Goal: Navigation & Orientation: Find specific page/section

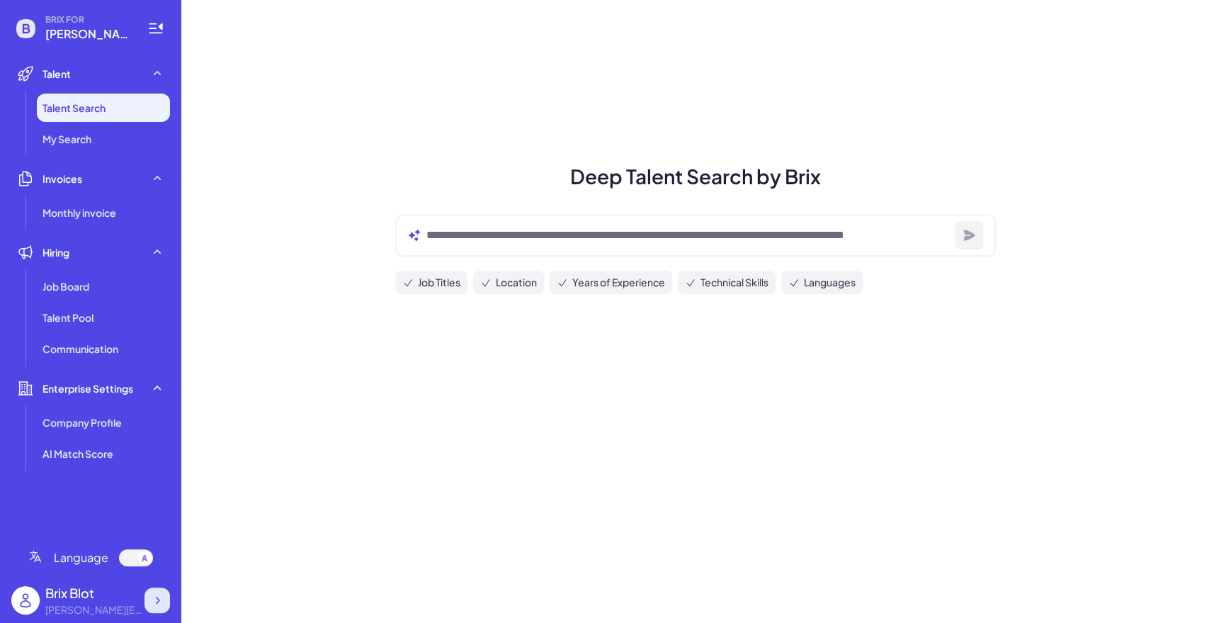
click at [159, 599] on icon at bounding box center [158, 600] width 4 height 7
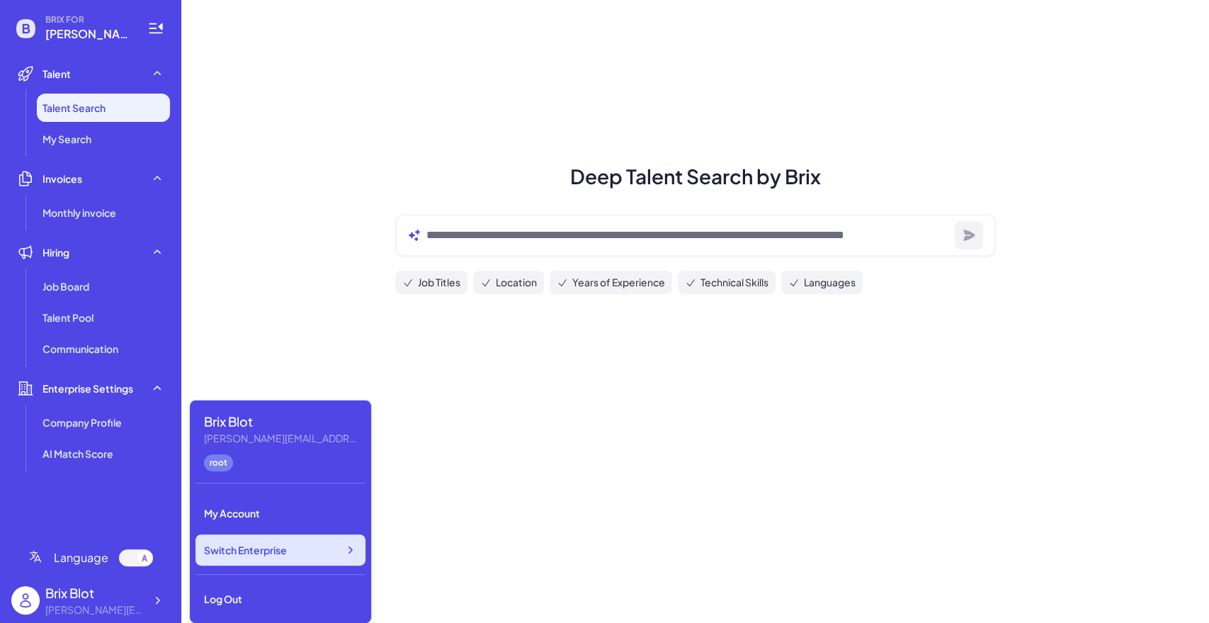
click at [247, 558] on div "Switch Enterprise" at bounding box center [281, 549] width 170 height 31
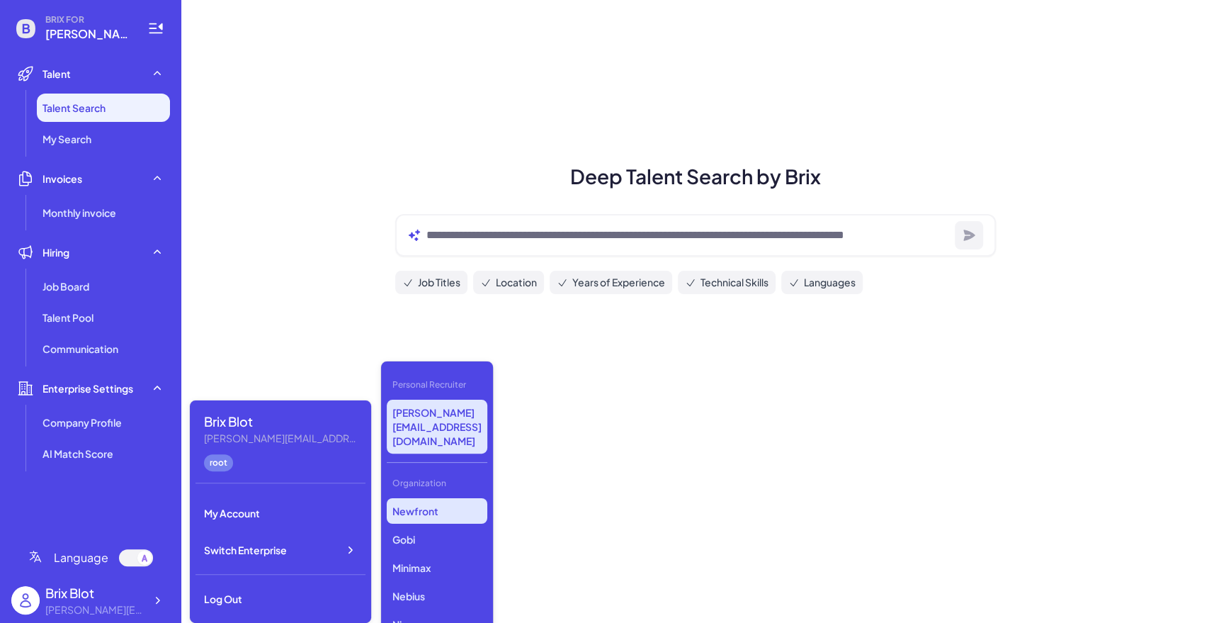
click at [406, 498] on p "Newfront" at bounding box center [437, 511] width 101 height 26
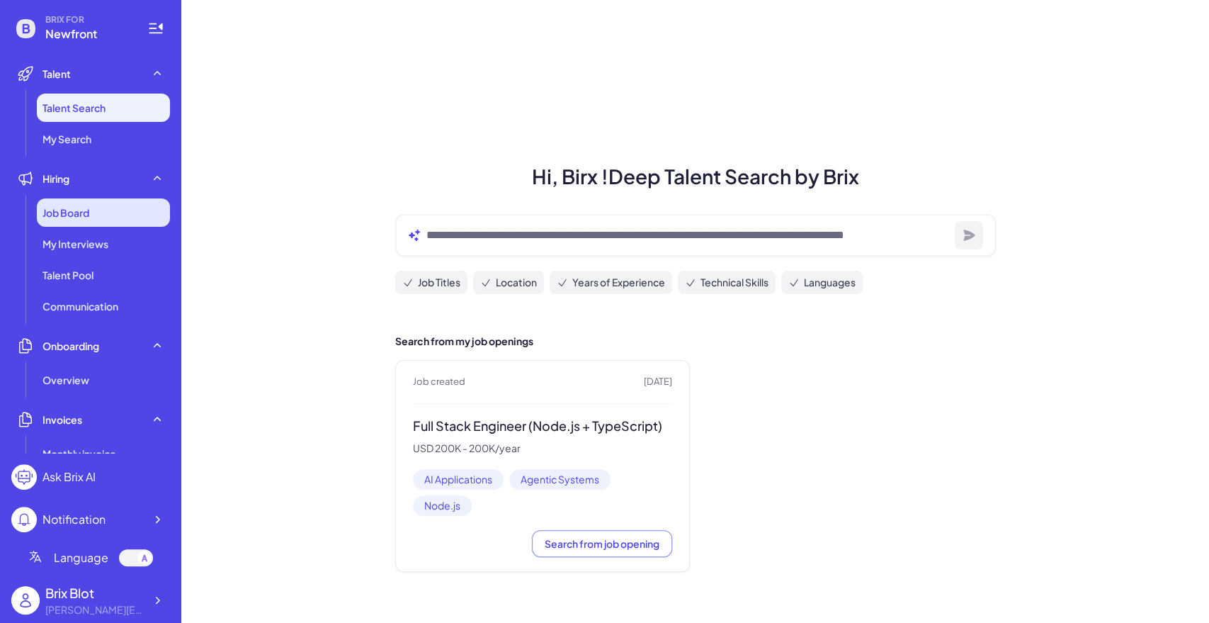
click at [105, 203] on div "Job Board" at bounding box center [103, 212] width 133 height 28
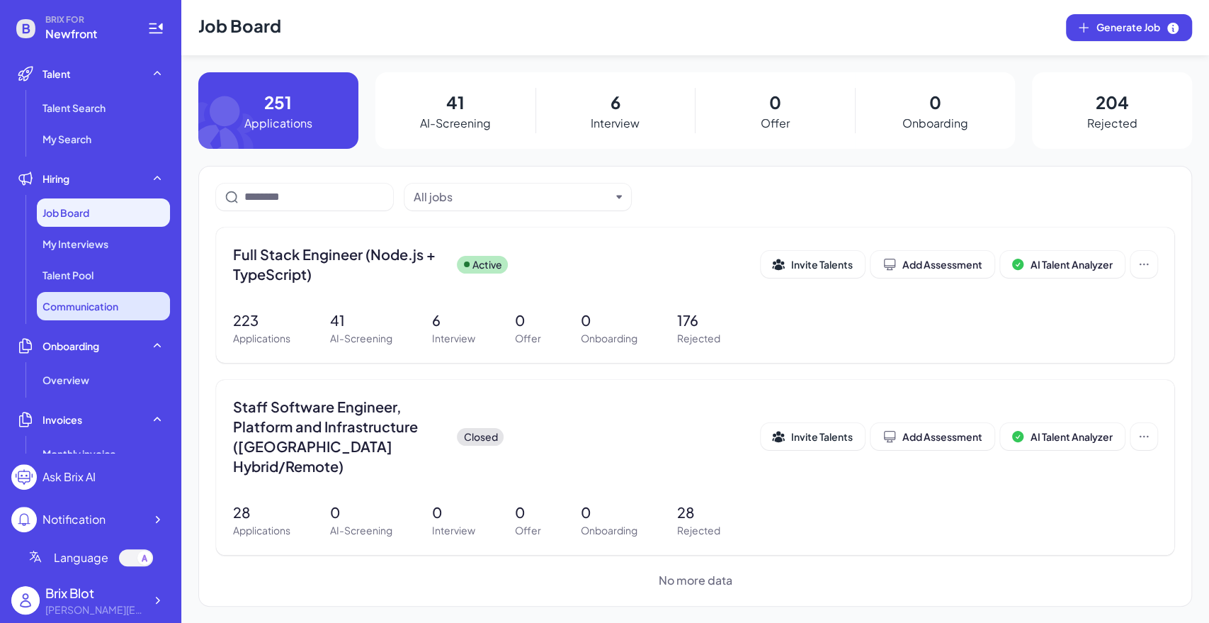
click at [69, 317] on li "Communication" at bounding box center [103, 306] width 133 height 28
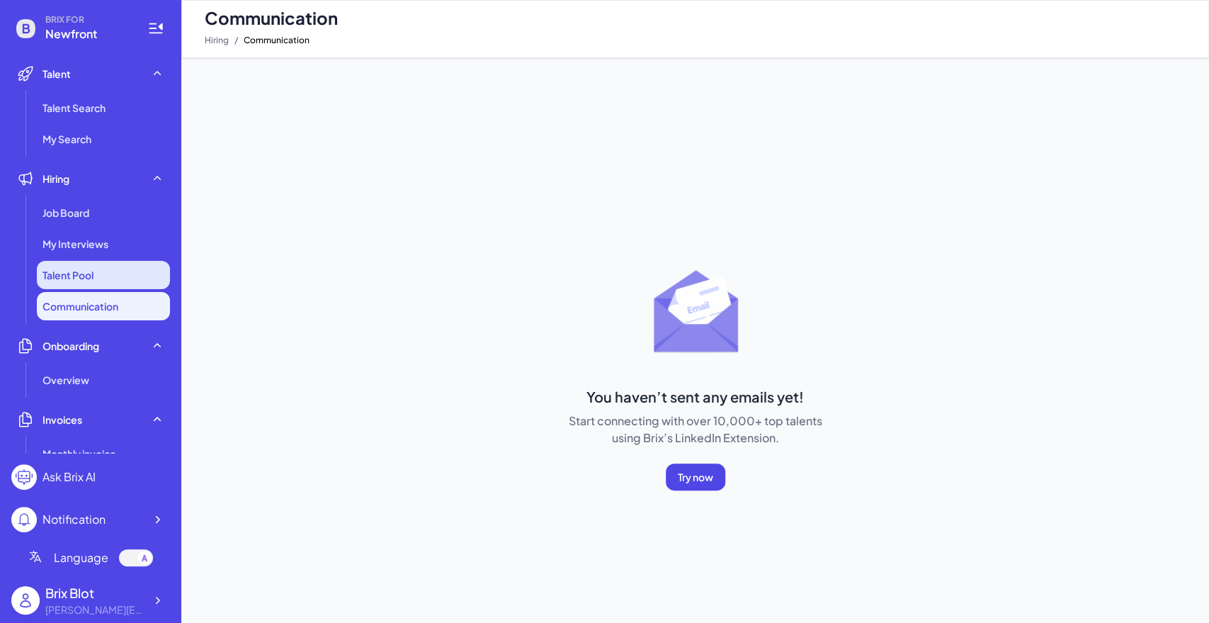
click at [68, 282] on li "Talent Pool" at bounding box center [103, 275] width 133 height 28
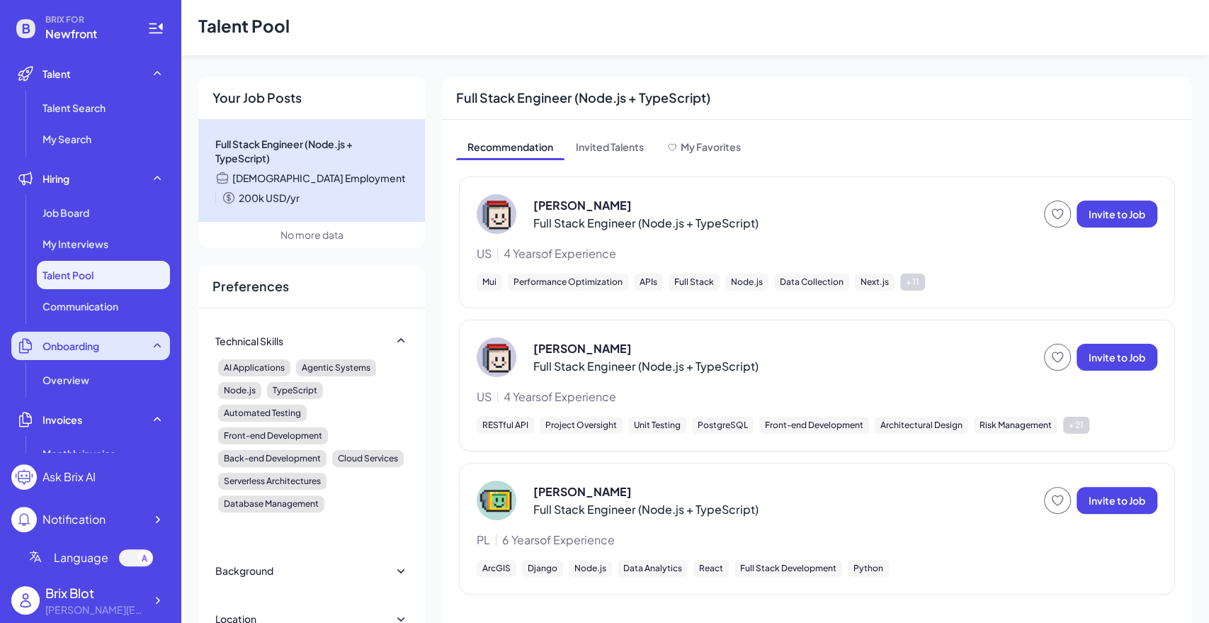
scroll to position [79, 0]
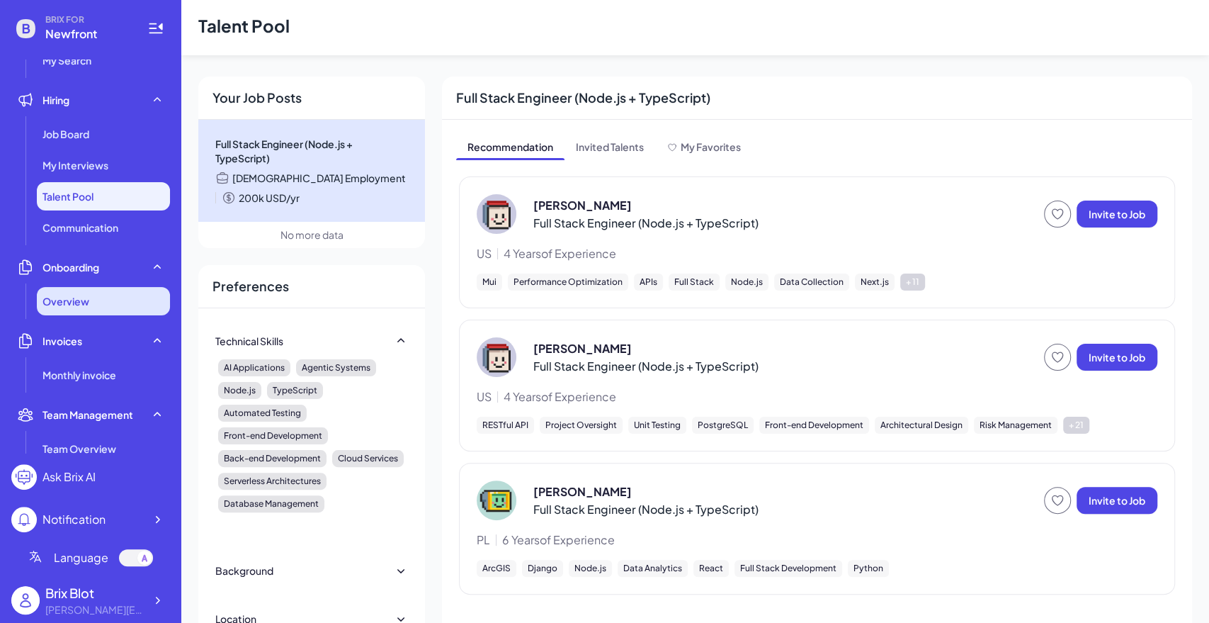
click at [89, 299] on div "Overview" at bounding box center [103, 301] width 133 height 28
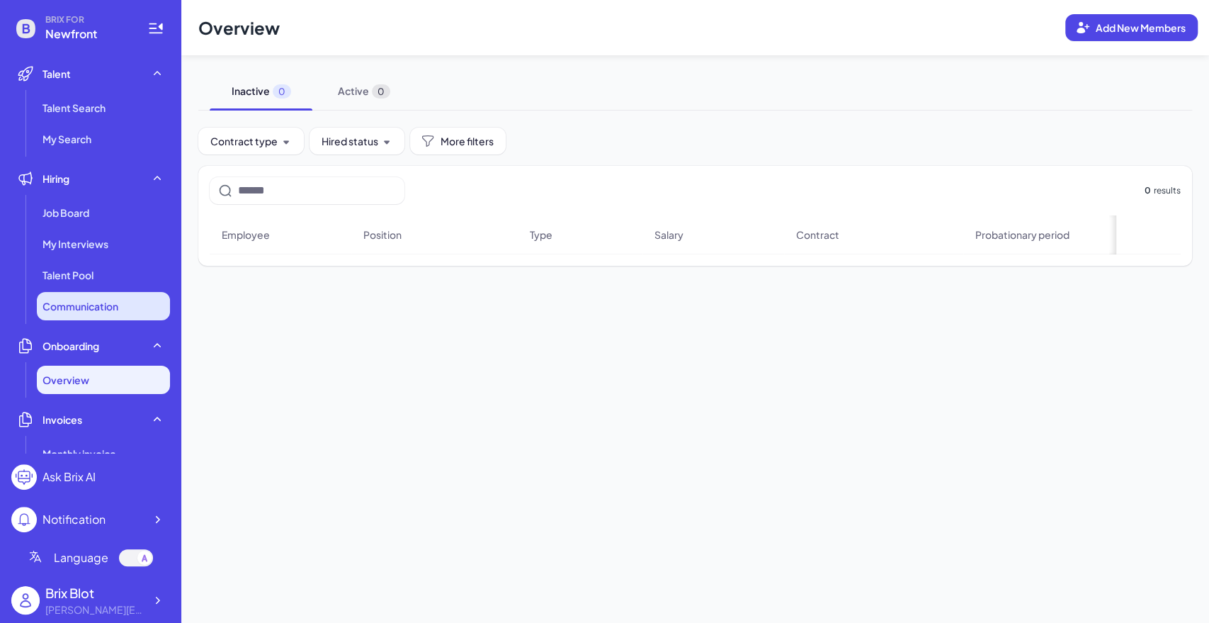
click at [113, 305] on span "Communication" at bounding box center [81, 306] width 76 height 14
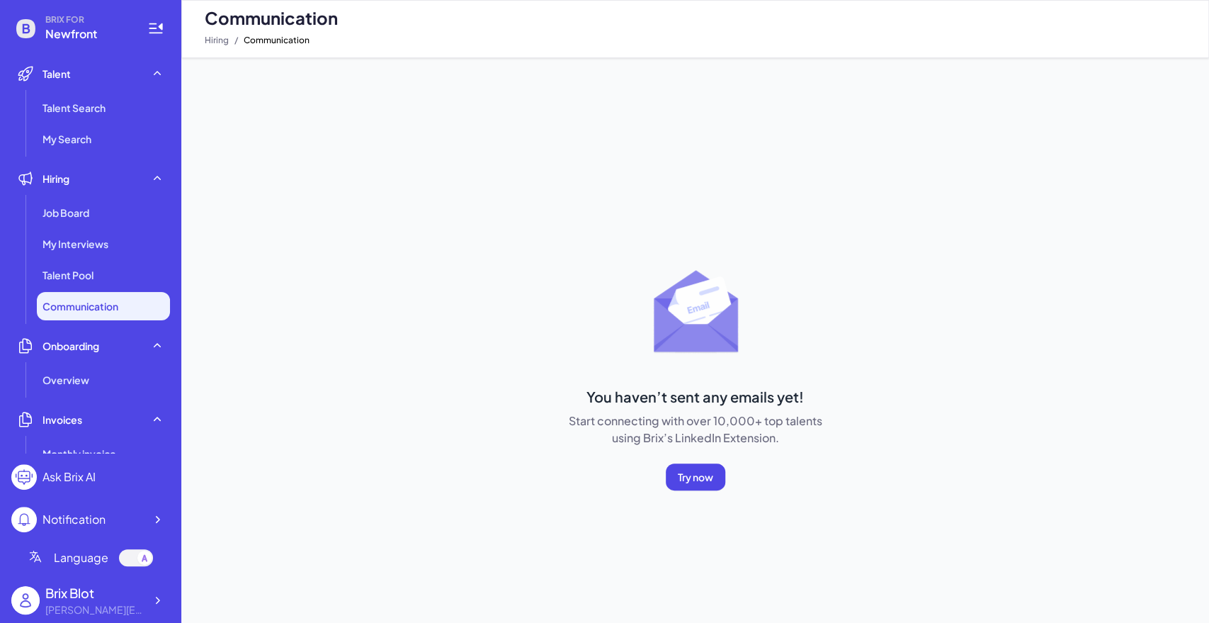
click at [100, 293] on li "Communication" at bounding box center [103, 306] width 133 height 28
click at [90, 256] on div "My Interviews" at bounding box center [103, 244] width 133 height 28
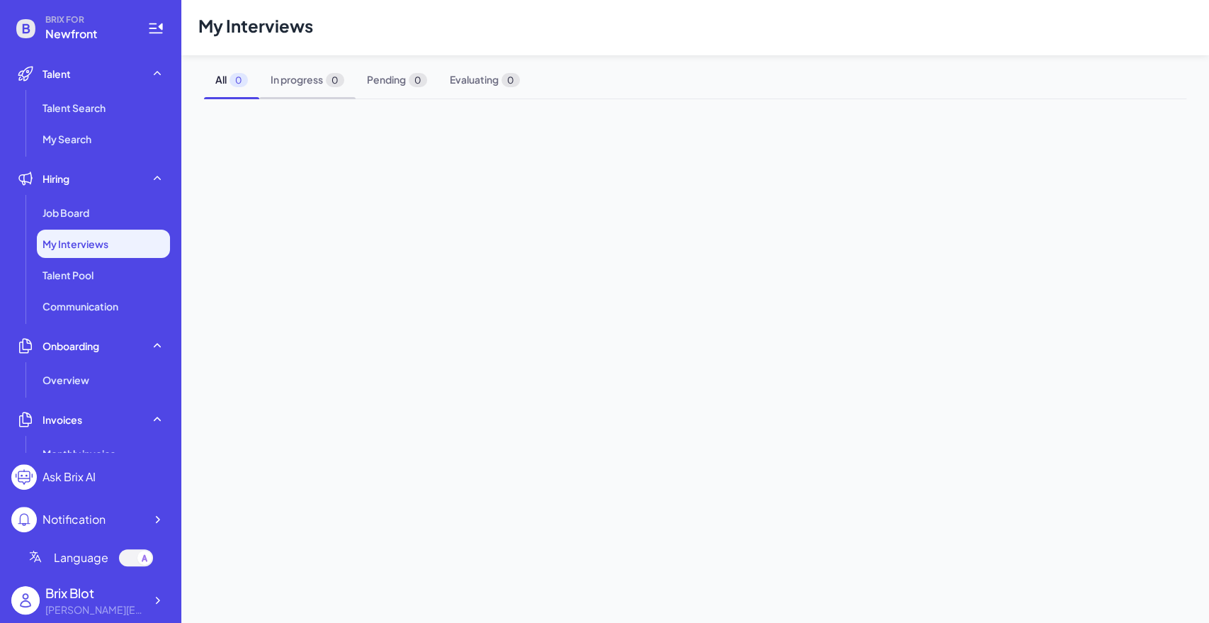
click at [322, 74] on span "In progress 0" at bounding box center [307, 80] width 96 height 38
click at [96, 210] on div "Job Board" at bounding box center [103, 212] width 133 height 28
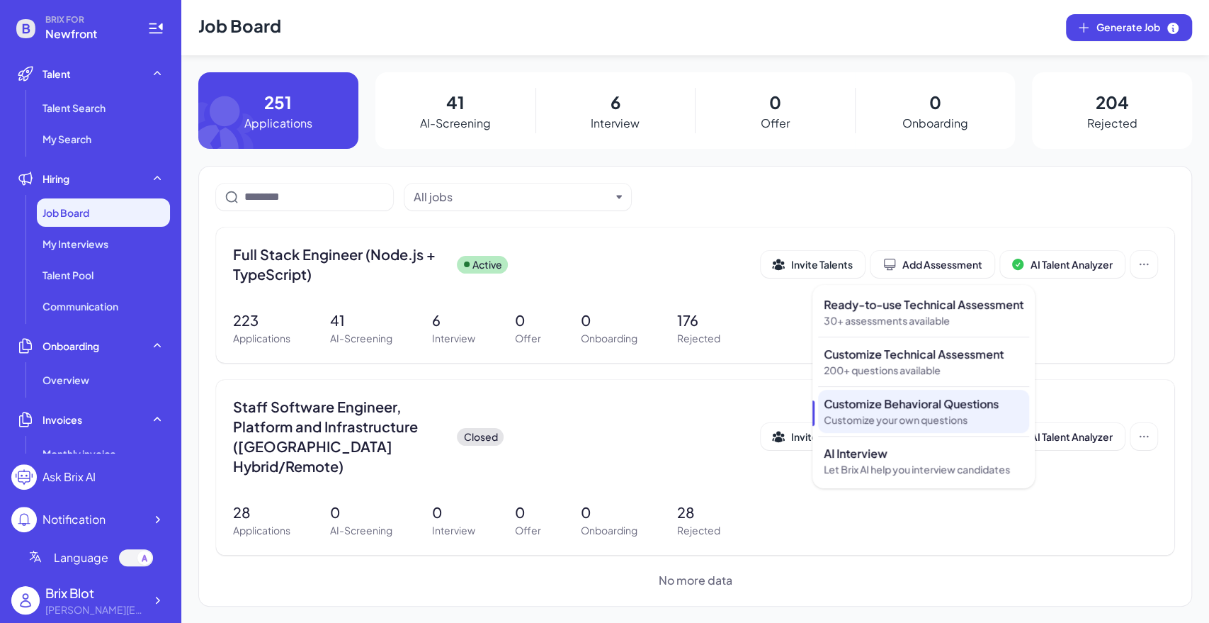
click at [904, 417] on p "Customize your own questions" at bounding box center [924, 419] width 200 height 15
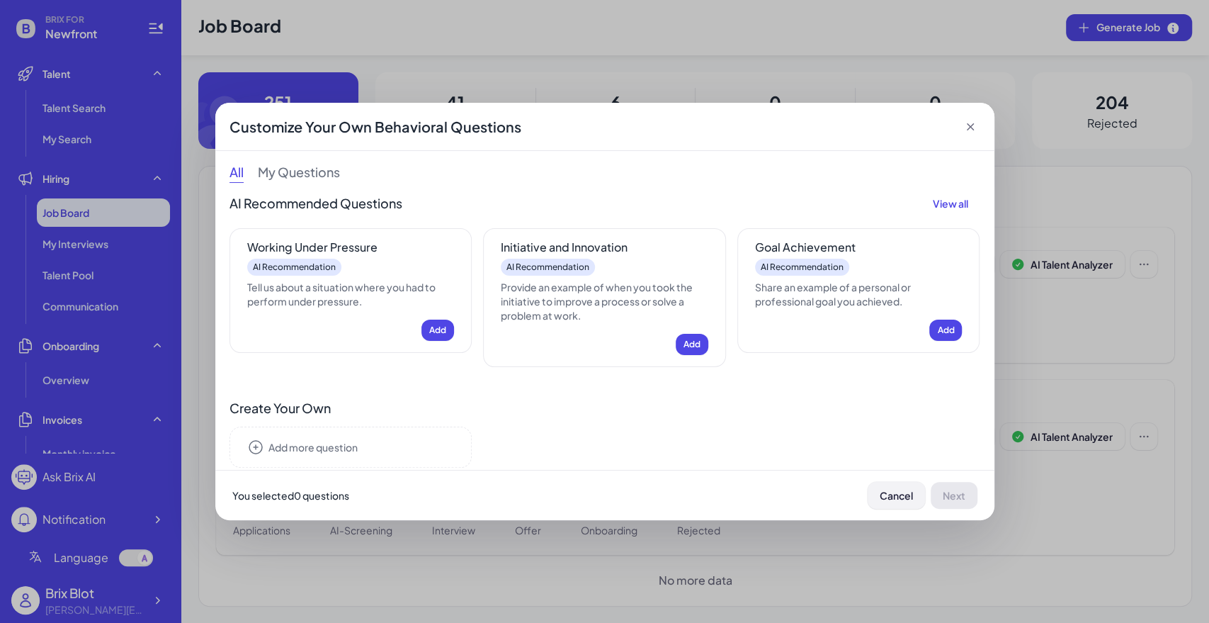
click at [887, 497] on span "Cancel" at bounding box center [896, 495] width 33 height 13
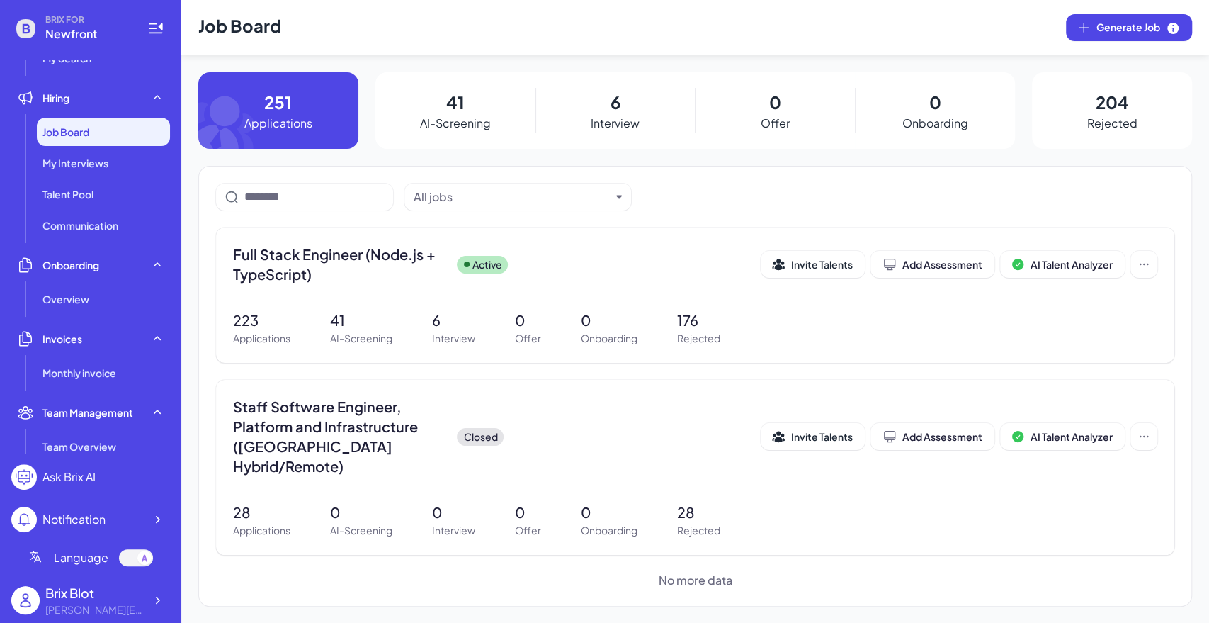
scroll to position [79, 0]
click at [89, 210] on li "Talent Pool" at bounding box center [103, 196] width 133 height 28
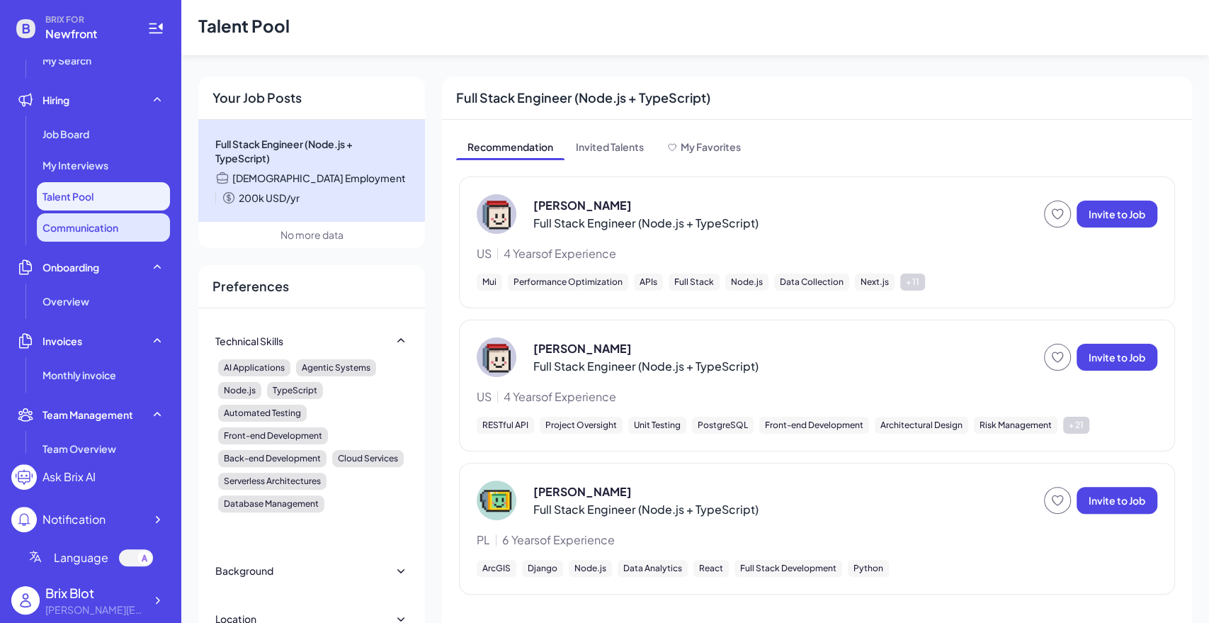
click at [84, 225] on span "Communication" at bounding box center [81, 227] width 76 height 14
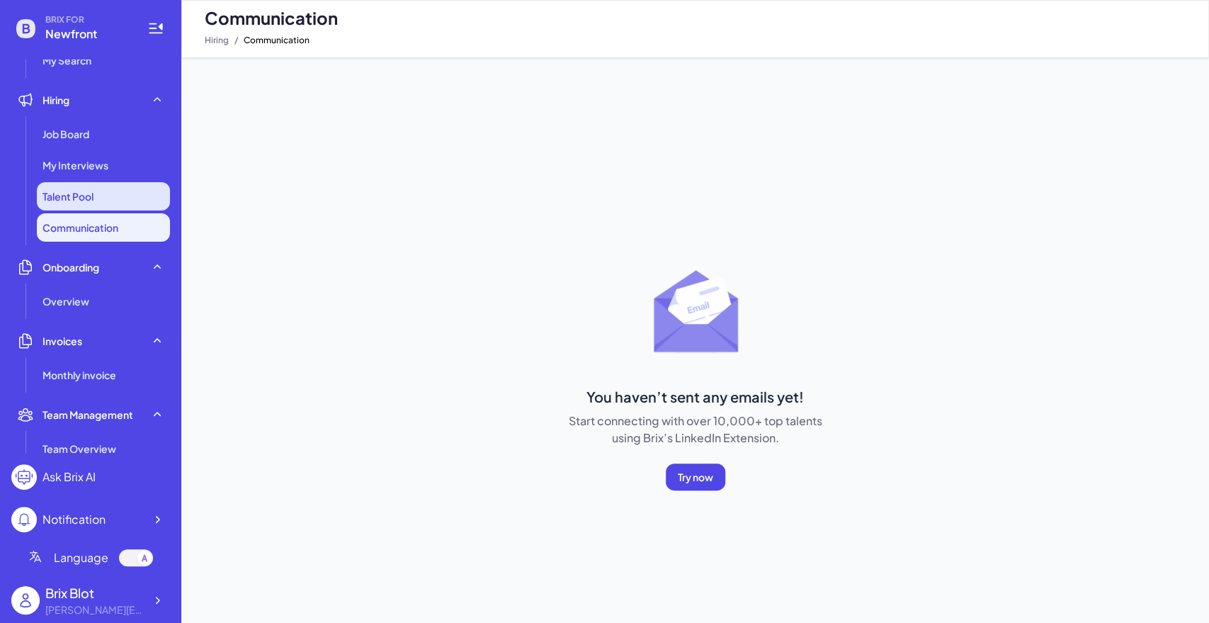
click at [81, 196] on span "Talent Pool" at bounding box center [68, 196] width 51 height 14
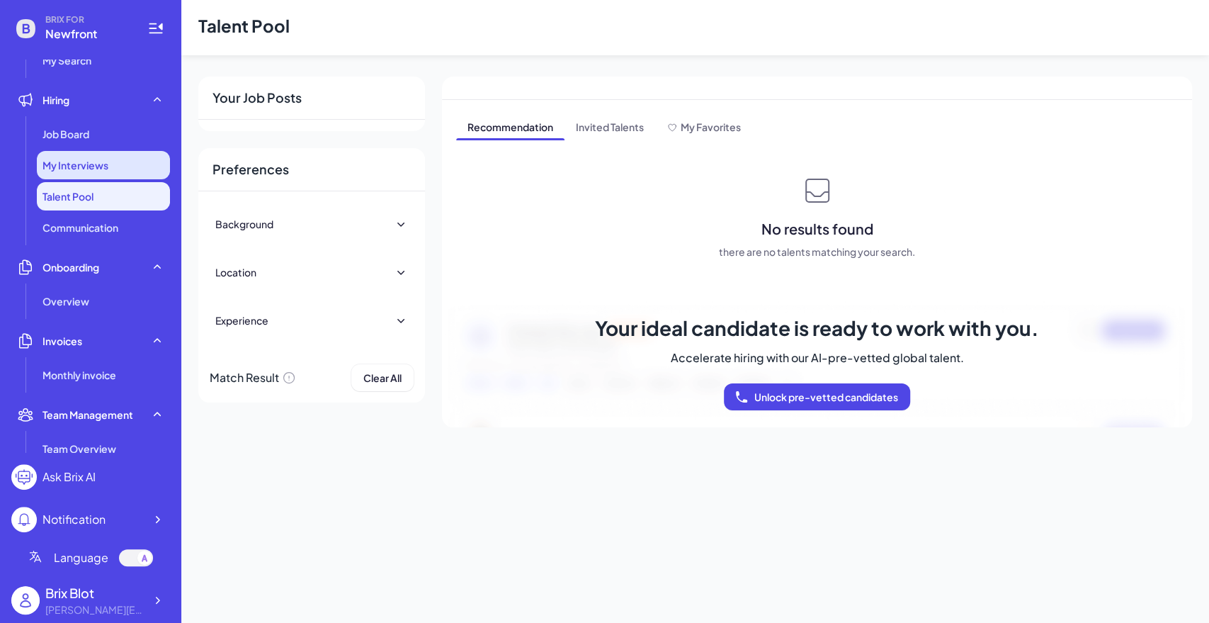
click at [89, 171] on span "My Interviews" at bounding box center [76, 165] width 66 height 14
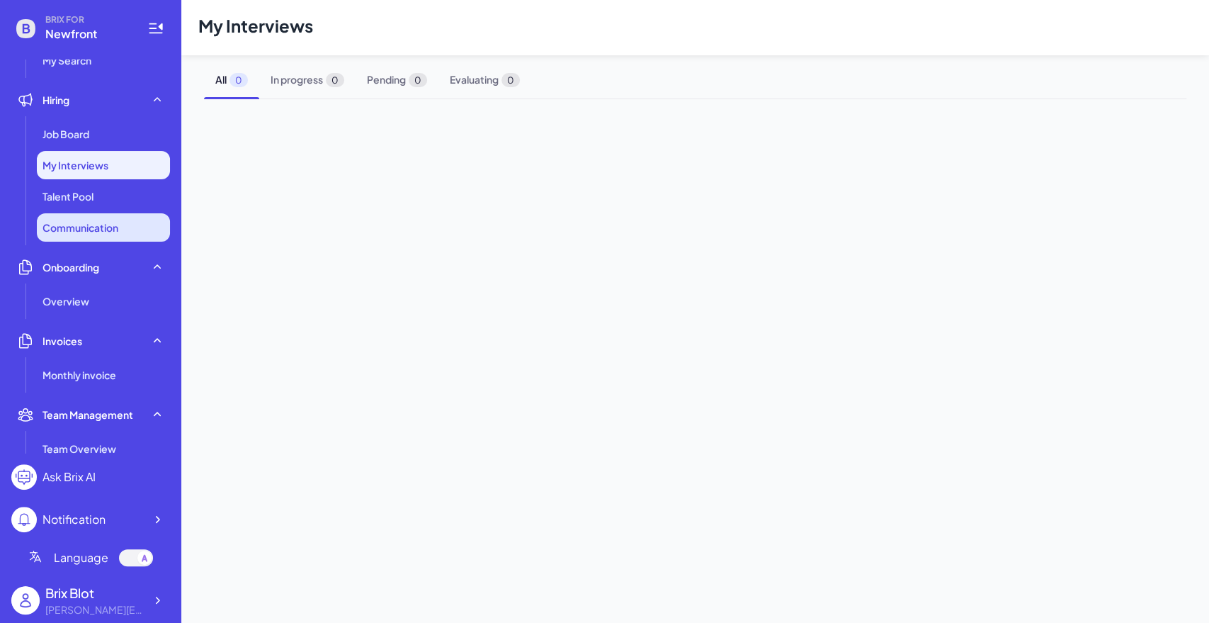
click at [93, 219] on li "Communication" at bounding box center [103, 227] width 133 height 28
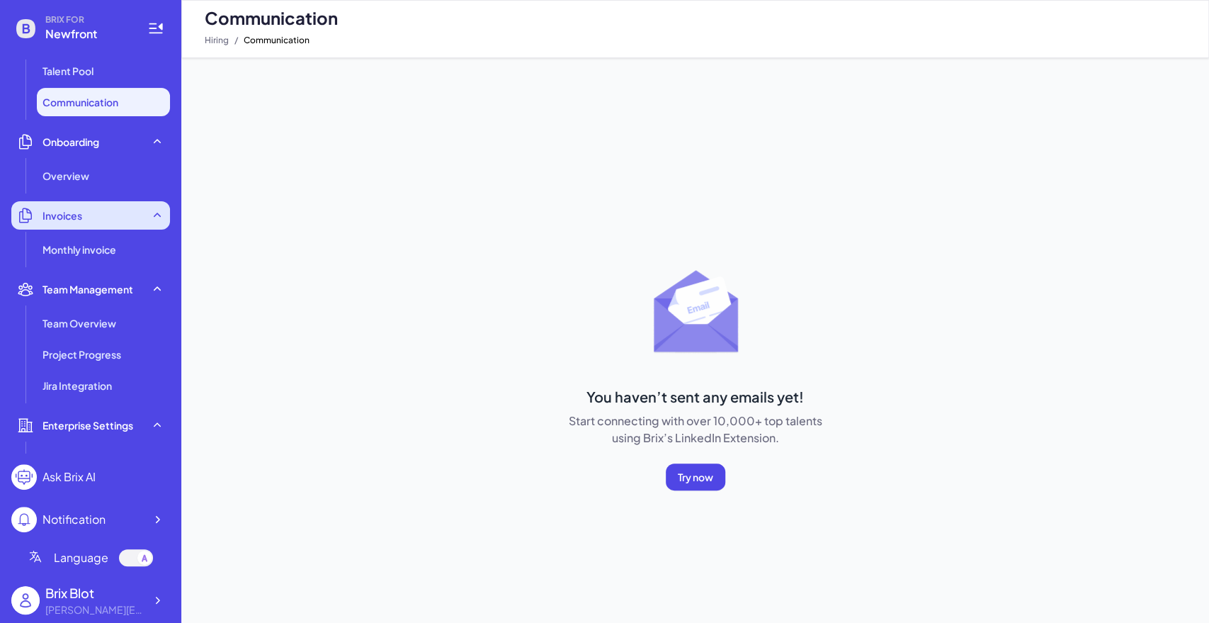
scroll to position [315, 0]
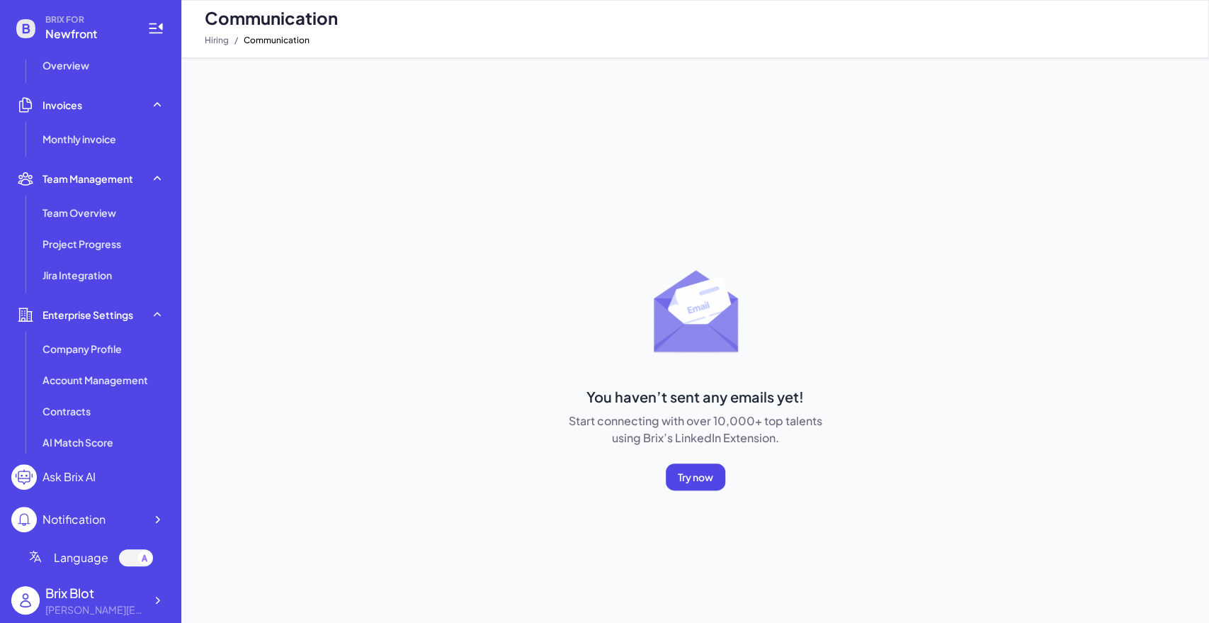
click at [90, 258] on ul "Team Overview Project Progress Jira Integration" at bounding box center [90, 243] width 159 height 91
click at [96, 277] on span "Jira Integration" at bounding box center [77, 275] width 69 height 14
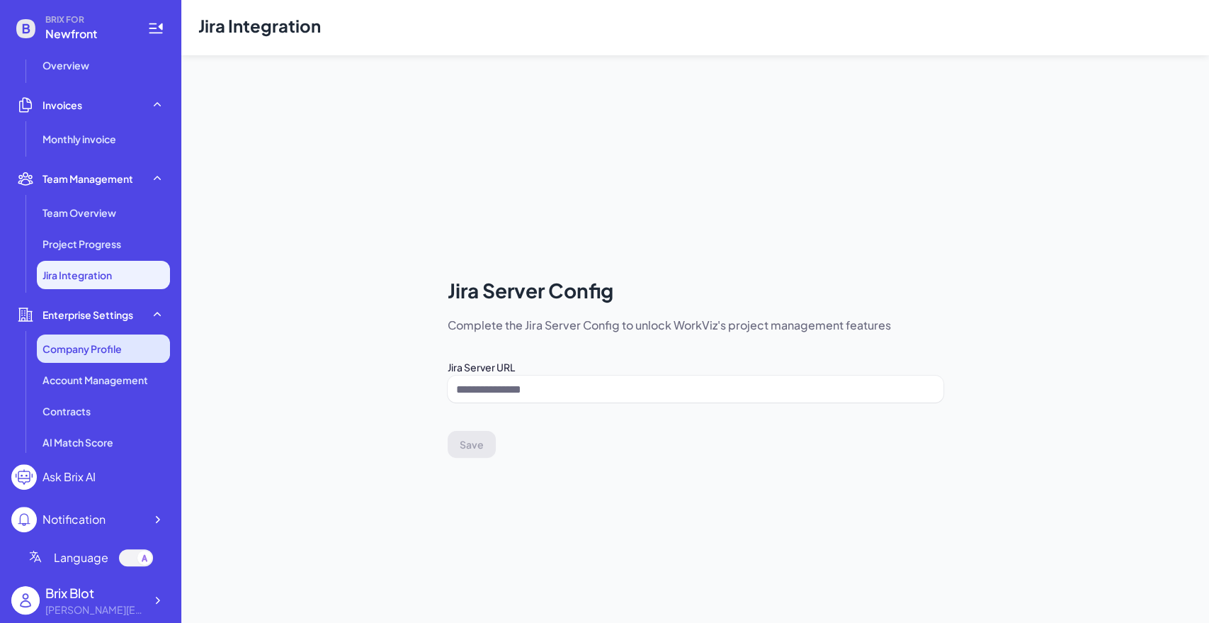
click at [99, 349] on span "Company Profile" at bounding box center [82, 348] width 79 height 14
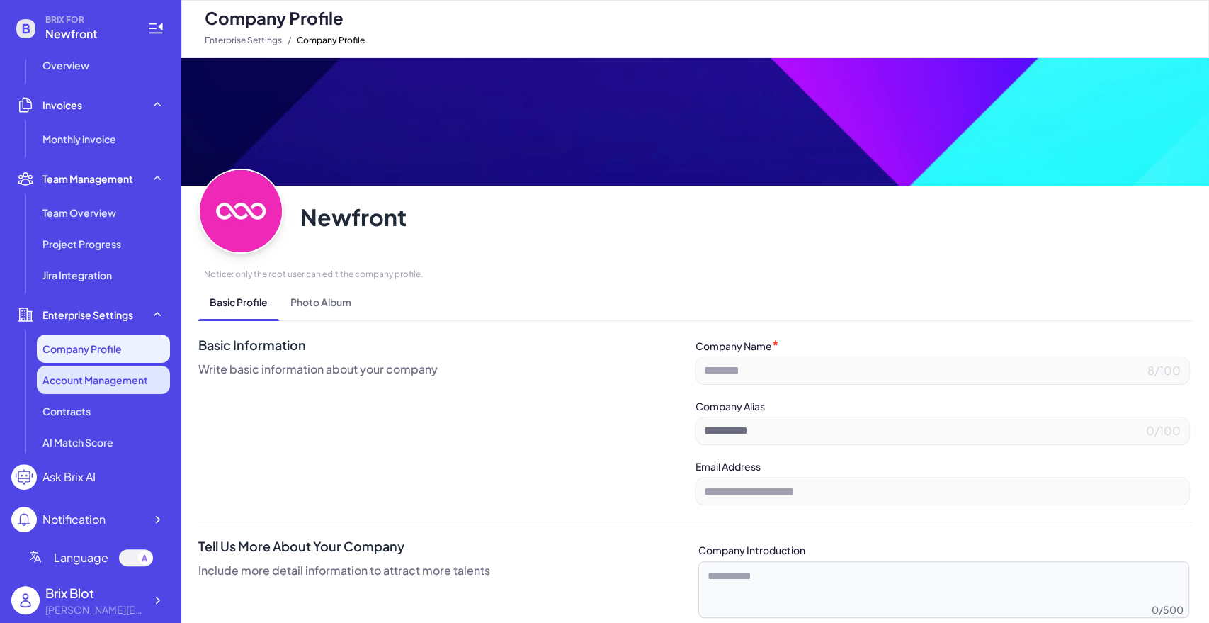
click at [106, 389] on li "Account Management" at bounding box center [103, 380] width 133 height 28
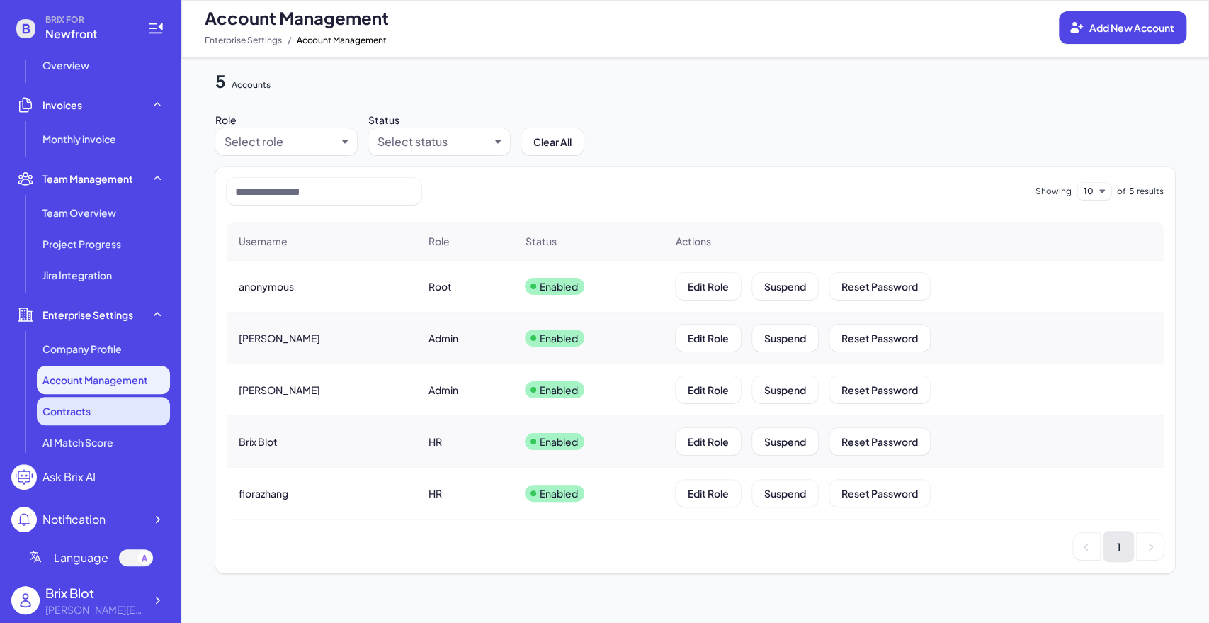
click at [96, 422] on div "Contracts" at bounding box center [103, 411] width 133 height 28
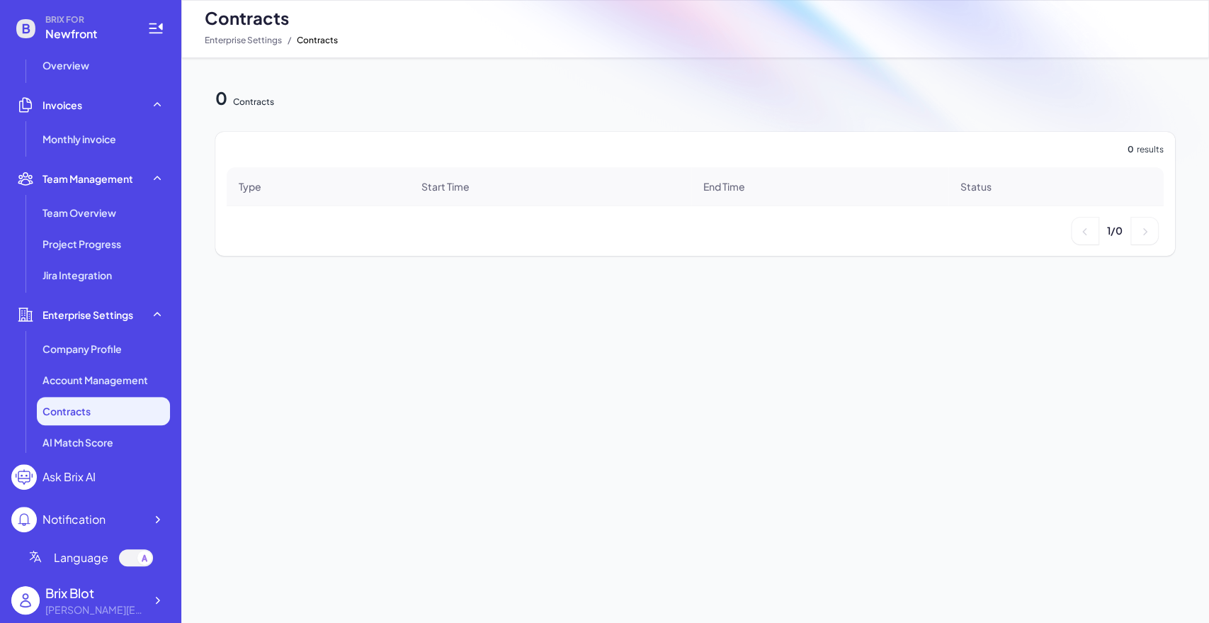
click at [92, 292] on ul "Talent Talent Search My Search Hiring Job Board My Interviews Talent Pool Commu…" at bounding box center [90, 256] width 159 height 393
click at [97, 268] on span "Jira Integration" at bounding box center [77, 275] width 69 height 14
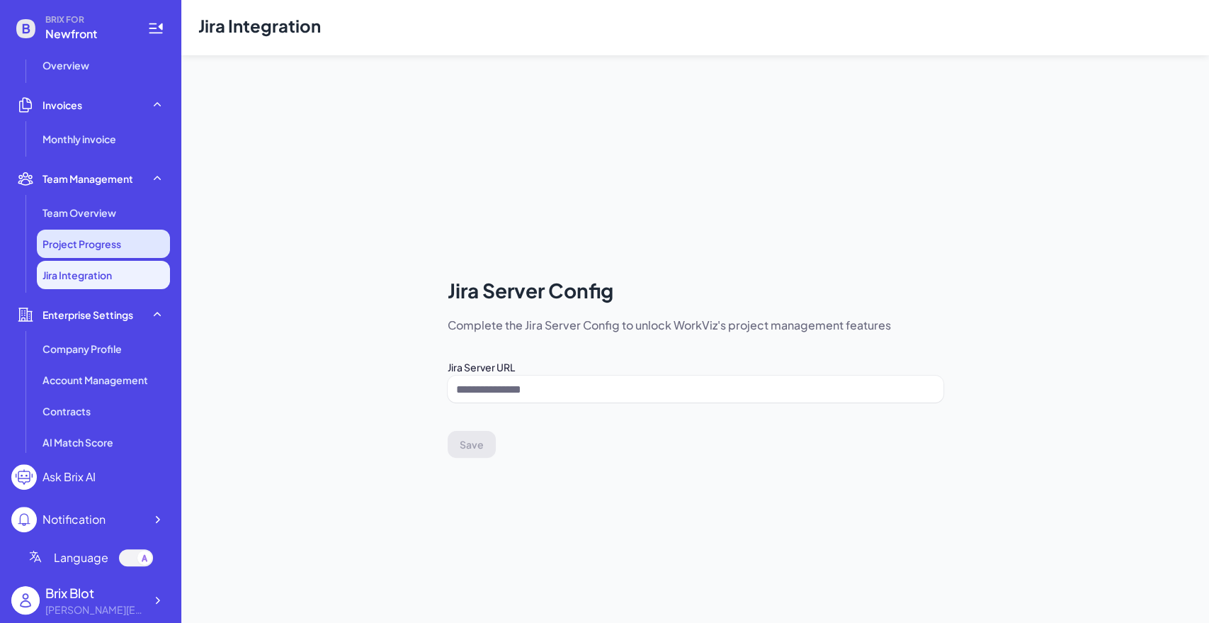
click at [96, 241] on span "Project Progress" at bounding box center [82, 244] width 79 height 14
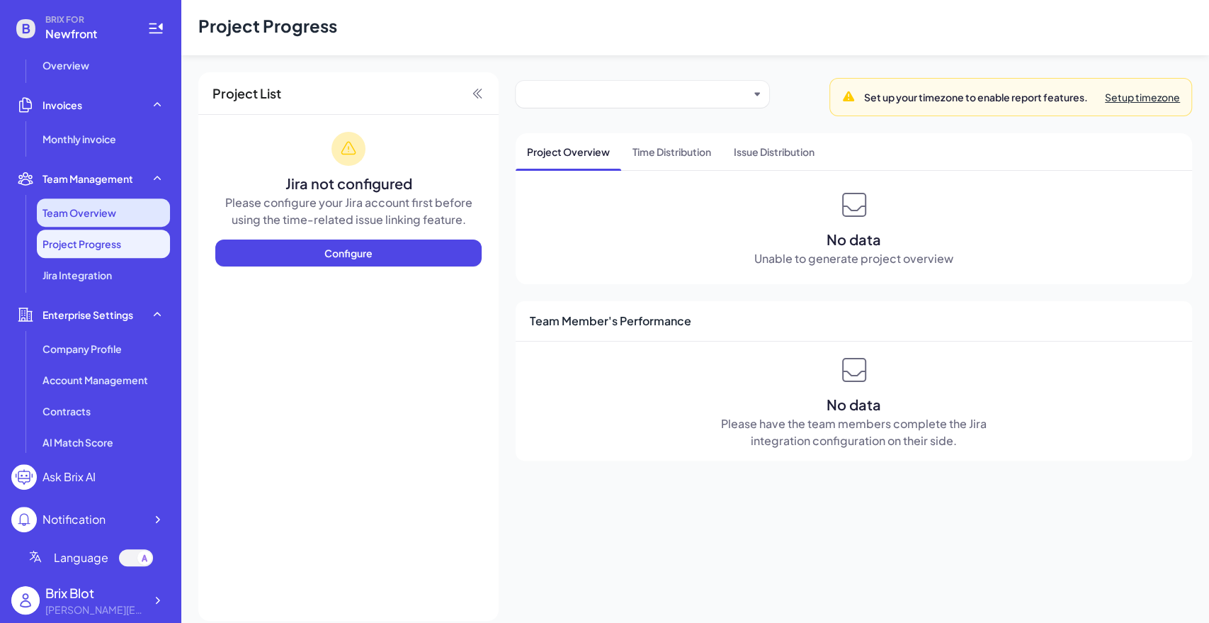
click at [100, 211] on span "Team Overview" at bounding box center [80, 212] width 74 height 14
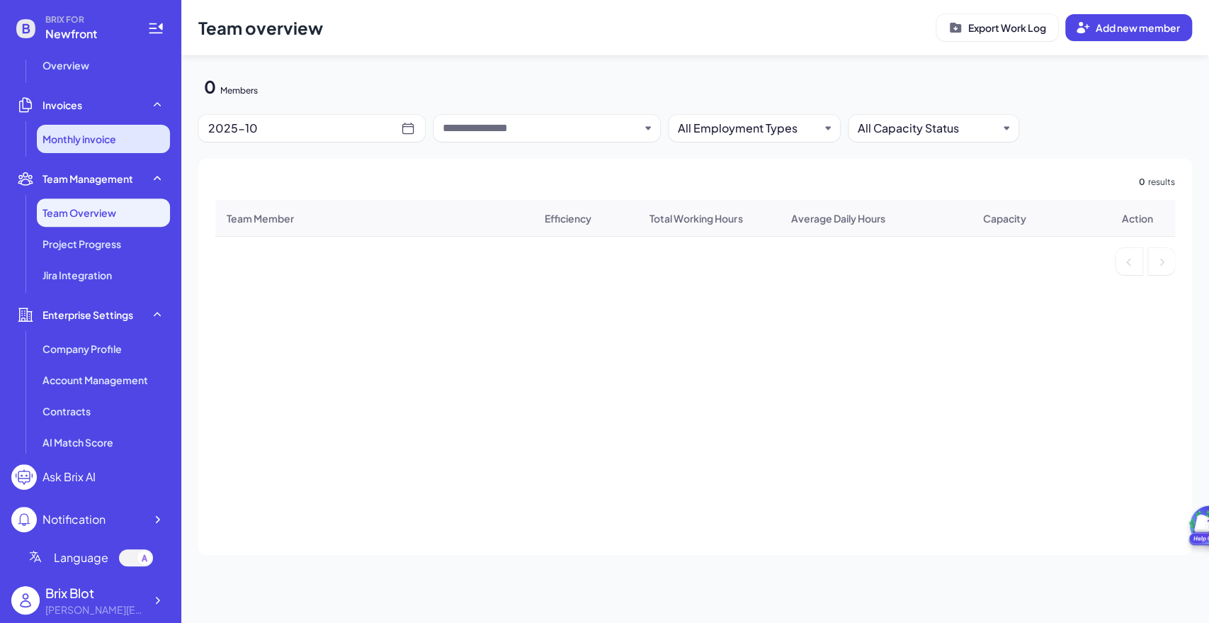
click at [93, 142] on span "Monthly invoice" at bounding box center [80, 139] width 74 height 14
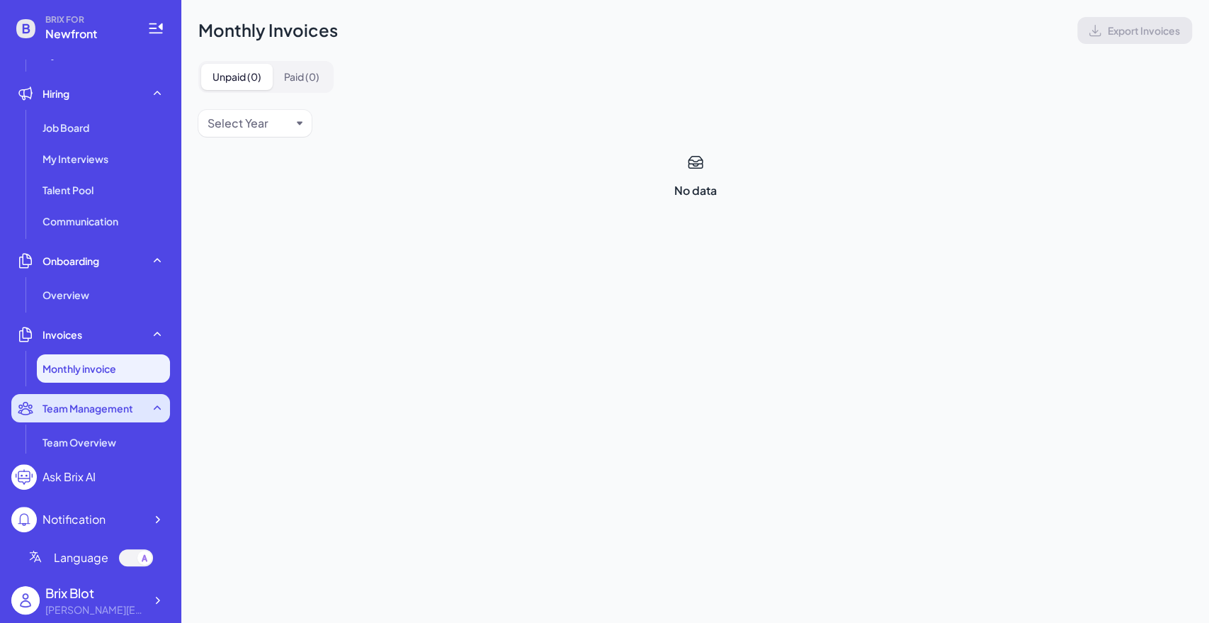
scroll to position [79, 0]
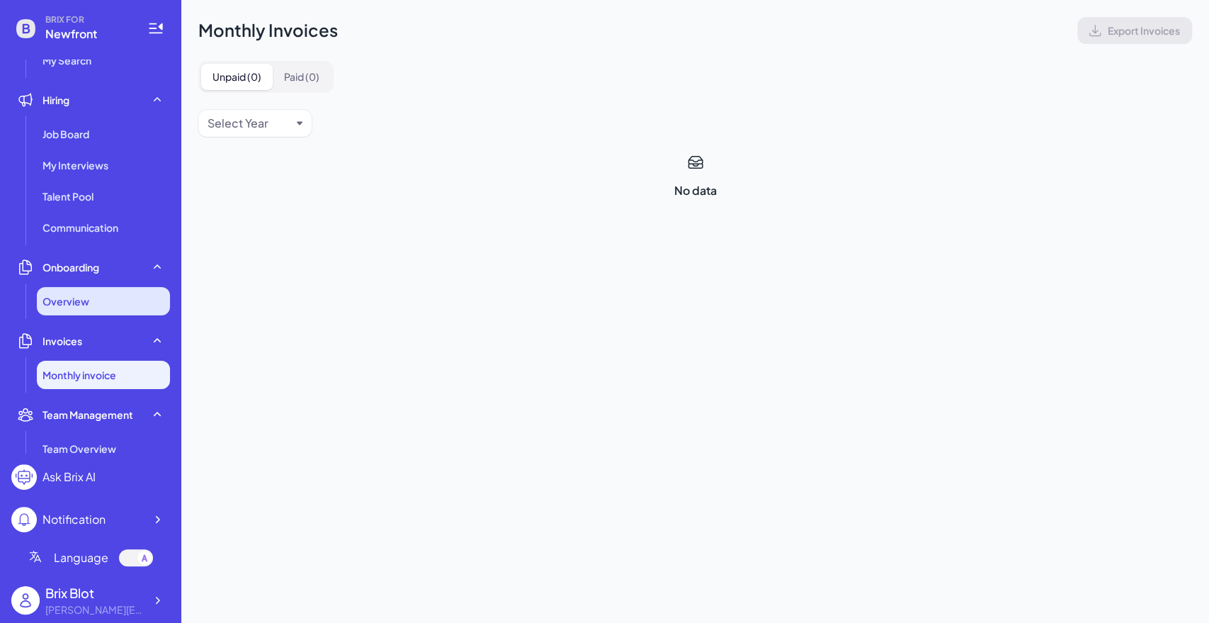
click at [74, 304] on span "Overview" at bounding box center [66, 301] width 47 height 14
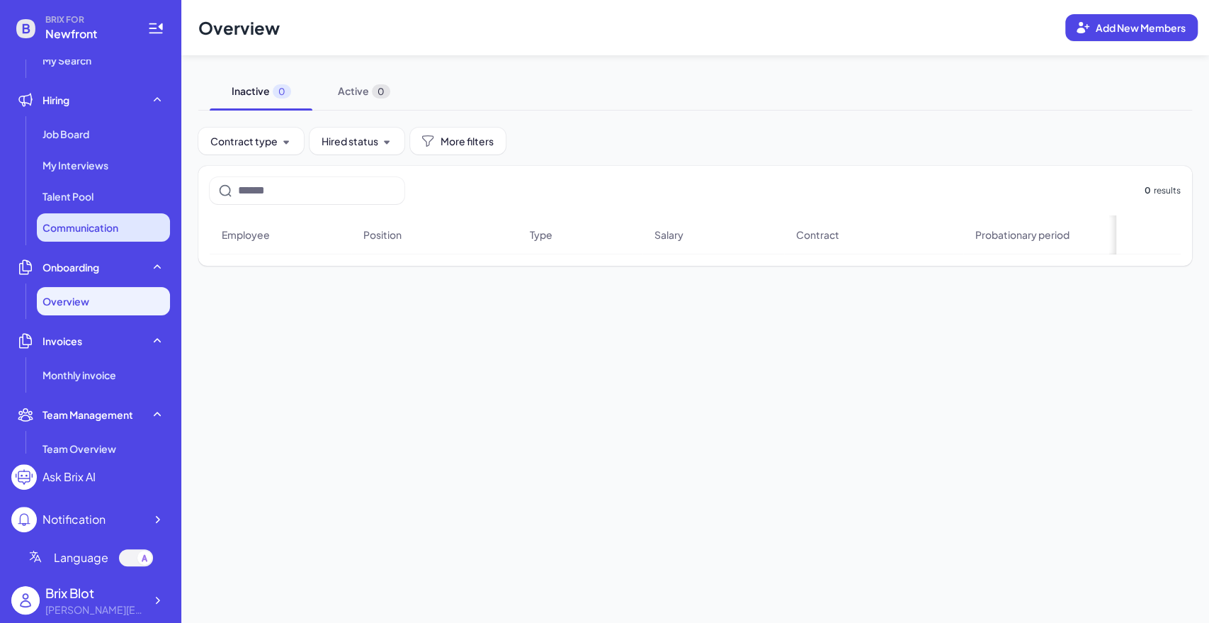
click at [94, 229] on span "Communication" at bounding box center [81, 227] width 76 height 14
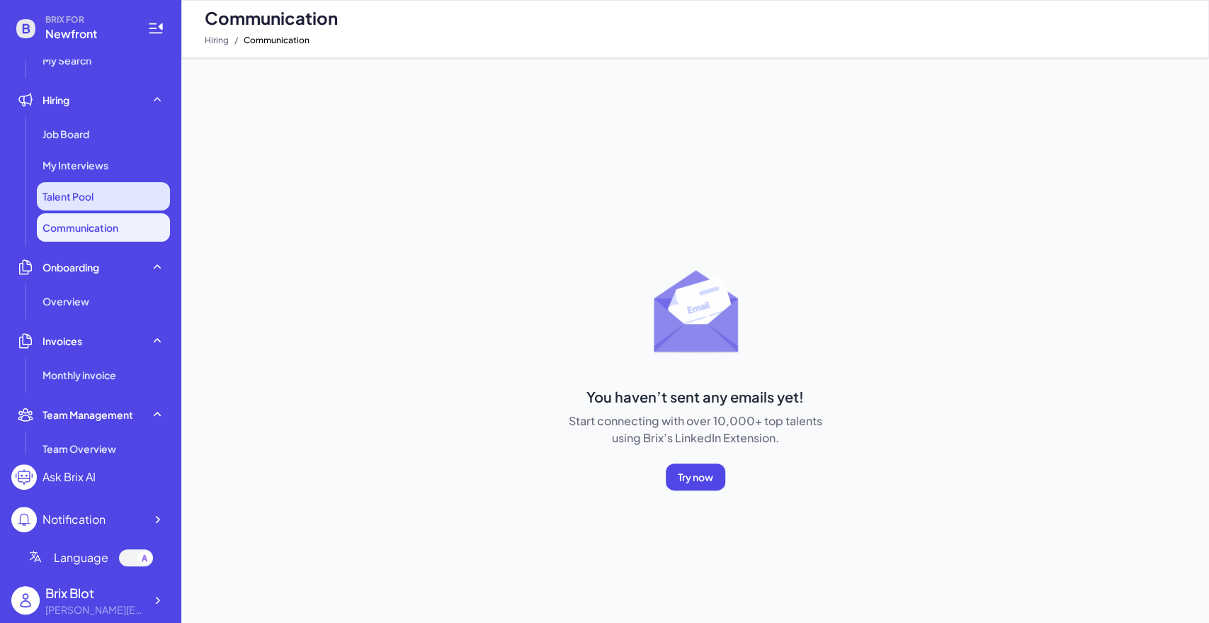
click at [67, 193] on span "Talent Pool" at bounding box center [68, 196] width 51 height 14
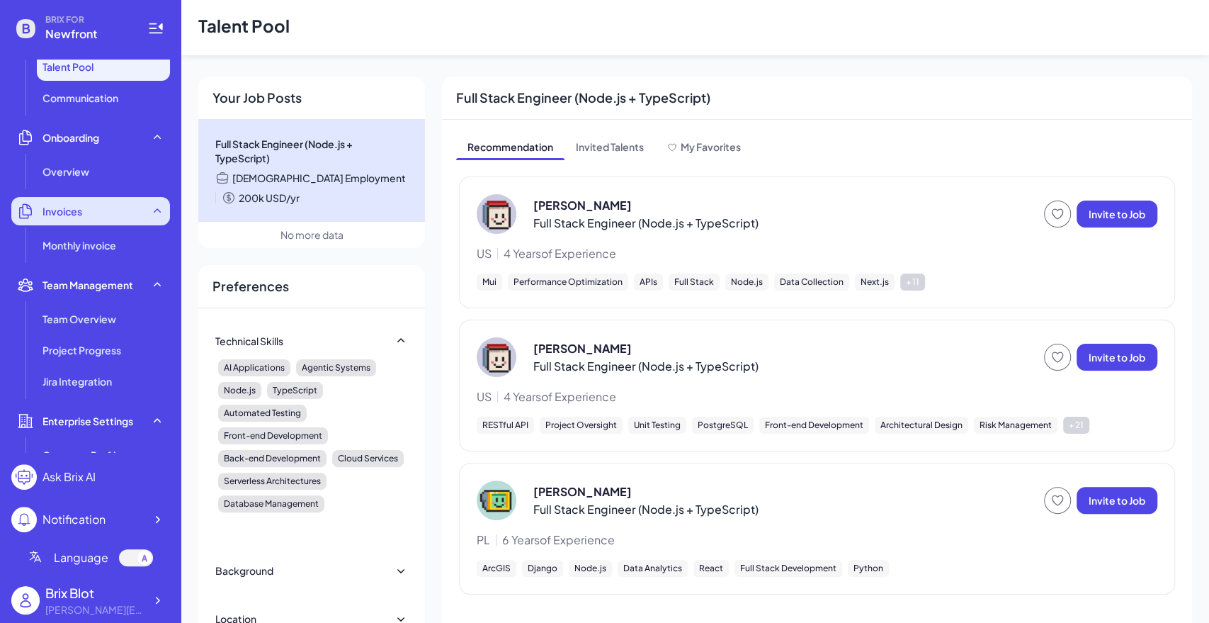
scroll to position [195, 0]
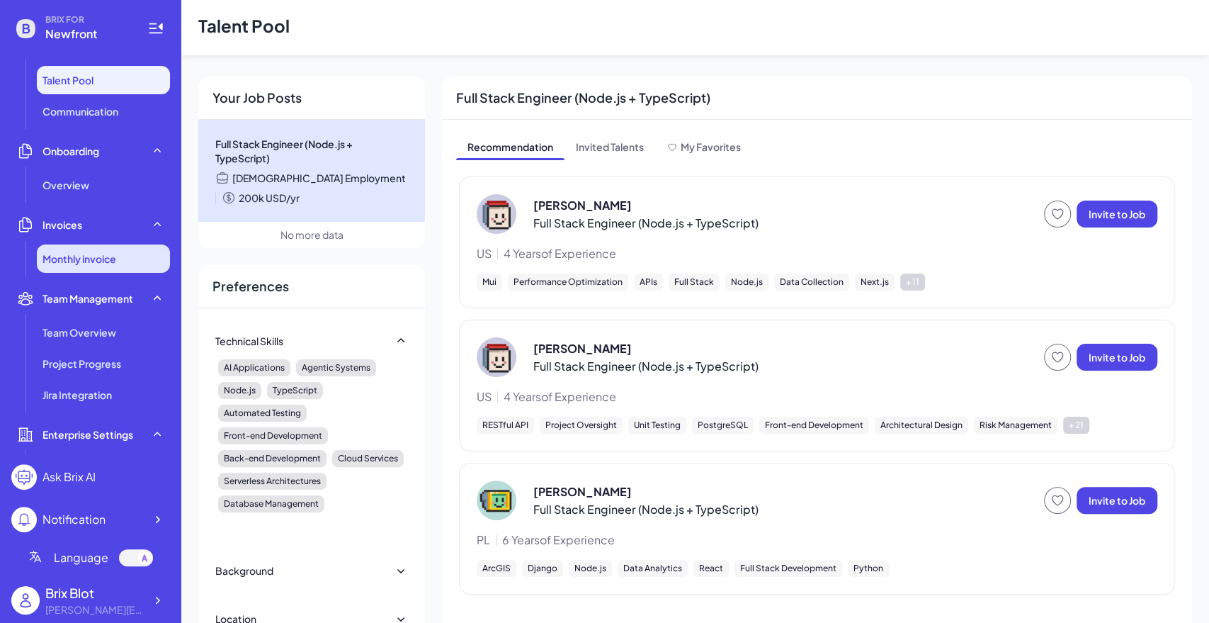
click at [91, 263] on span "Monthly invoice" at bounding box center [80, 259] width 74 height 14
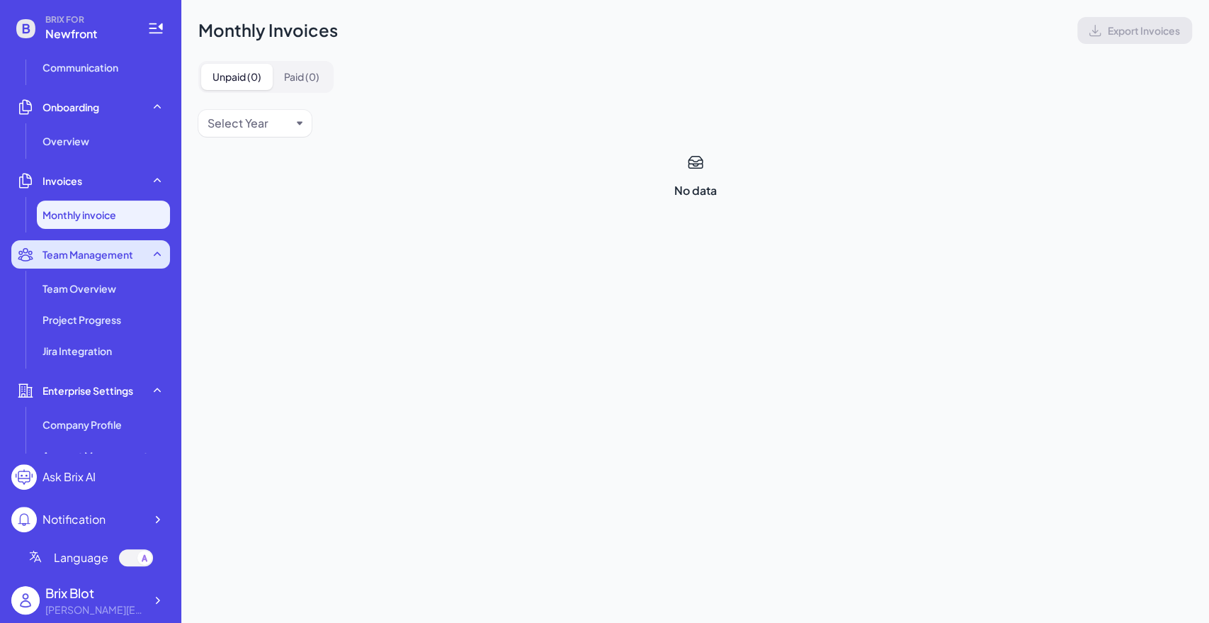
scroll to position [273, 0]
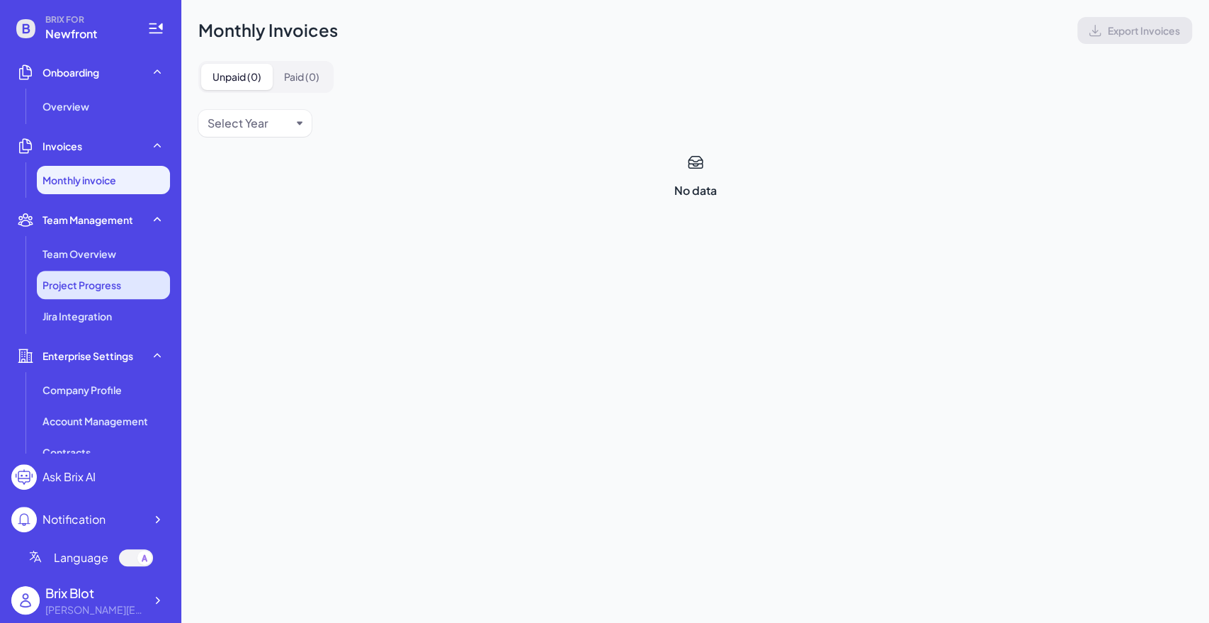
click at [98, 271] on li "Project Progress" at bounding box center [103, 285] width 133 height 28
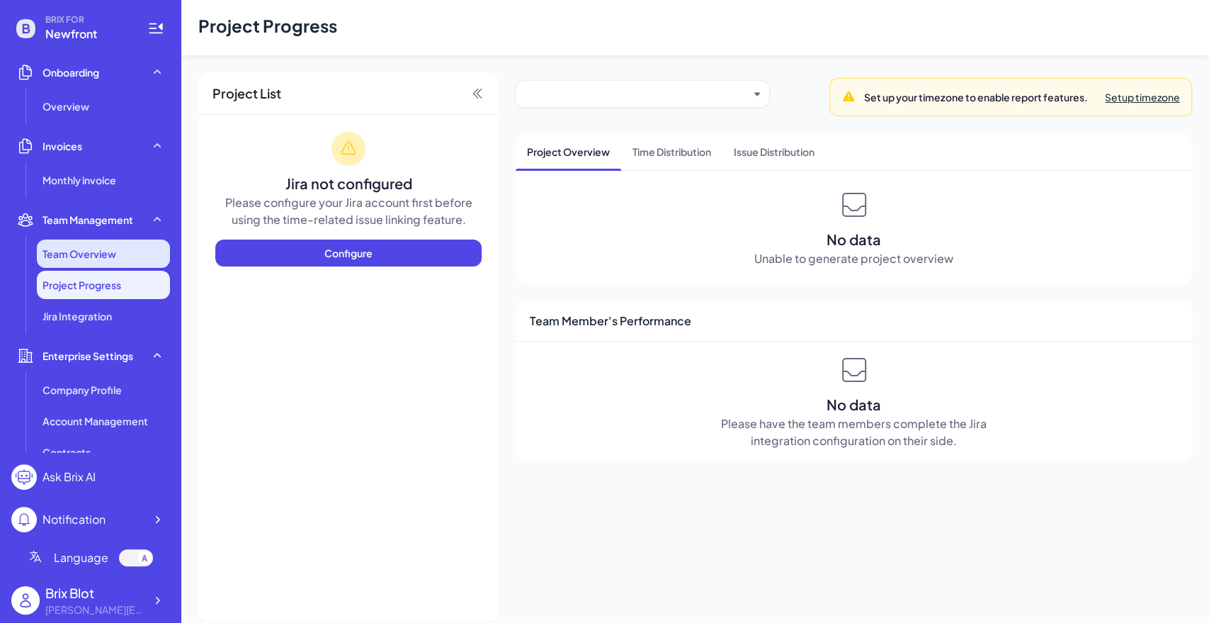
click at [97, 254] on span "Team Overview" at bounding box center [80, 254] width 74 height 14
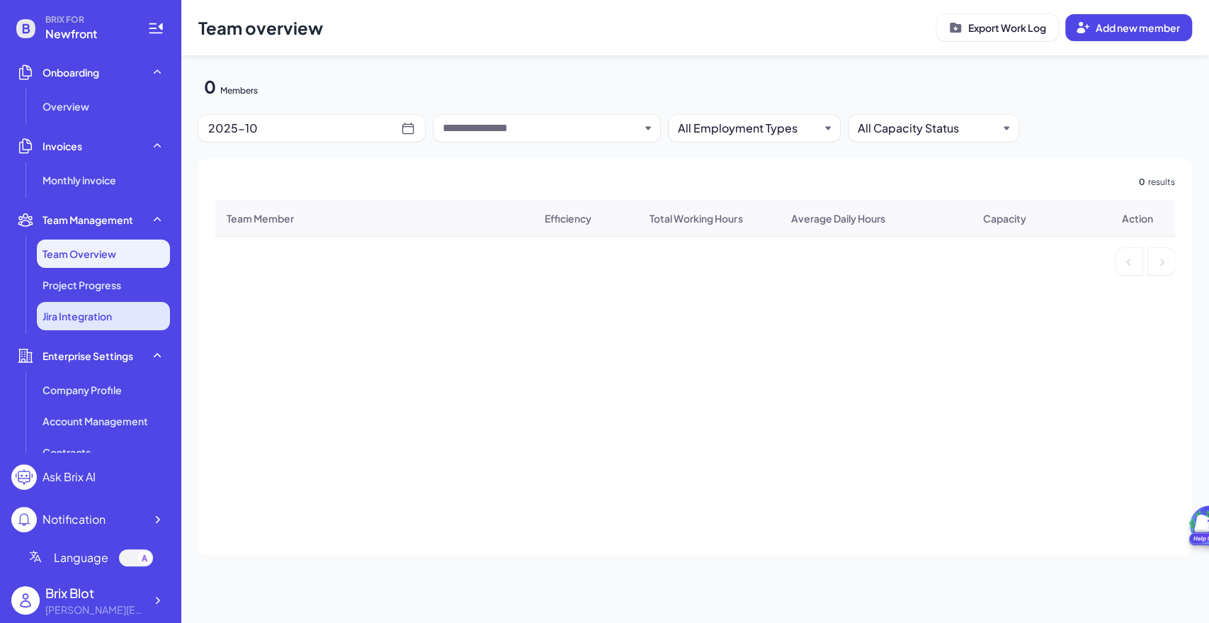
click at [94, 309] on span "Jira Integration" at bounding box center [77, 316] width 69 height 14
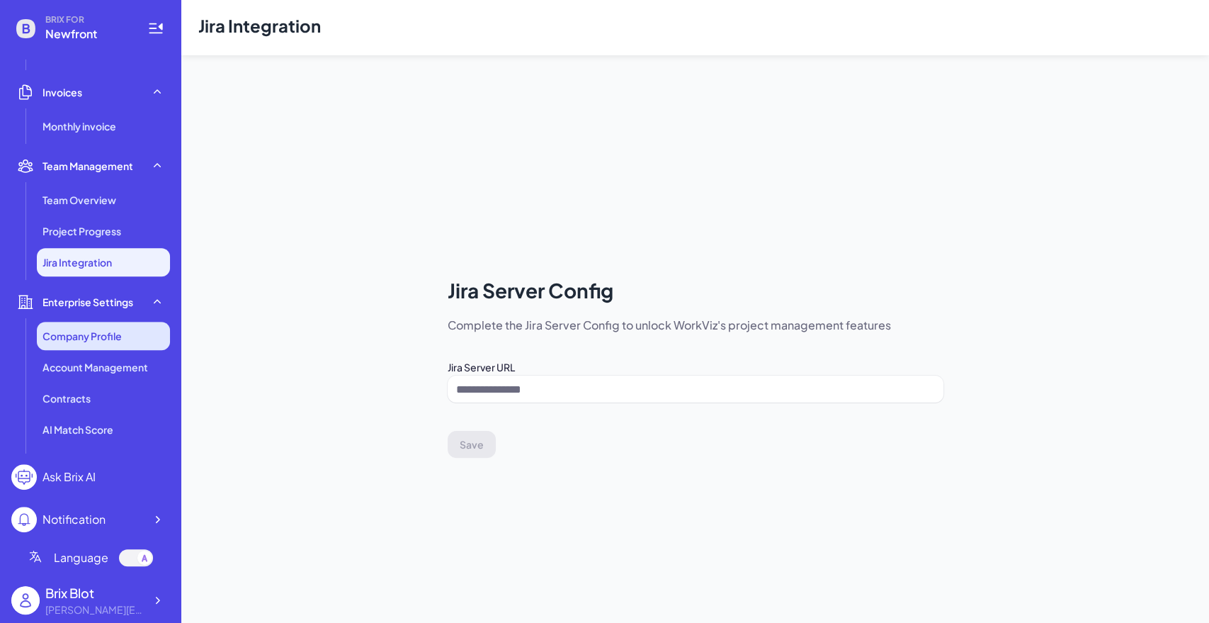
scroll to position [352, 0]
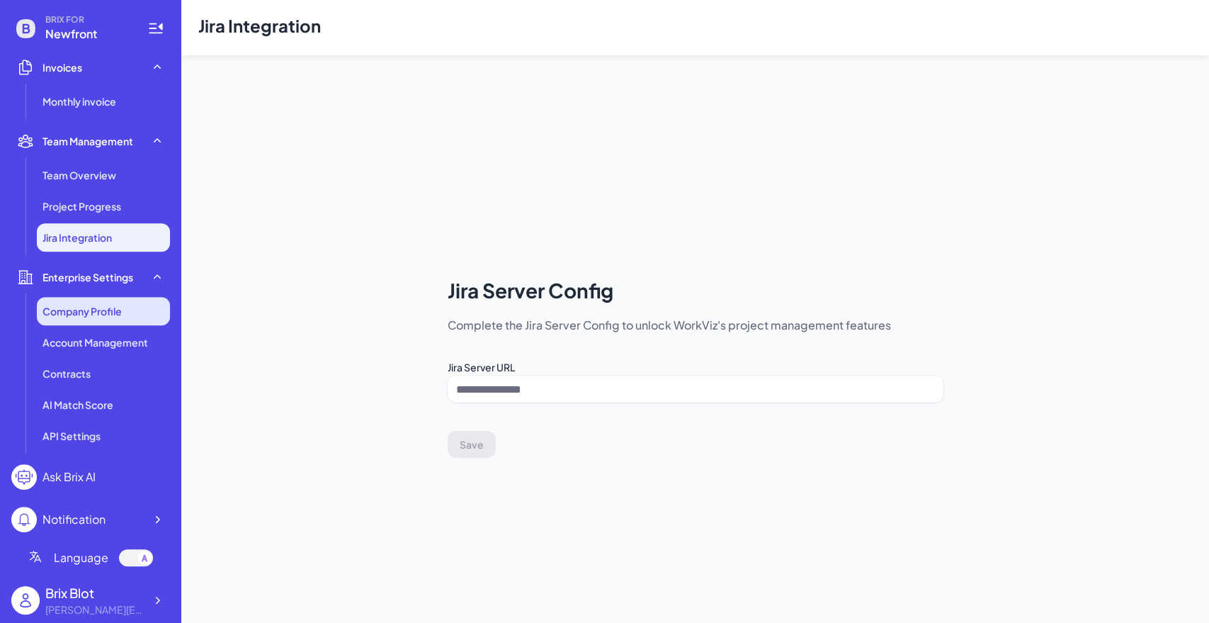
click at [119, 320] on li "Company Profile" at bounding box center [103, 311] width 133 height 28
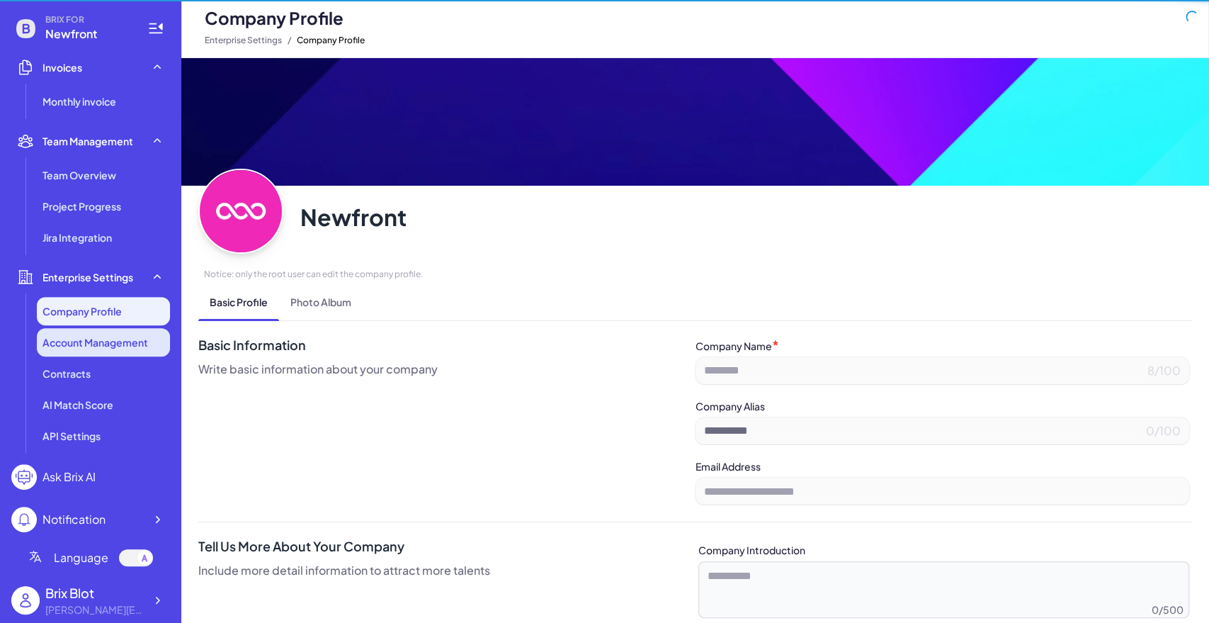
click at [123, 344] on span "Account Management" at bounding box center [96, 342] width 106 height 14
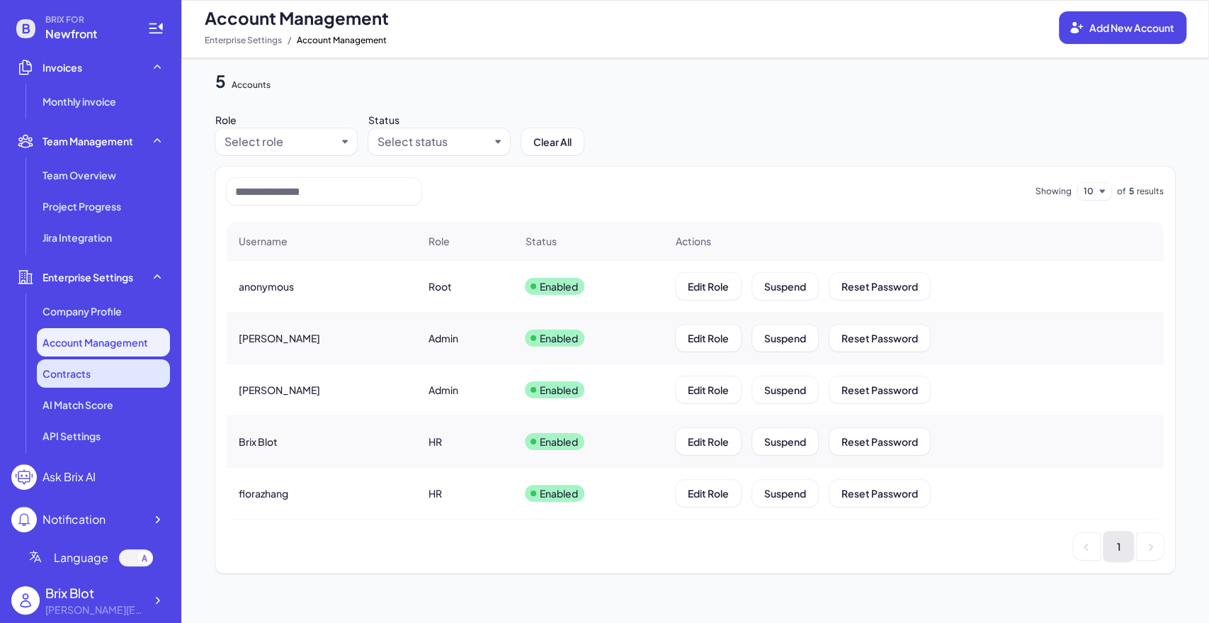
click at [96, 373] on div "Contracts" at bounding box center [103, 373] width 133 height 28
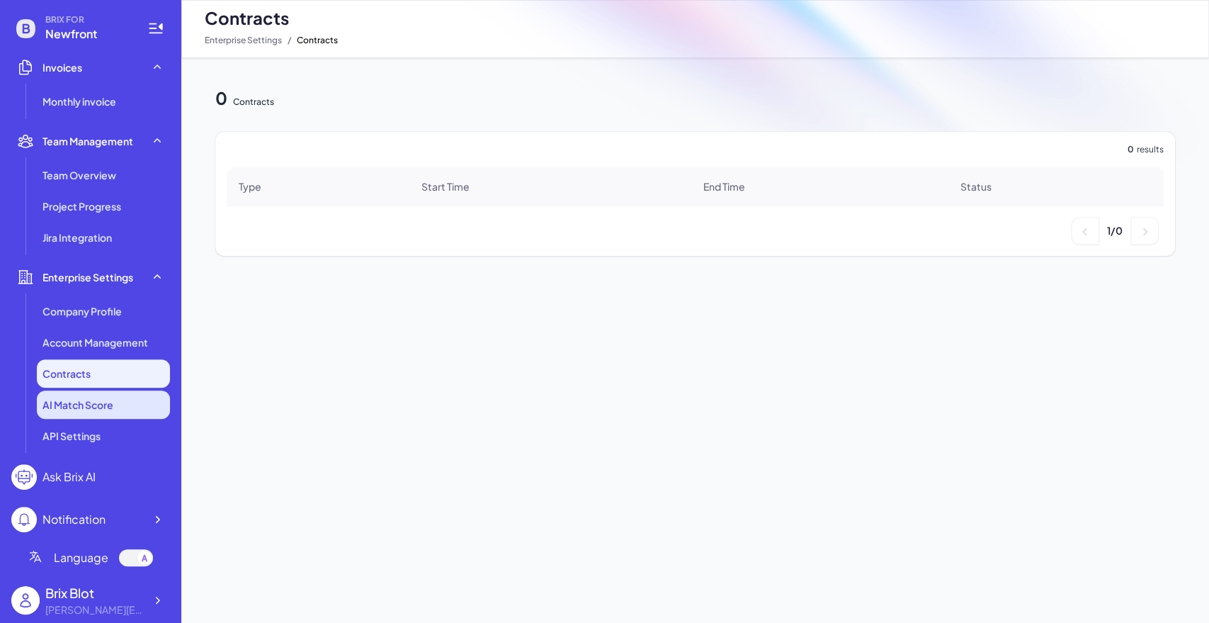
click at [102, 409] on span "AI Match Score" at bounding box center [78, 404] width 71 height 14
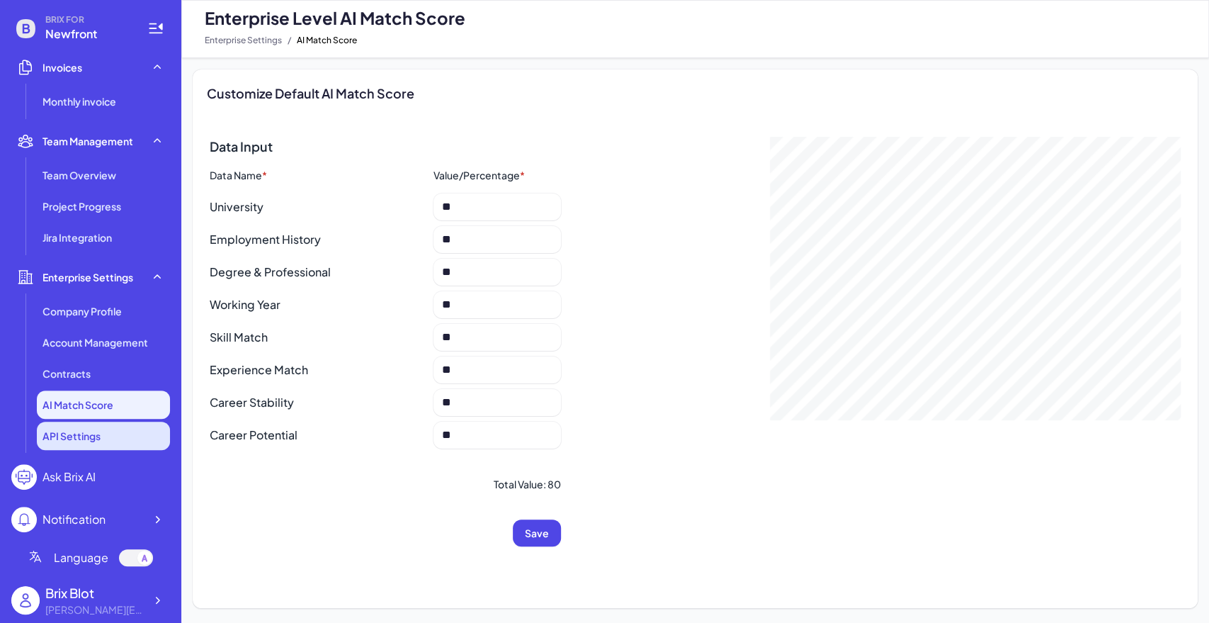
click at [96, 439] on span "API Settings" at bounding box center [72, 436] width 58 height 14
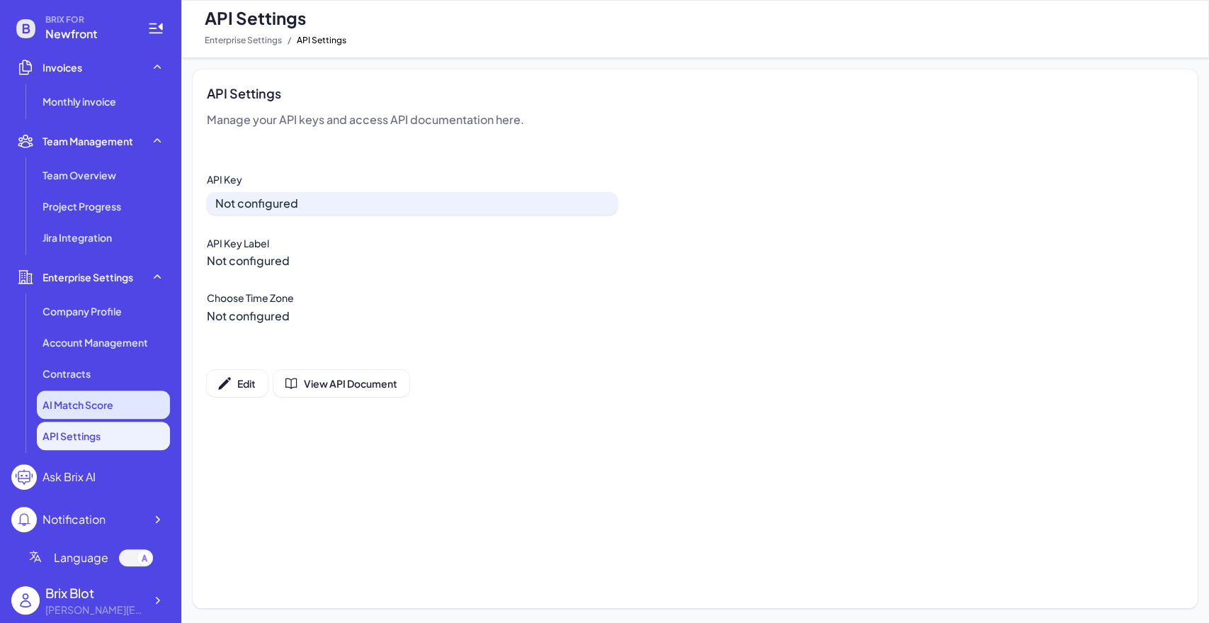
click at [101, 401] on span "AI Match Score" at bounding box center [78, 404] width 71 height 14
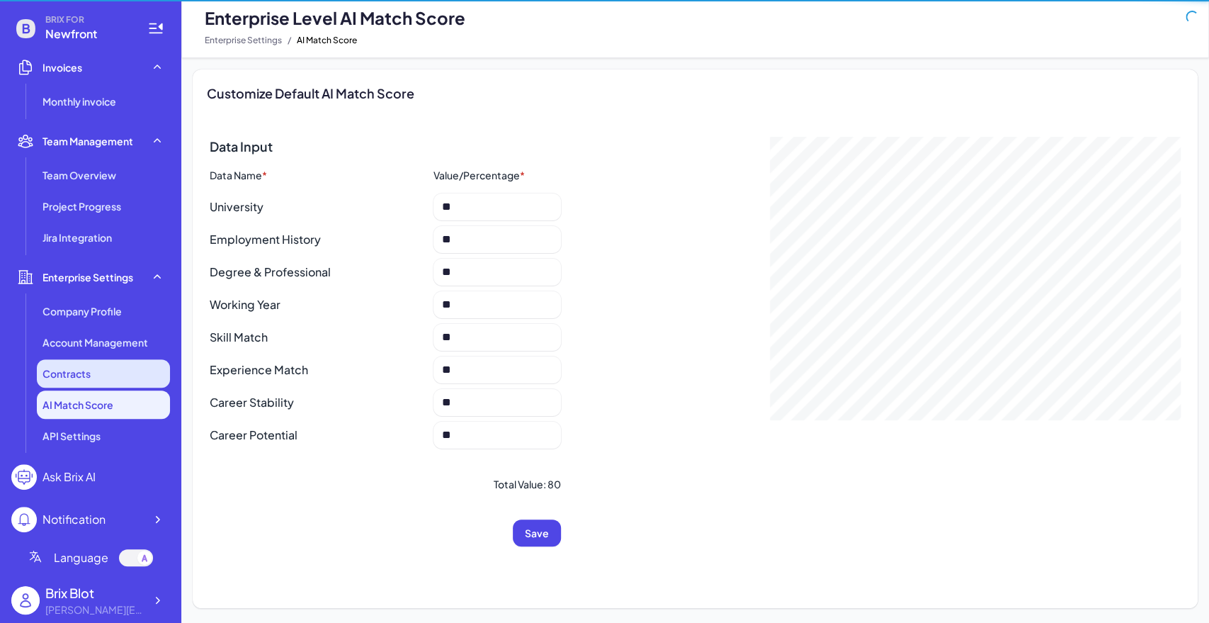
click at [102, 384] on div "Contracts" at bounding box center [103, 373] width 133 height 28
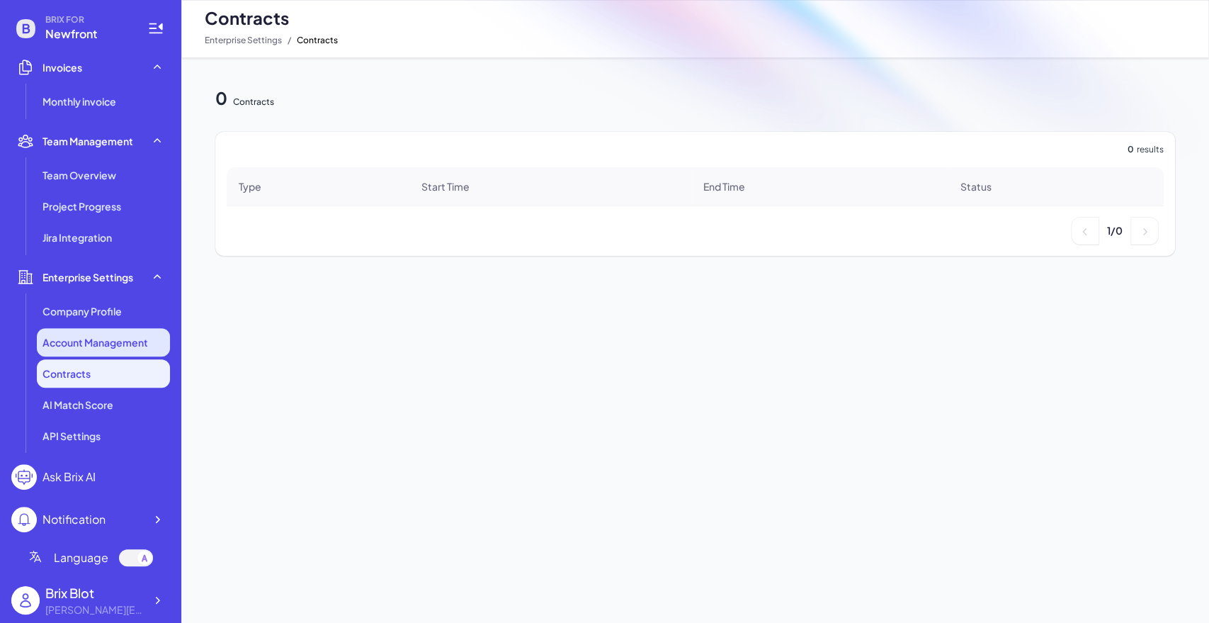
click at [113, 349] on li "Account Management" at bounding box center [103, 342] width 133 height 28
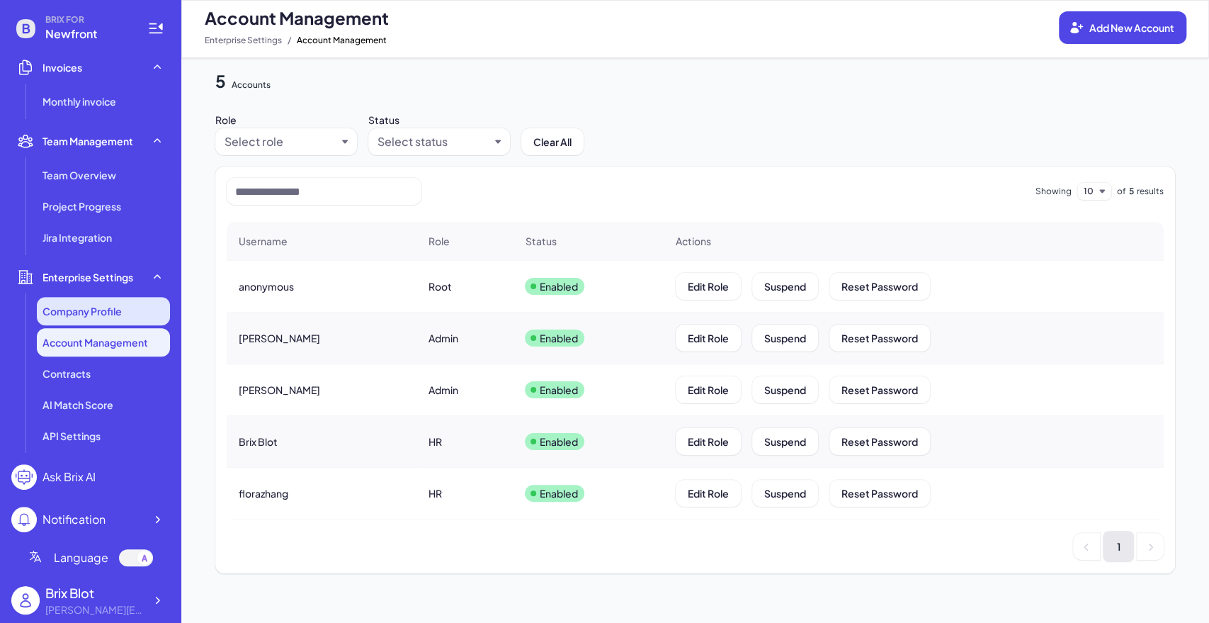
click at [115, 320] on li "Company Profile" at bounding box center [103, 311] width 133 height 28
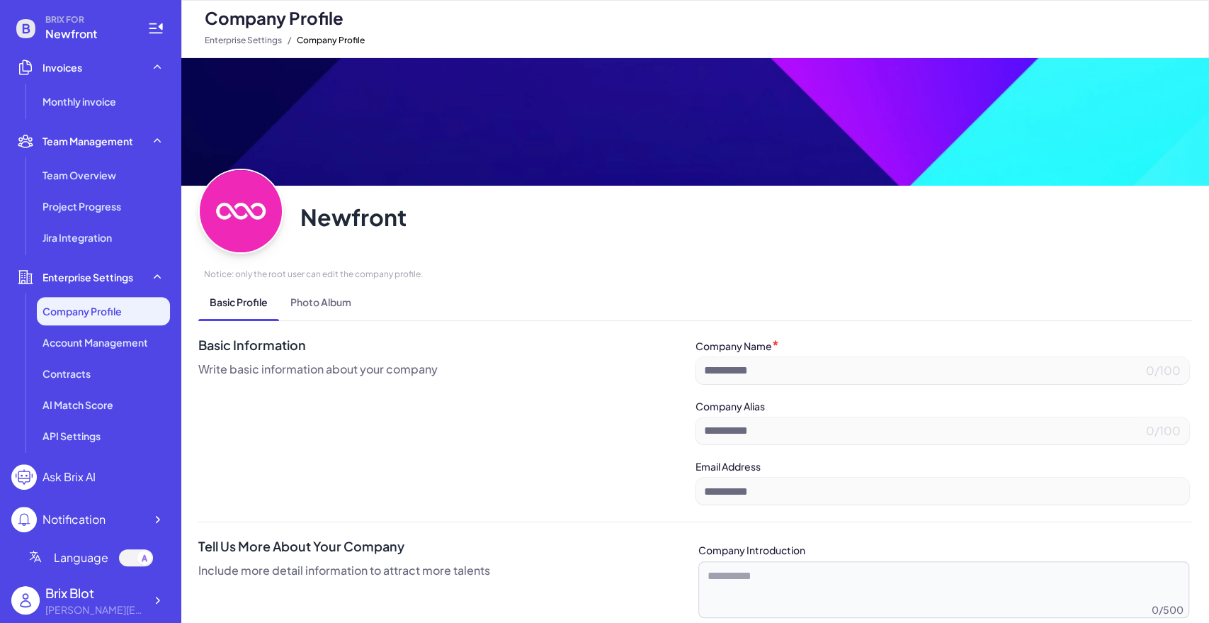
type input "********"
type input "**********"
click at [122, 230] on li "Jira Integration" at bounding box center [103, 237] width 133 height 28
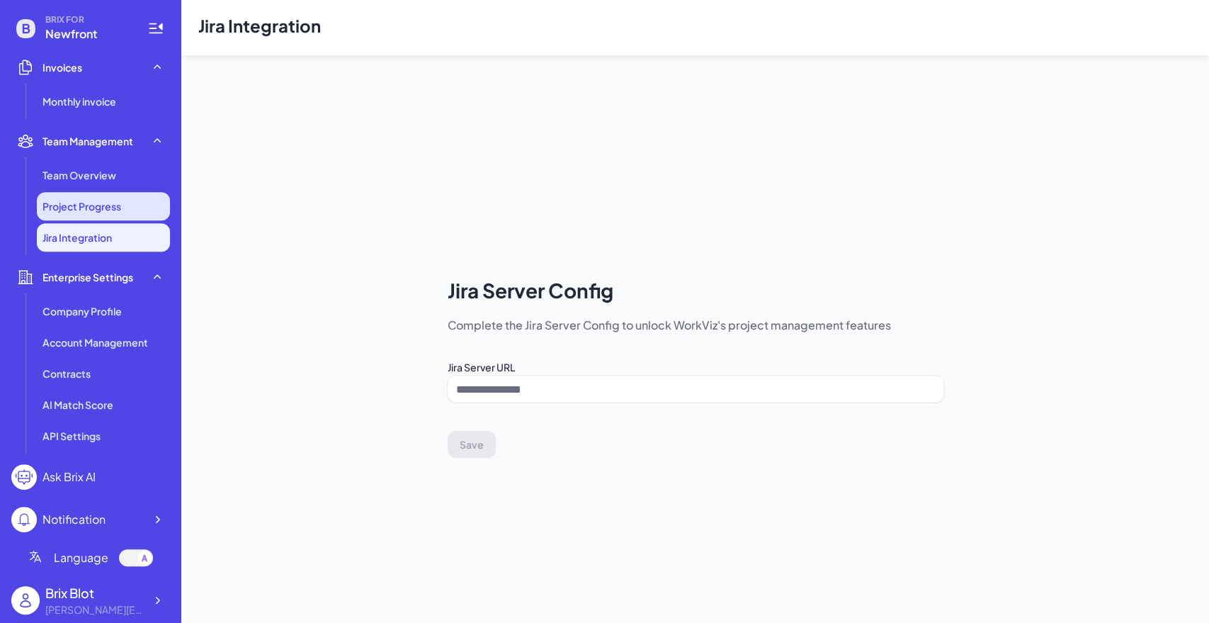
click at [110, 193] on li "Project Progress" at bounding box center [103, 206] width 133 height 28
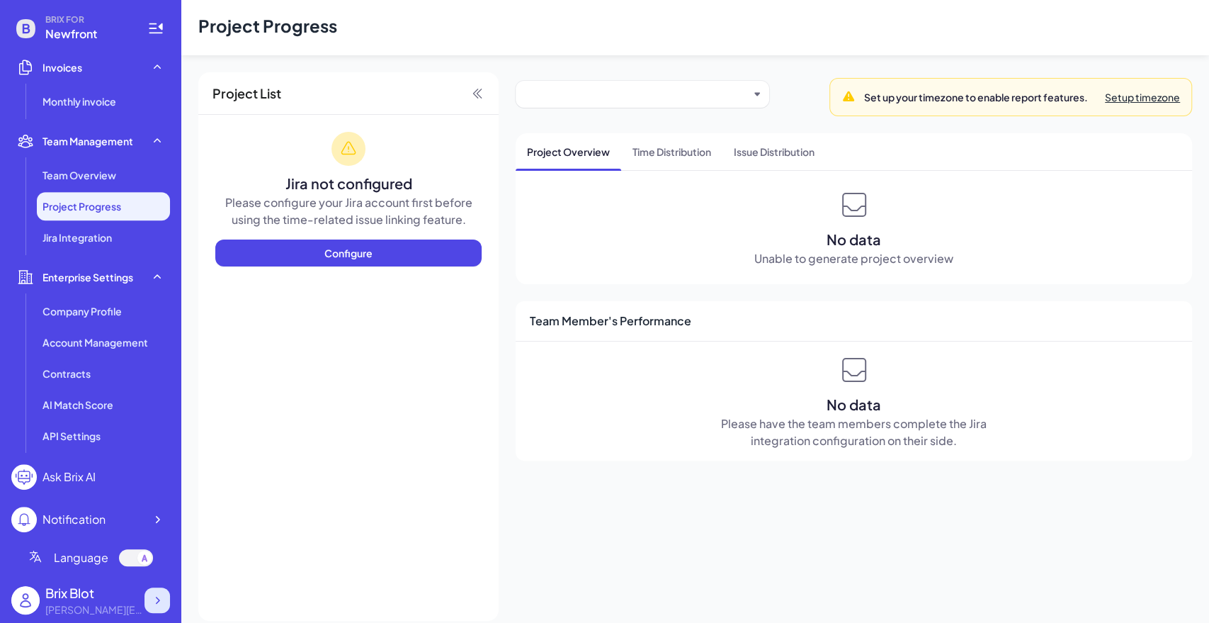
click at [163, 597] on icon at bounding box center [157, 600] width 14 height 14
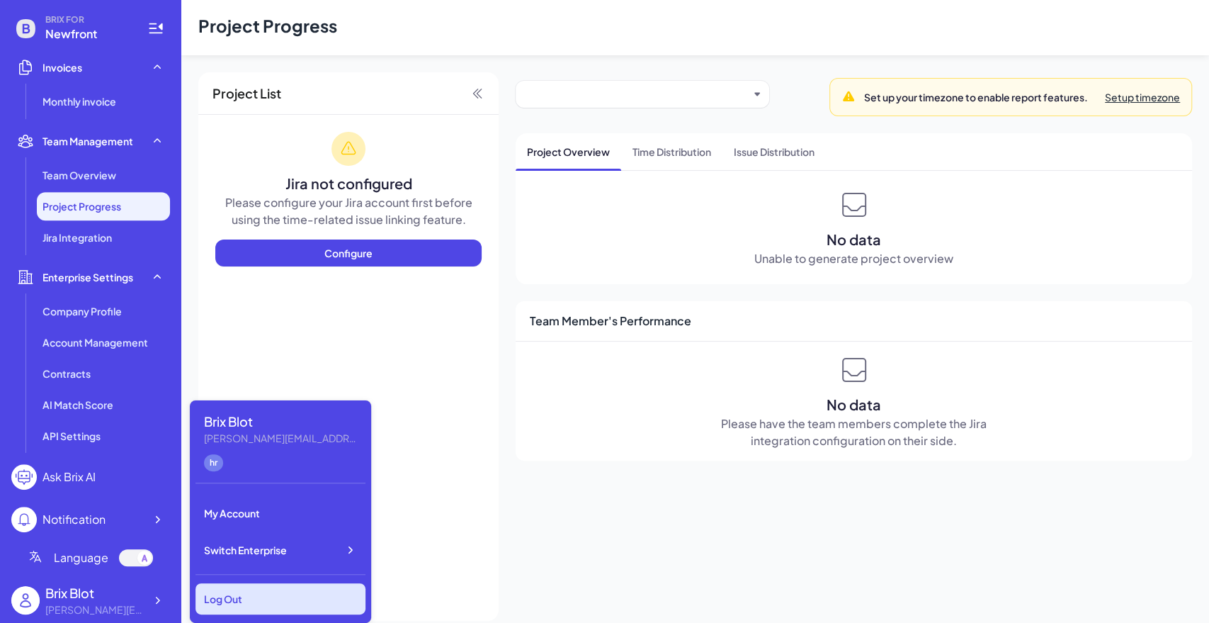
click at [252, 588] on div "Log Out" at bounding box center [281, 598] width 170 height 31
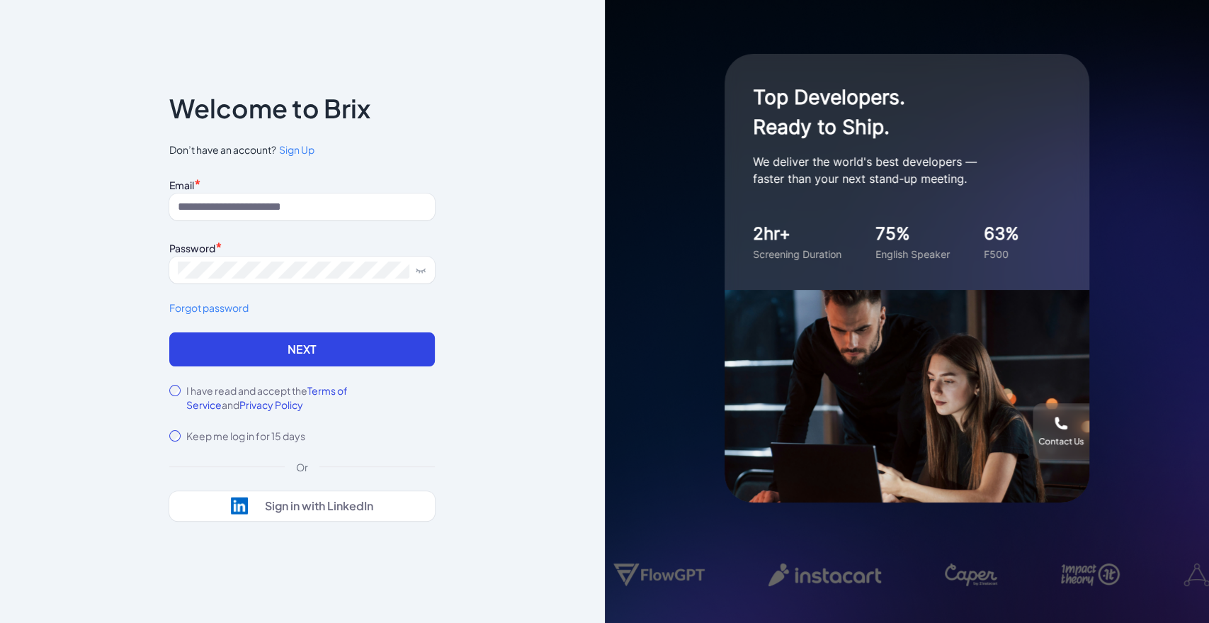
click at [232, 191] on div "Email *" at bounding box center [302, 183] width 266 height 19
click at [238, 208] on input at bounding box center [302, 206] width 266 height 27
type input "**********"
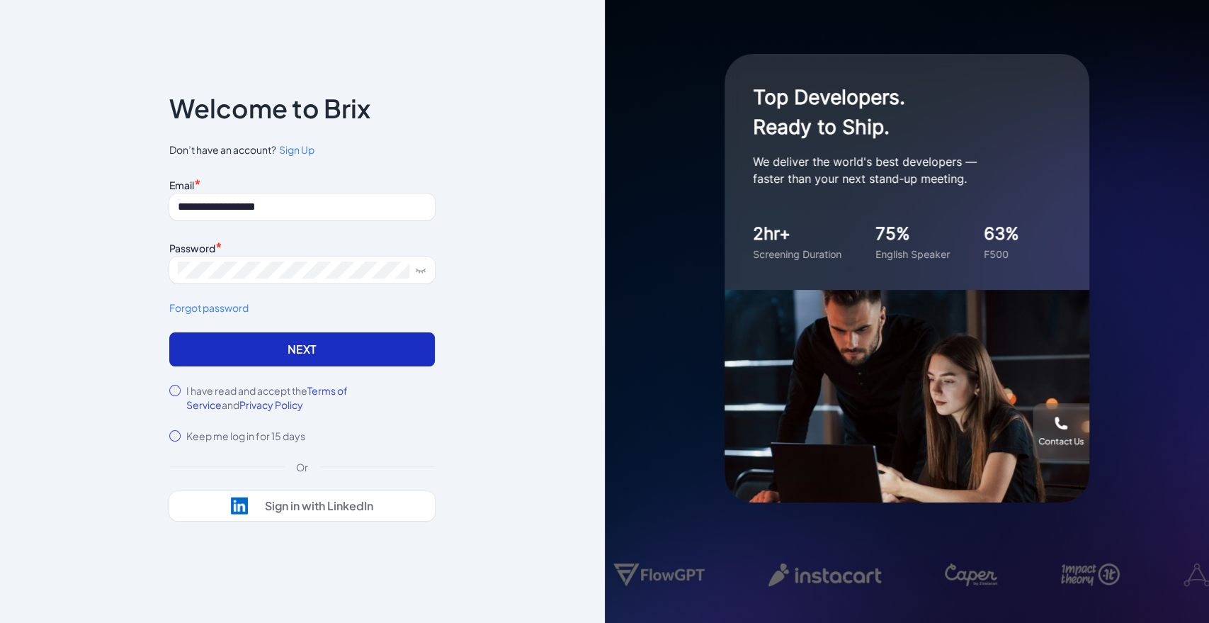
click at [226, 361] on button "Next" at bounding box center [302, 349] width 266 height 34
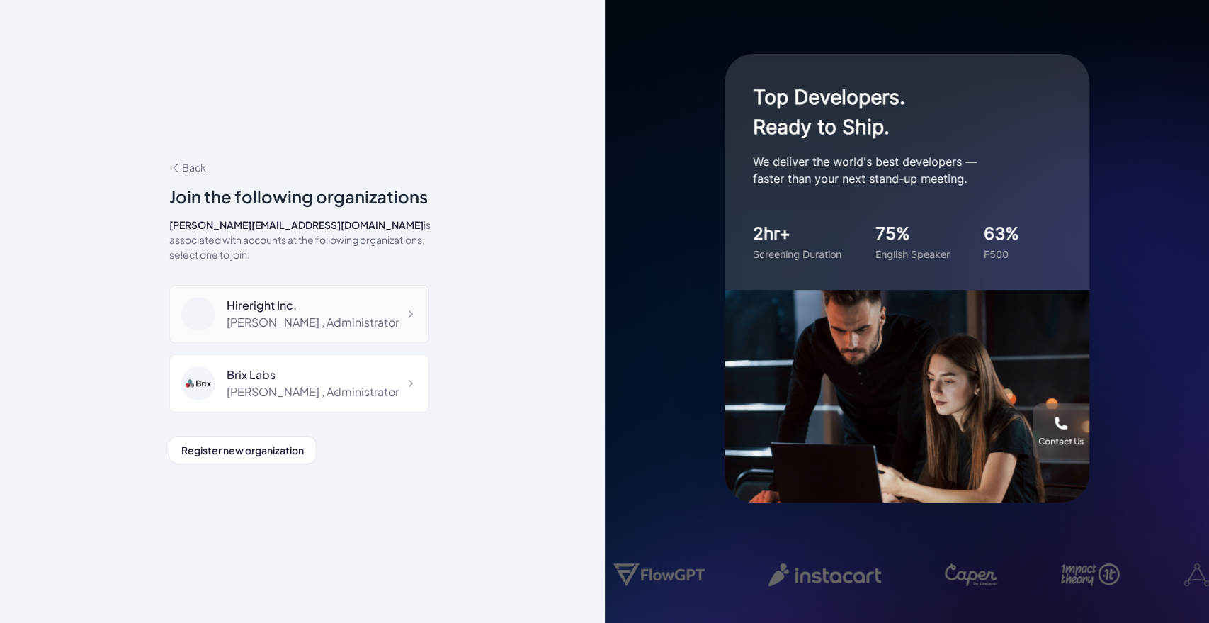
click at [323, 314] on div "Shuwei Yang , Administrator" at bounding box center [313, 322] width 172 height 17
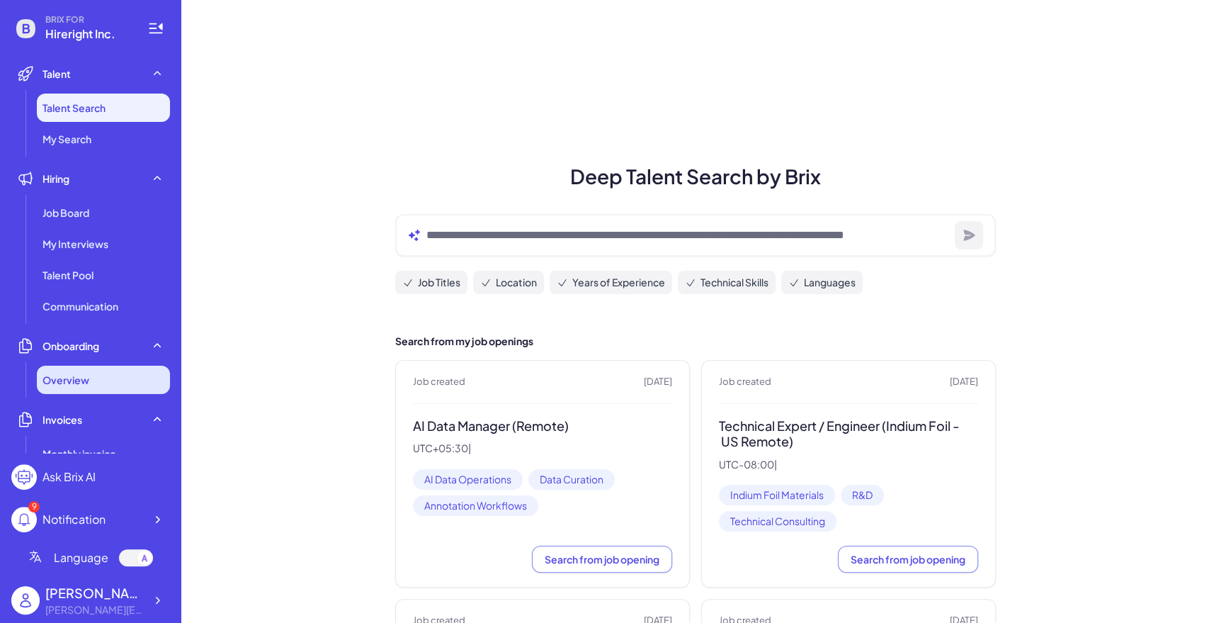
click at [81, 377] on span "Overview" at bounding box center [66, 380] width 47 height 14
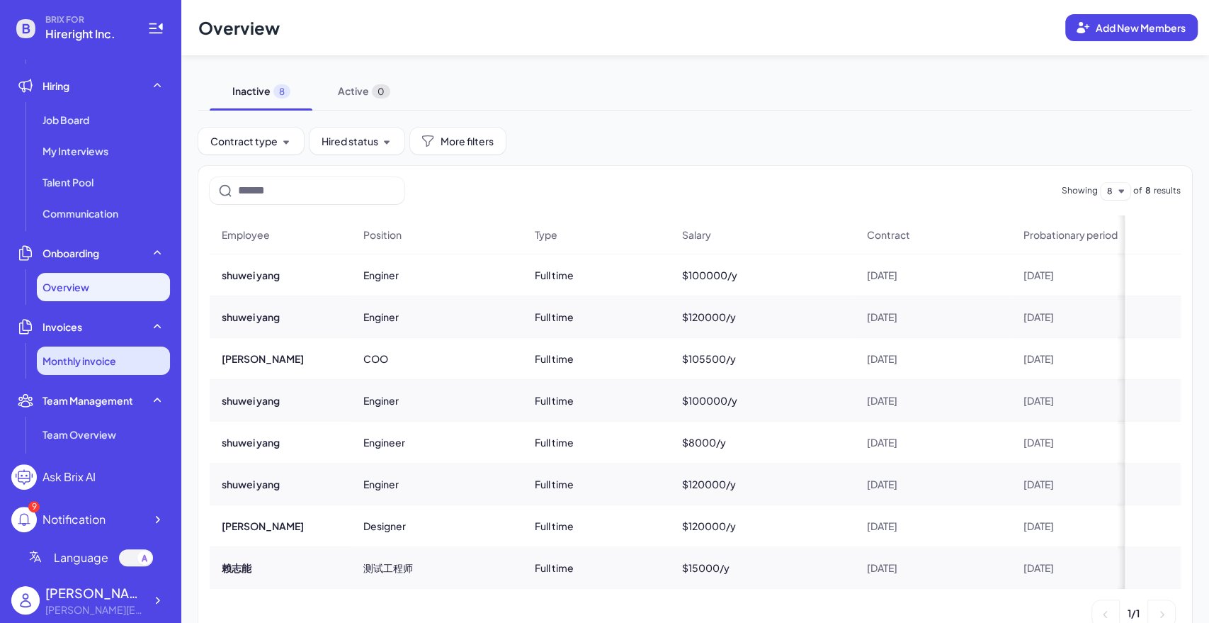
scroll to position [157, 0]
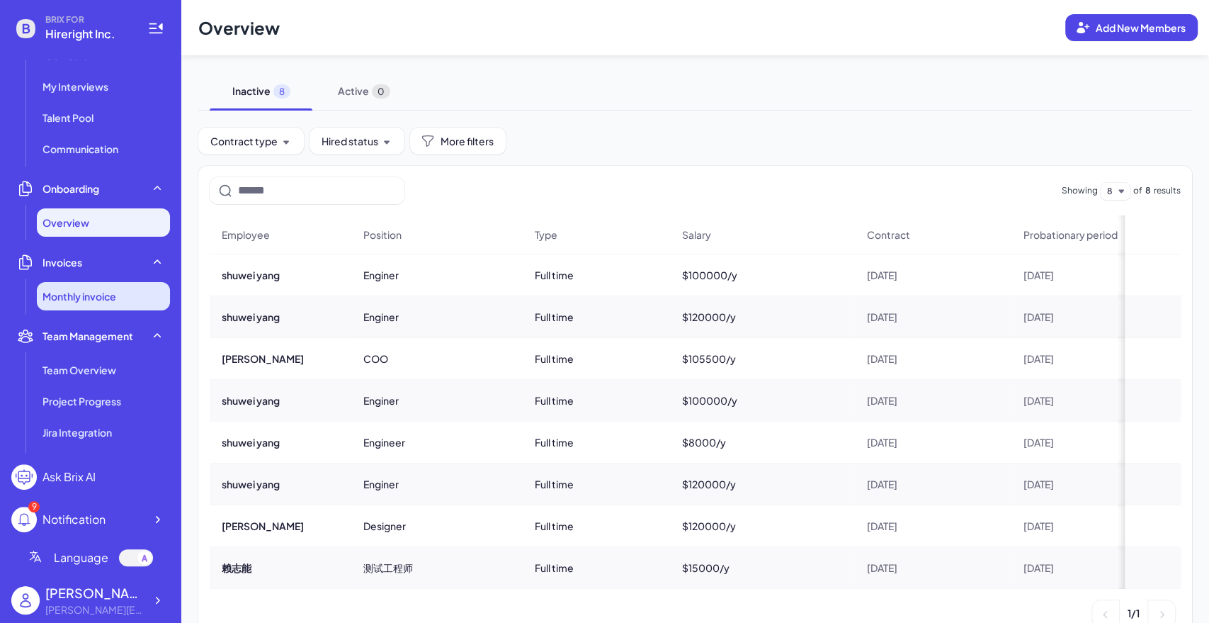
click at [94, 292] on span "Monthly invoice" at bounding box center [80, 296] width 74 height 14
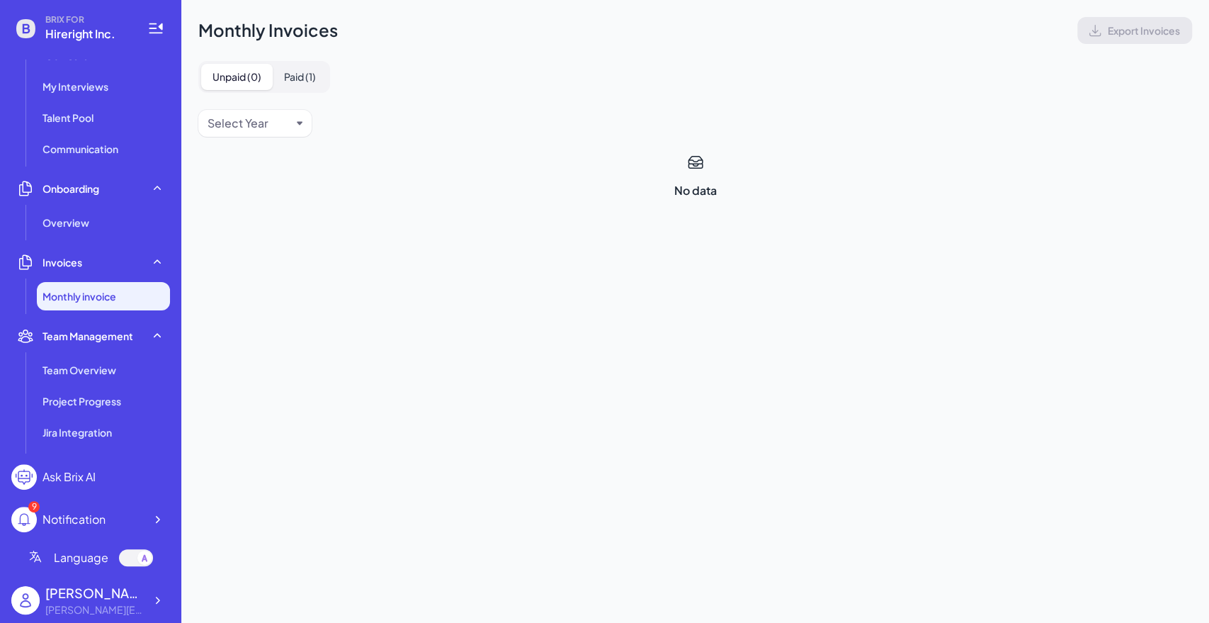
click at [298, 74] on button "Paid ( 1 )" at bounding box center [300, 77] width 55 height 26
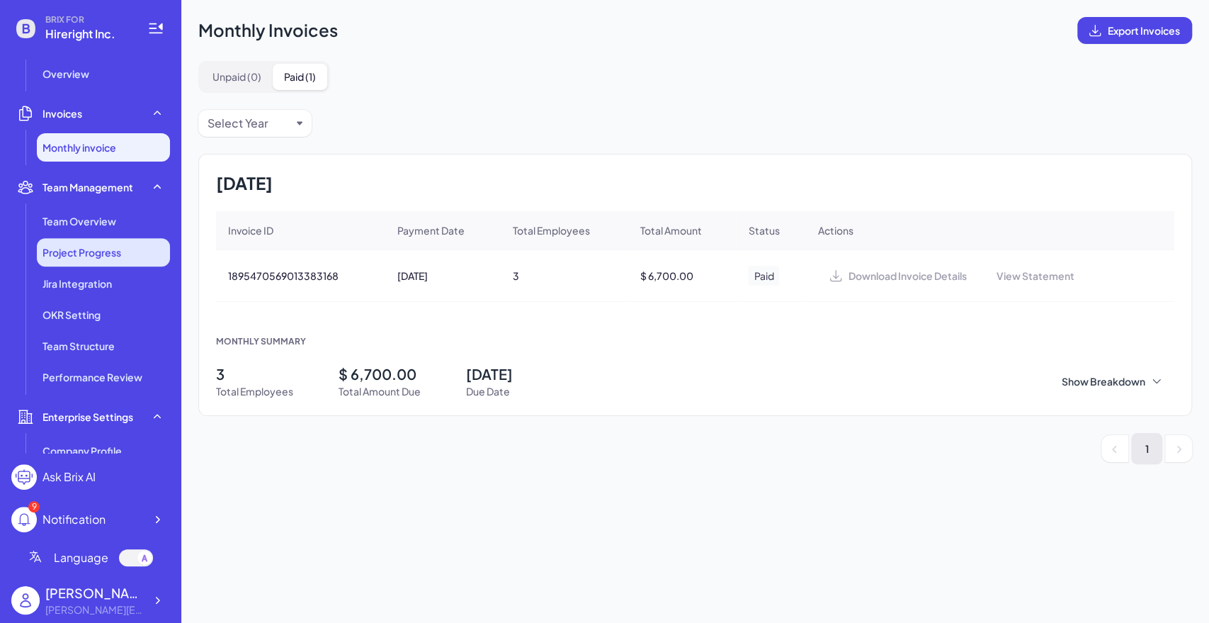
scroll to position [315, 0]
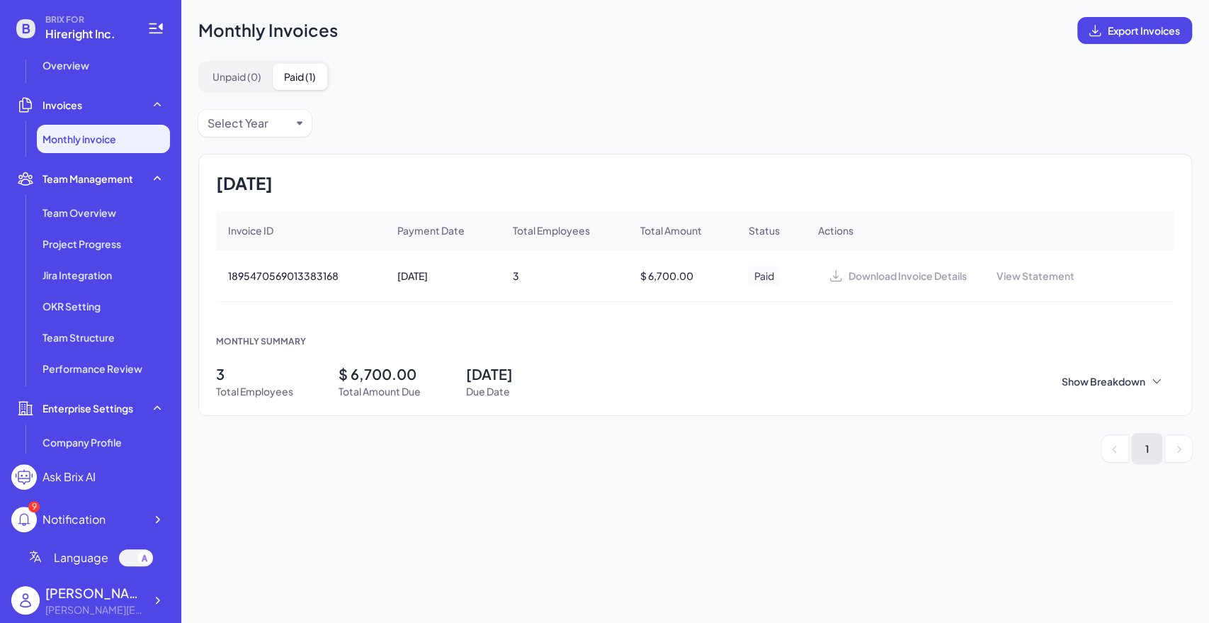
click at [81, 196] on li "Team Management Team Overview Project Progress Jira Integration OKR Setting Tea…" at bounding box center [90, 273] width 159 height 218
click at [83, 214] on span "Team Overview" at bounding box center [80, 212] width 74 height 14
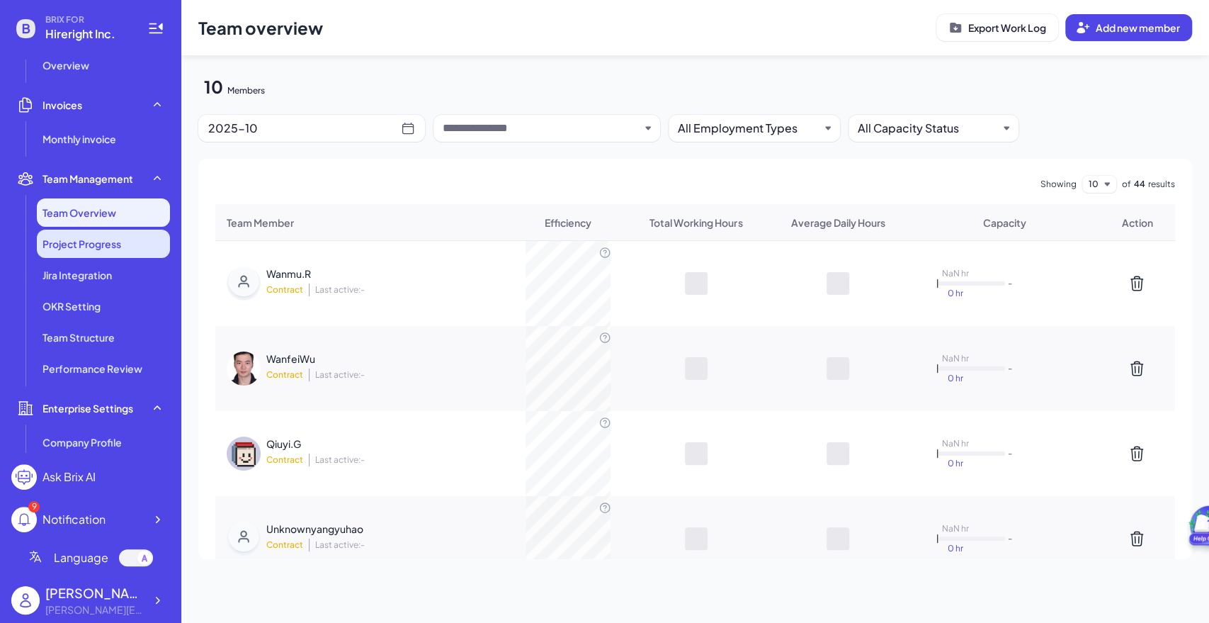
click at [84, 244] on span "Project Progress" at bounding box center [82, 244] width 79 height 14
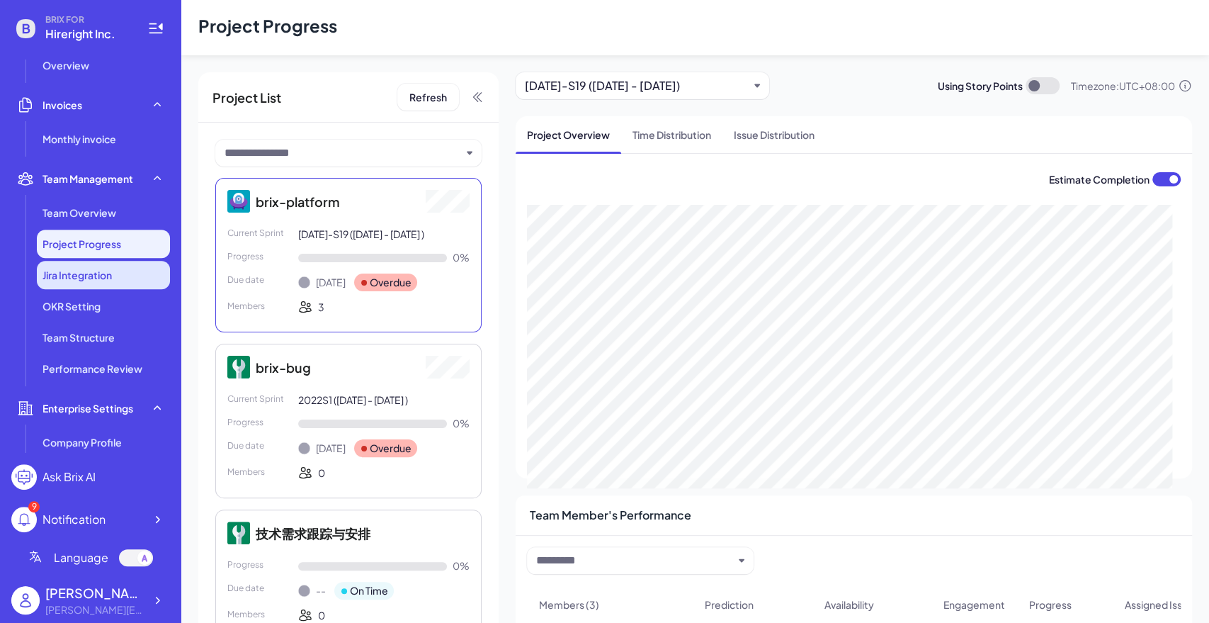
click at [85, 276] on span "Jira Integration" at bounding box center [77, 275] width 69 height 14
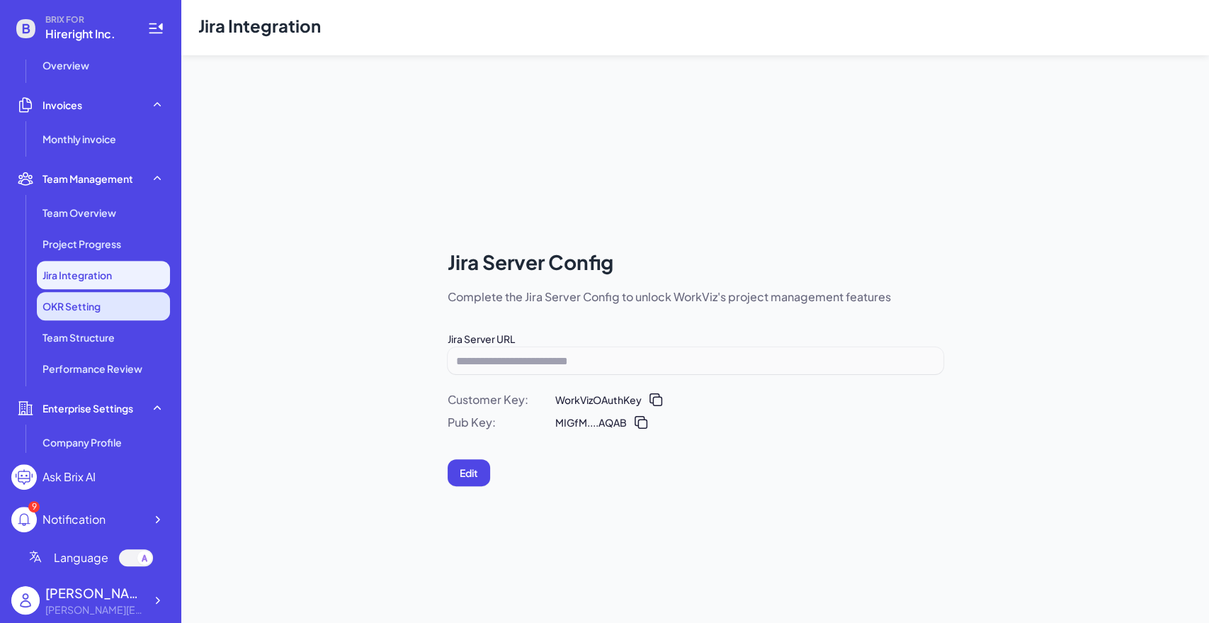
click at [85, 305] on span "OKR Setting" at bounding box center [72, 306] width 58 height 14
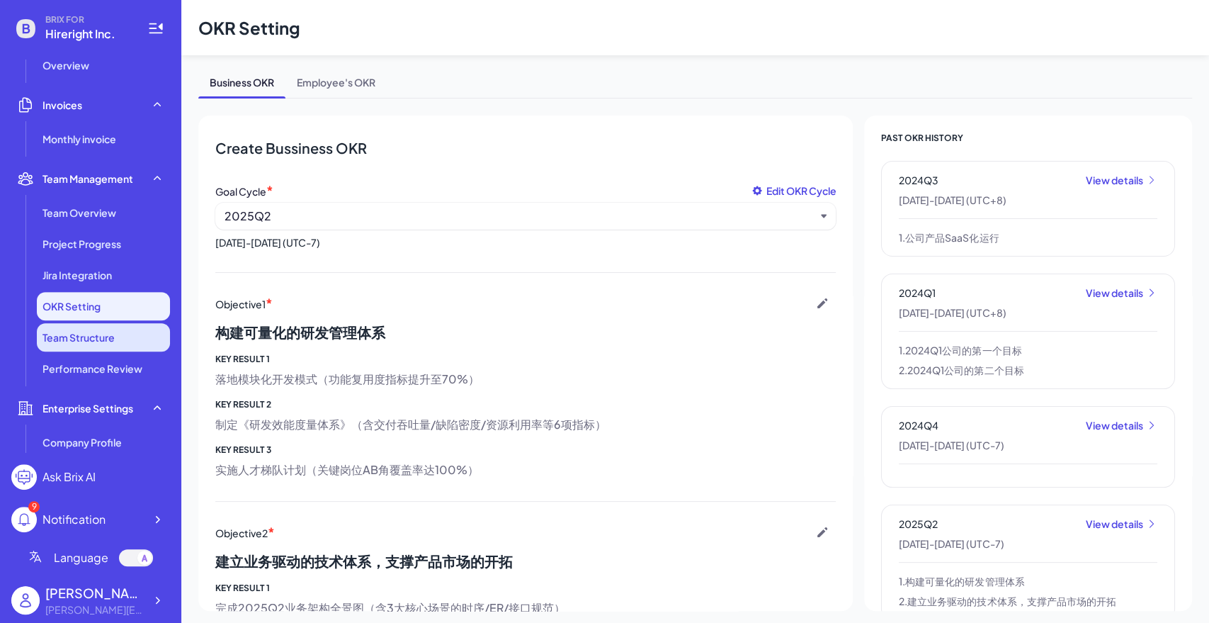
click at [98, 347] on li "Team Structure" at bounding box center [103, 337] width 133 height 28
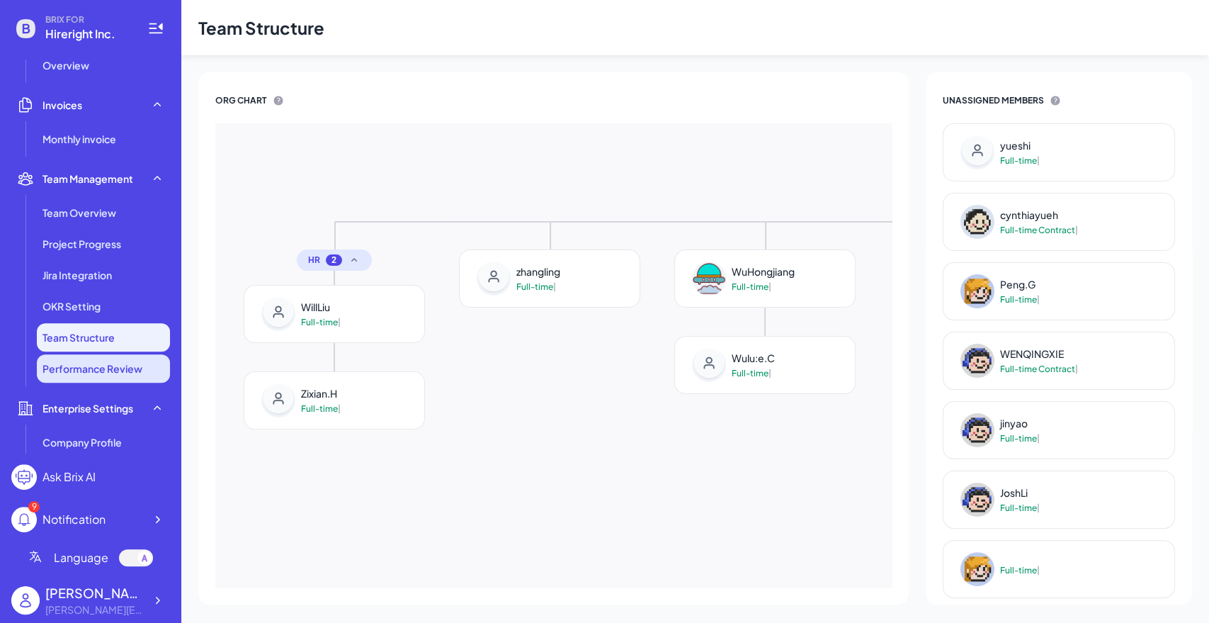
click at [101, 370] on span "Performance Review" at bounding box center [93, 368] width 100 height 14
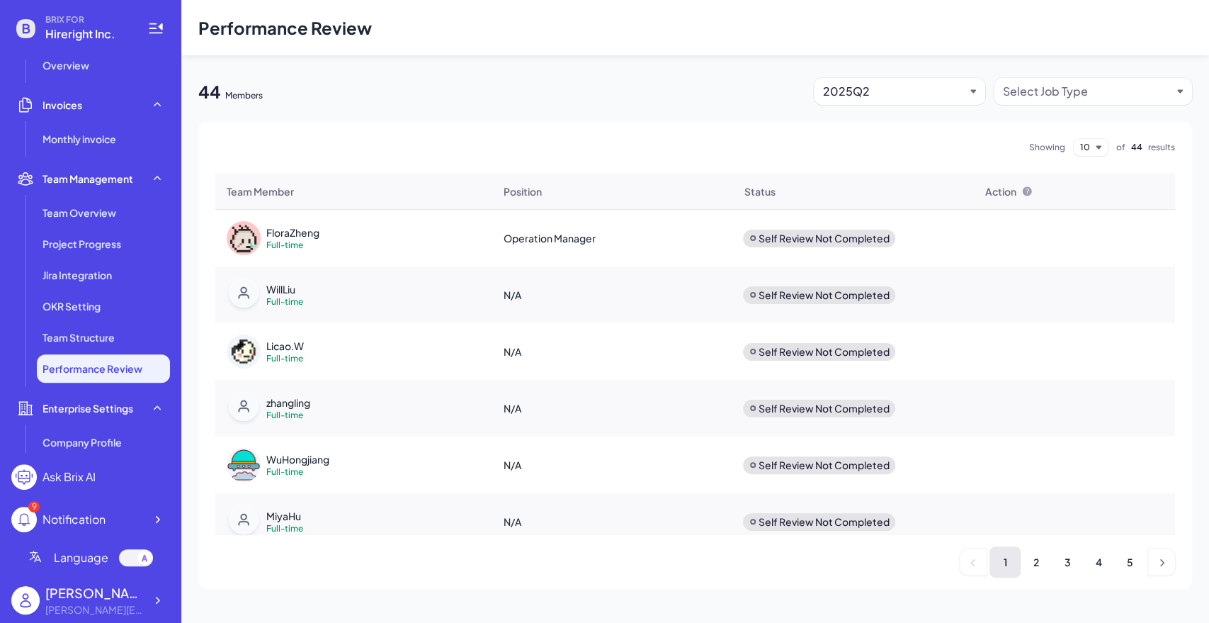
scroll to position [446, 0]
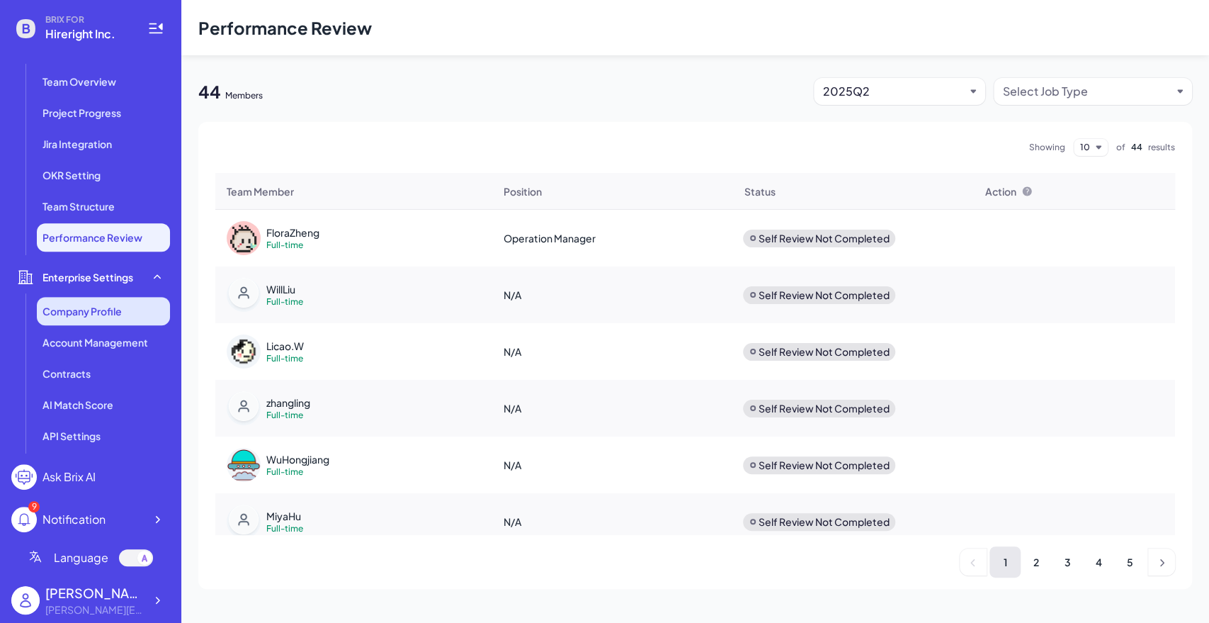
click at [79, 305] on span "Company Profile" at bounding box center [82, 311] width 79 height 14
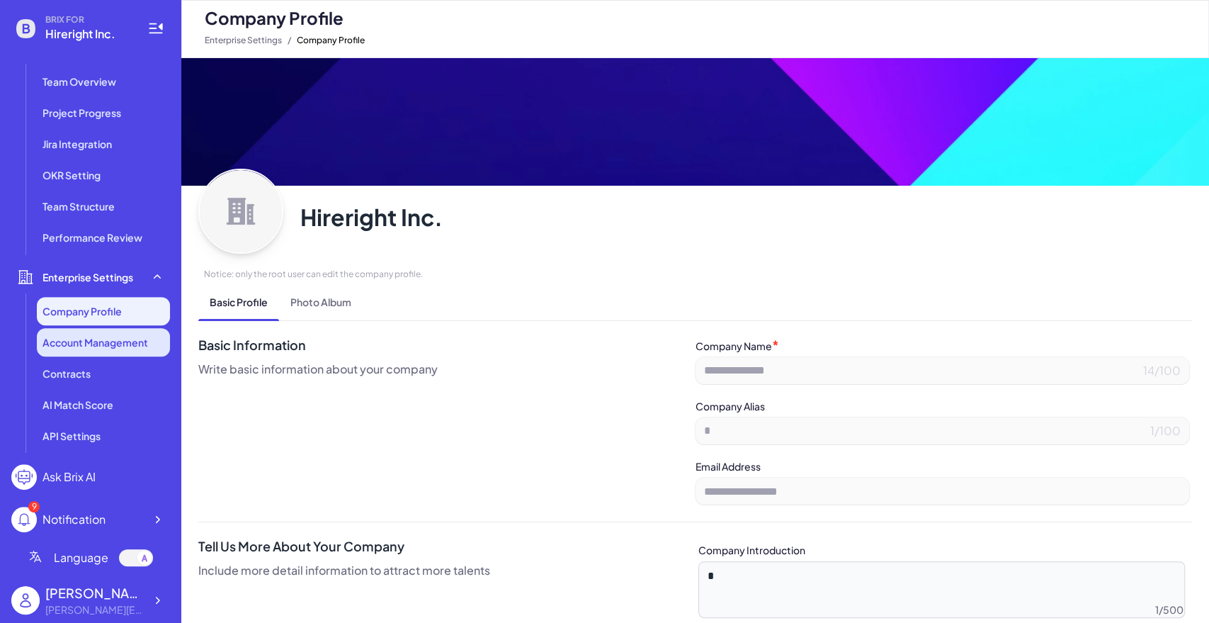
click at [95, 337] on span "Account Management" at bounding box center [96, 342] width 106 height 14
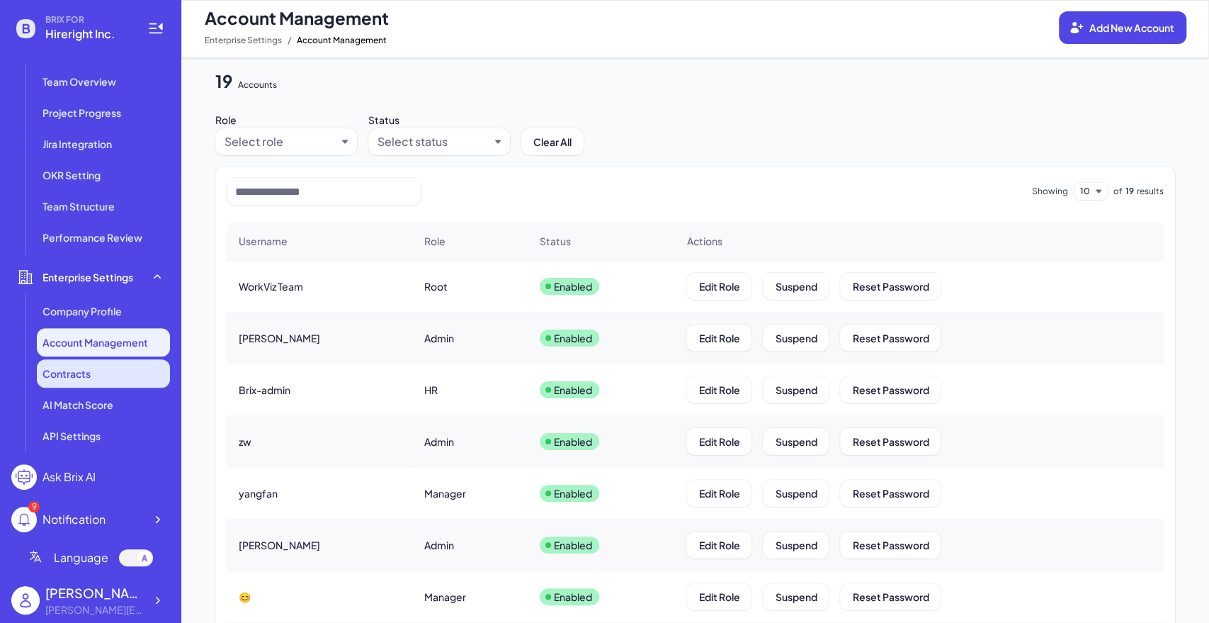
click at [96, 372] on div "Contracts" at bounding box center [103, 373] width 133 height 28
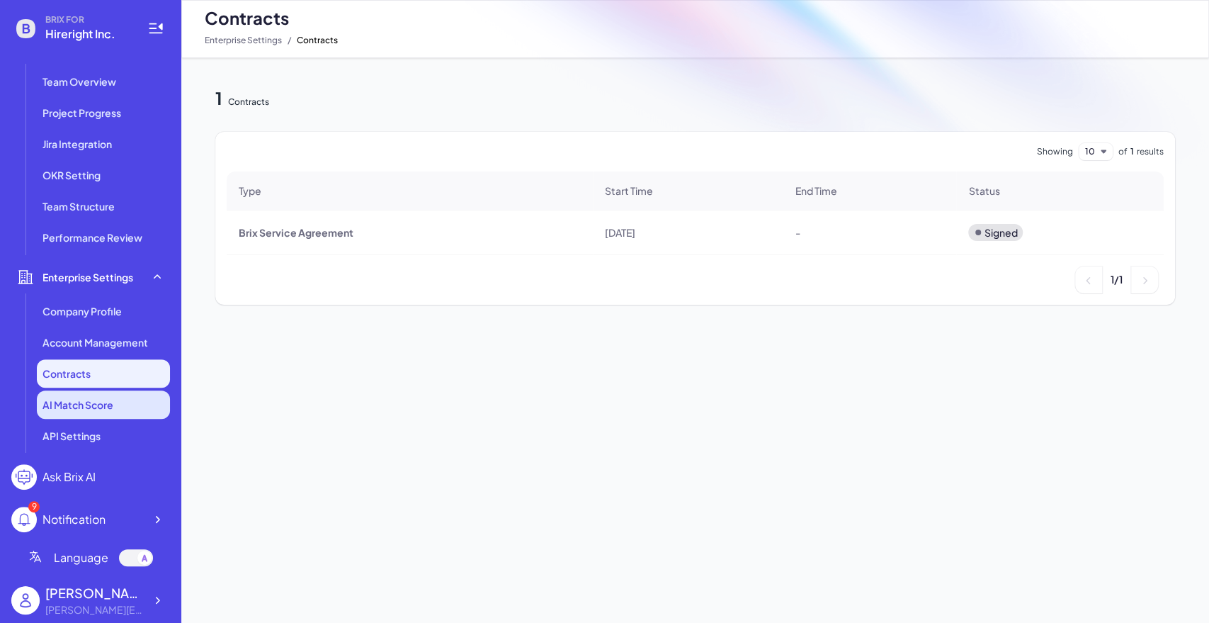
click at [95, 405] on span "AI Match Score" at bounding box center [78, 404] width 71 height 14
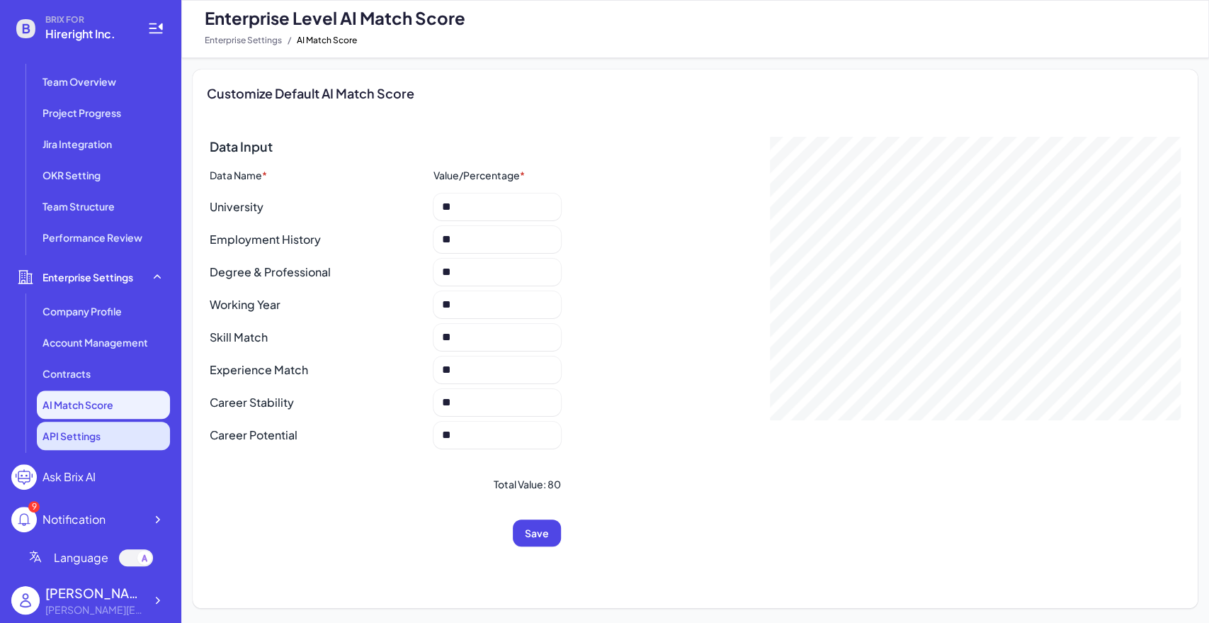
click at [108, 438] on li "API Settings" at bounding box center [103, 436] width 133 height 28
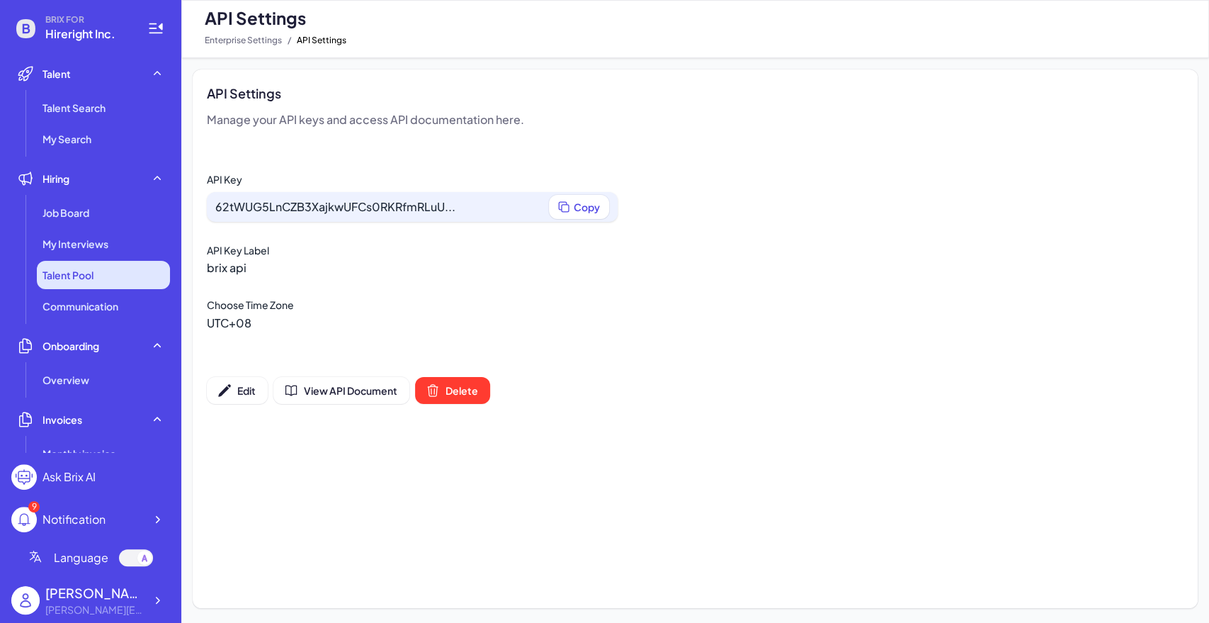
click at [95, 261] on li "Talent Pool" at bounding box center [103, 275] width 133 height 28
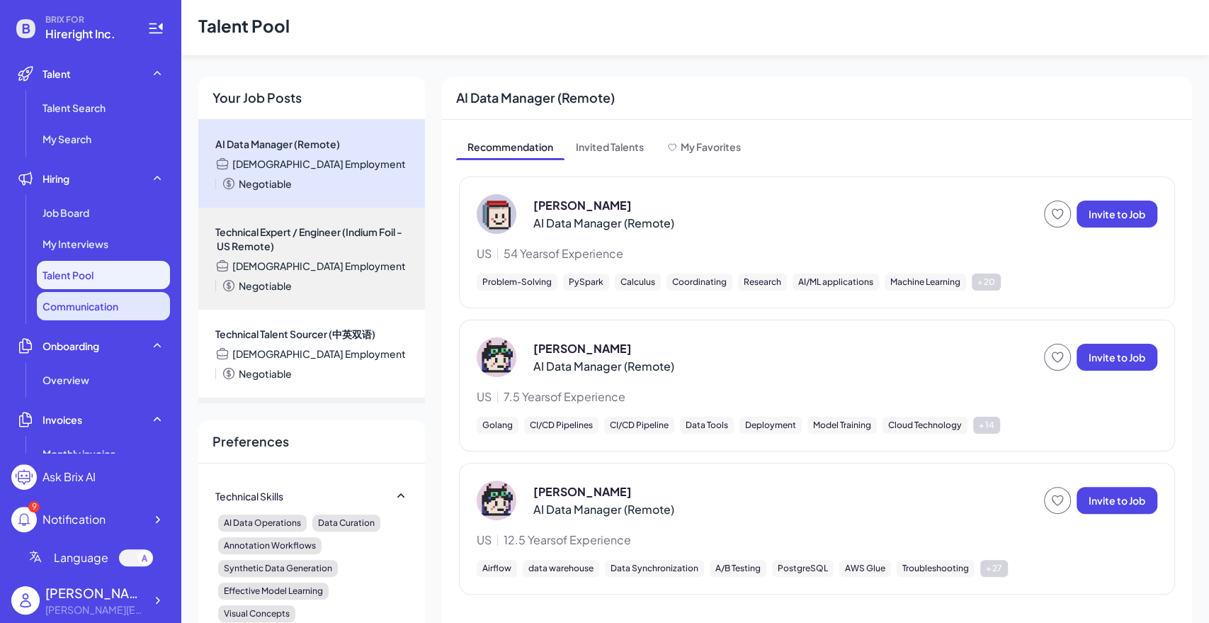
click at [106, 307] on span "Communication" at bounding box center [81, 306] width 76 height 14
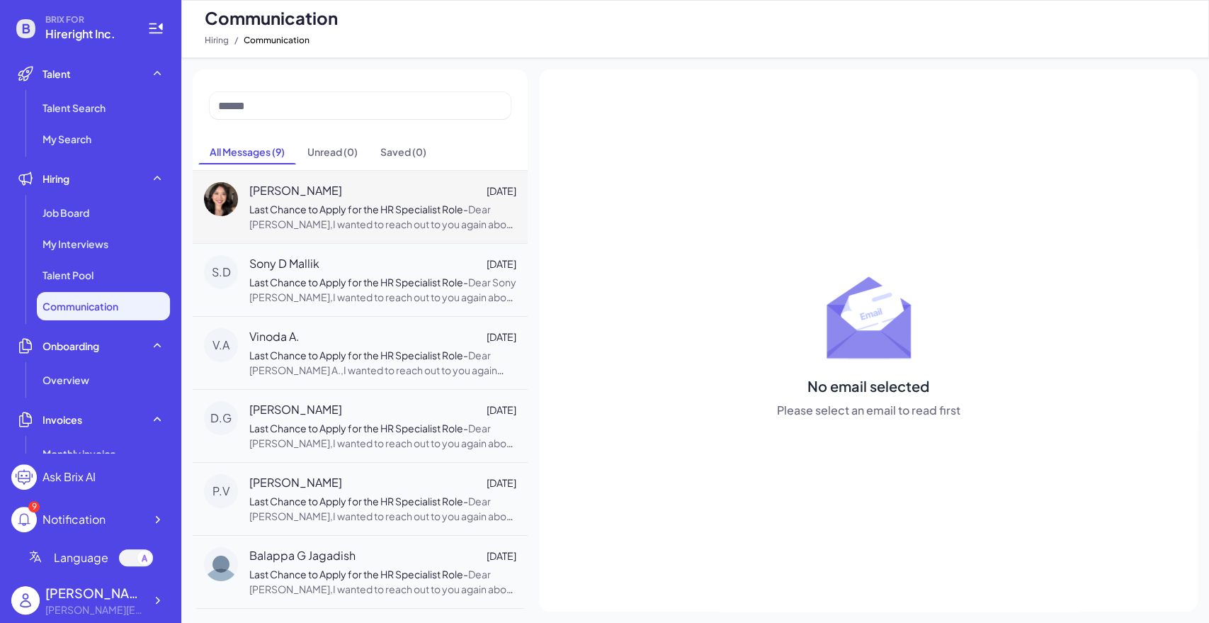
click at [329, 217] on p "Last Chance to Apply for the HR Specialist Role - Dear [PERSON_NAME],I wanted t…" at bounding box center [382, 217] width 267 height 30
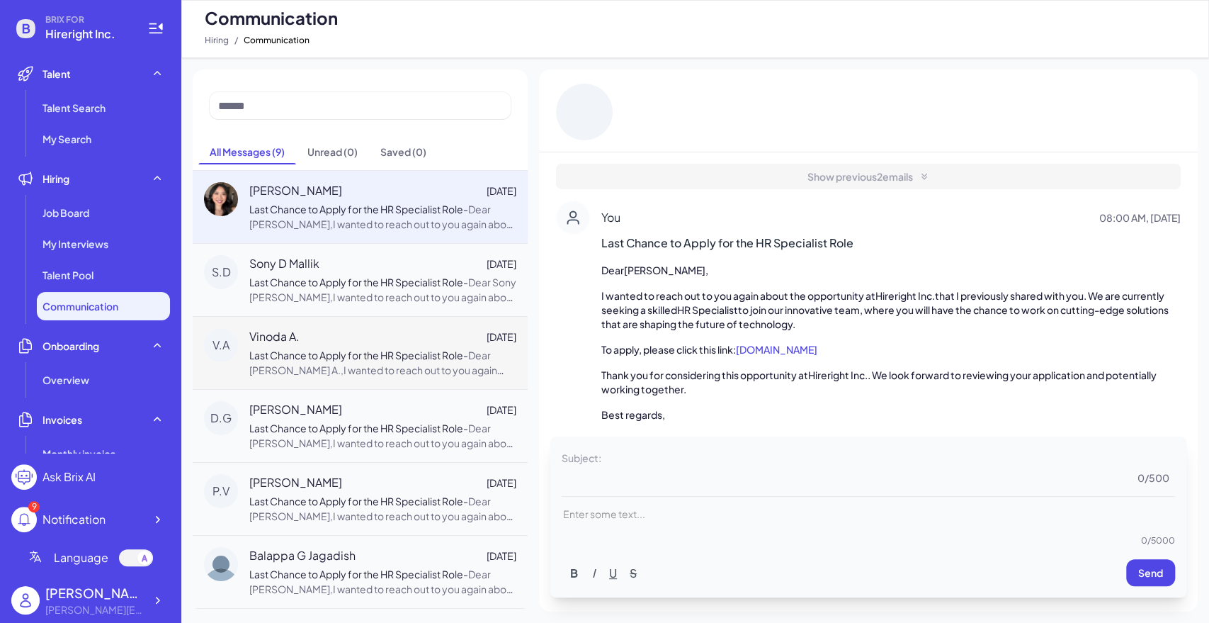
drag, startPoint x: 317, startPoint y: 332, endPoint x: 317, endPoint y: 352, distance: 19.8
click at [316, 332] on div "Vinoda A. [DATE]" at bounding box center [382, 336] width 267 height 17
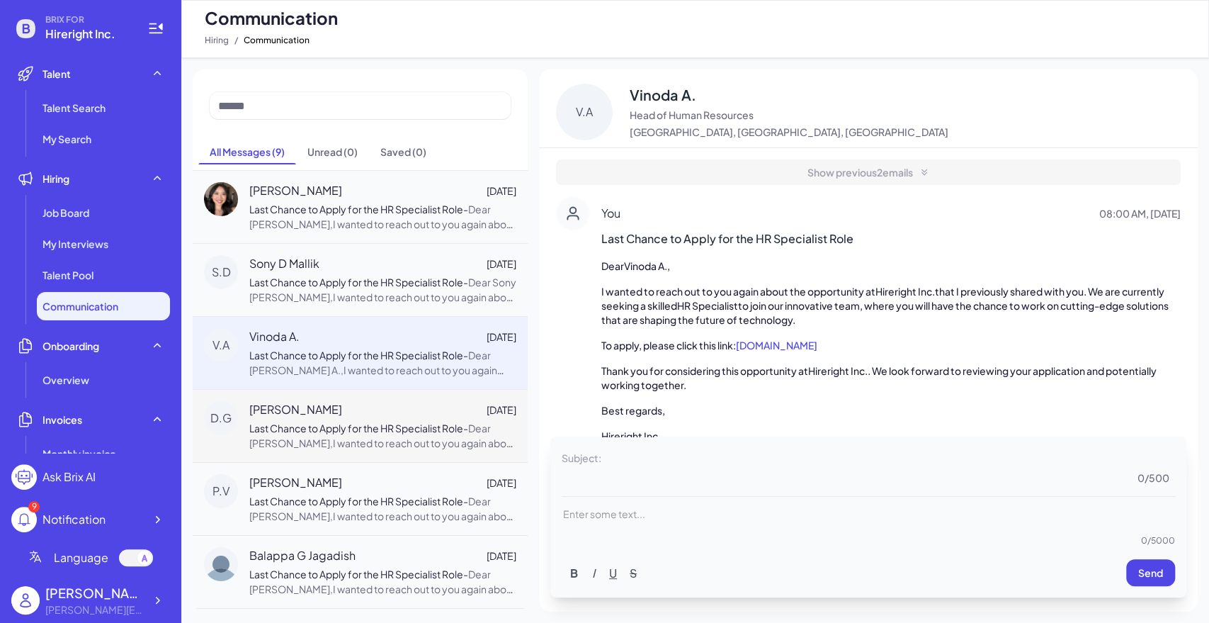
click at [317, 422] on span "Last Chance to Apply for the HR Specialist Role" at bounding box center [356, 428] width 214 height 13
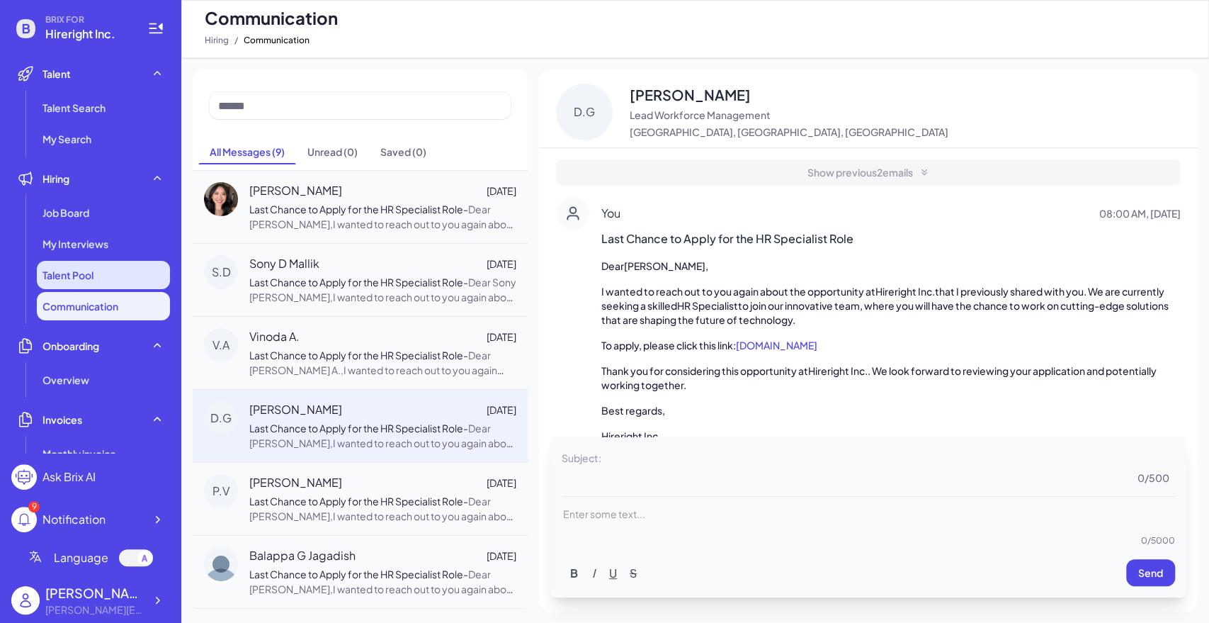
click at [125, 273] on li "Talent Pool" at bounding box center [103, 275] width 133 height 28
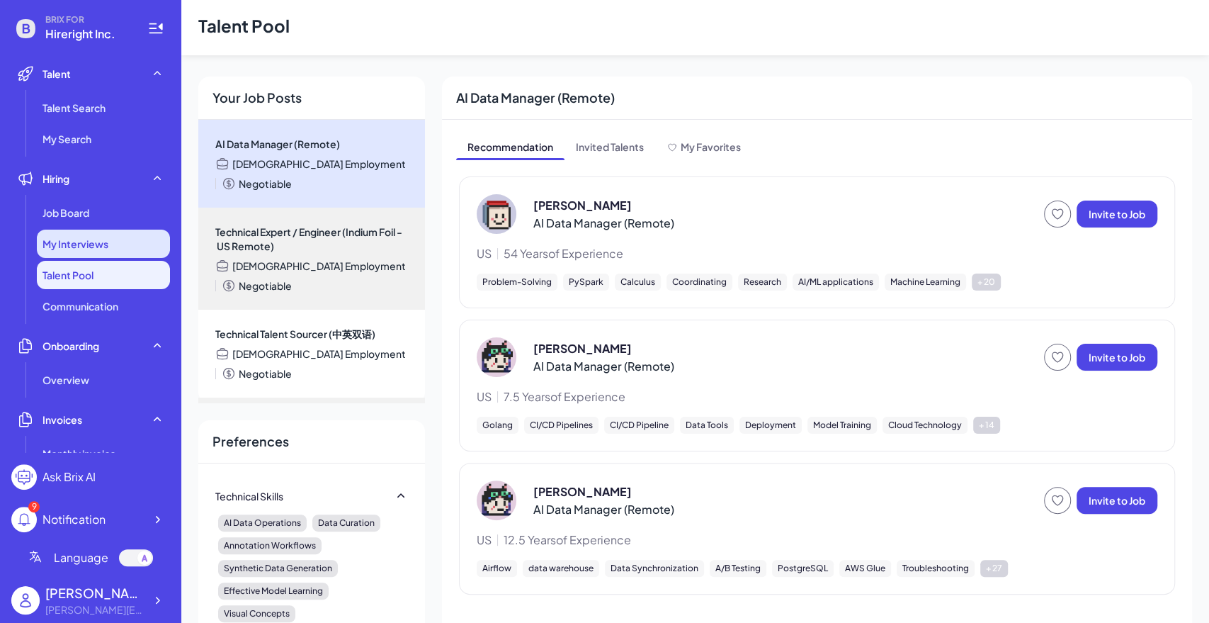
click at [110, 244] on div "My Interviews" at bounding box center [103, 244] width 133 height 28
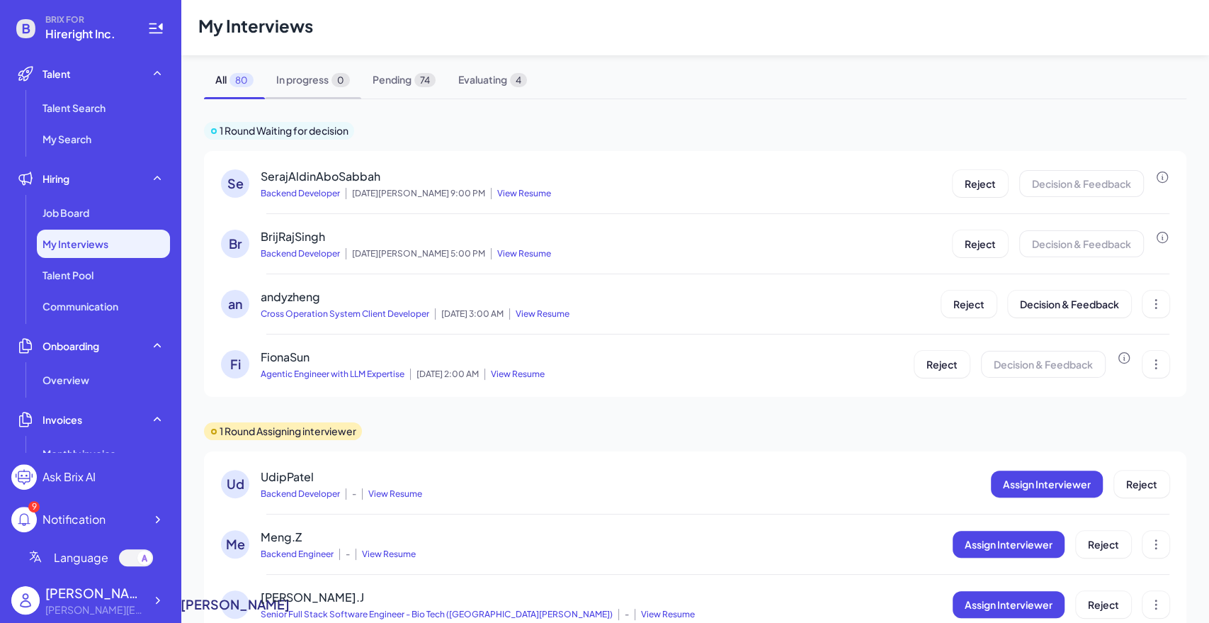
click at [312, 90] on span "In progress 0" at bounding box center [313, 80] width 96 height 38
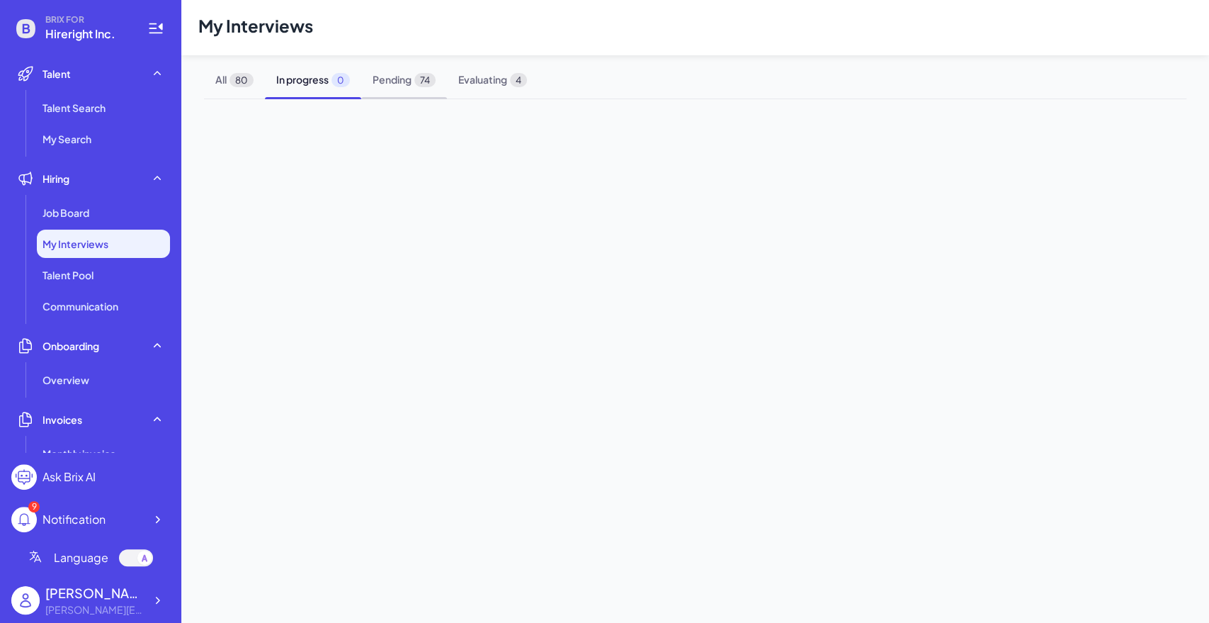
click at [396, 87] on span "Pending 74" at bounding box center [404, 80] width 86 height 38
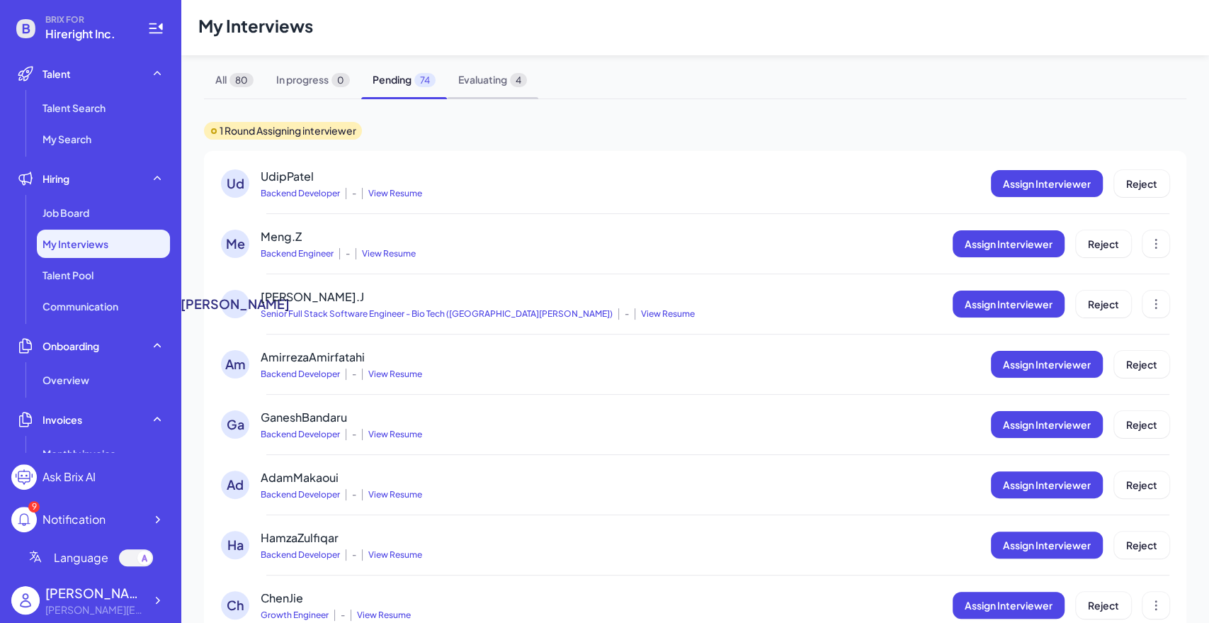
click at [496, 86] on span "Evaluating 4" at bounding box center [492, 80] width 91 height 38
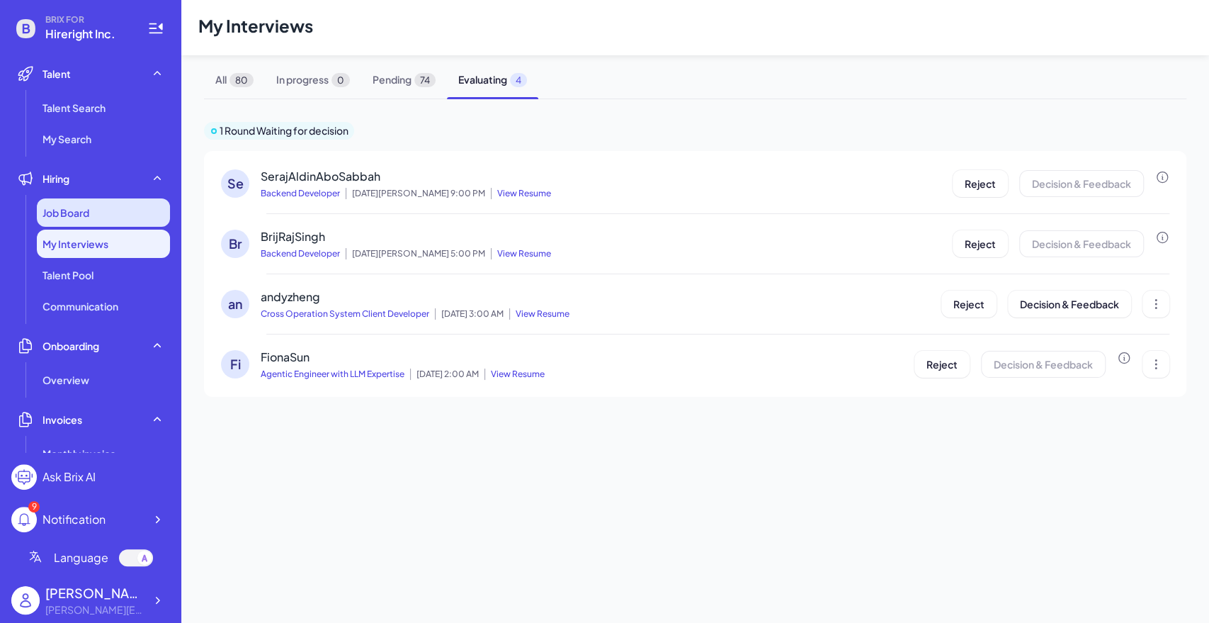
click at [87, 216] on span "Job Board" at bounding box center [66, 212] width 47 height 14
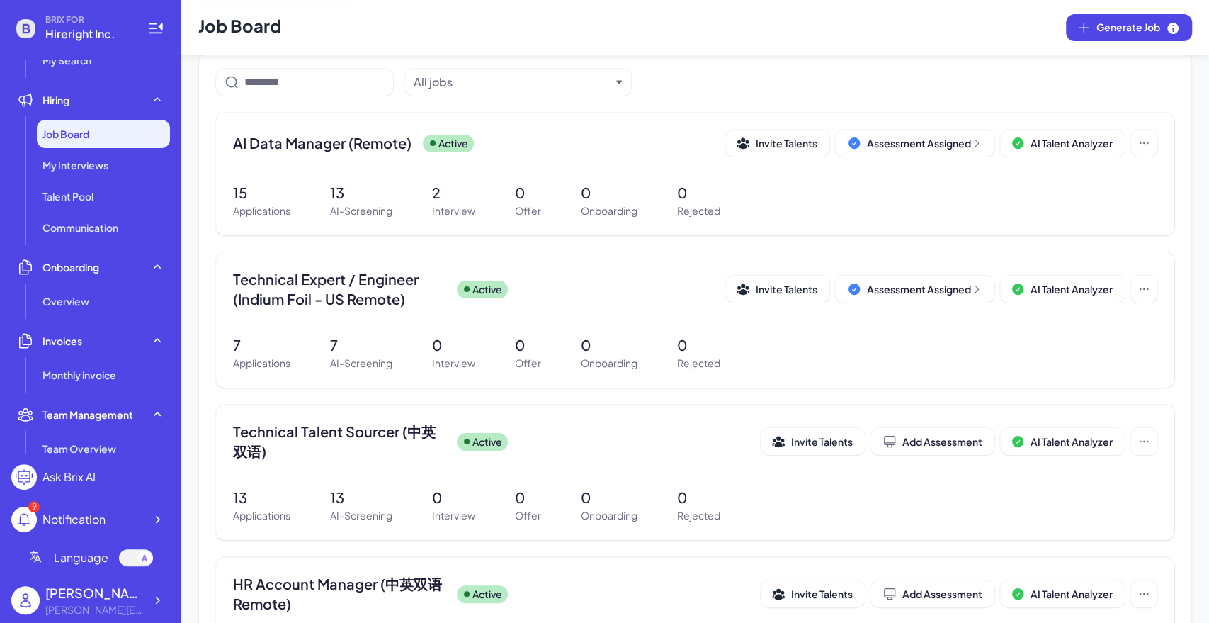
scroll to position [79, 0]
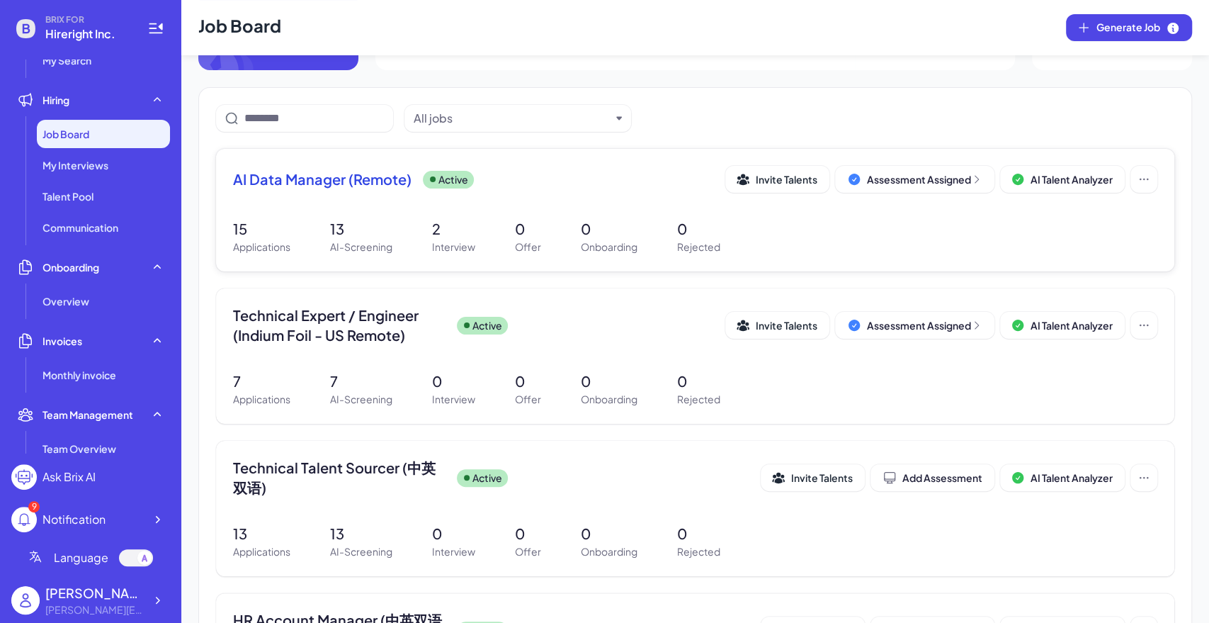
click at [918, 241] on div "15 Applications 13 AI-Screening 2 Interview 0 Offer 0 Onboarding 0 Rejected" at bounding box center [695, 236] width 925 height 36
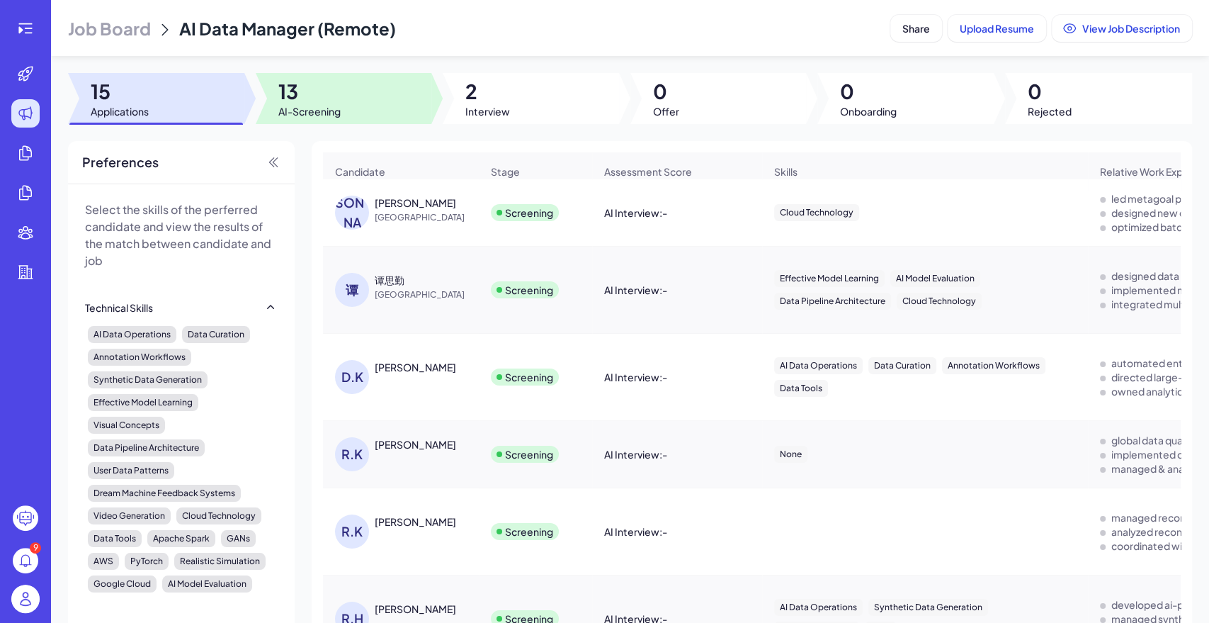
click at [317, 106] on span "AI-Screening" at bounding box center [309, 111] width 62 height 14
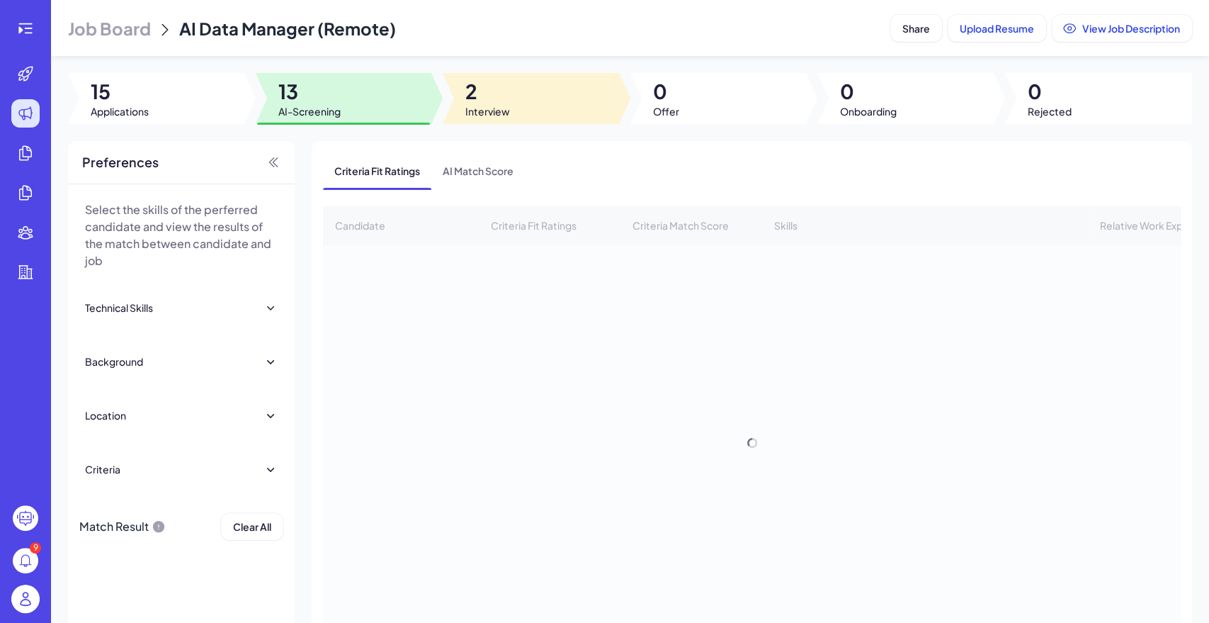
click at [481, 107] on span "Interview" at bounding box center [487, 111] width 45 height 14
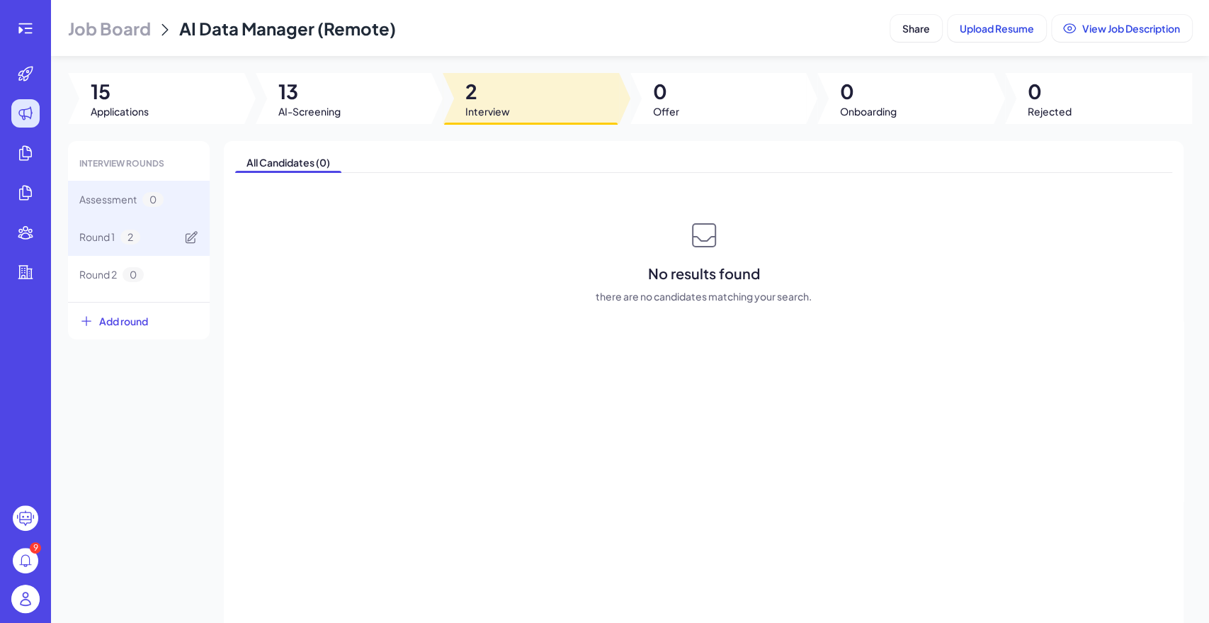
click at [101, 243] on span "Round 1" at bounding box center [96, 237] width 35 height 15
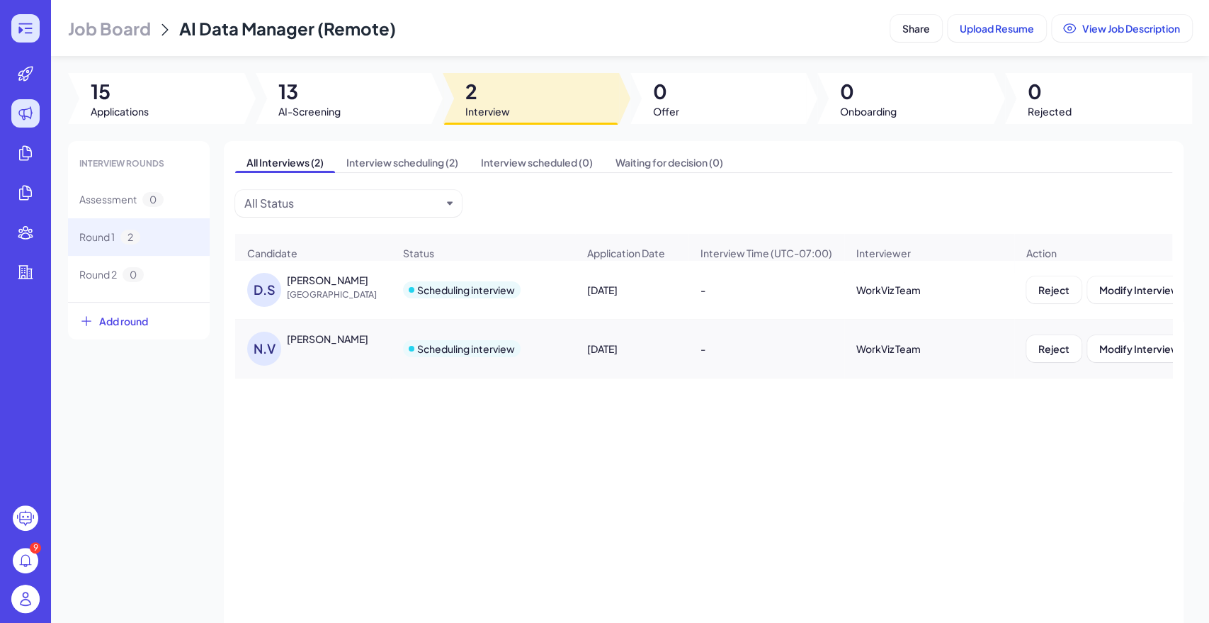
click at [16, 29] on div at bounding box center [25, 28] width 28 height 28
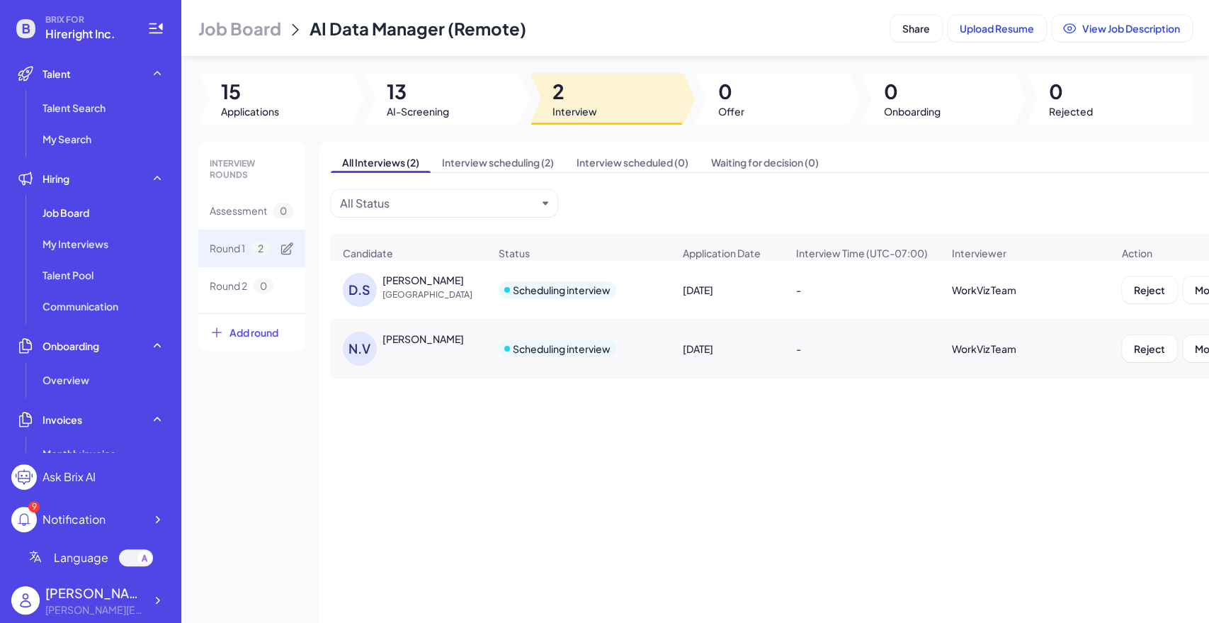
click at [228, 247] on span "Round 1" at bounding box center [227, 248] width 35 height 15
click at [439, 302] on span "[GEOGRAPHIC_DATA]" at bounding box center [436, 295] width 106 height 14
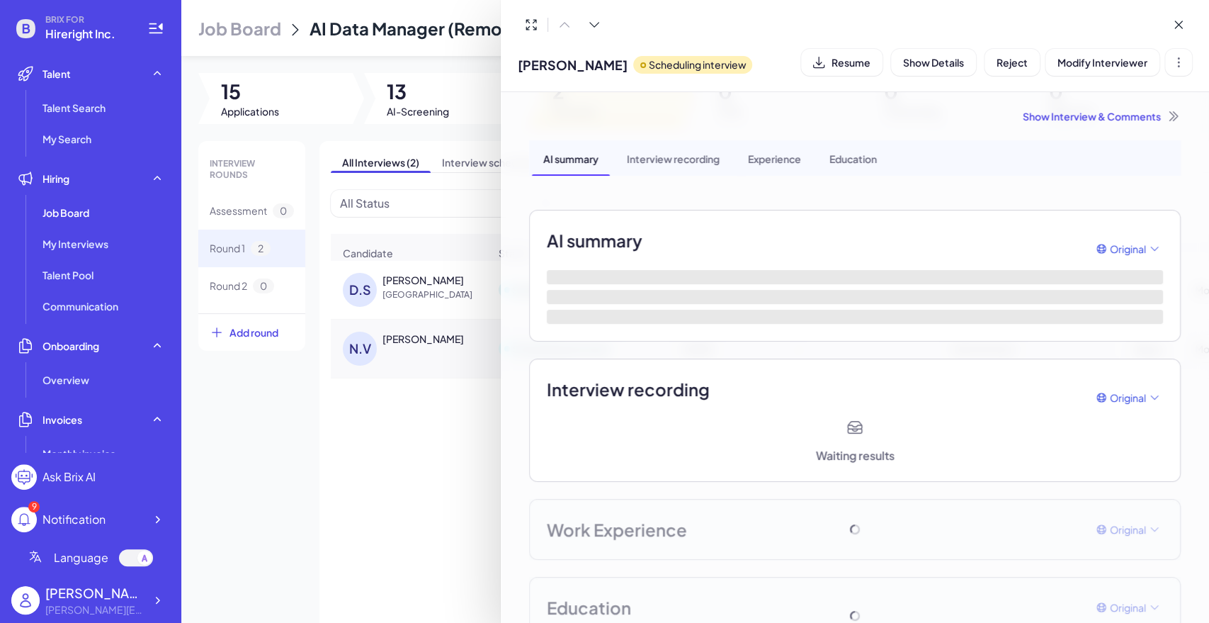
click at [288, 401] on div at bounding box center [604, 311] width 1209 height 623
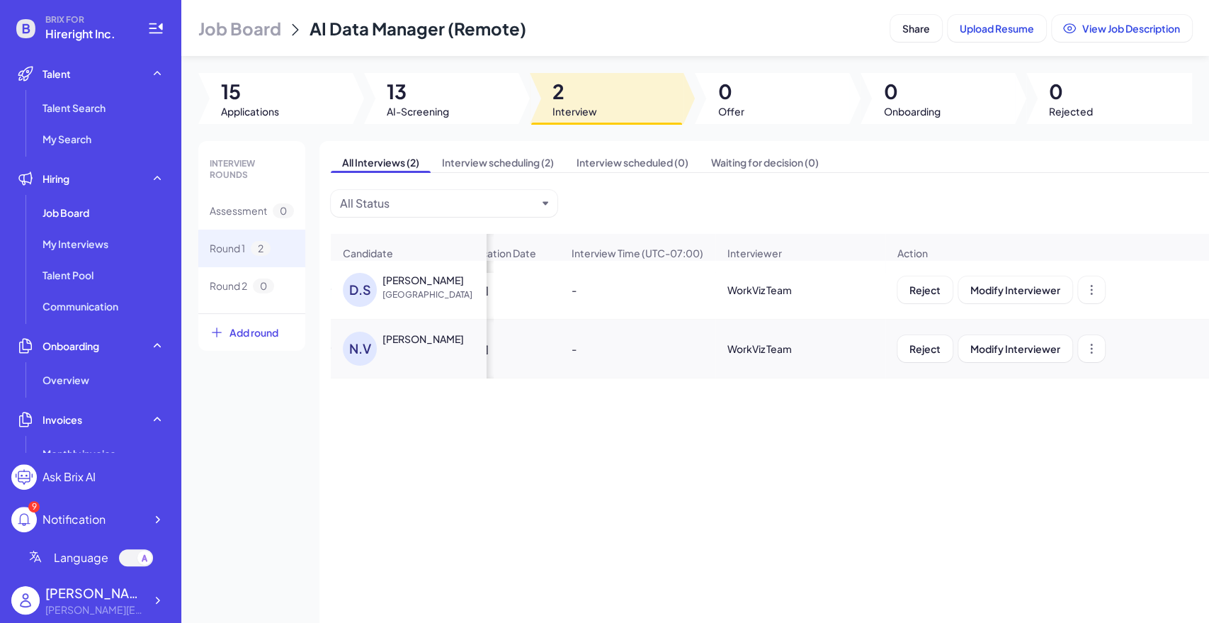
scroll to position [0, 217]
click at [266, 104] on span "Applications" at bounding box center [250, 111] width 58 height 14
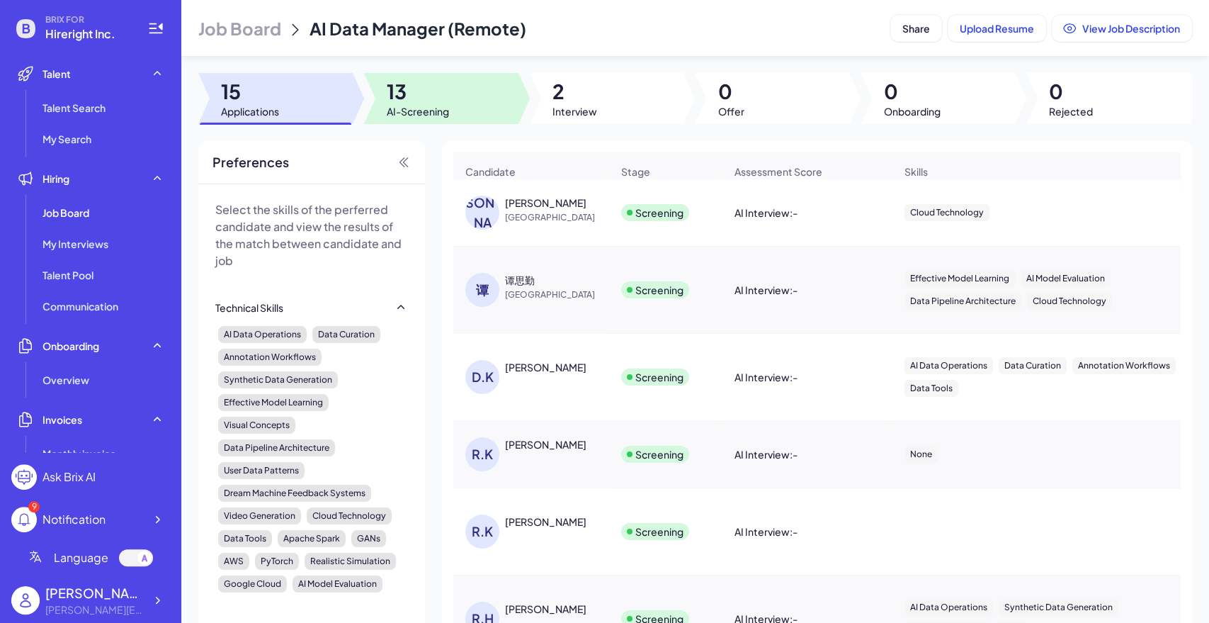
click at [436, 119] on div at bounding box center [441, 98] width 154 height 51
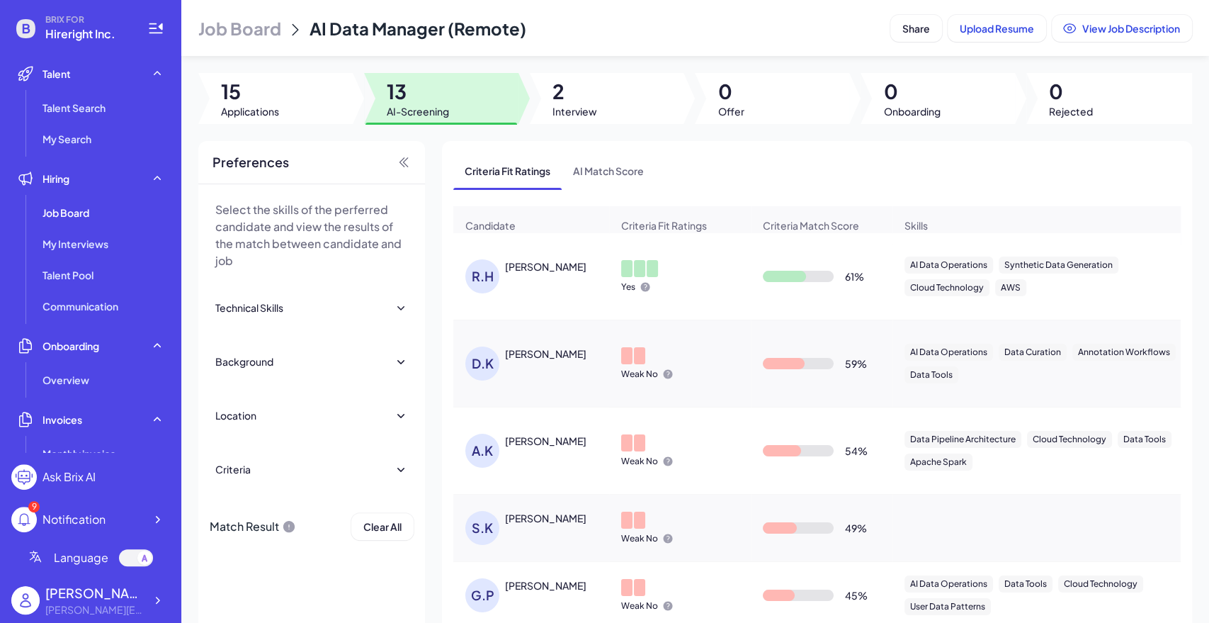
click at [577, 106] on span "Interview" at bounding box center [575, 111] width 45 height 14
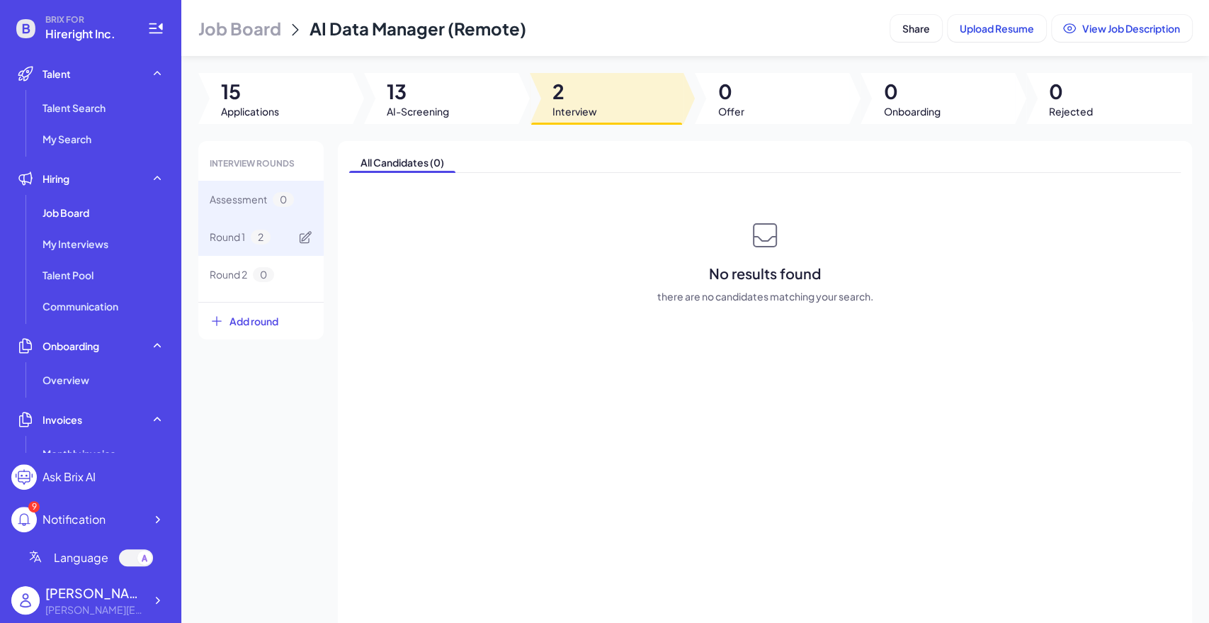
click at [229, 238] on span "Round 1" at bounding box center [227, 237] width 35 height 15
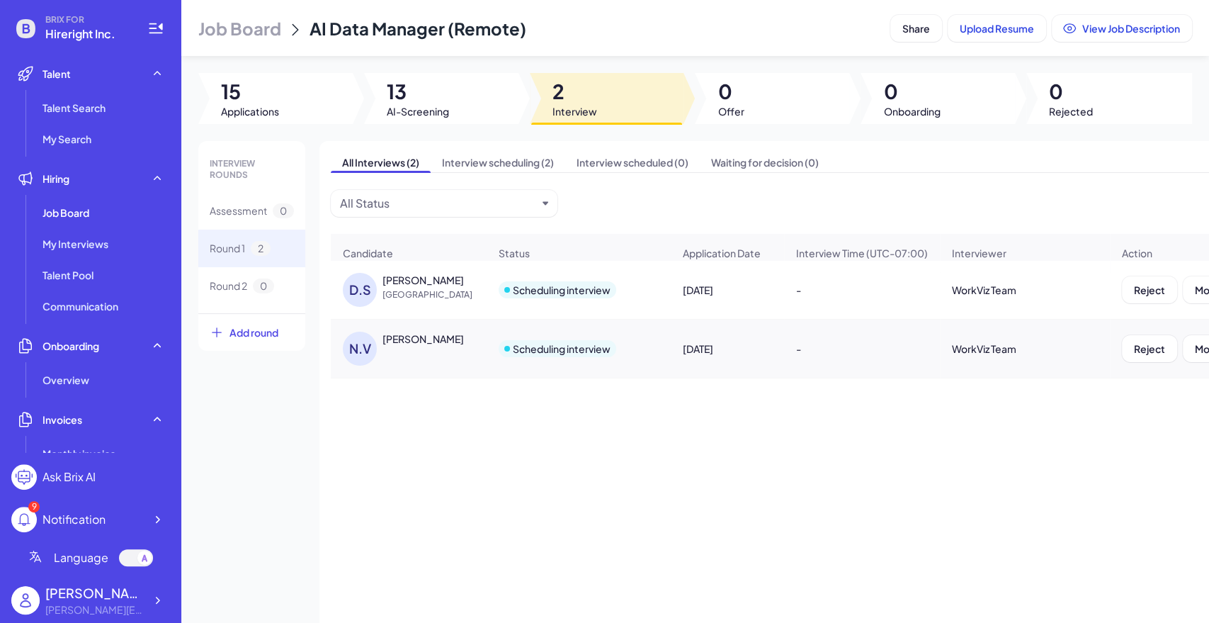
click at [446, 287] on div "[PERSON_NAME]" at bounding box center [423, 280] width 81 height 14
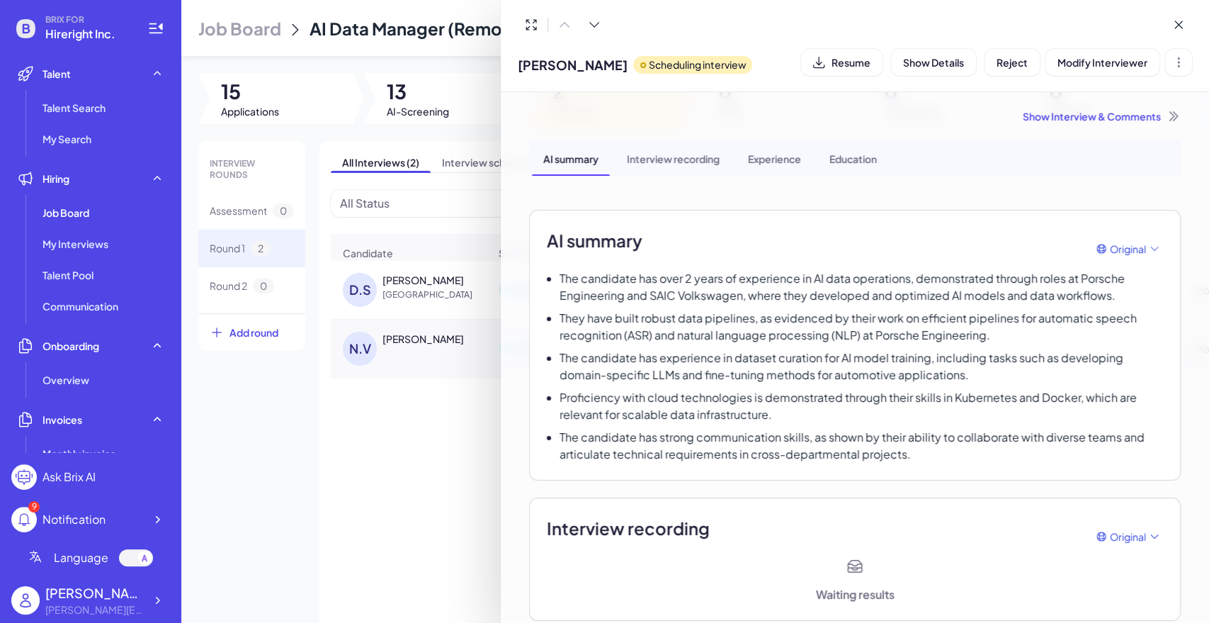
click at [431, 424] on div at bounding box center [604, 311] width 1209 height 623
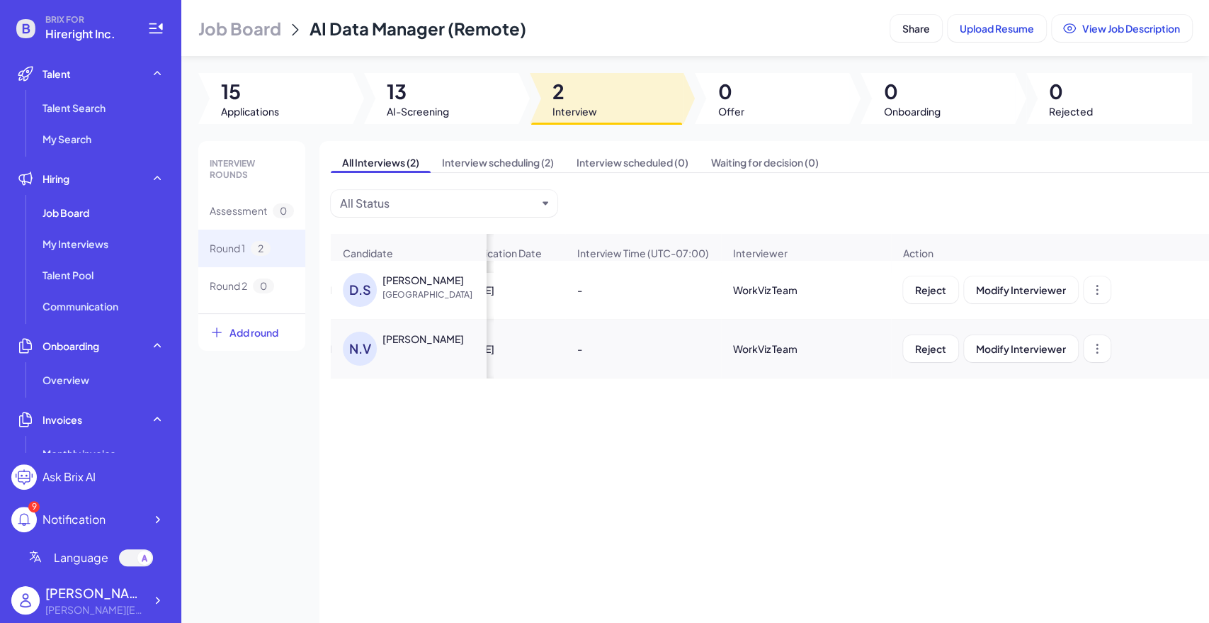
scroll to position [0, 223]
click at [1090, 297] on icon at bounding box center [1093, 290] width 14 height 14
click at [949, 414] on div "[PERSON_NAME] Shen China Scheduling interview [DATE] - WorkViz Team Reject Modi…" at bounding box center [799, 425] width 937 height 329
click at [248, 96] on span "15" at bounding box center [250, 92] width 58 height 26
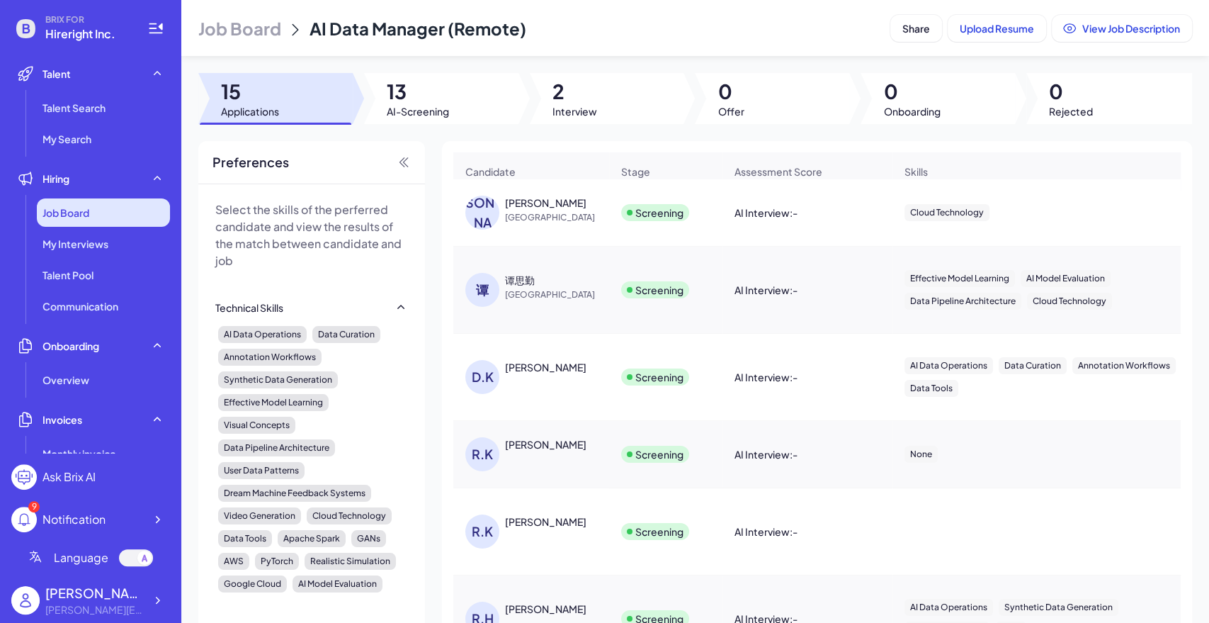
click at [84, 204] on div "Job Board" at bounding box center [103, 212] width 133 height 28
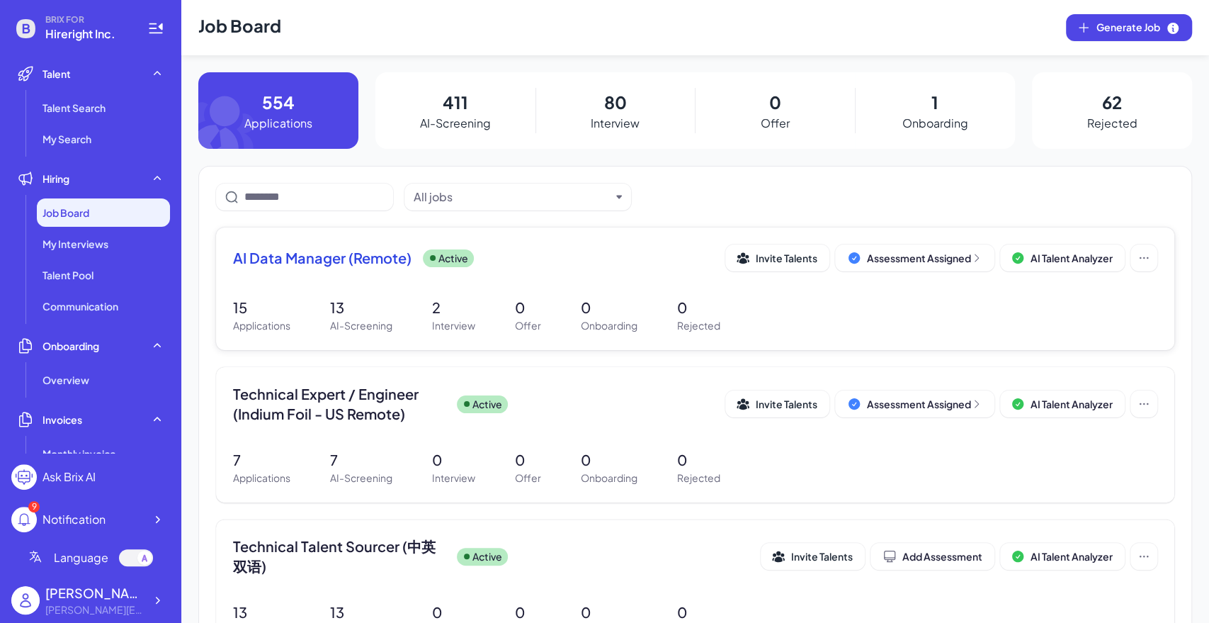
click at [350, 263] on span "AI Data Manager (Remote)" at bounding box center [322, 258] width 179 height 20
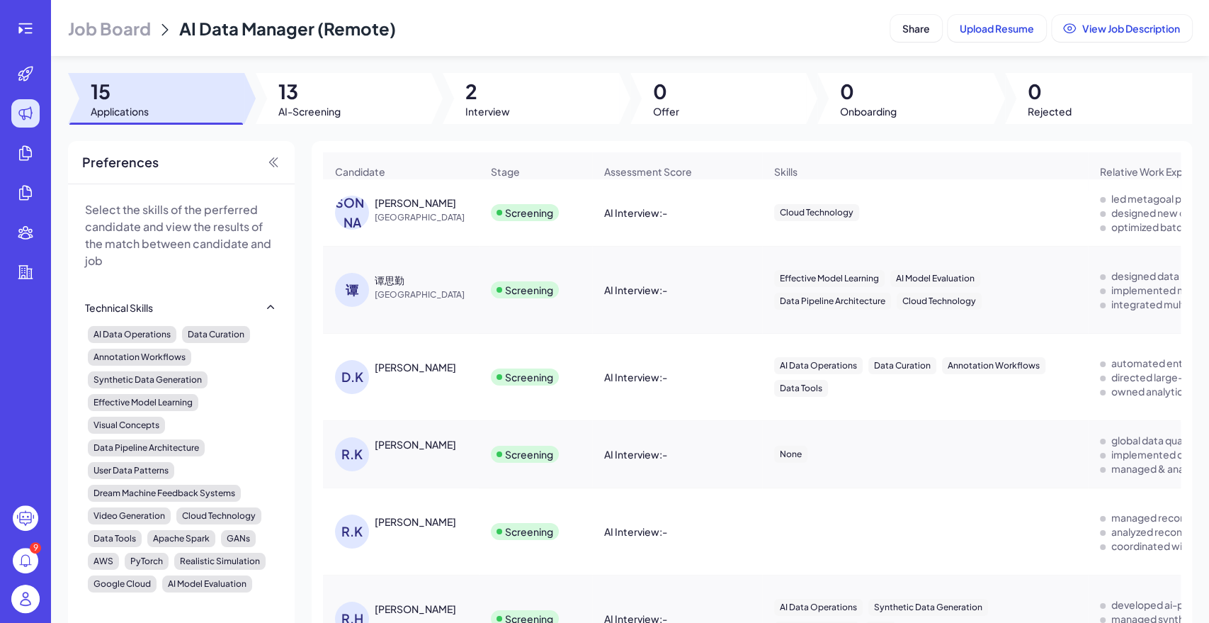
click at [422, 210] on div "[PERSON_NAME]" at bounding box center [428, 203] width 106 height 14
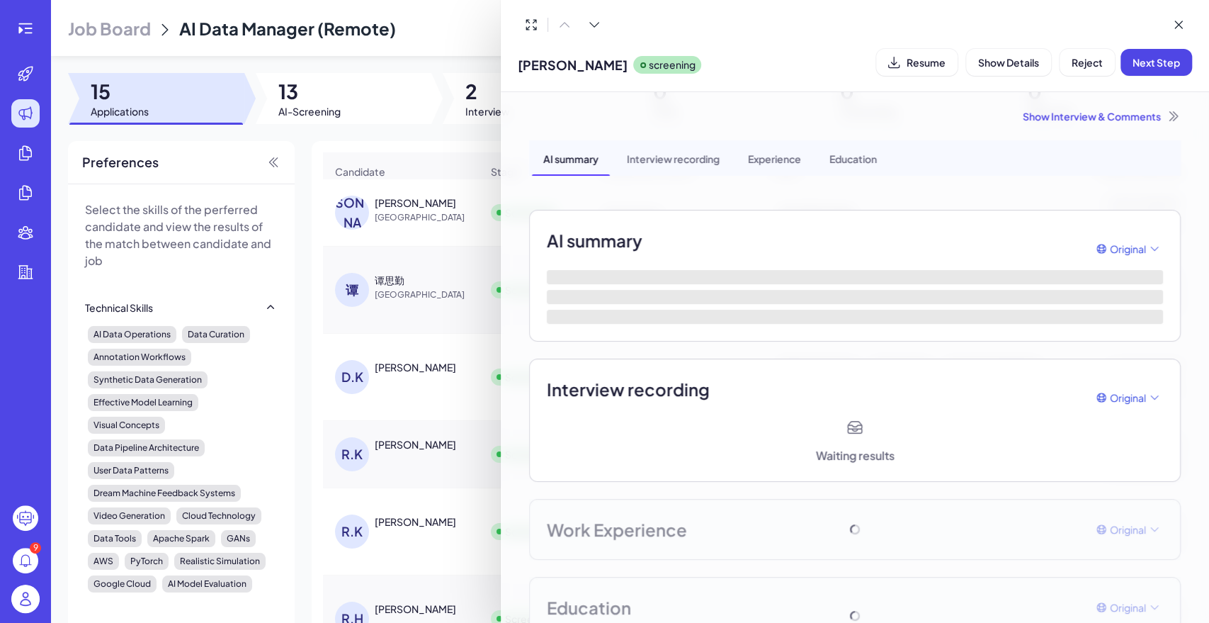
click at [312, 107] on div at bounding box center [604, 311] width 1209 height 623
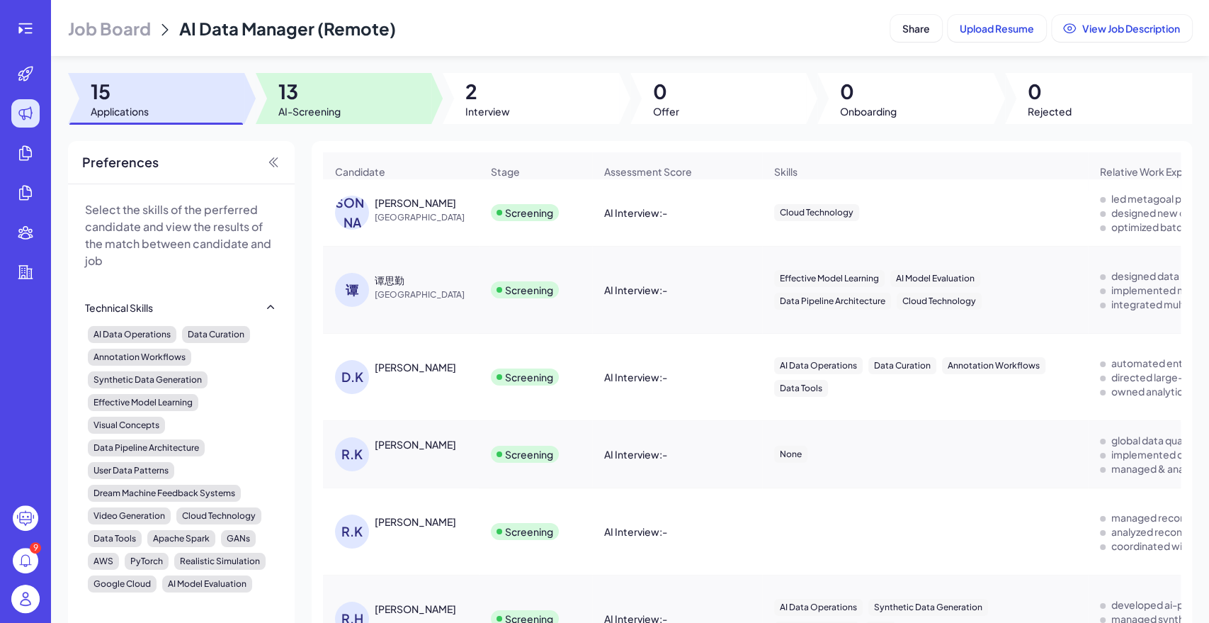
click at [298, 112] on span "AI-Screening" at bounding box center [309, 111] width 62 height 14
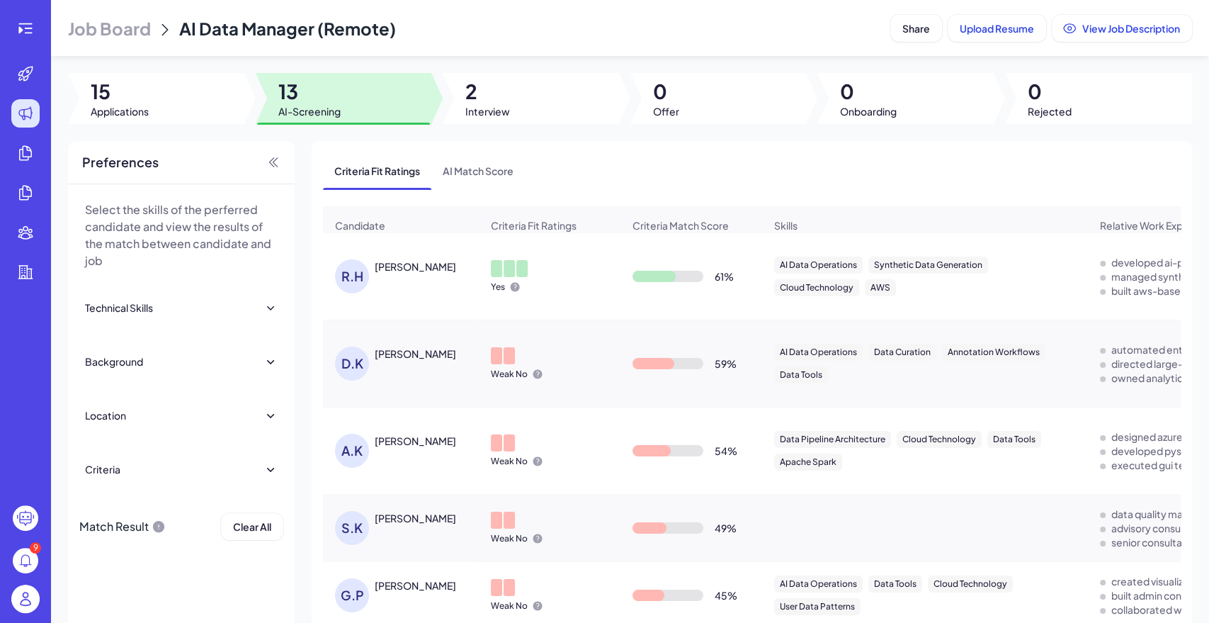
click at [495, 120] on div at bounding box center [531, 98] width 176 height 51
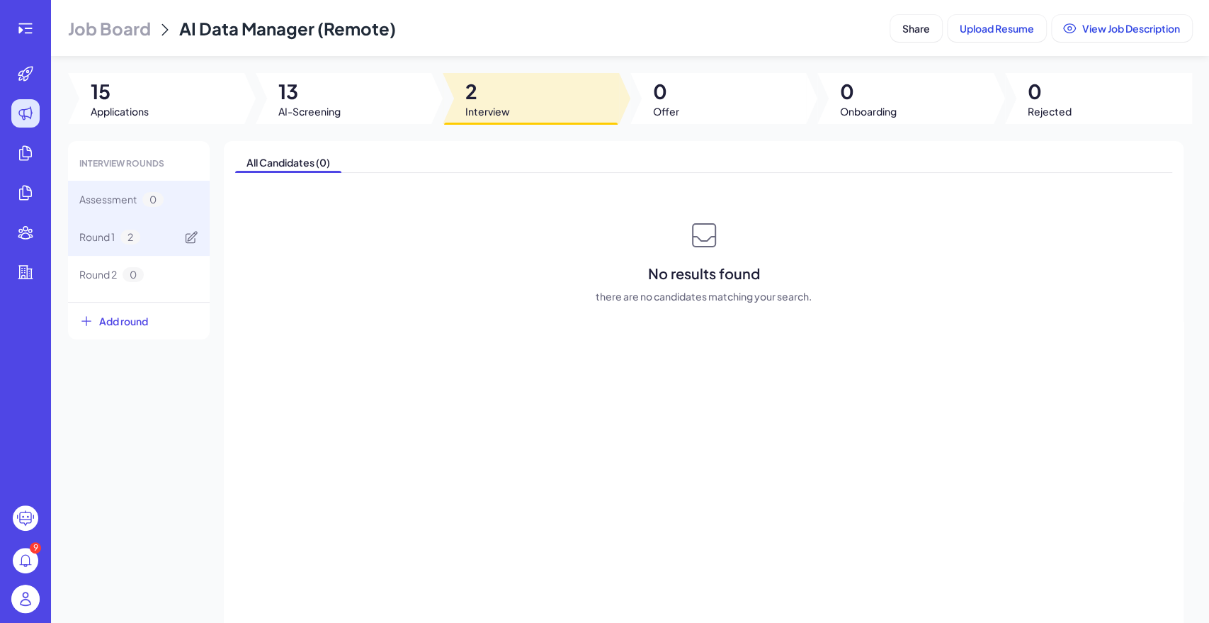
click at [115, 242] on span "Round 1" at bounding box center [96, 237] width 35 height 15
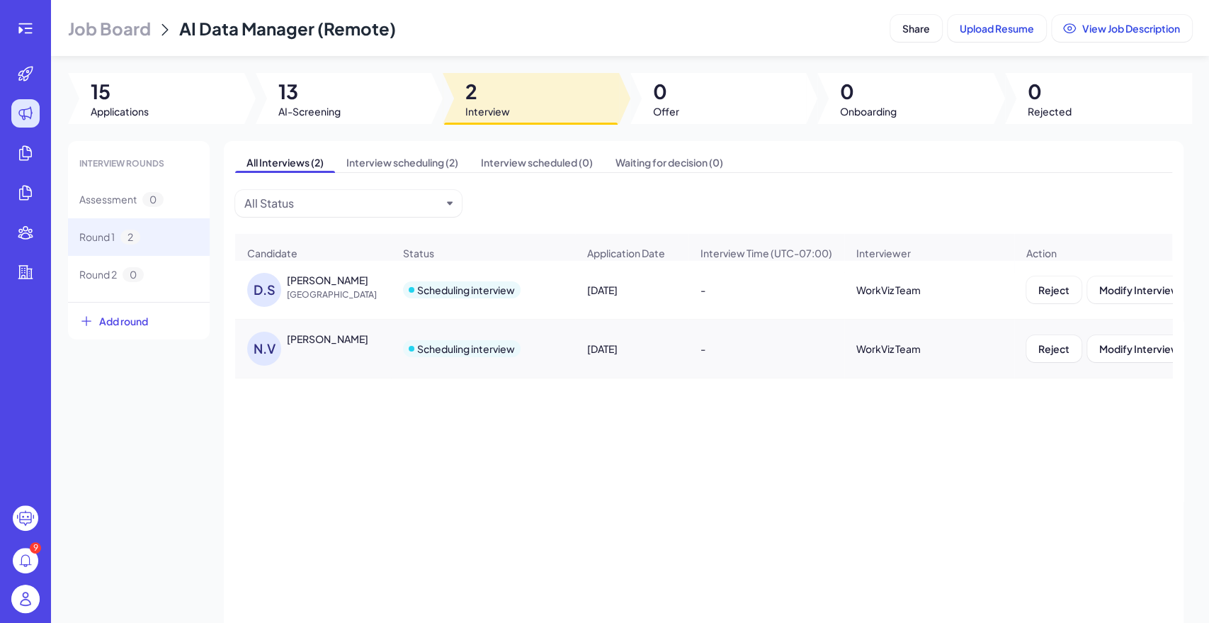
drag, startPoint x: 864, startPoint y: 293, endPoint x: 847, endPoint y: 295, distance: 16.4
click at [864, 294] on div "WorkViz Team" at bounding box center [929, 290] width 169 height 40
click at [786, 305] on div "-" at bounding box center [766, 290] width 154 height 40
click at [319, 283] on div "[PERSON_NAME]" at bounding box center [327, 280] width 81 height 14
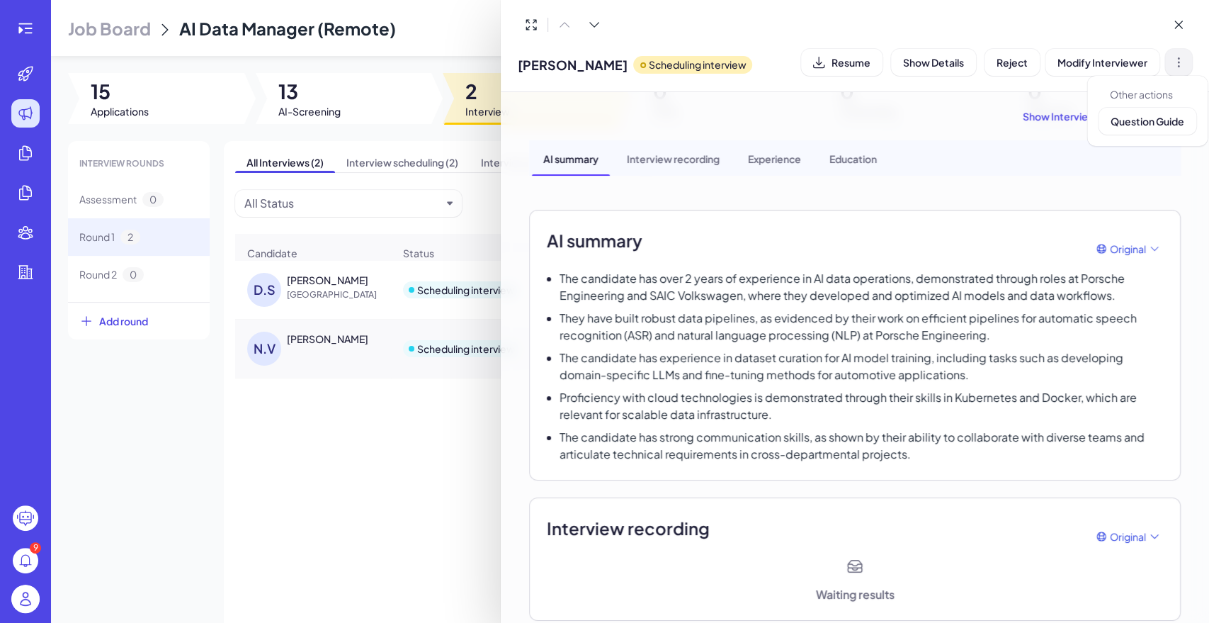
click at [1183, 64] on icon at bounding box center [1179, 62] width 14 height 14
click at [1157, 115] on span "Question Guide" at bounding box center [1148, 121] width 74 height 13
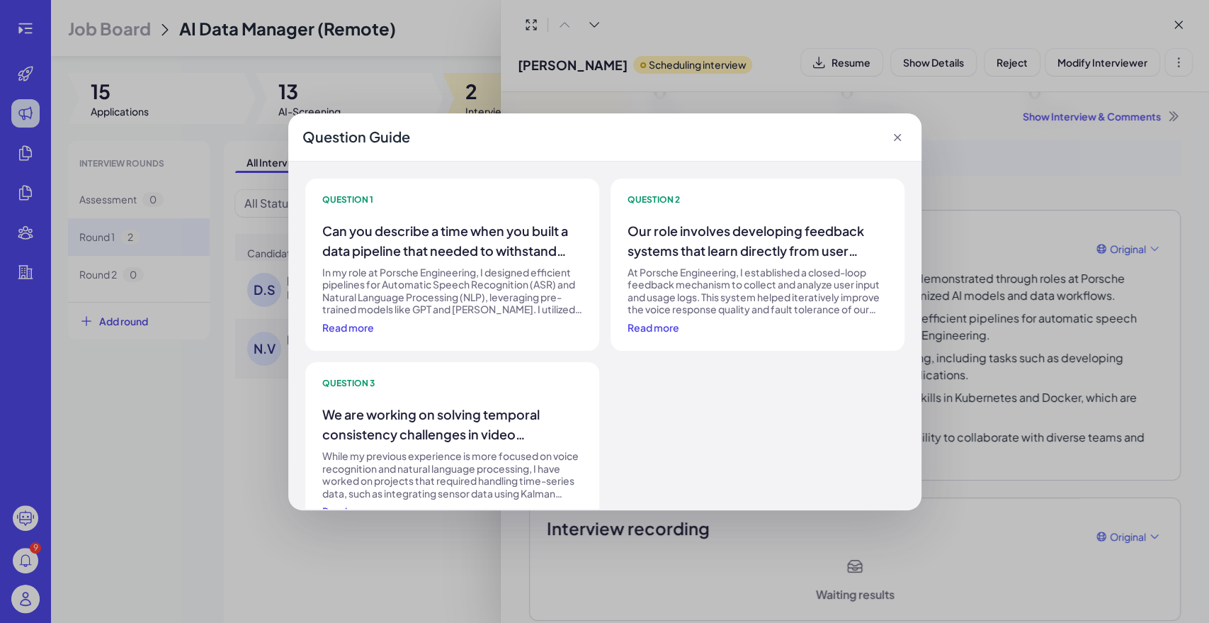
click at [895, 132] on icon at bounding box center [898, 137] width 14 height 14
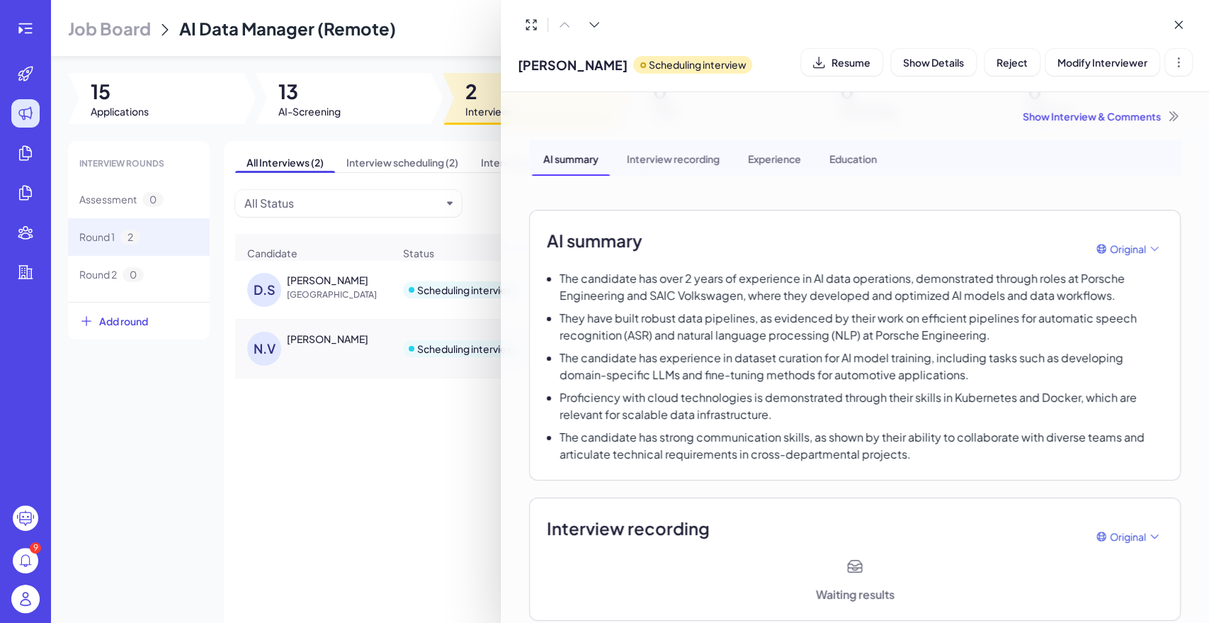
click at [33, 31] on div at bounding box center [604, 311] width 1209 height 623
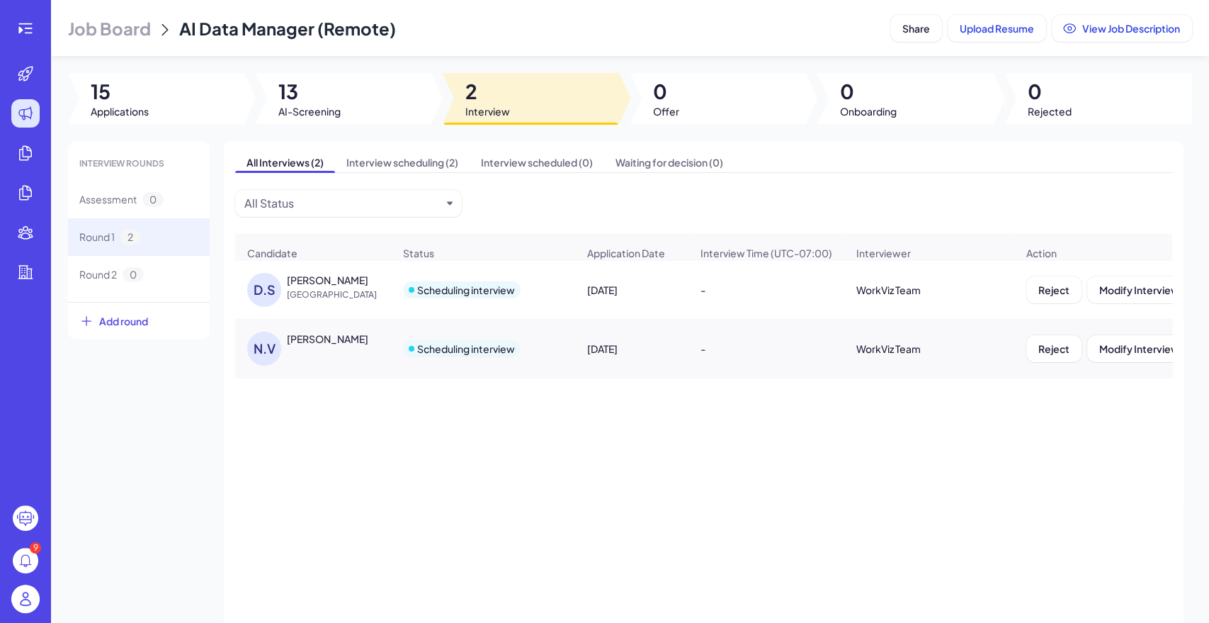
click at [24, 45] on div "9" at bounding box center [25, 311] width 51 height 623
click at [28, 35] on icon at bounding box center [25, 28] width 17 height 17
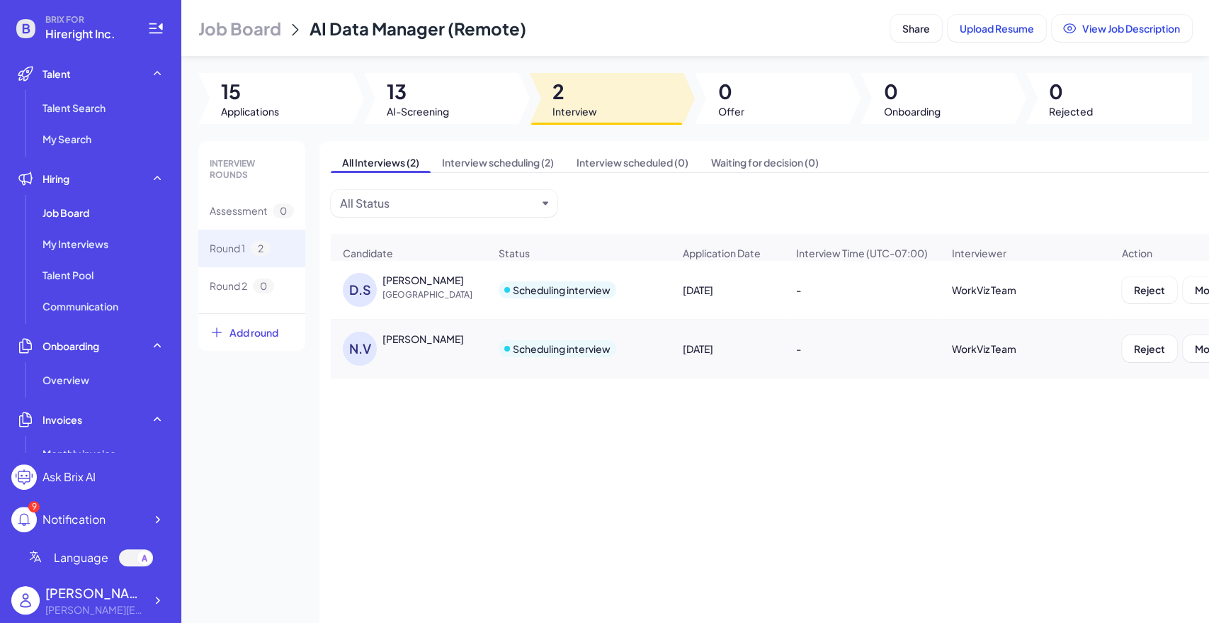
click at [431, 287] on div "[PERSON_NAME]" at bounding box center [423, 280] width 81 height 14
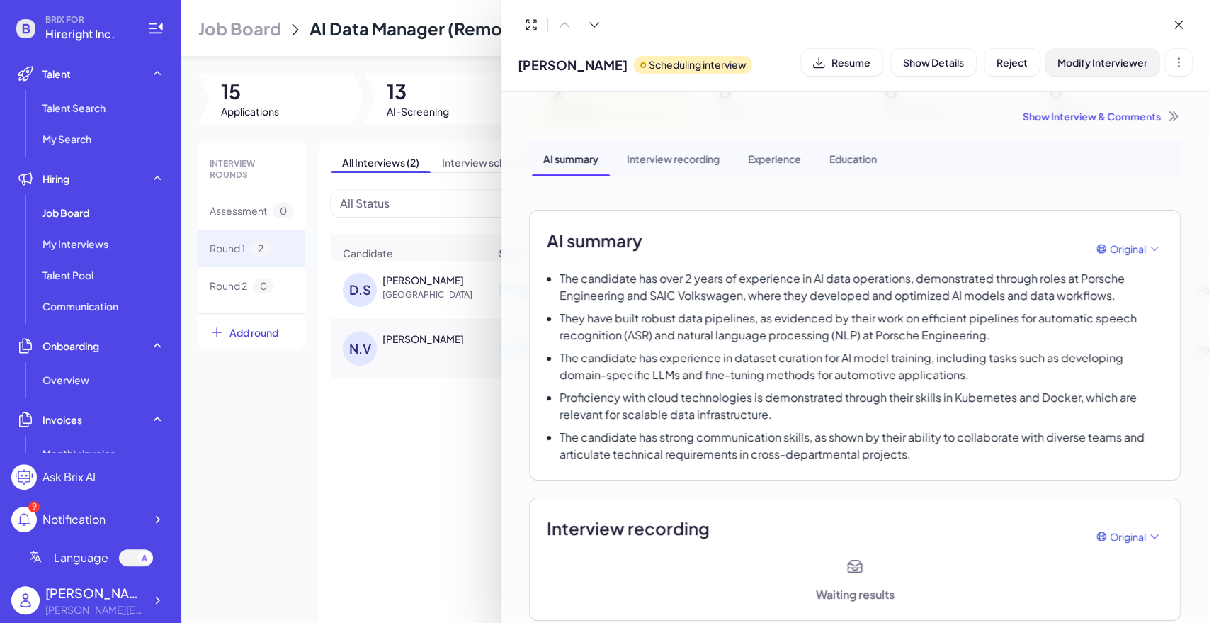
click at [1122, 72] on button "Modify Interviewer" at bounding box center [1103, 62] width 114 height 27
click at [1104, 136] on div "WorkViz Team" at bounding box center [1096, 140] width 159 height 17
click at [1096, 62] on span "Modify Interviewer" at bounding box center [1103, 62] width 90 height 13
click at [1034, 125] on div "Modify Interviewer WorkViz Team" at bounding box center [1102, 130] width 188 height 69
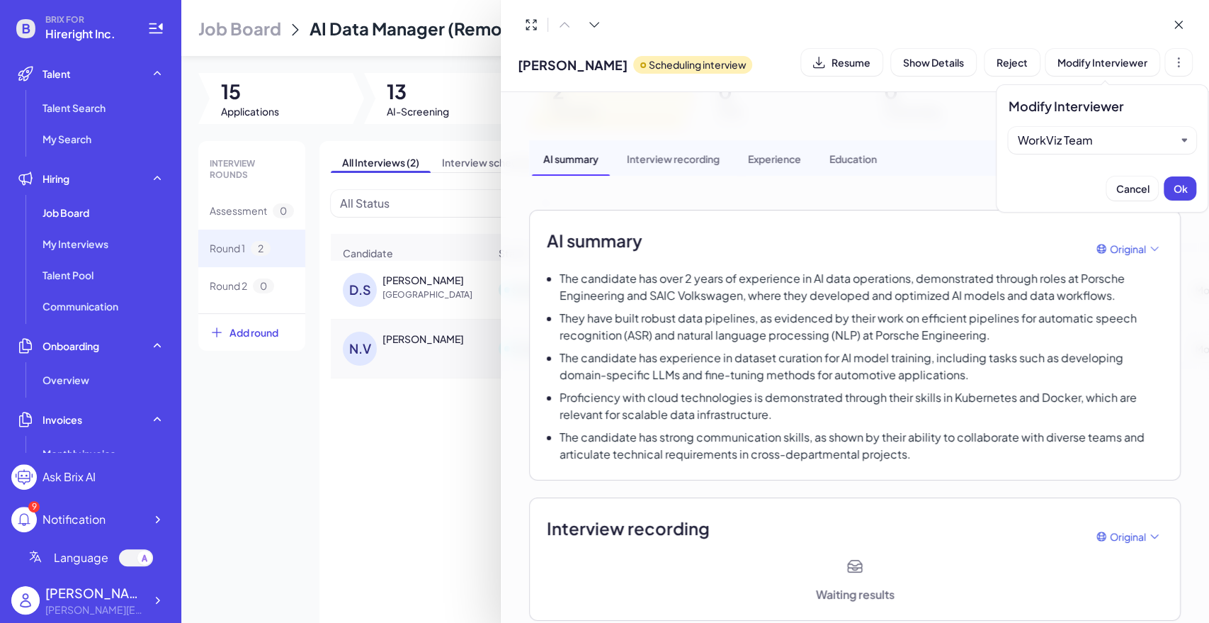
click at [1051, 145] on div "WorkViz Team" at bounding box center [1096, 140] width 159 height 17
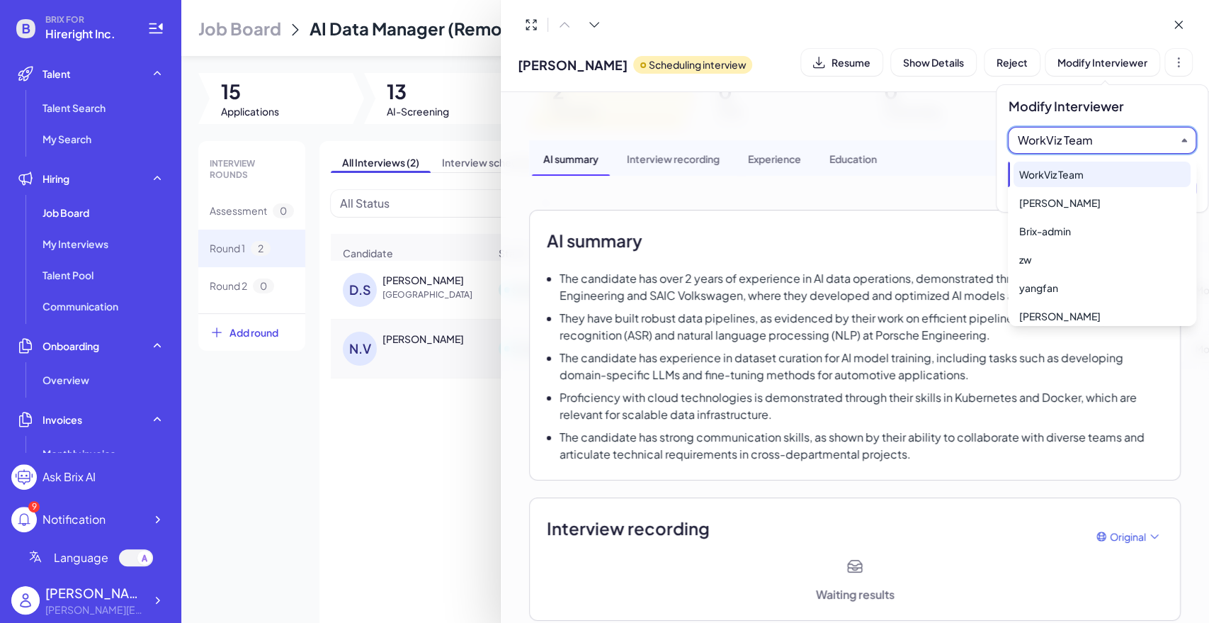
click at [841, 237] on div "AI summary Original" at bounding box center [855, 248] width 616 height 43
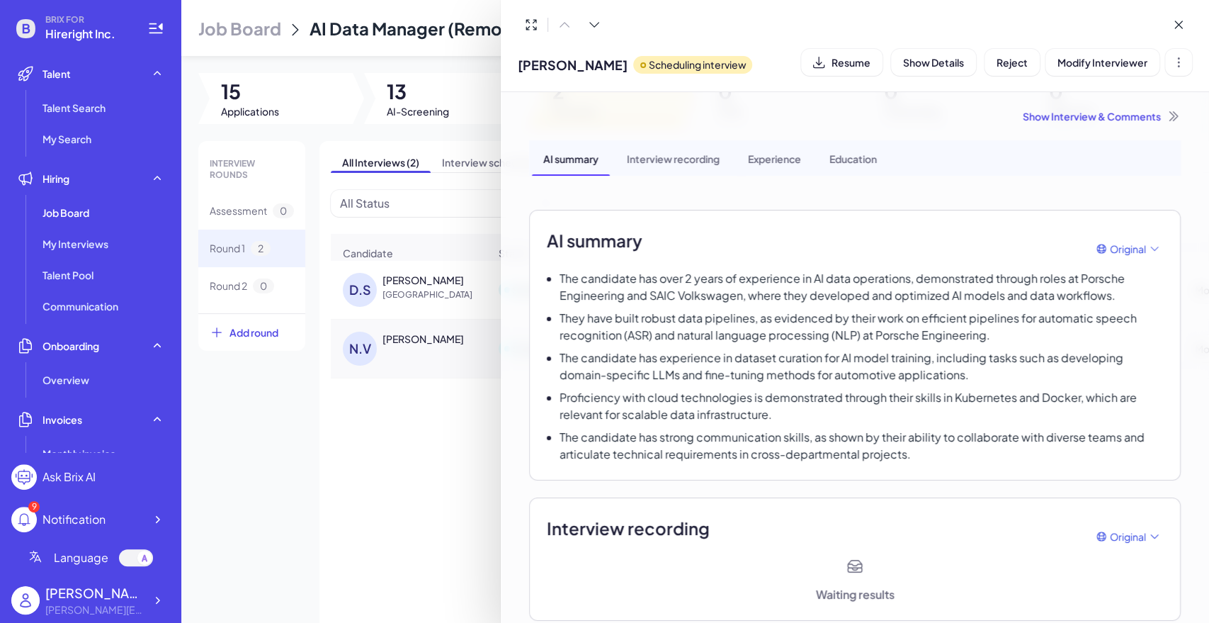
click at [380, 441] on div at bounding box center [604, 311] width 1209 height 623
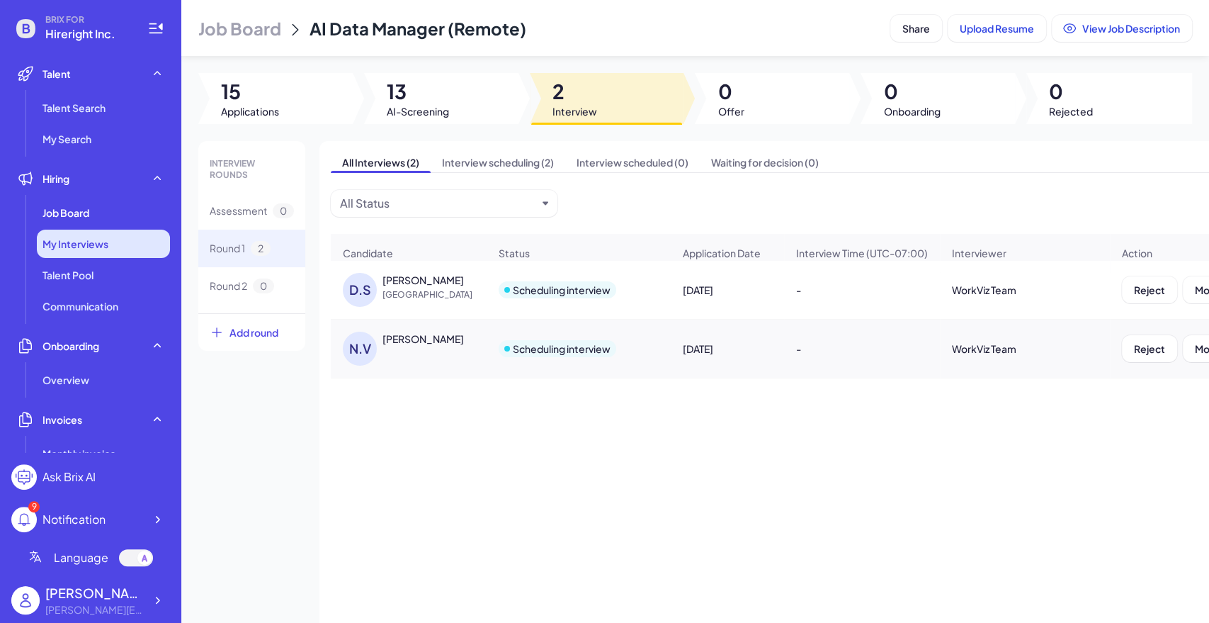
click at [88, 241] on span "My Interviews" at bounding box center [76, 244] width 66 height 14
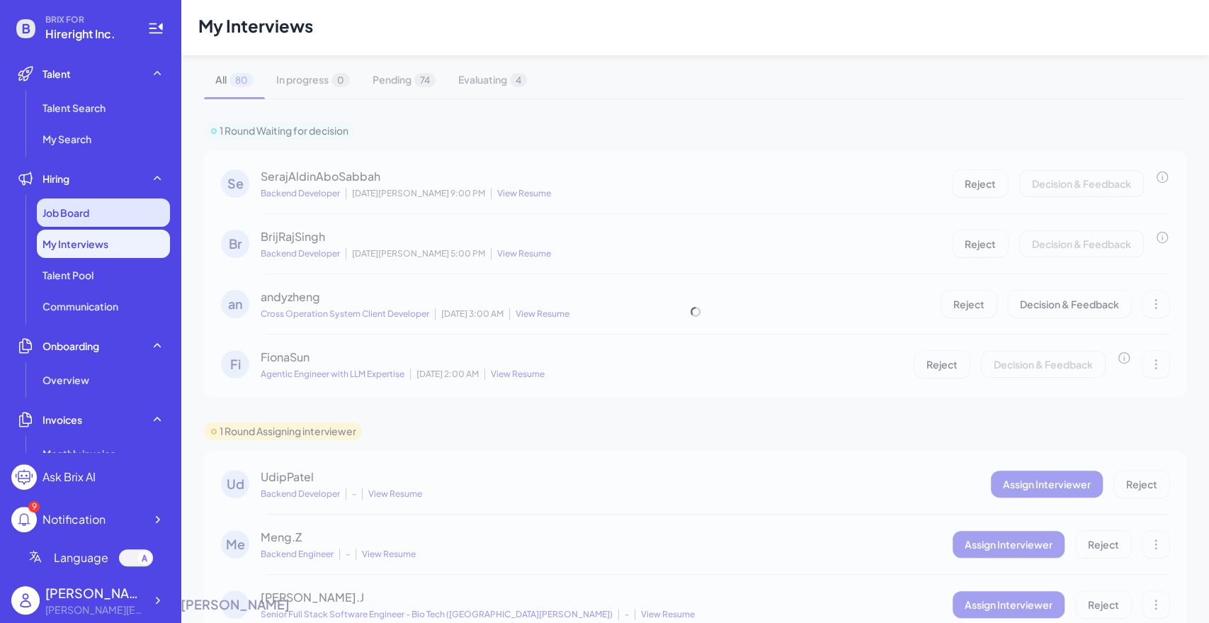
click at [82, 222] on div "Job Board" at bounding box center [103, 212] width 133 height 28
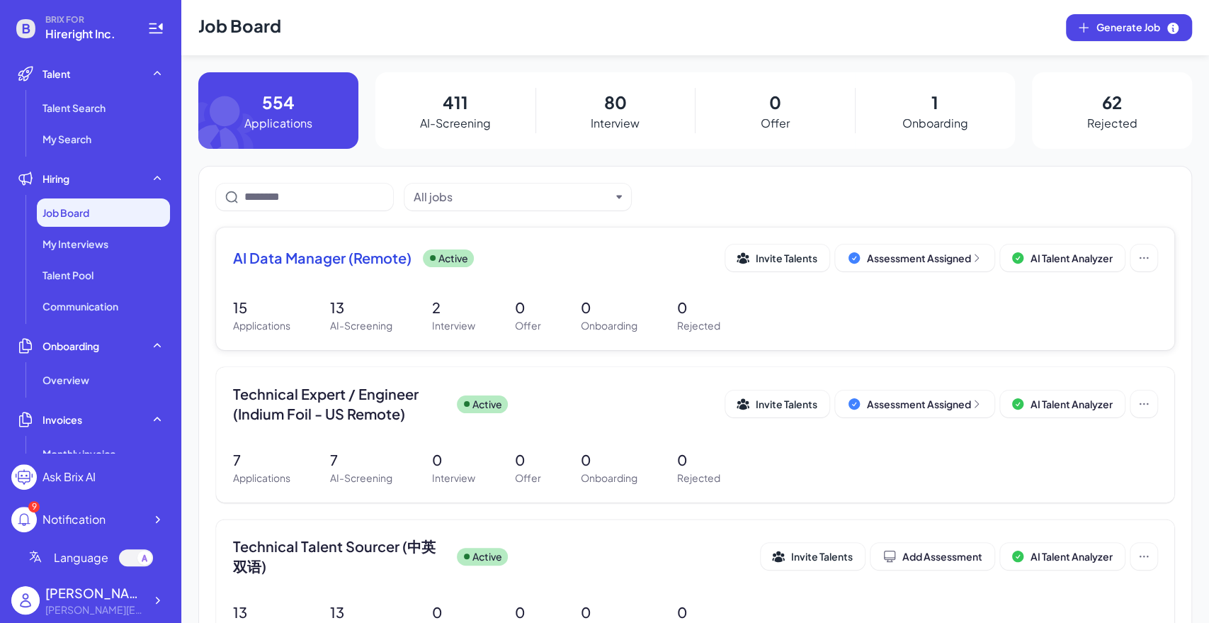
click at [334, 259] on span "AI Data Manager (Remote)" at bounding box center [322, 258] width 179 height 20
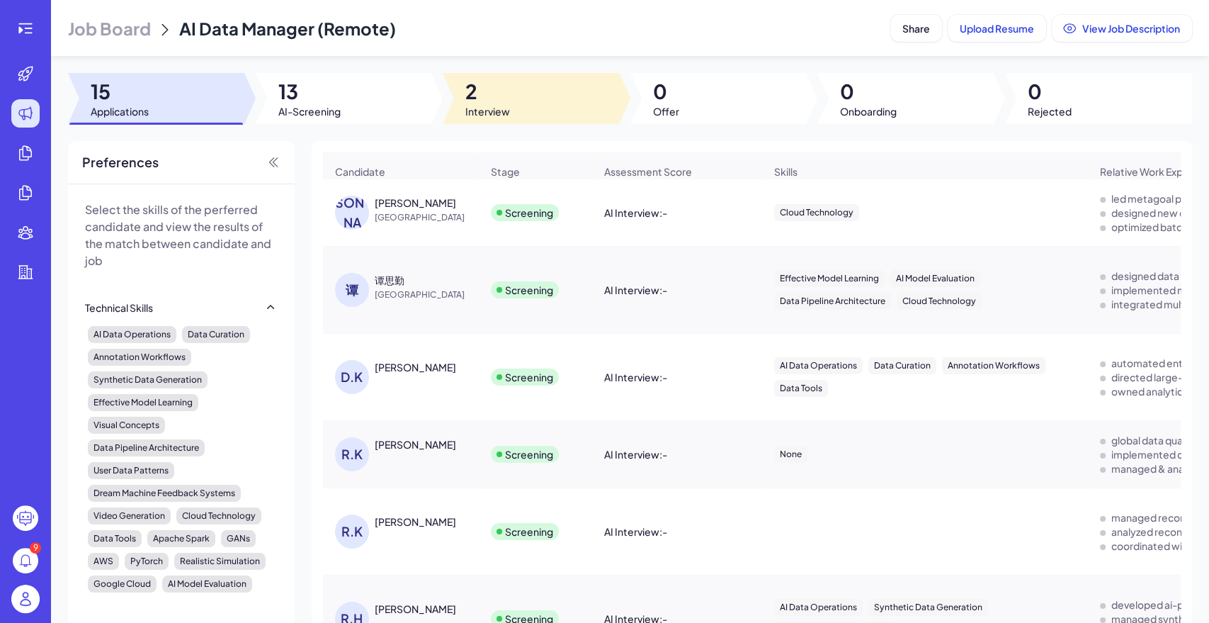
click at [529, 87] on div at bounding box center [531, 98] width 176 height 51
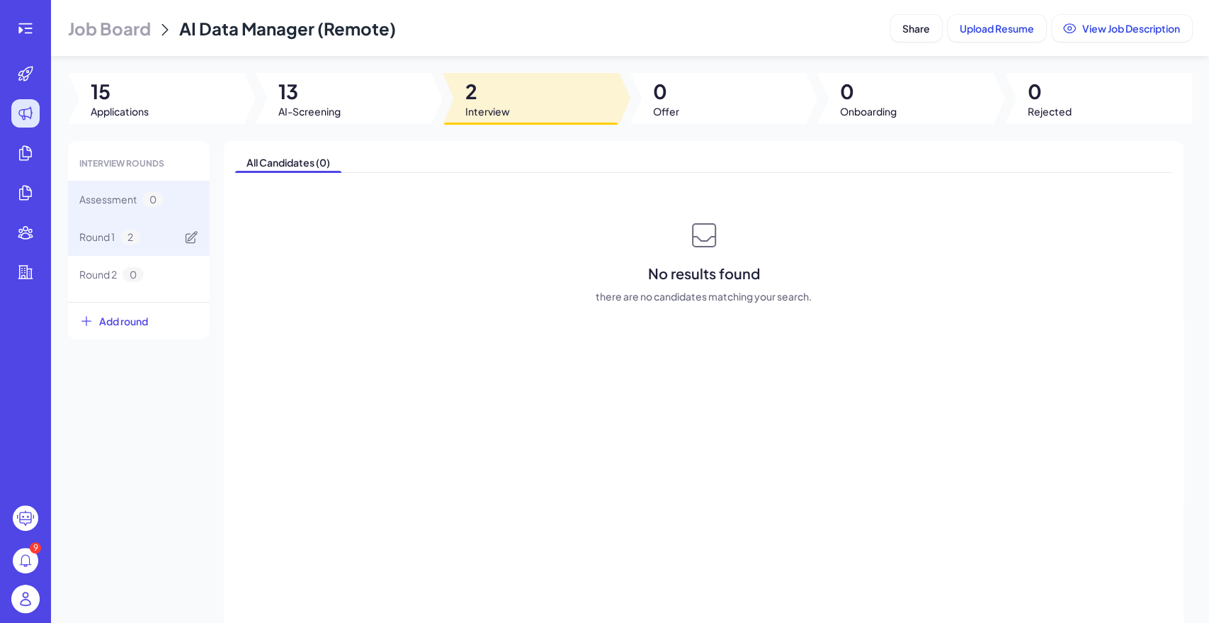
click at [94, 244] on span "Round 1" at bounding box center [96, 237] width 35 height 15
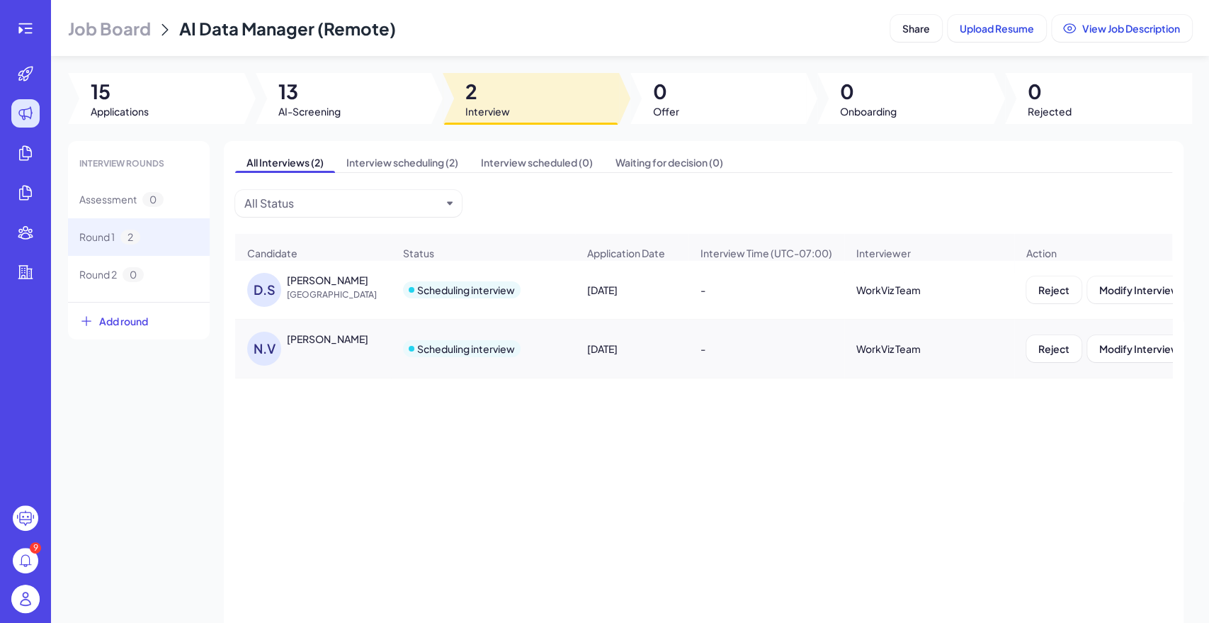
click at [356, 286] on div "[PERSON_NAME]" at bounding box center [327, 280] width 81 height 14
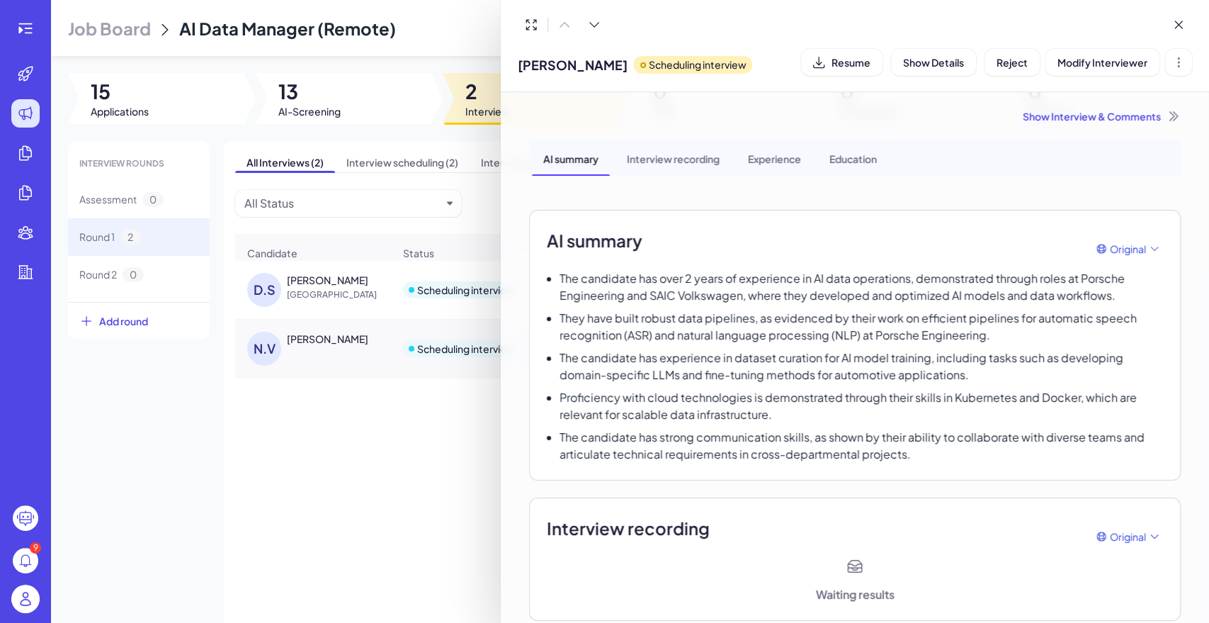
click at [369, 430] on div at bounding box center [604, 311] width 1209 height 623
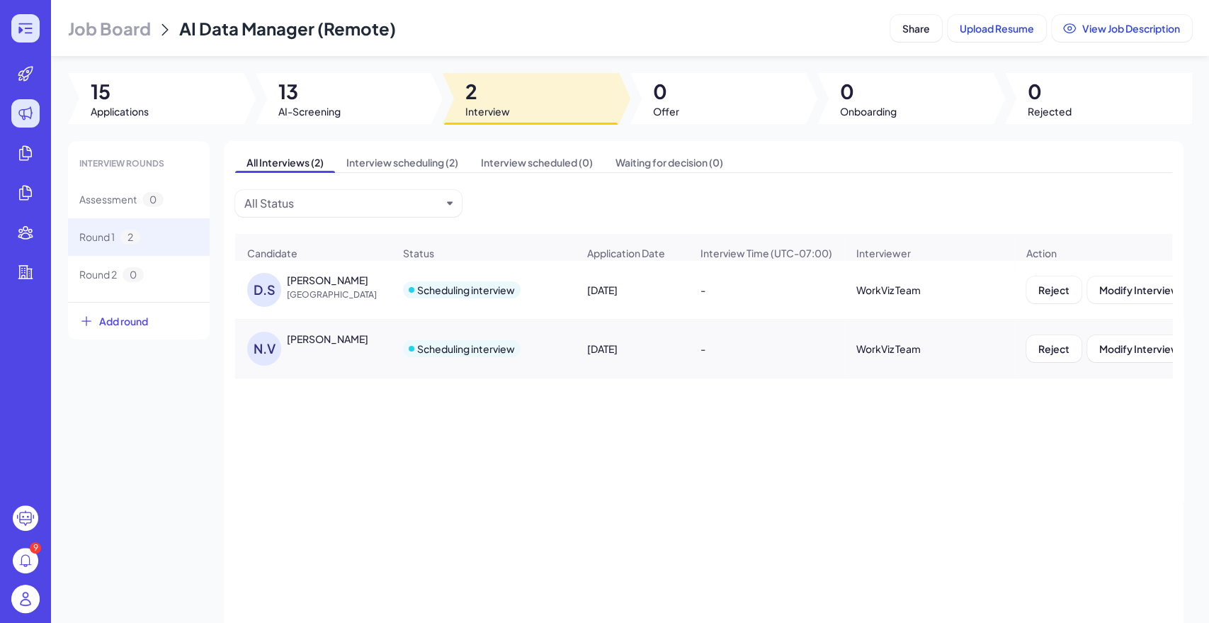
click at [13, 26] on div at bounding box center [25, 28] width 28 height 28
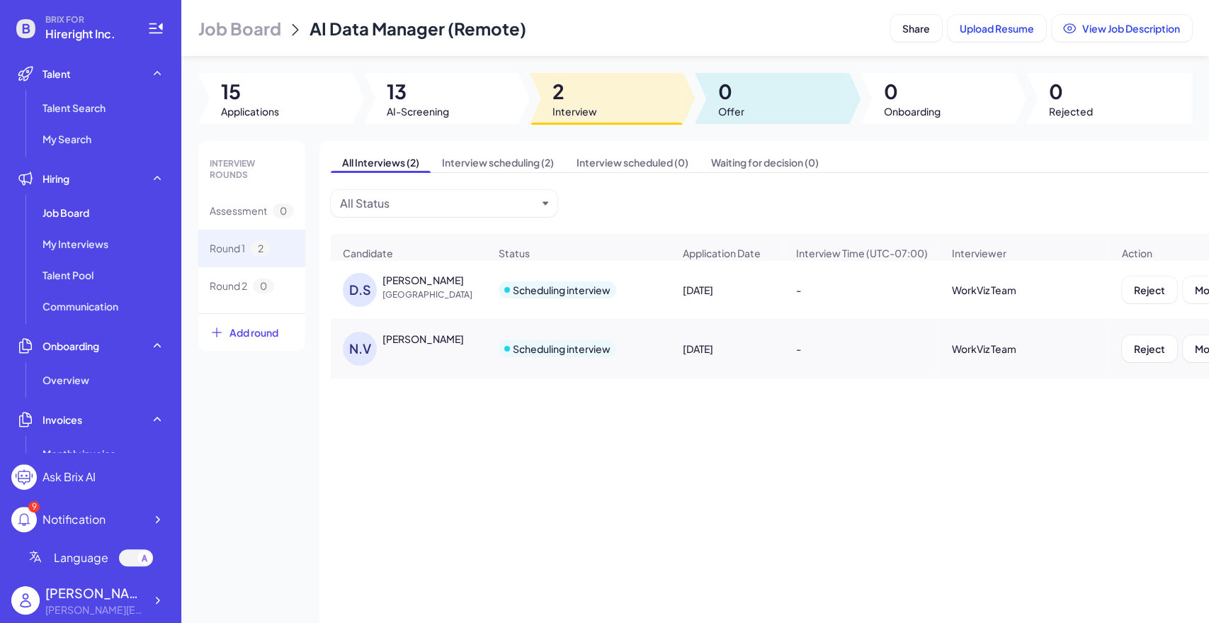
click at [746, 106] on div at bounding box center [772, 98] width 154 height 51
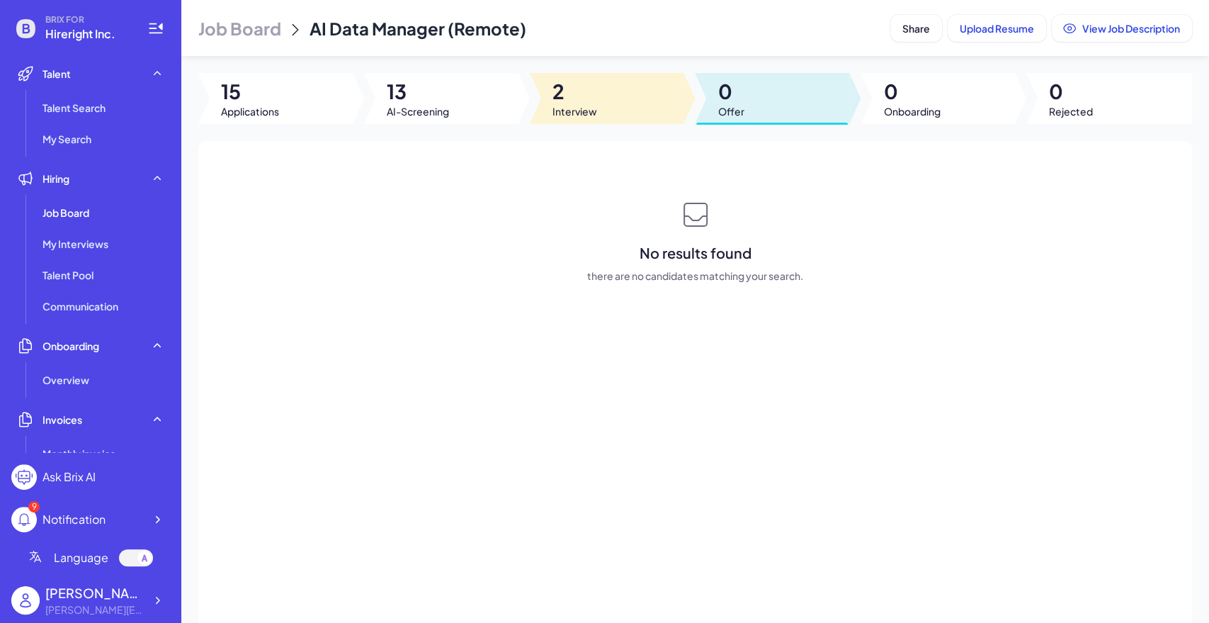
click at [630, 105] on div at bounding box center [607, 98] width 154 height 51
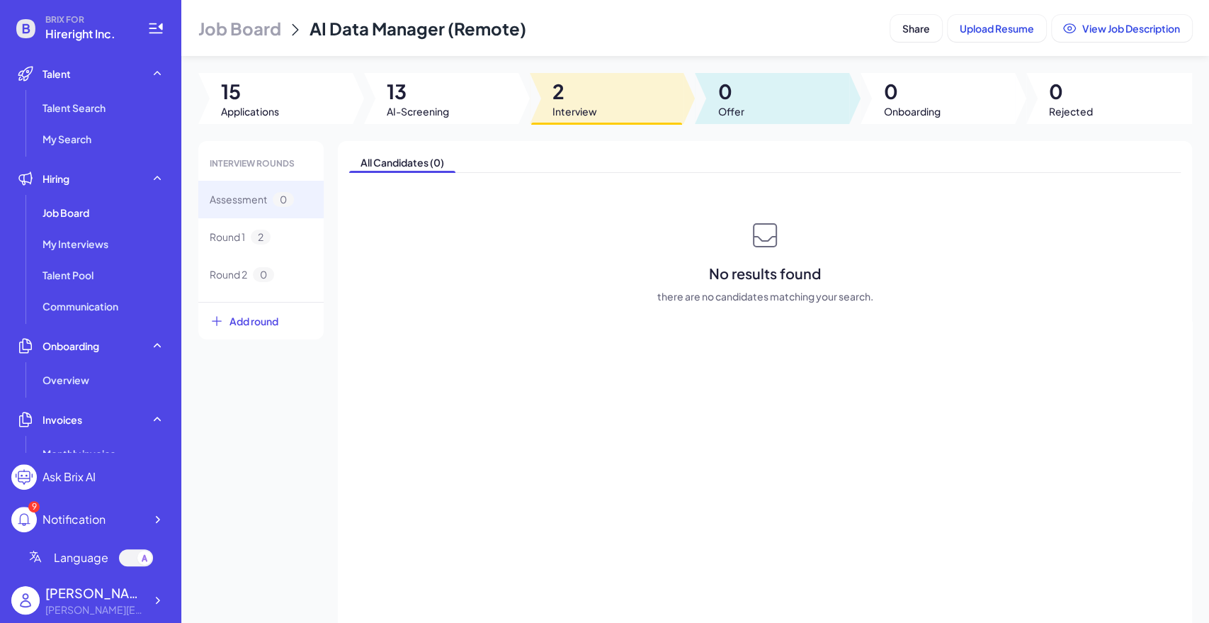
click at [771, 98] on div at bounding box center [772, 98] width 154 height 51
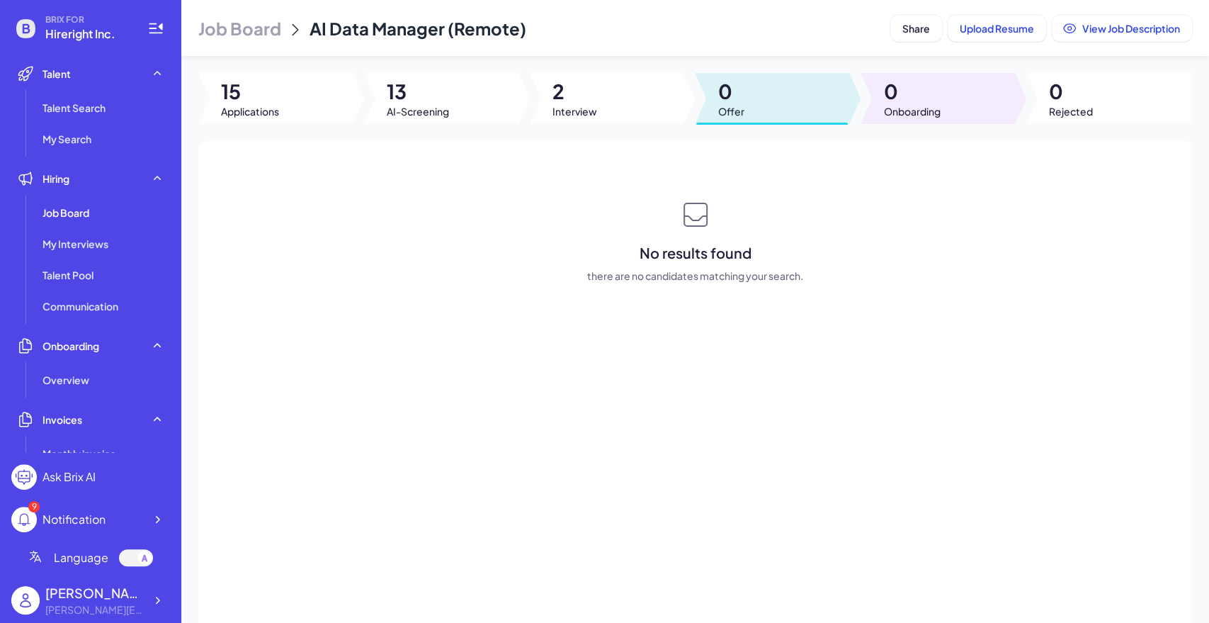
click at [901, 103] on span "0" at bounding box center [911, 92] width 57 height 26
click at [701, 106] on div at bounding box center [772, 98] width 154 height 51
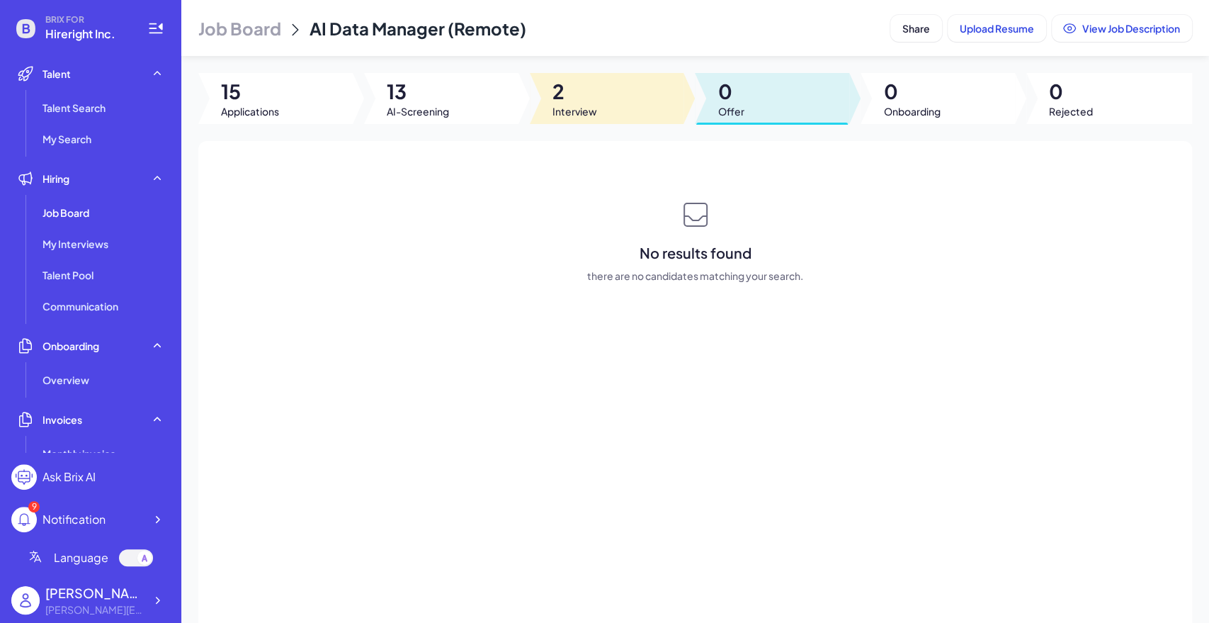
click at [632, 108] on div at bounding box center [607, 98] width 154 height 51
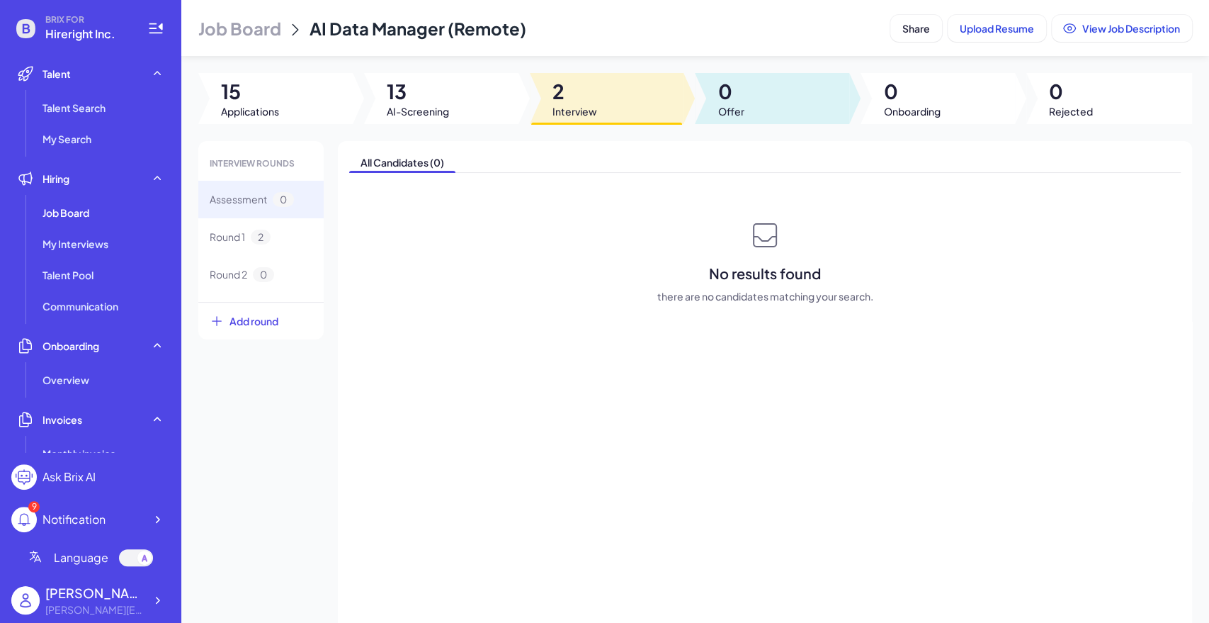
click at [788, 106] on div at bounding box center [772, 98] width 154 height 51
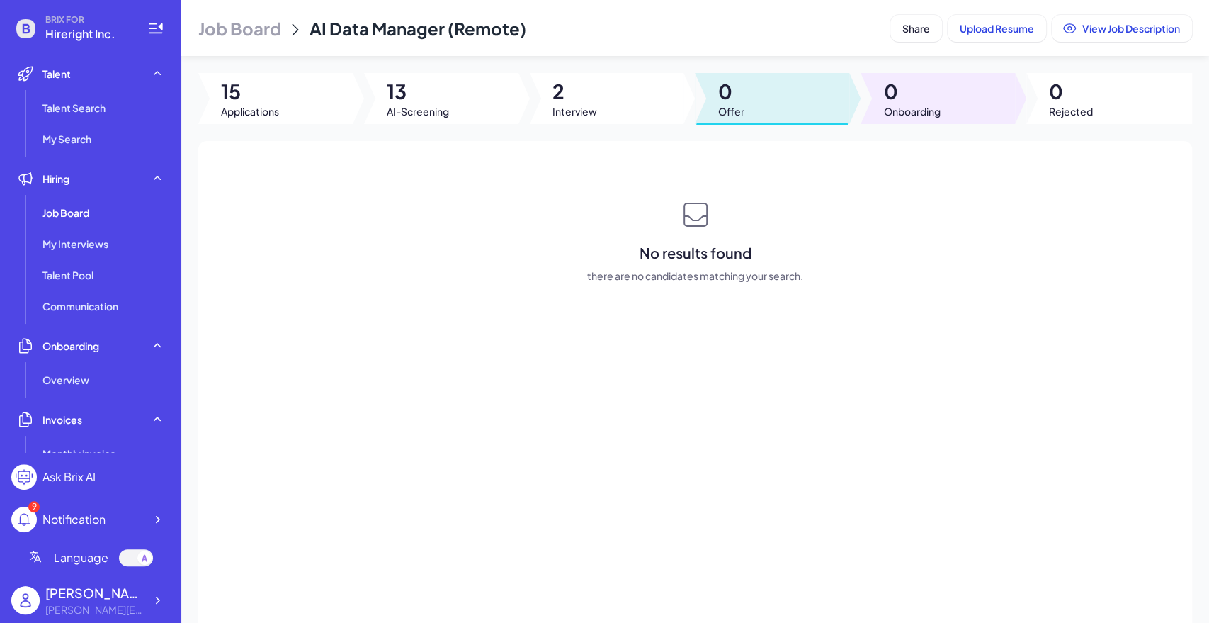
click at [944, 101] on div at bounding box center [938, 98] width 154 height 51
click at [744, 106] on div at bounding box center [772, 98] width 154 height 51
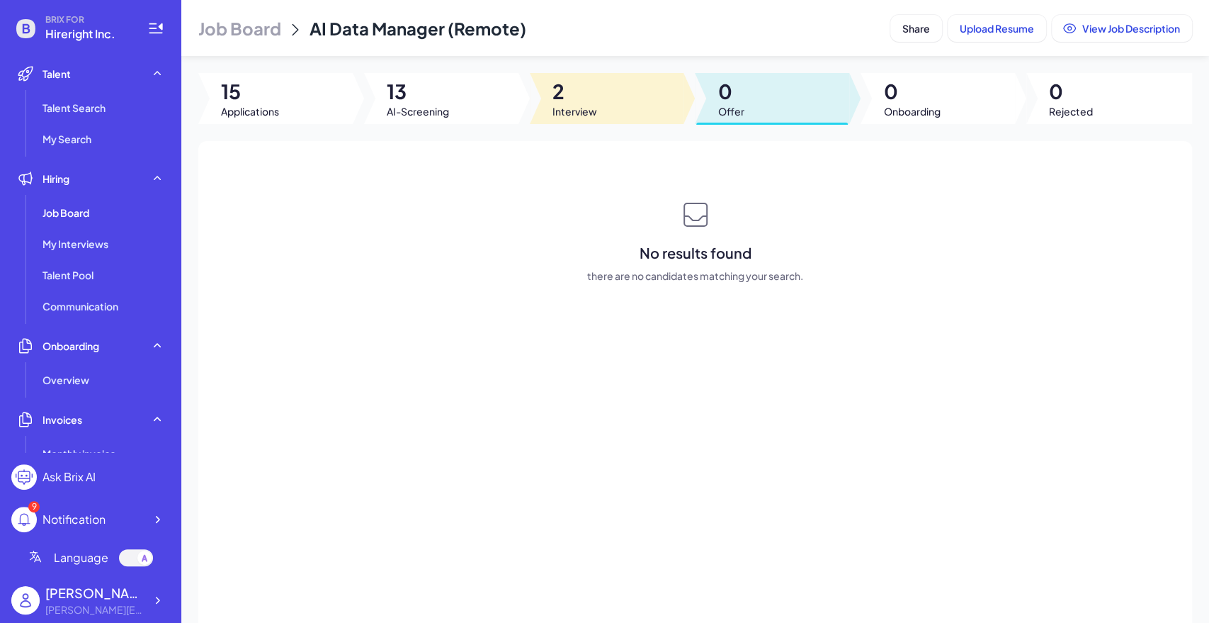
click at [670, 111] on div at bounding box center [607, 98] width 154 height 51
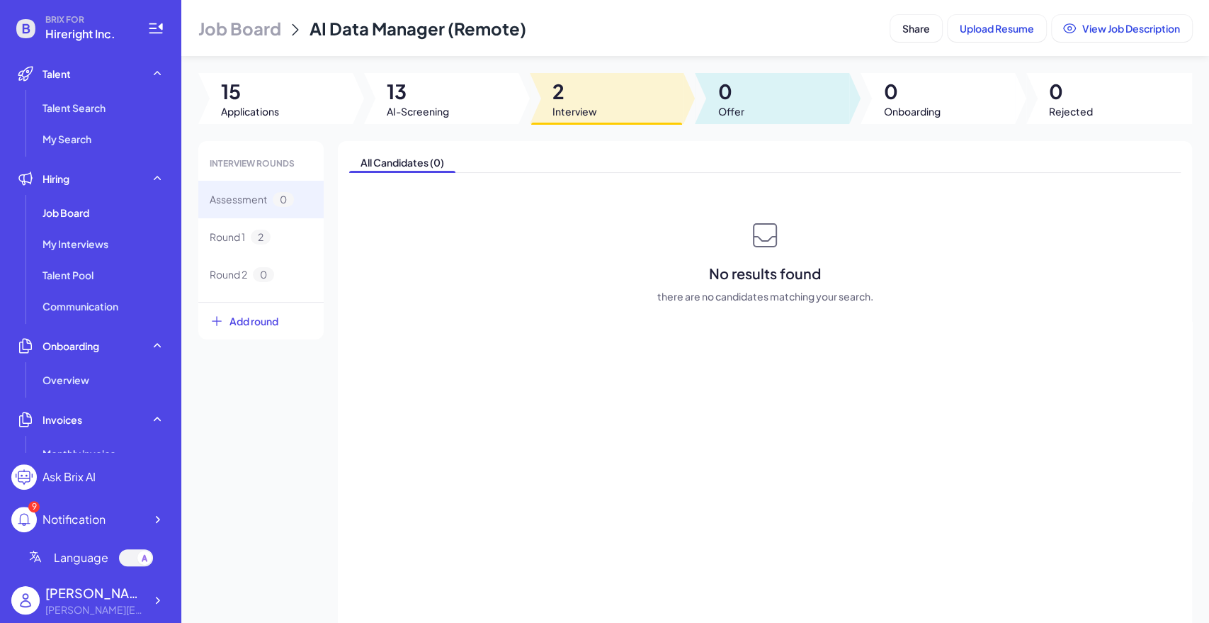
click at [752, 106] on div at bounding box center [772, 98] width 154 height 51
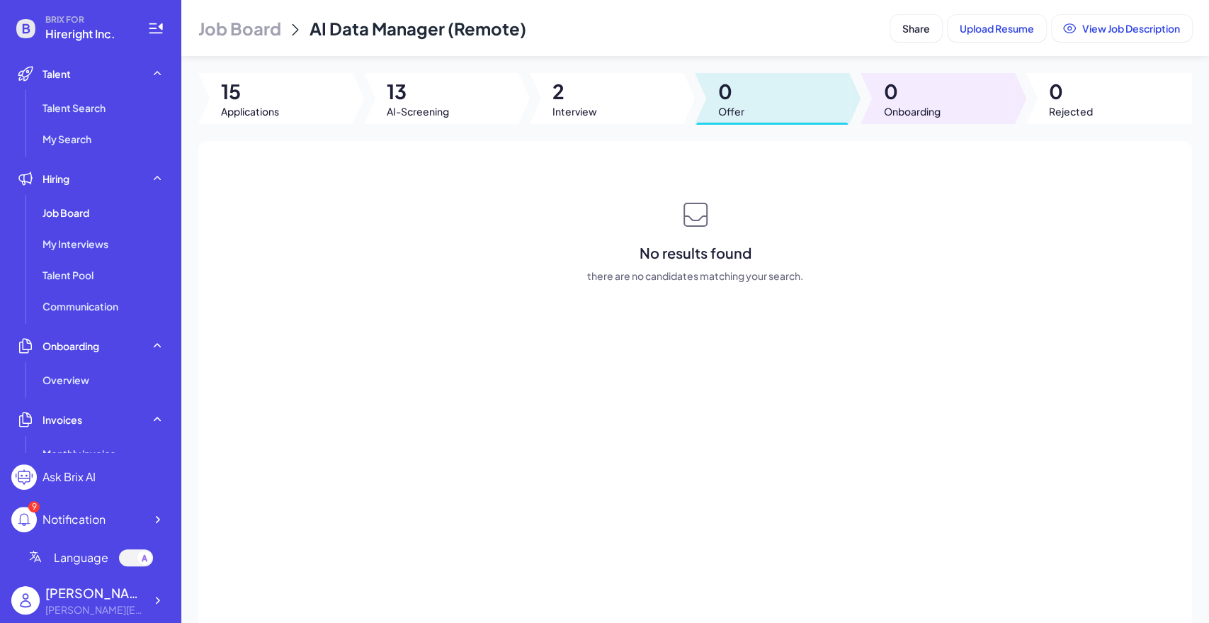
click at [927, 101] on span "0" at bounding box center [911, 92] width 57 height 26
click at [741, 116] on div at bounding box center [772, 98] width 154 height 51
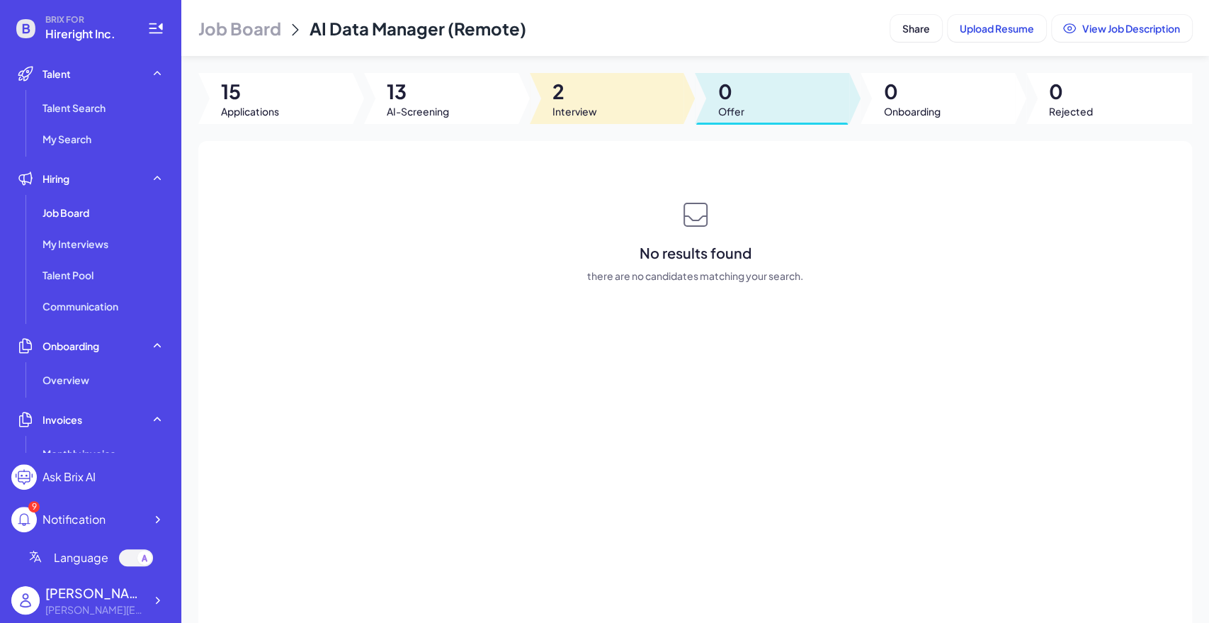
click at [640, 120] on div at bounding box center [607, 98] width 154 height 51
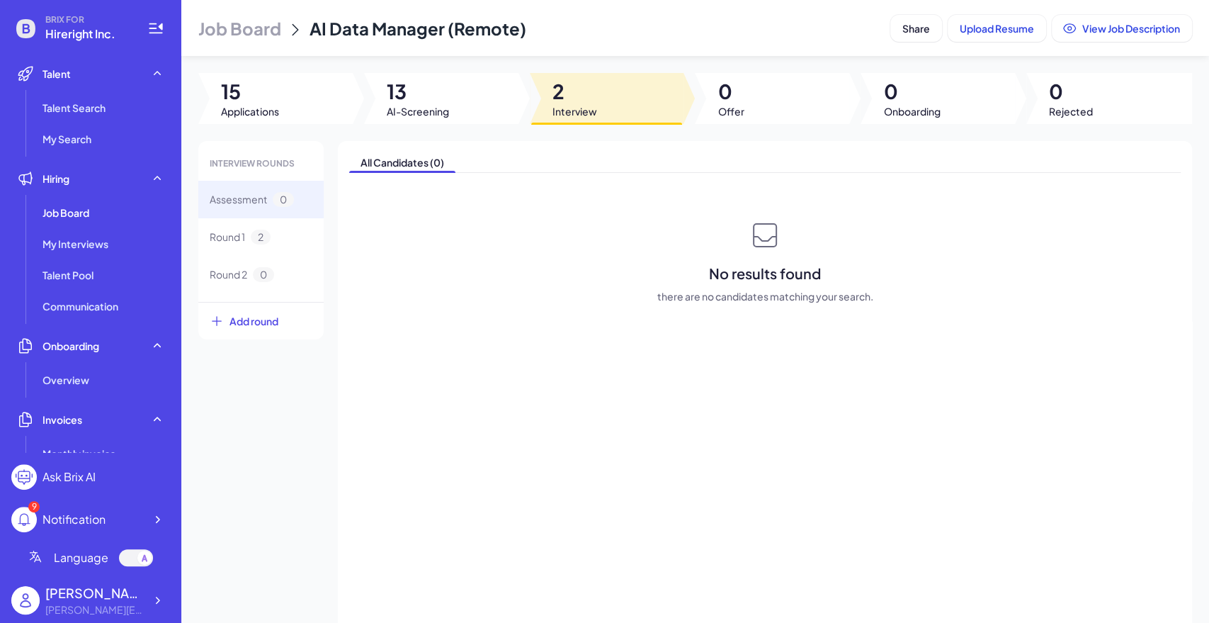
click at [435, 416] on div "All Candidates (0) No results found there are no candidates matching your searc…" at bounding box center [765, 396] width 854 height 510
click at [144, 212] on div "Job Board" at bounding box center [103, 212] width 133 height 28
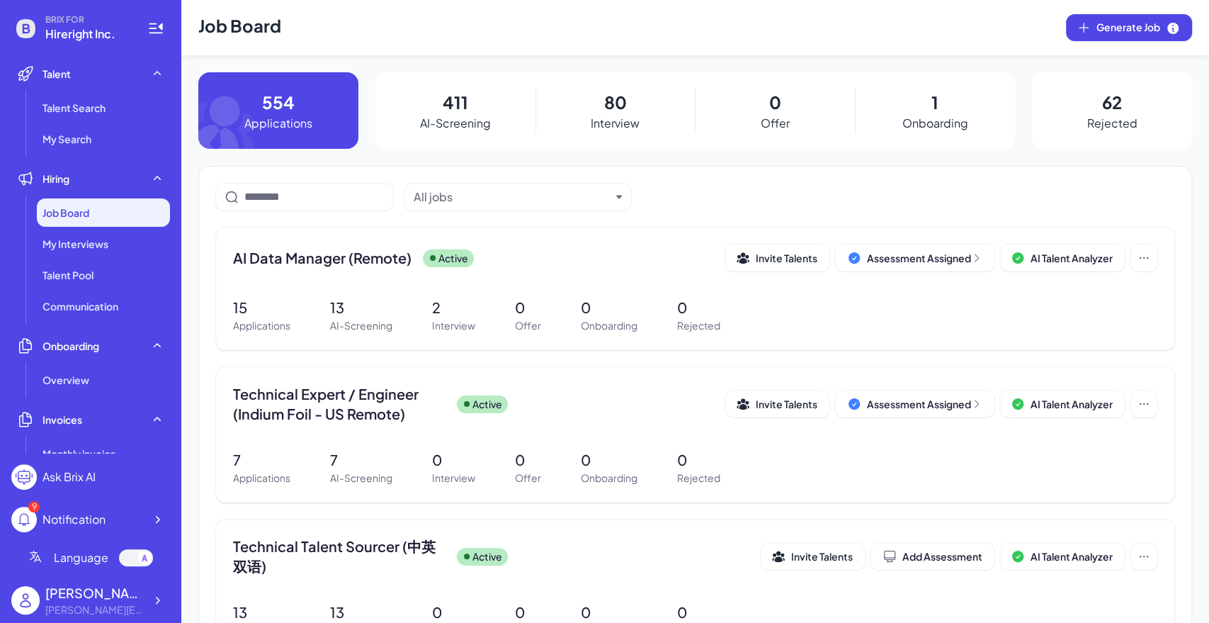
click at [901, 101] on div "1 Onboarding" at bounding box center [935, 110] width 160 height 77
click at [932, 101] on p "1" at bounding box center [935, 102] width 7 height 26
click at [931, 115] on p "Onboarding" at bounding box center [936, 123] width 66 height 17
click at [930, 119] on p "Onboarding" at bounding box center [936, 123] width 66 height 17
click at [929, 119] on p "Onboarding" at bounding box center [936, 123] width 66 height 17
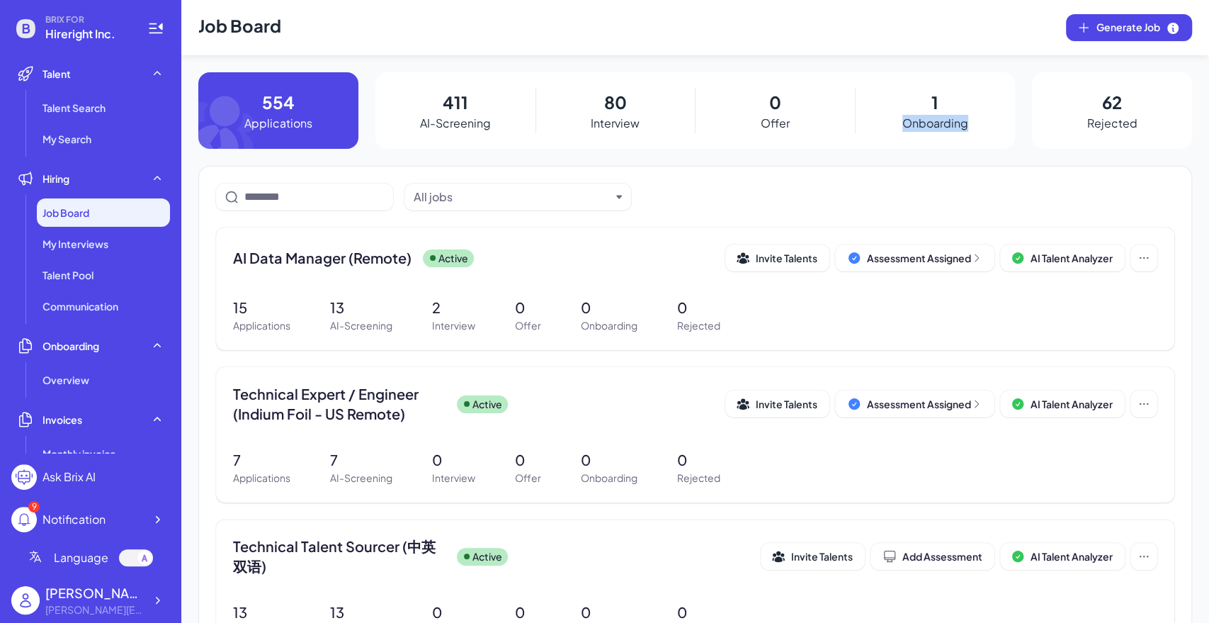
click at [929, 125] on p "Onboarding" at bounding box center [936, 123] width 66 height 17
click at [928, 132] on div "1 Onboarding" at bounding box center [935, 110] width 160 height 77
click at [935, 113] on div "1 Onboarding" at bounding box center [935, 110] width 160 height 77
click at [740, 108] on div "0 Offer" at bounding box center [775, 110] width 160 height 77
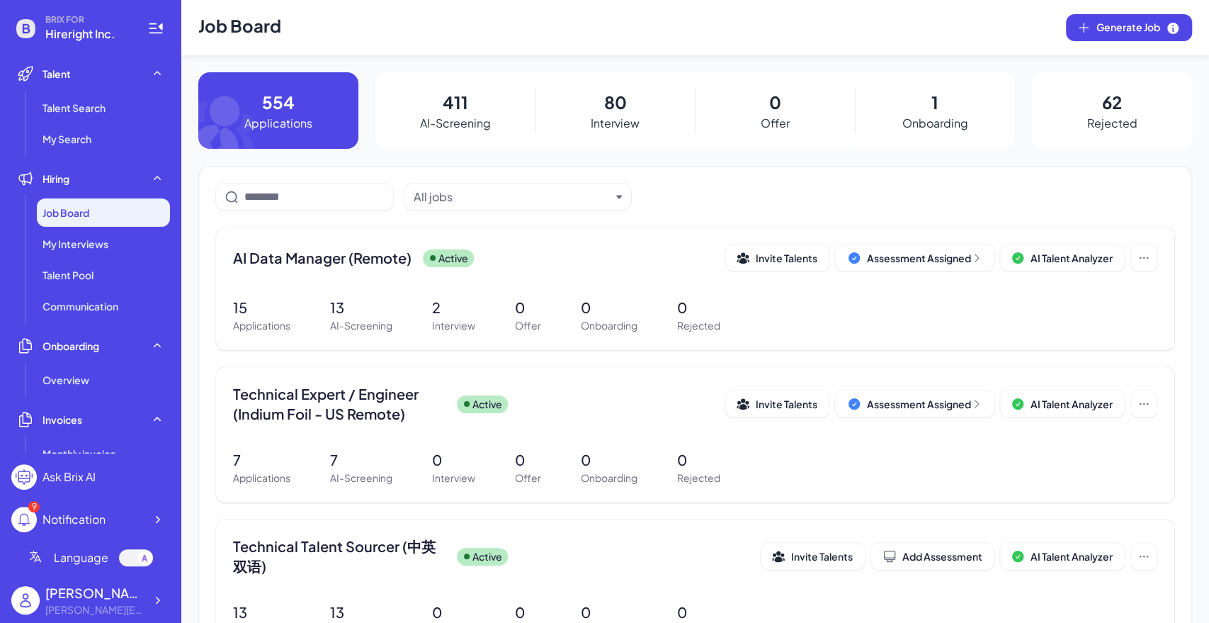
click at [618, 121] on p "Interview" at bounding box center [615, 123] width 49 height 17
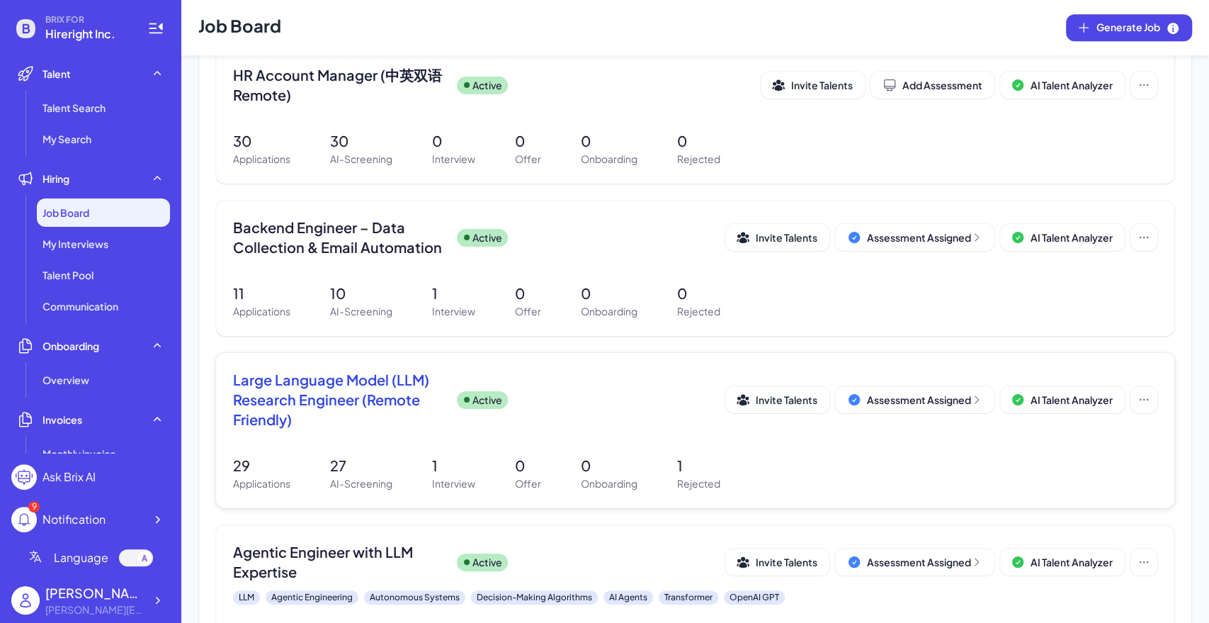
scroll to position [703, 0]
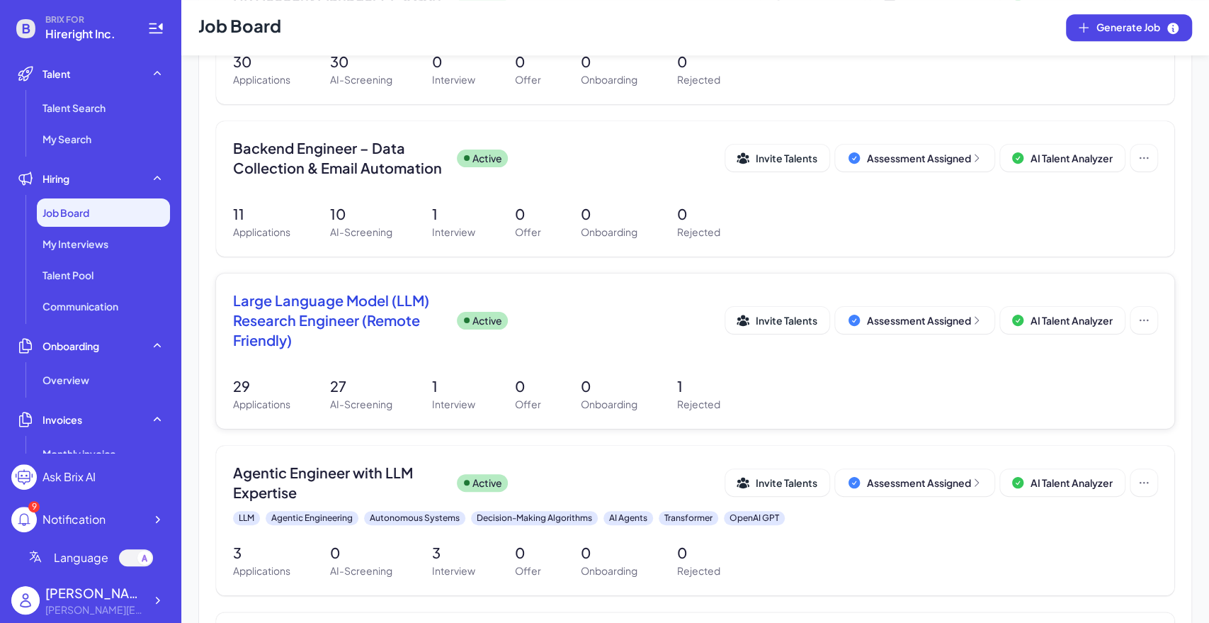
click at [650, 322] on div "Large Language Model (LLM) Research Engineer (Remote Friendly) Active" at bounding box center [479, 320] width 492 height 60
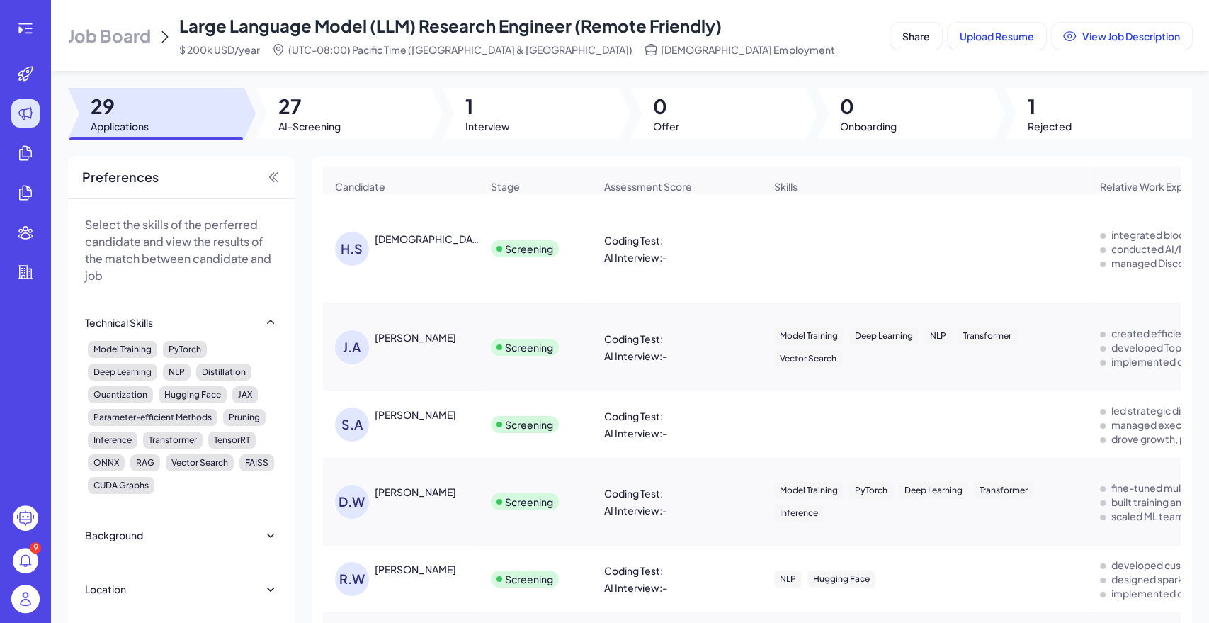
click at [124, 38] on span "Job Board" at bounding box center [109, 35] width 83 height 23
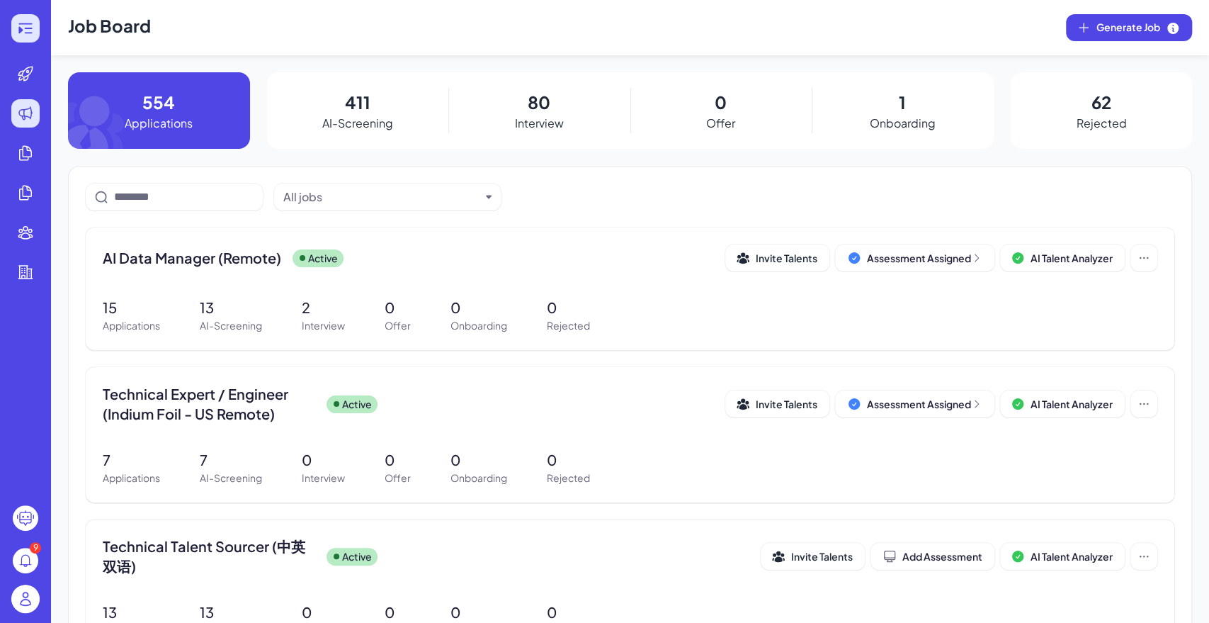
click at [28, 33] on icon at bounding box center [24, 28] width 13 height 10
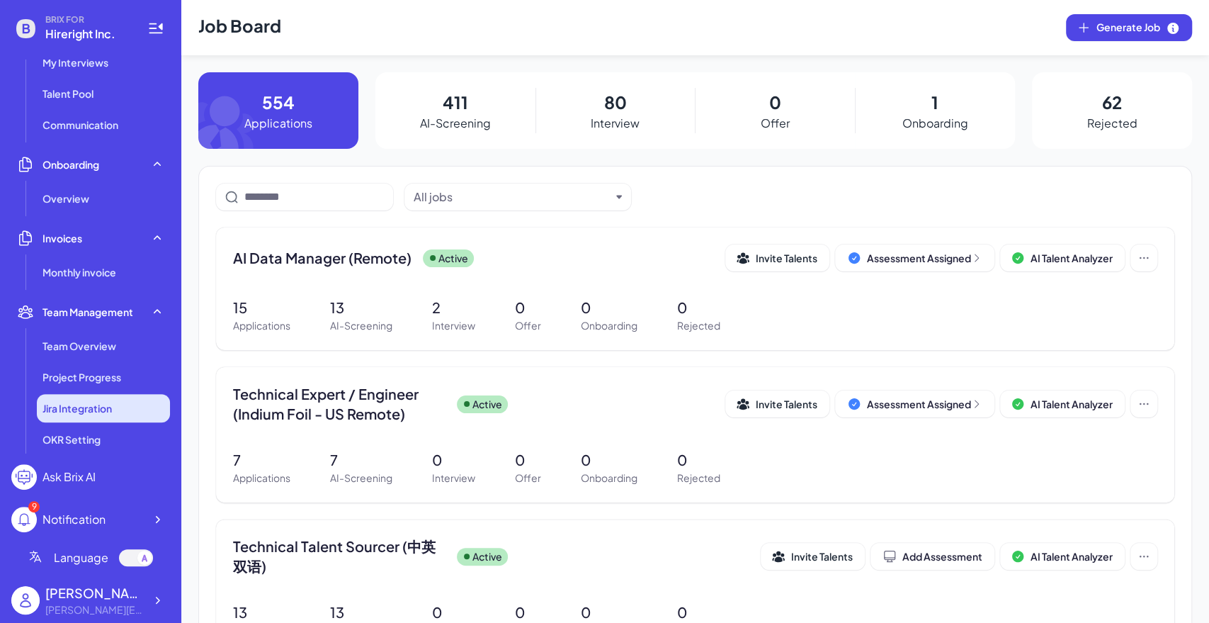
scroll to position [157, 0]
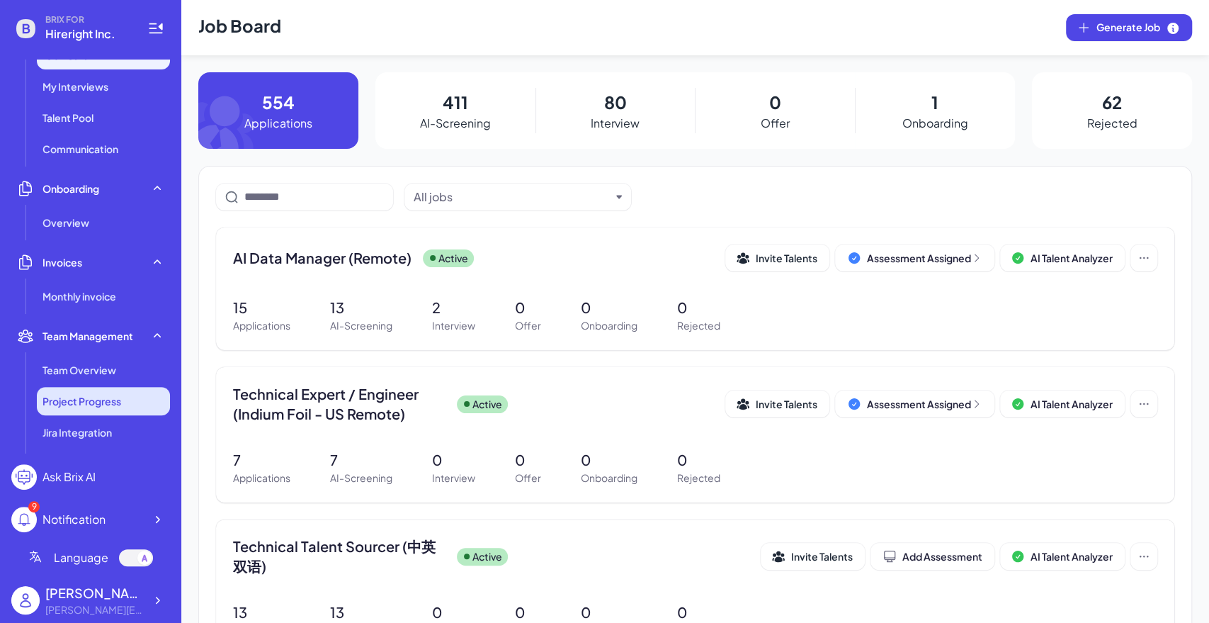
click at [102, 411] on li "Project Progress" at bounding box center [103, 401] width 133 height 28
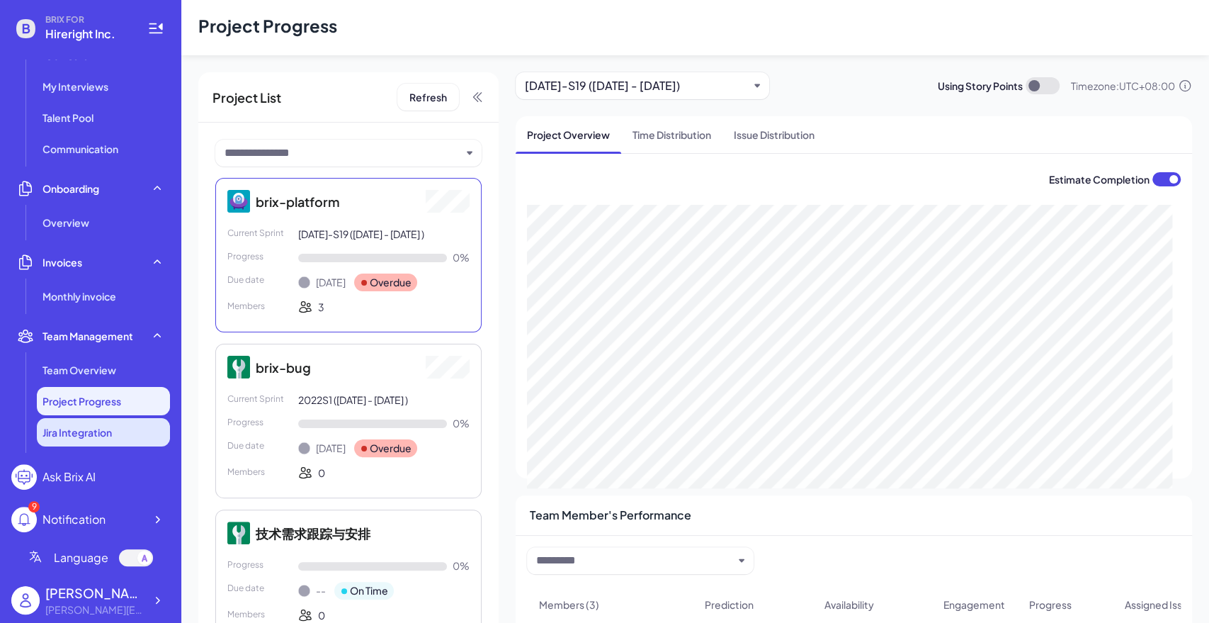
click at [103, 429] on span "Jira Integration" at bounding box center [77, 432] width 69 height 14
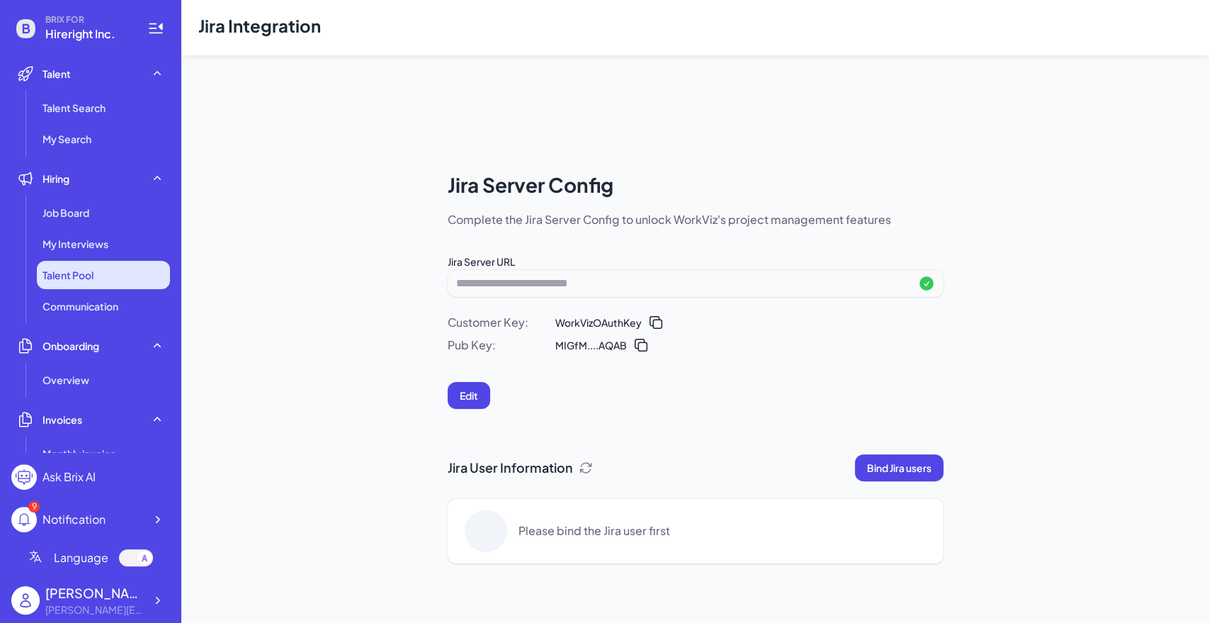
click at [105, 261] on li "Talent Pool" at bounding box center [103, 275] width 133 height 28
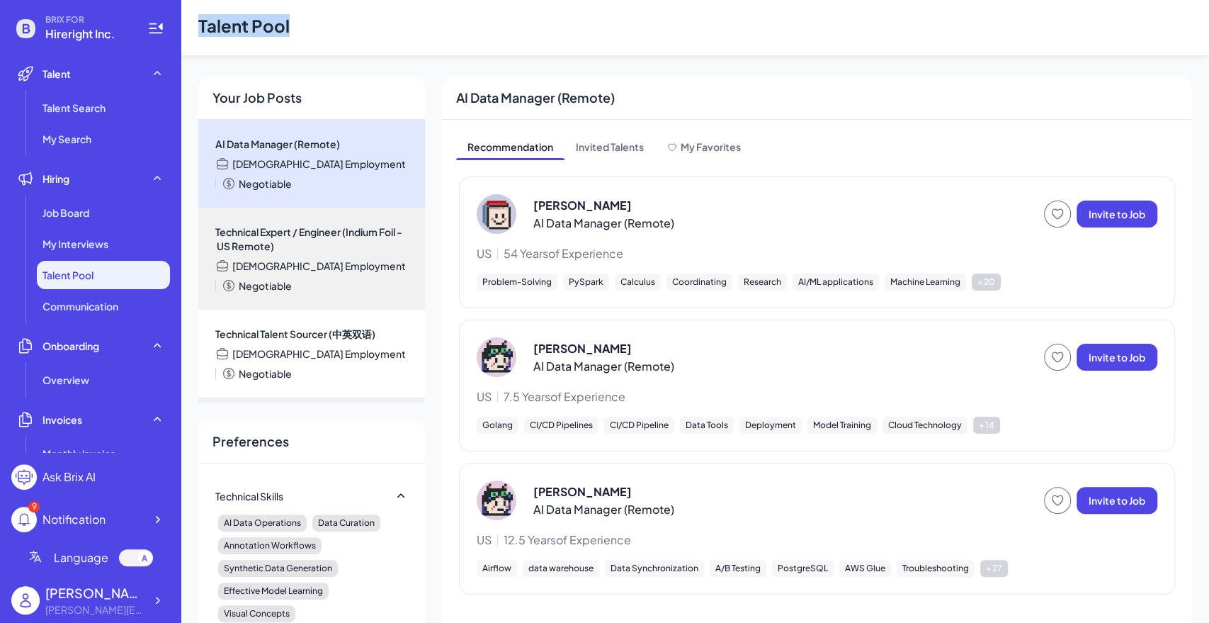
drag, startPoint x: 200, startPoint y: 27, endPoint x: 286, endPoint y: 28, distance: 85.7
click at [286, 28] on header "Talent Pool" at bounding box center [695, 27] width 1028 height 55
click at [294, 29] on header "Talent Pool" at bounding box center [695, 27] width 1028 height 55
drag, startPoint x: 313, startPoint y: 23, endPoint x: 196, endPoint y: 30, distance: 117.2
click at [196, 30] on header "Talent Pool" at bounding box center [695, 27] width 1028 height 55
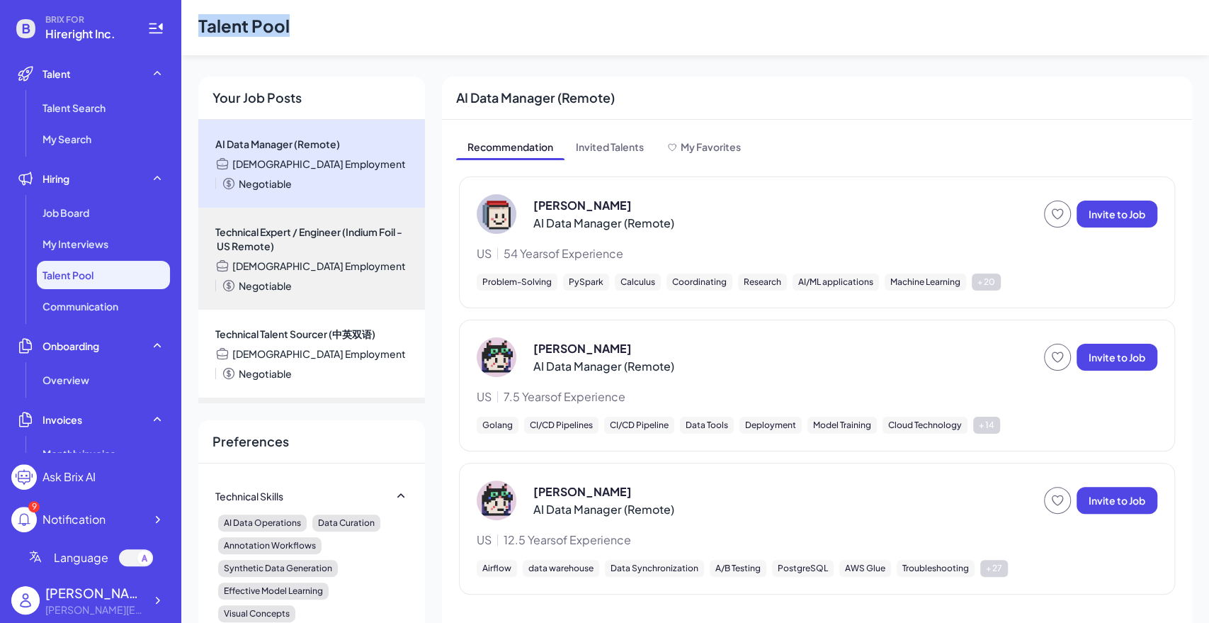
click at [295, 16] on header "Talent Pool" at bounding box center [695, 27] width 1028 height 55
drag, startPoint x: 302, startPoint y: 26, endPoint x: 198, endPoint y: 30, distance: 104.2
click at [198, 30] on header "Talent Pool" at bounding box center [695, 27] width 1028 height 55
click at [324, 28] on header "Talent Pool" at bounding box center [695, 27] width 1028 height 55
click at [419, 44] on header "Talent Pool" at bounding box center [695, 27] width 1028 height 55
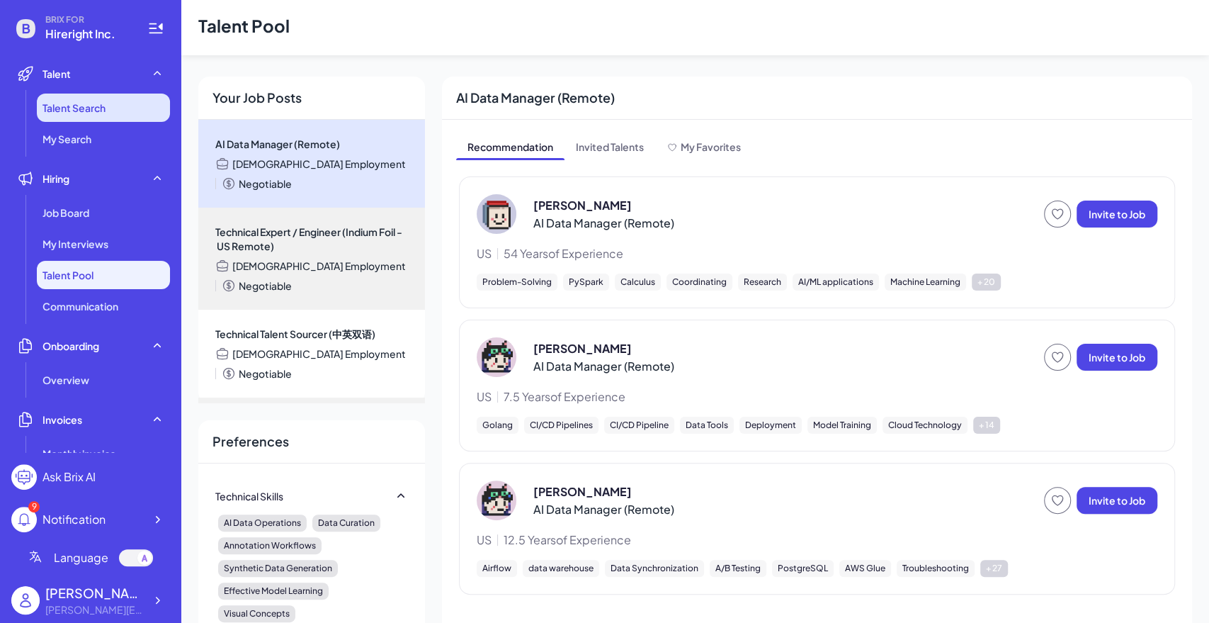
click at [92, 108] on span "Talent Search" at bounding box center [74, 108] width 63 height 14
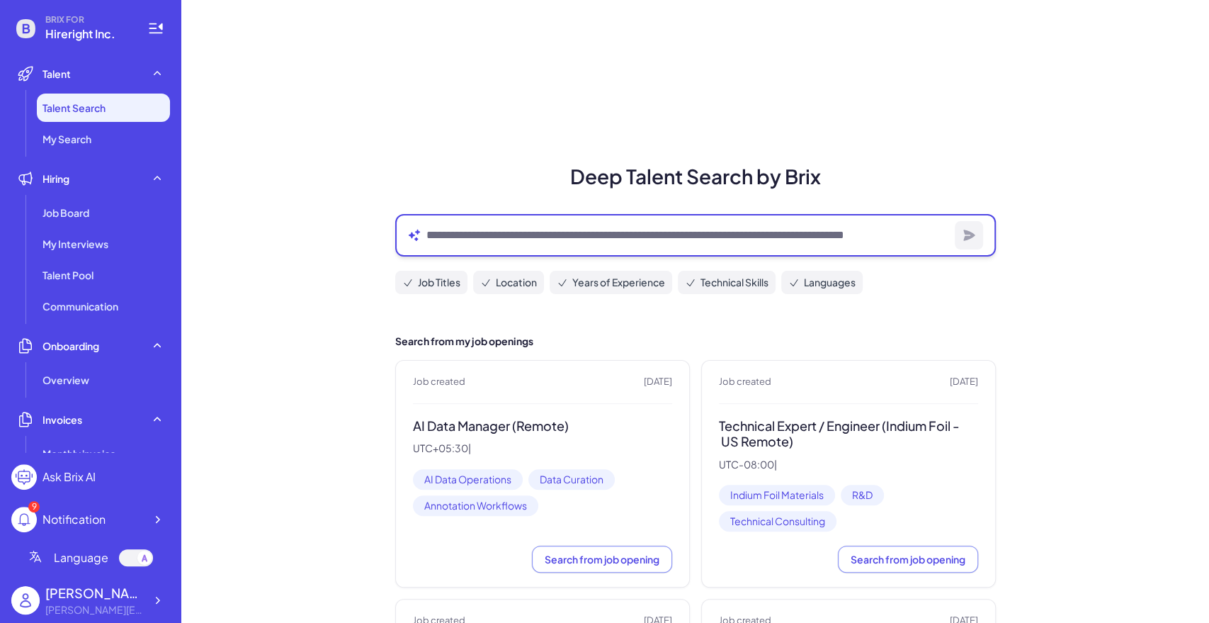
click at [592, 238] on textarea at bounding box center [687, 235] width 523 height 17
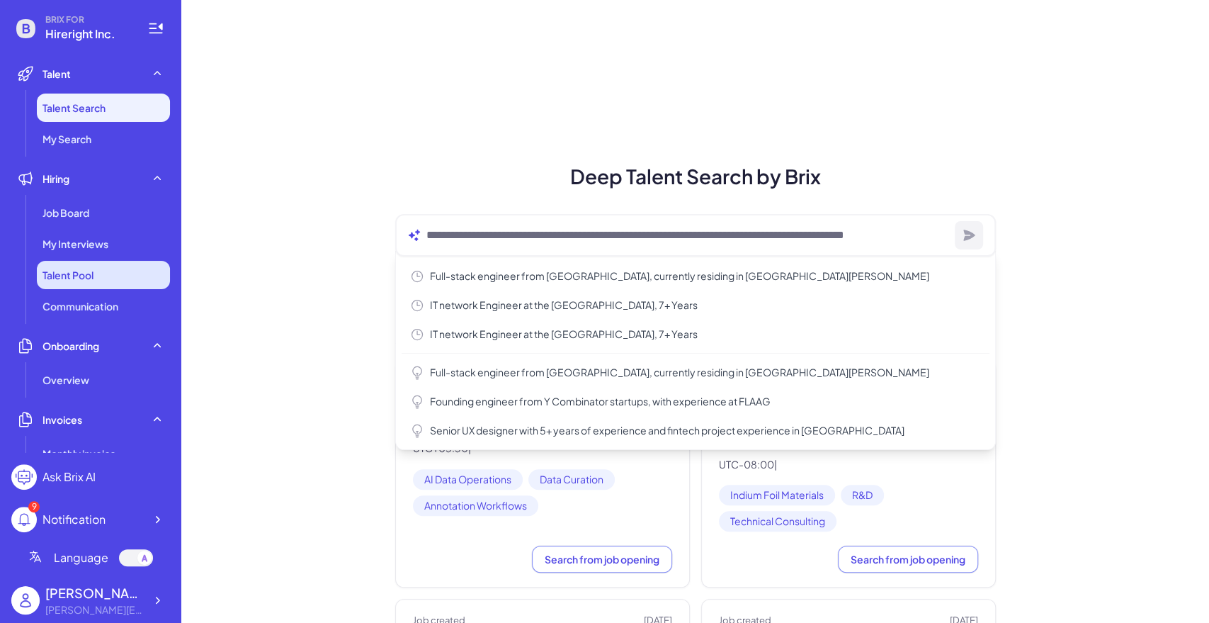
drag, startPoint x: 70, startPoint y: 278, endPoint x: 83, endPoint y: 276, distance: 12.9
click at [70, 278] on span "Talent Pool" at bounding box center [68, 275] width 51 height 14
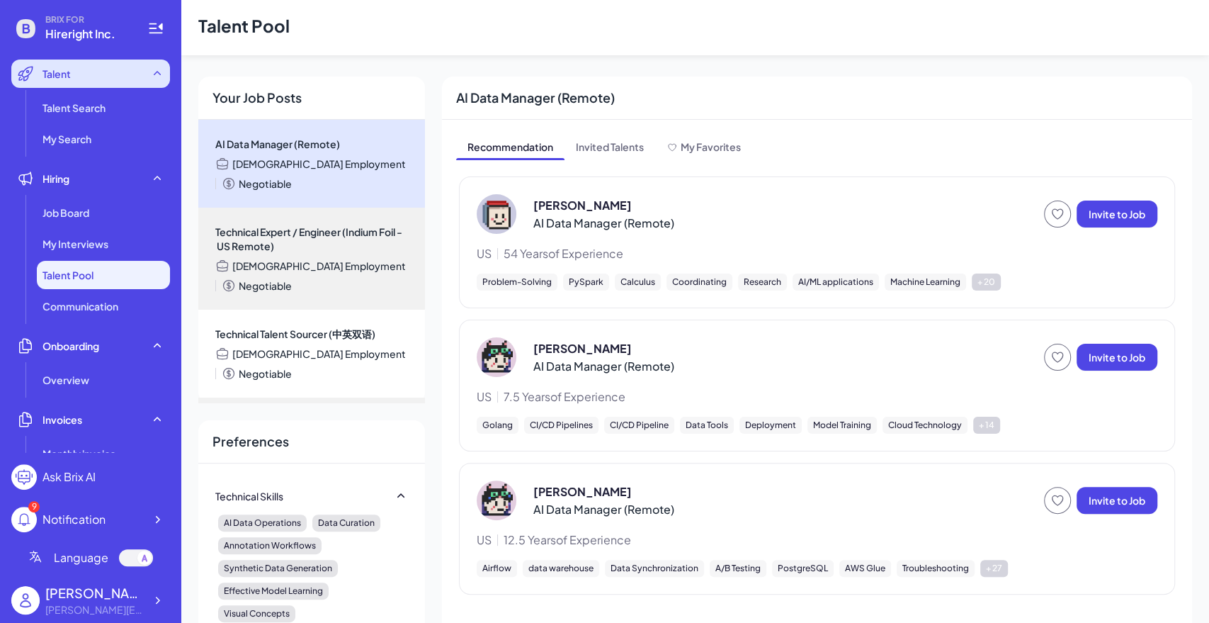
click at [118, 85] on div "Talent" at bounding box center [90, 74] width 159 height 28
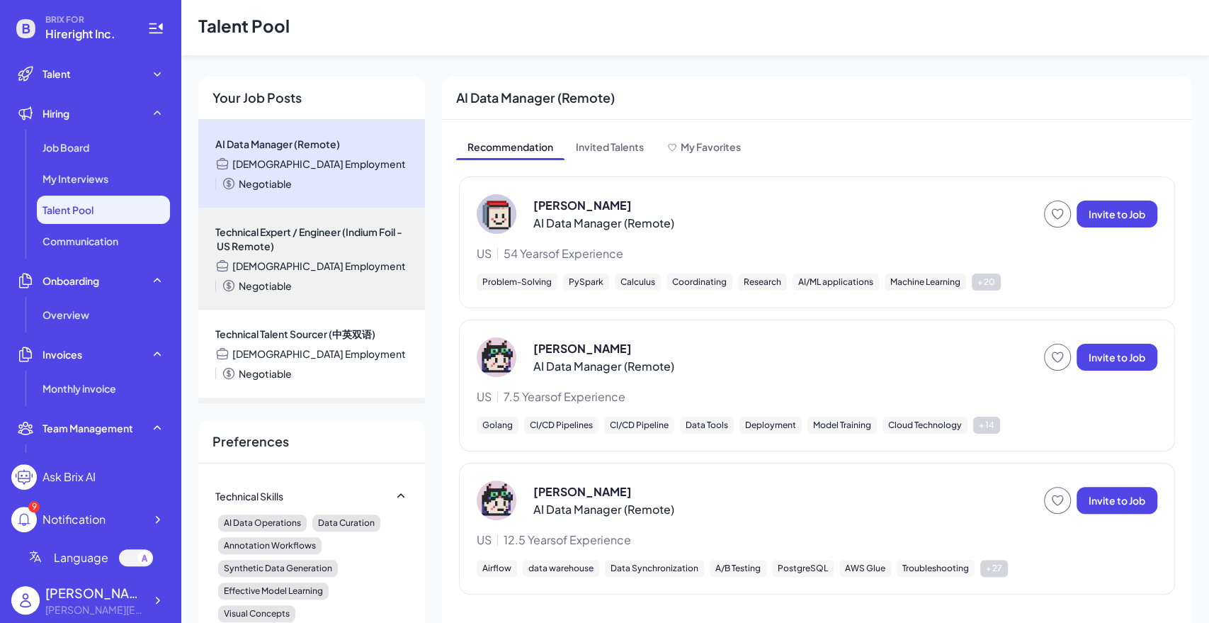
click at [110, 207] on li "Talent Pool" at bounding box center [103, 210] width 133 height 28
click at [109, 77] on div "Talent" at bounding box center [90, 74] width 159 height 28
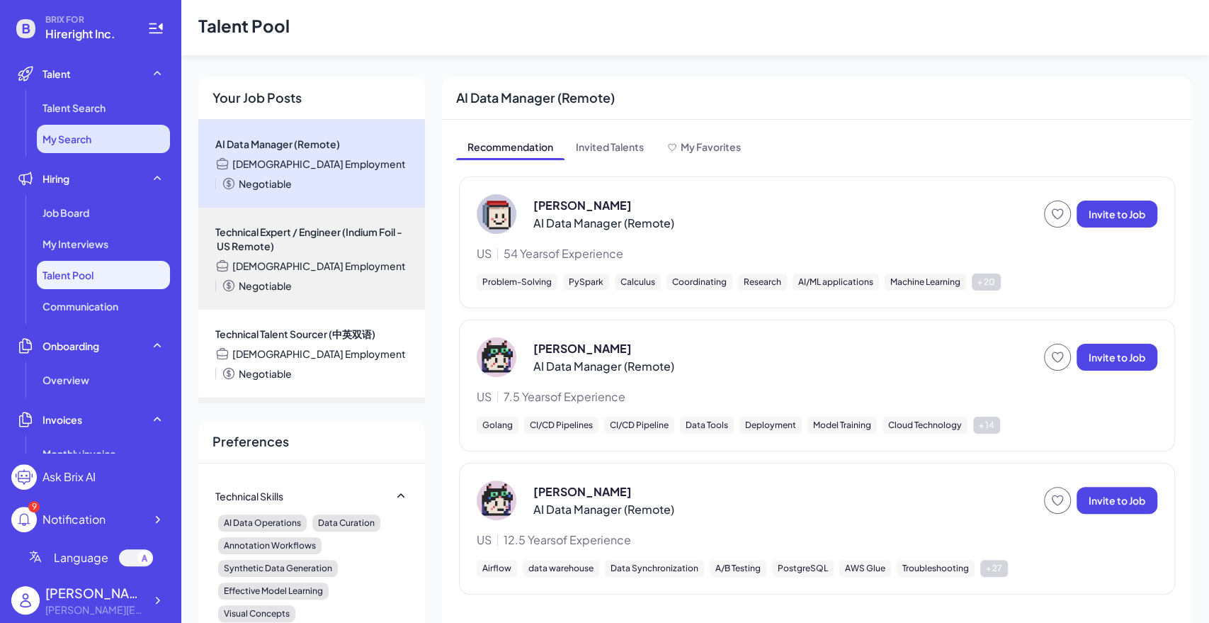
click at [108, 140] on li "My Search" at bounding box center [103, 139] width 133 height 28
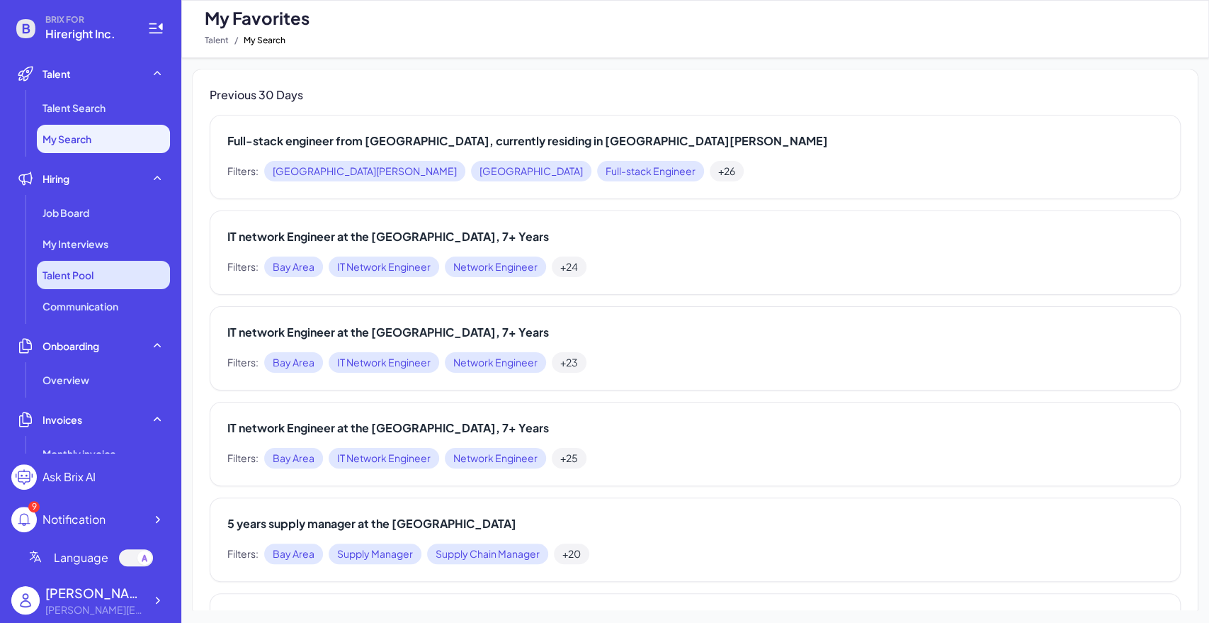
click at [86, 274] on span "Talent Pool" at bounding box center [68, 275] width 51 height 14
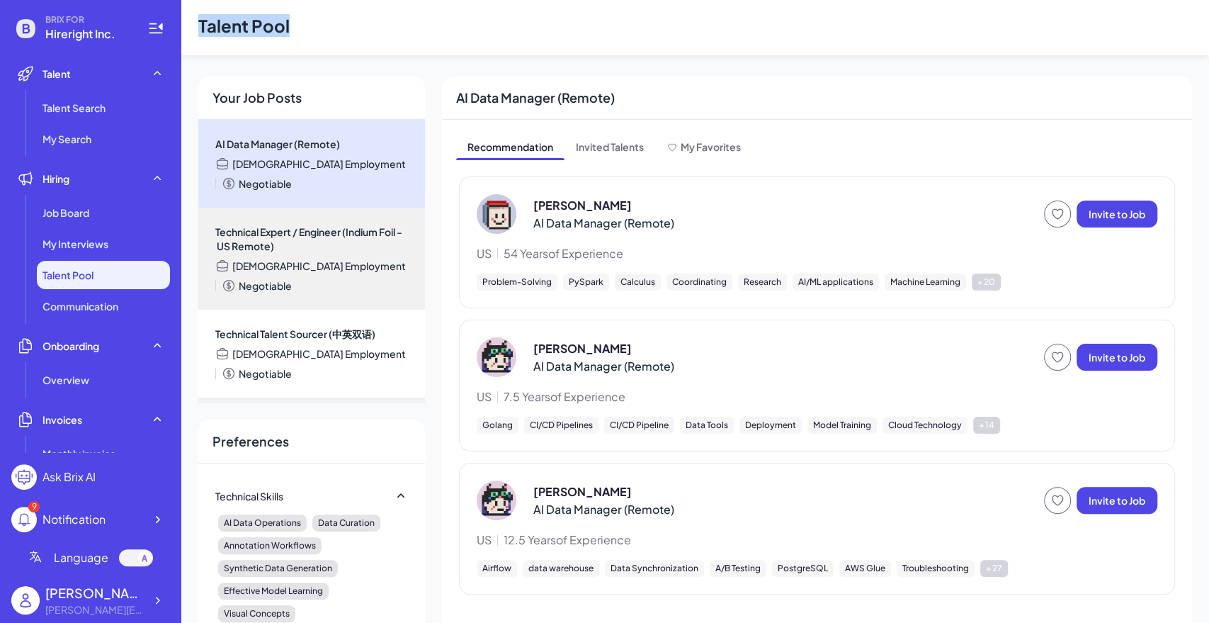
drag, startPoint x: 202, startPoint y: 23, endPoint x: 307, endPoint y: 15, distance: 105.2
click at [307, 15] on header "Talent Pool" at bounding box center [695, 27] width 1028 height 55
click at [307, 20] on header "Talent Pool" at bounding box center [695, 27] width 1028 height 55
click at [102, 220] on div "Job Board" at bounding box center [103, 212] width 133 height 28
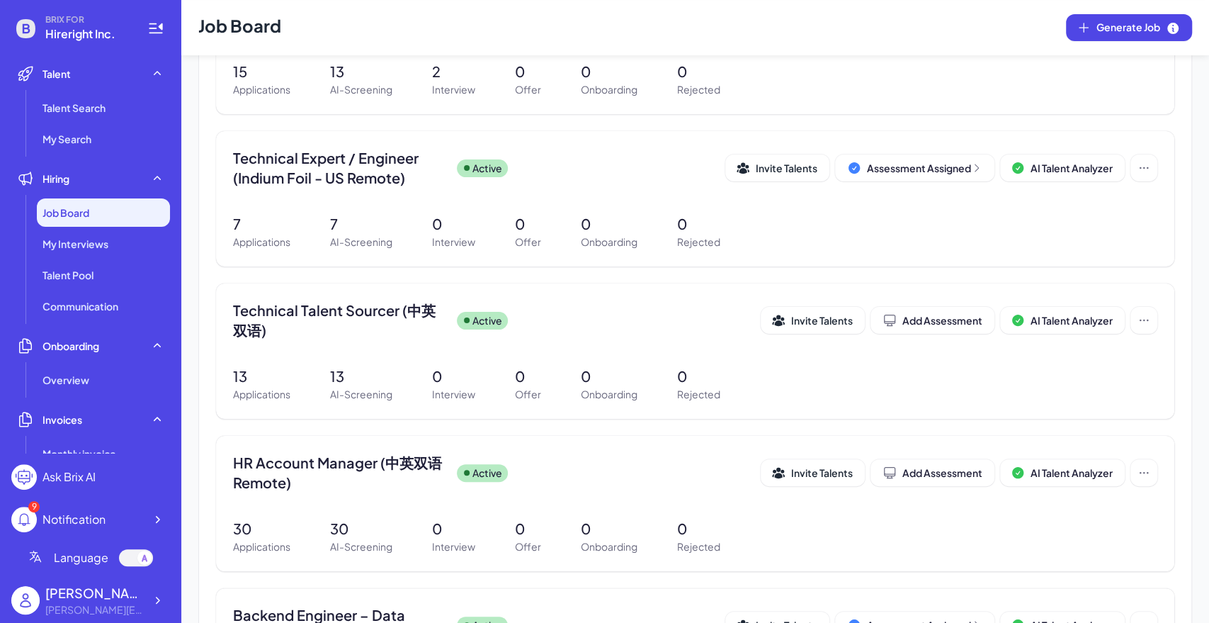
scroll to position [157, 0]
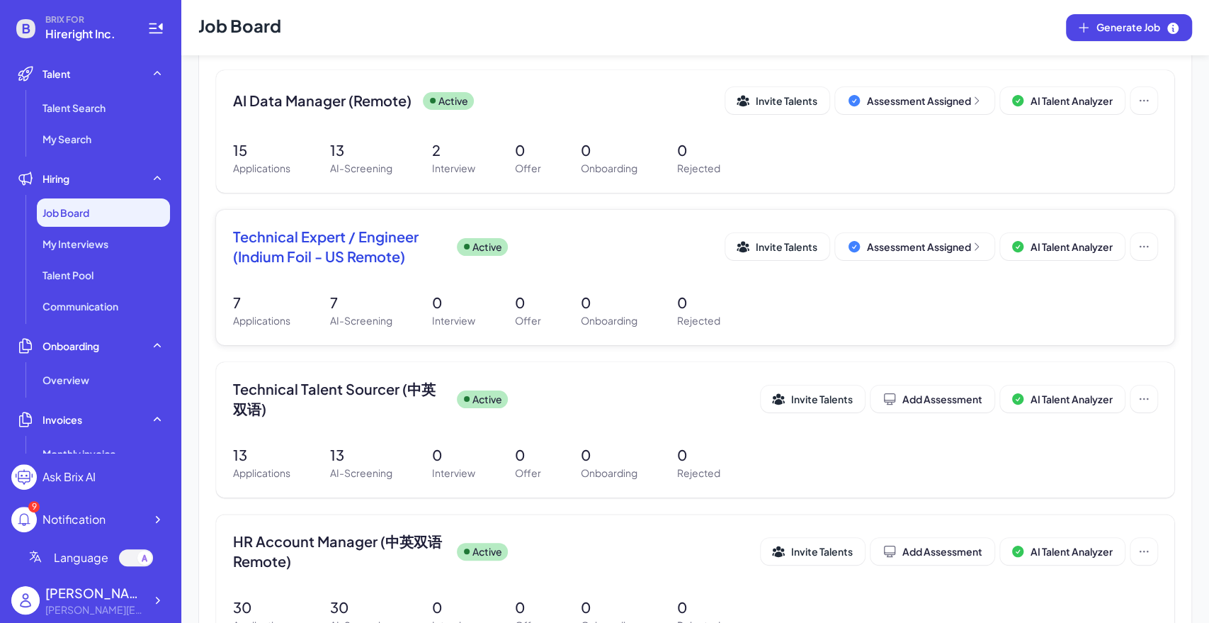
click at [329, 259] on span "Technical Expert / Engineer (Indium Foil - US Remote)" at bounding box center [339, 247] width 213 height 40
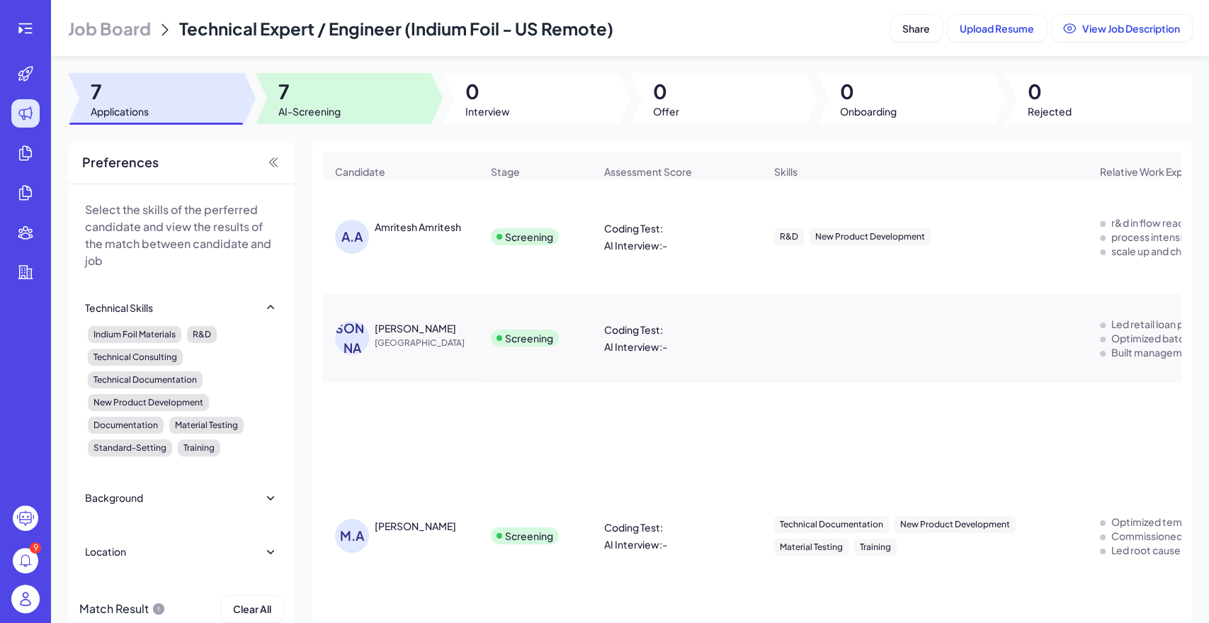
click at [289, 90] on span "7" at bounding box center [309, 92] width 62 height 26
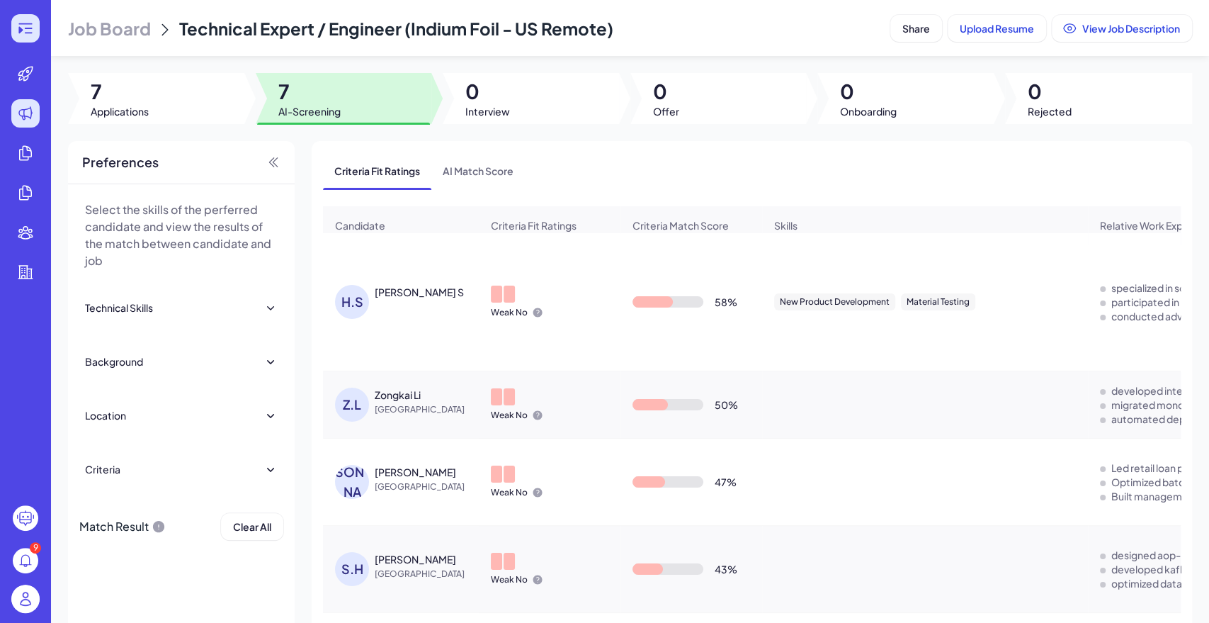
click at [37, 39] on div at bounding box center [25, 28] width 28 height 28
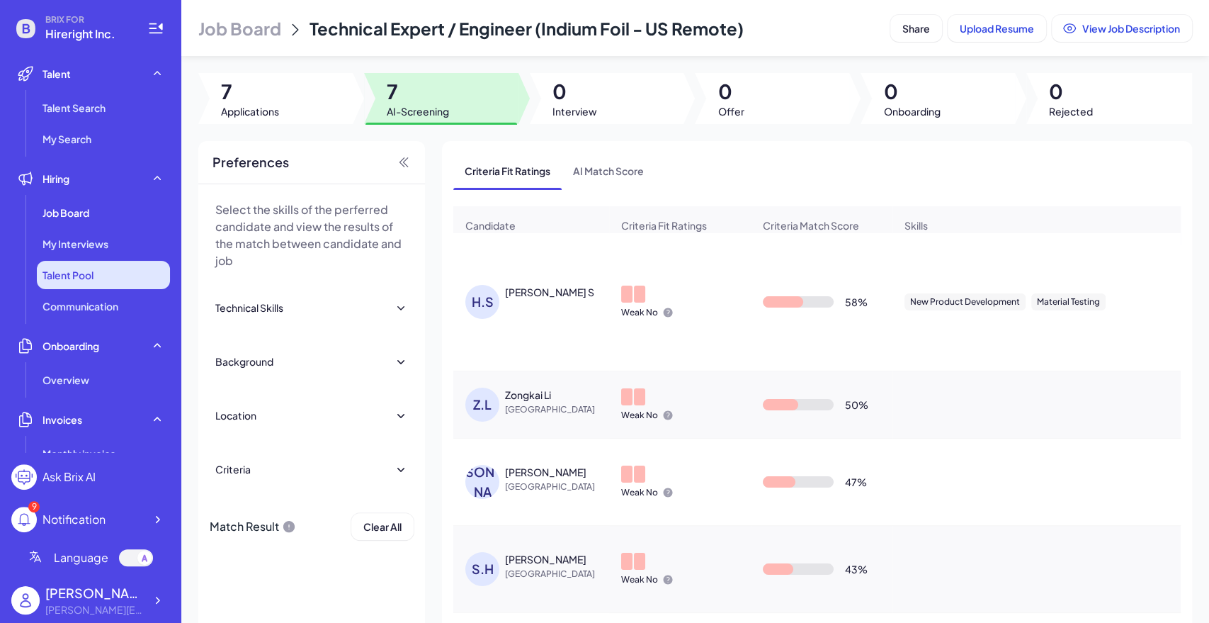
click at [119, 279] on li "Talent Pool" at bounding box center [103, 275] width 133 height 28
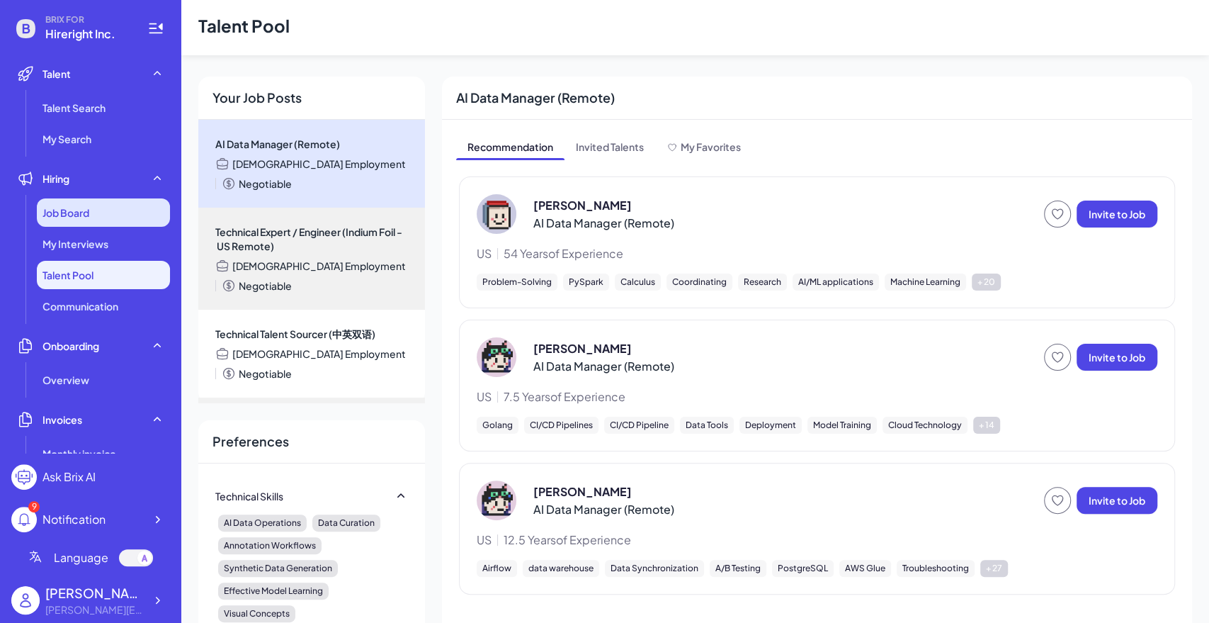
click at [85, 210] on span "Job Board" at bounding box center [66, 212] width 47 height 14
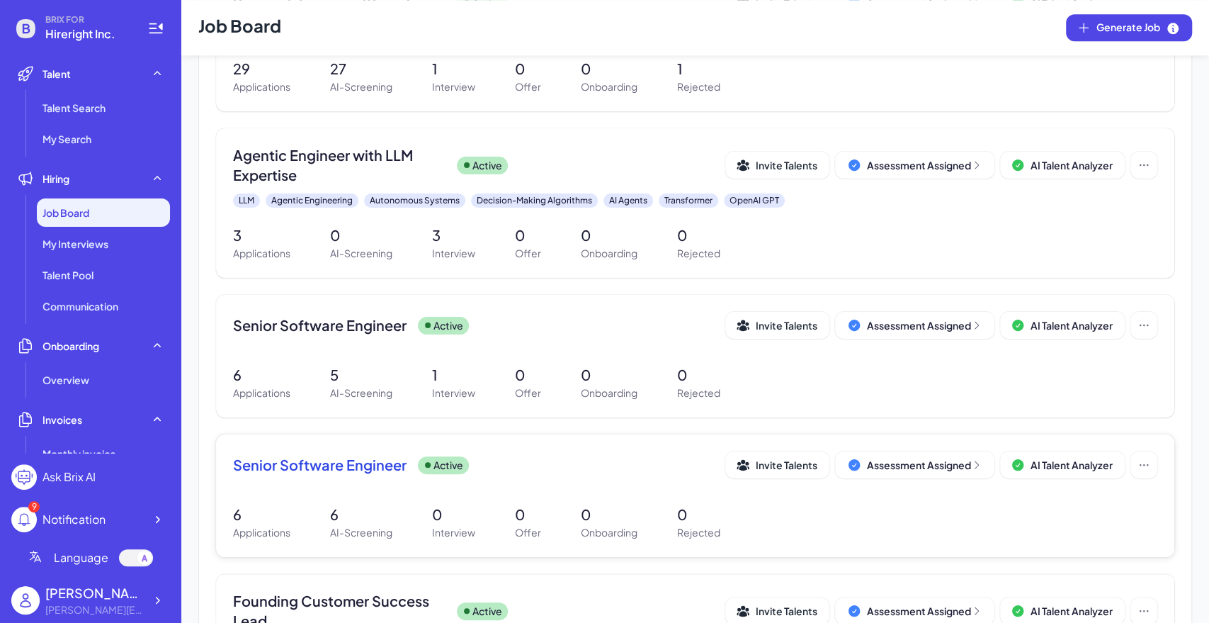
scroll to position [703, 0]
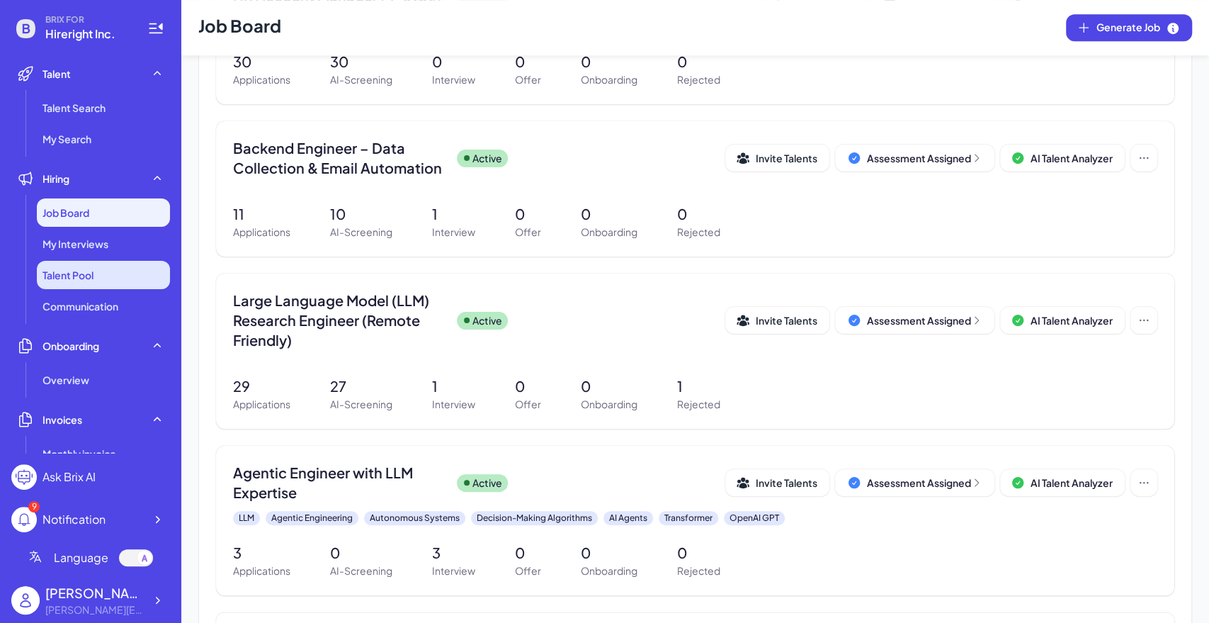
click at [86, 278] on span "Talent Pool" at bounding box center [68, 275] width 51 height 14
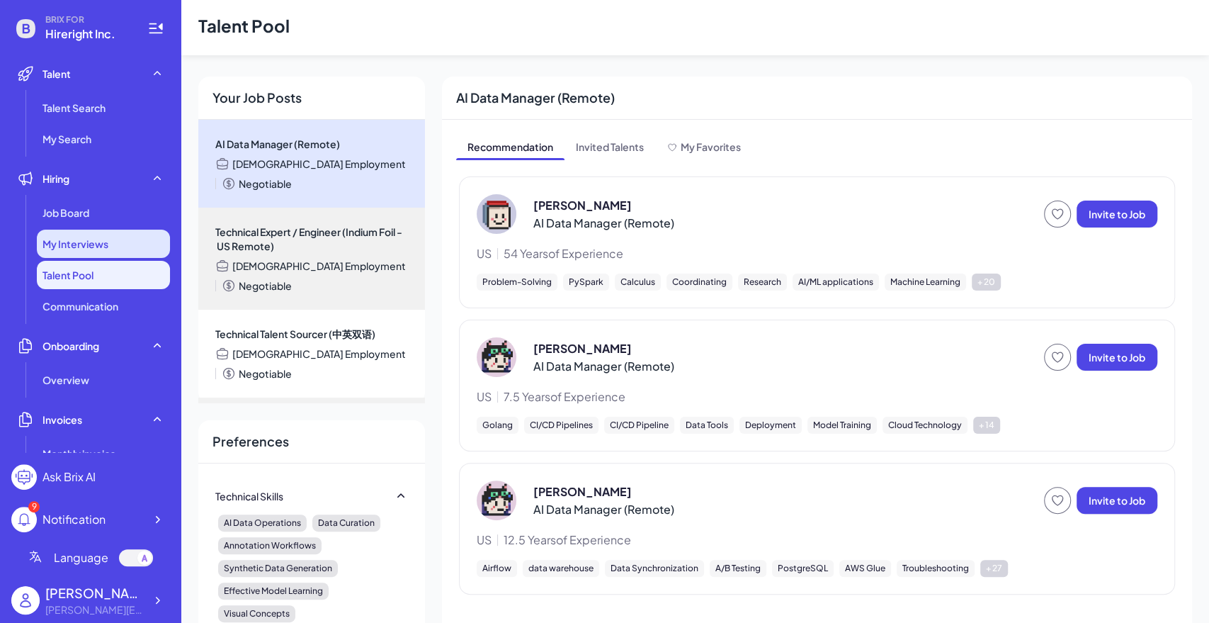
click at [112, 244] on div "My Interviews" at bounding box center [103, 244] width 133 height 28
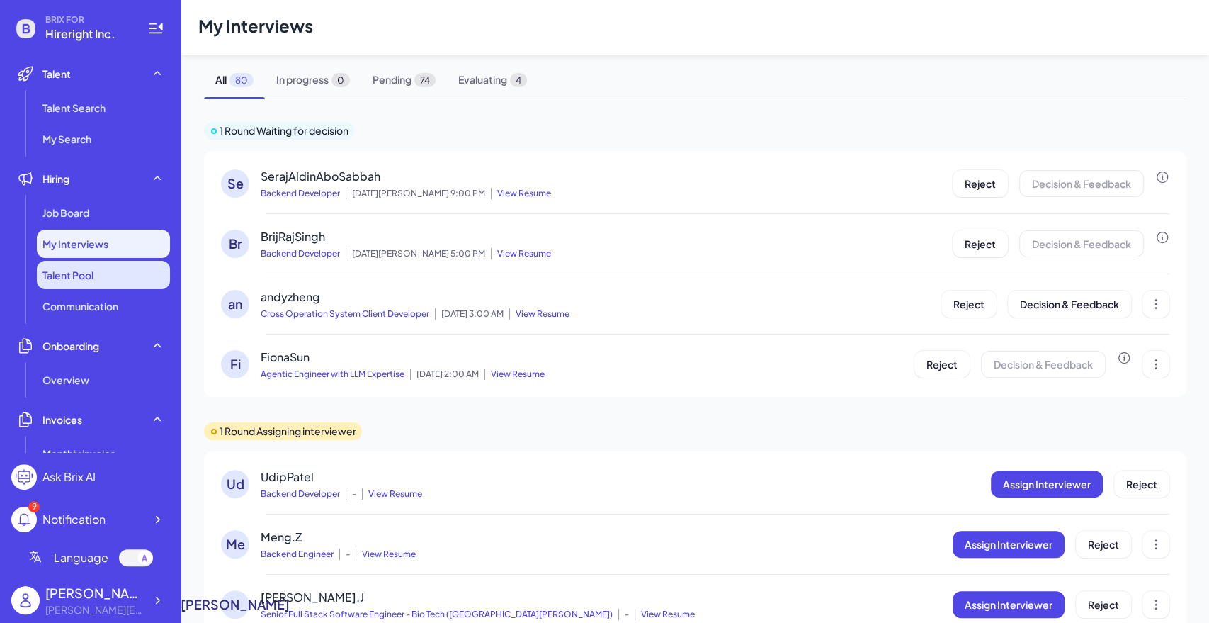
click at [85, 271] on span "Talent Pool" at bounding box center [68, 275] width 51 height 14
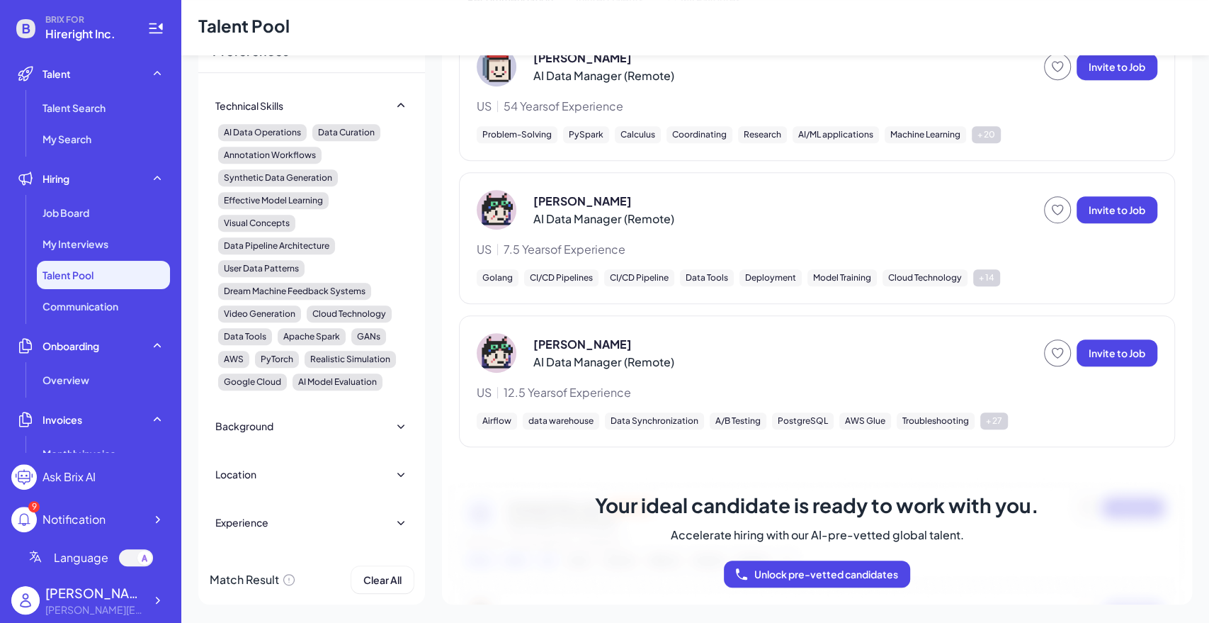
scroll to position [392, 0]
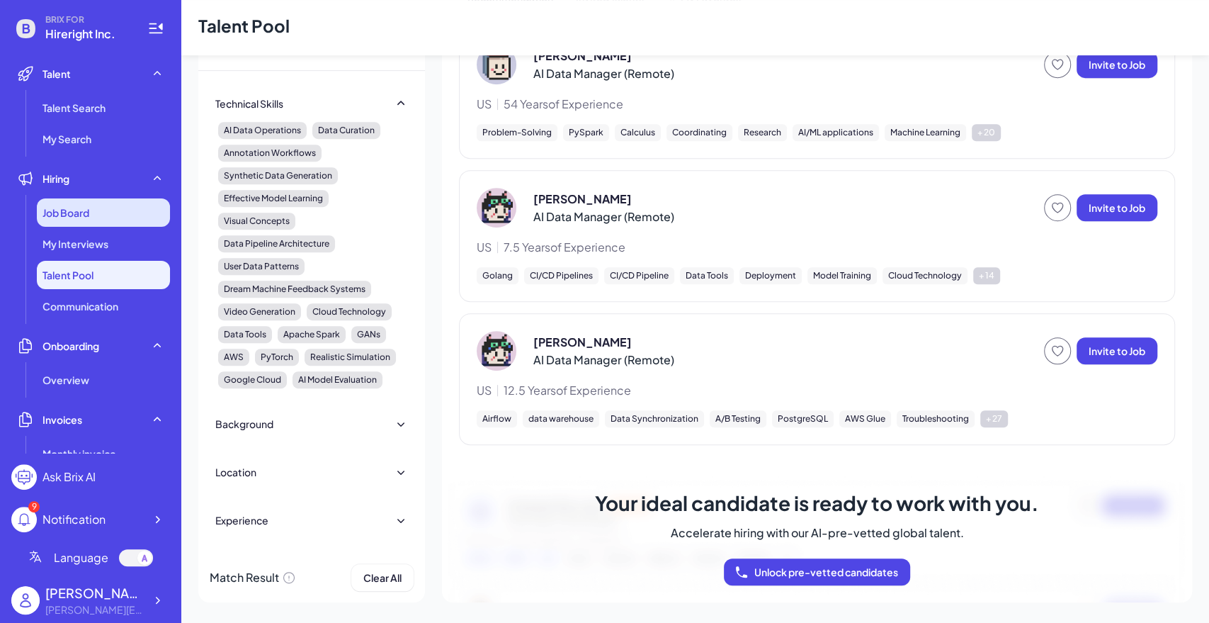
drag, startPoint x: 72, startPoint y: 208, endPoint x: 93, endPoint y: 215, distance: 22.4
click at [72, 207] on span "Job Board" at bounding box center [66, 212] width 47 height 14
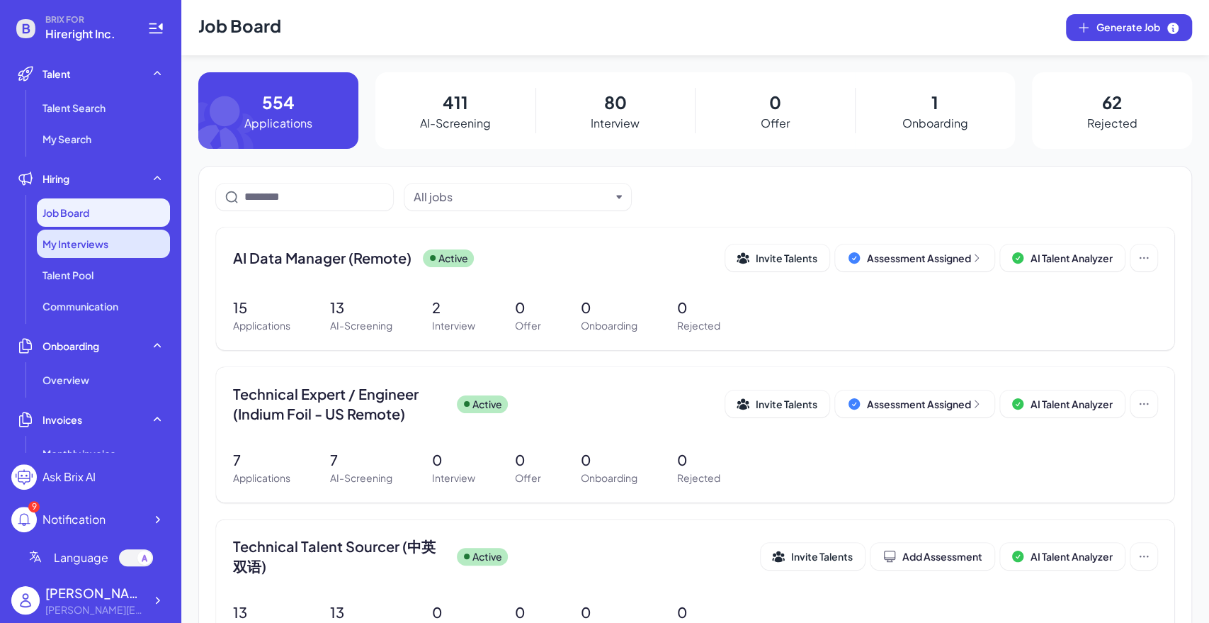
click at [105, 232] on div "My Interviews" at bounding box center [103, 244] width 133 height 28
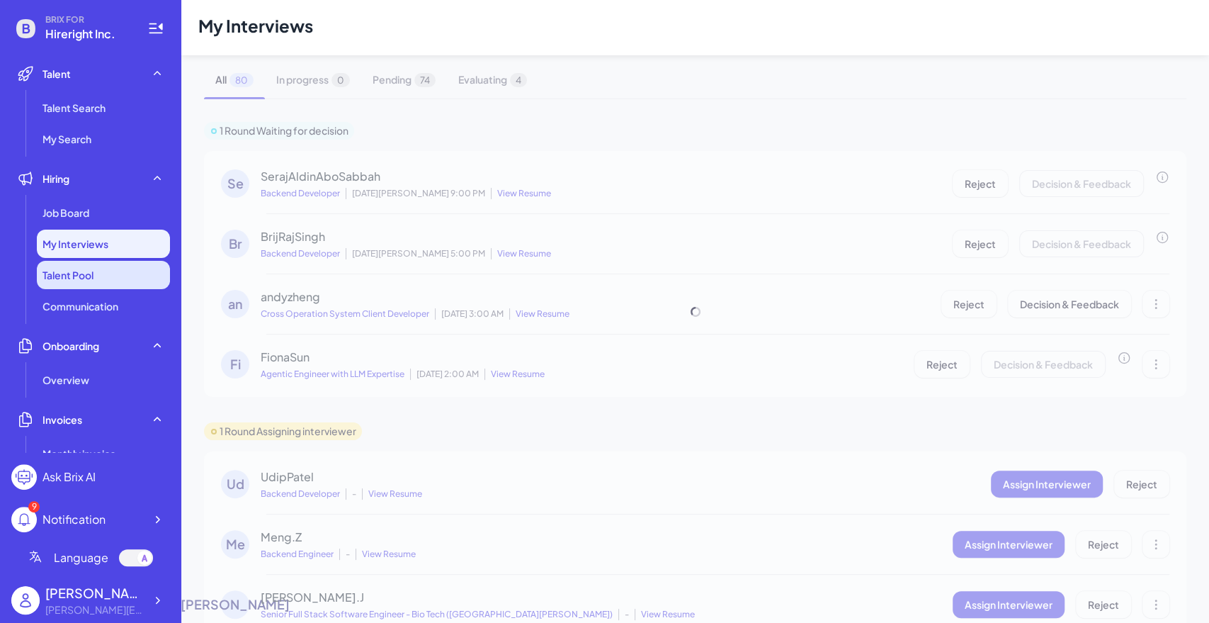
click at [106, 263] on li "Talent Pool" at bounding box center [103, 275] width 133 height 28
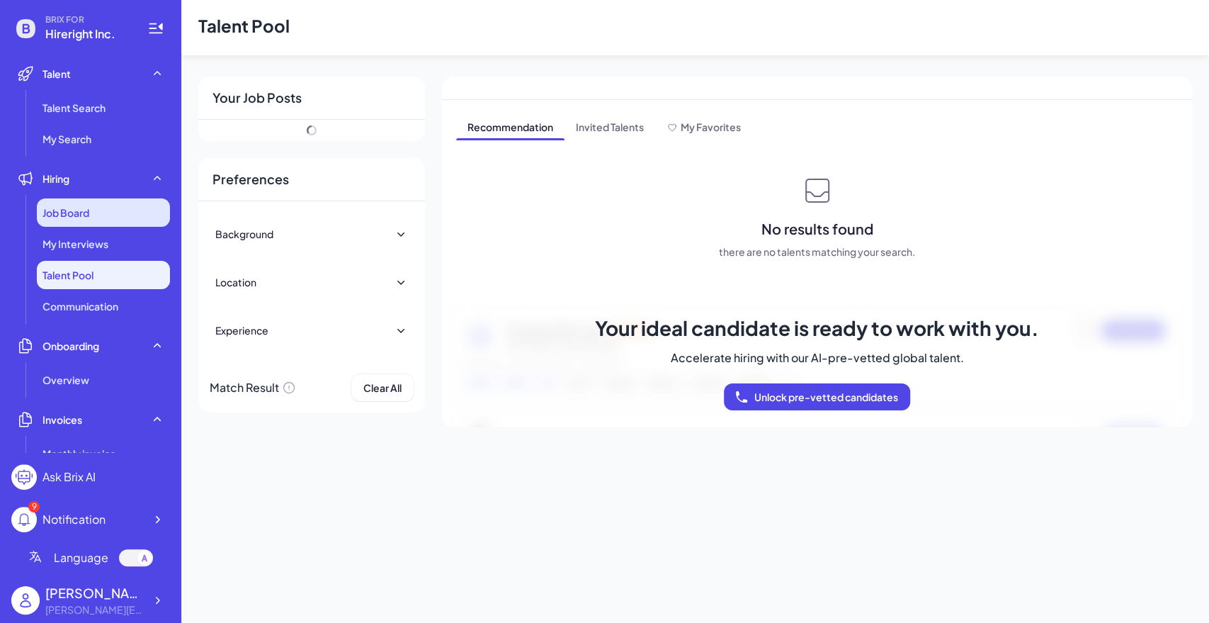
click at [108, 220] on div "Job Board" at bounding box center [103, 212] width 133 height 28
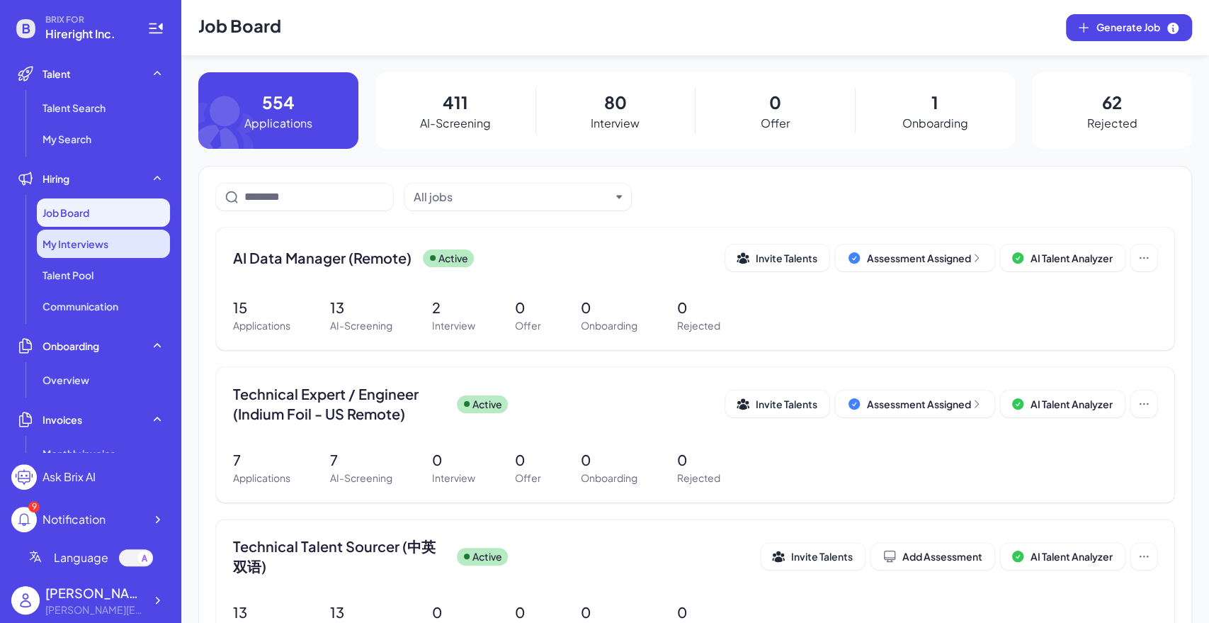
click at [112, 242] on div "My Interviews" at bounding box center [103, 244] width 133 height 28
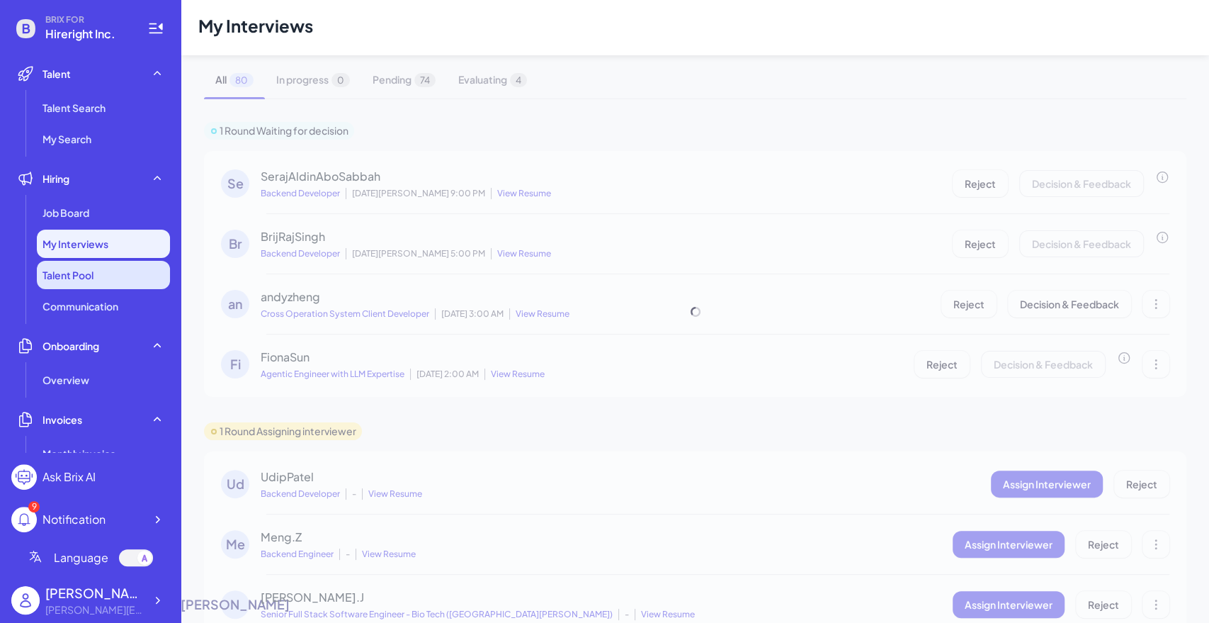
click at [108, 270] on li "Talent Pool" at bounding box center [103, 275] width 133 height 28
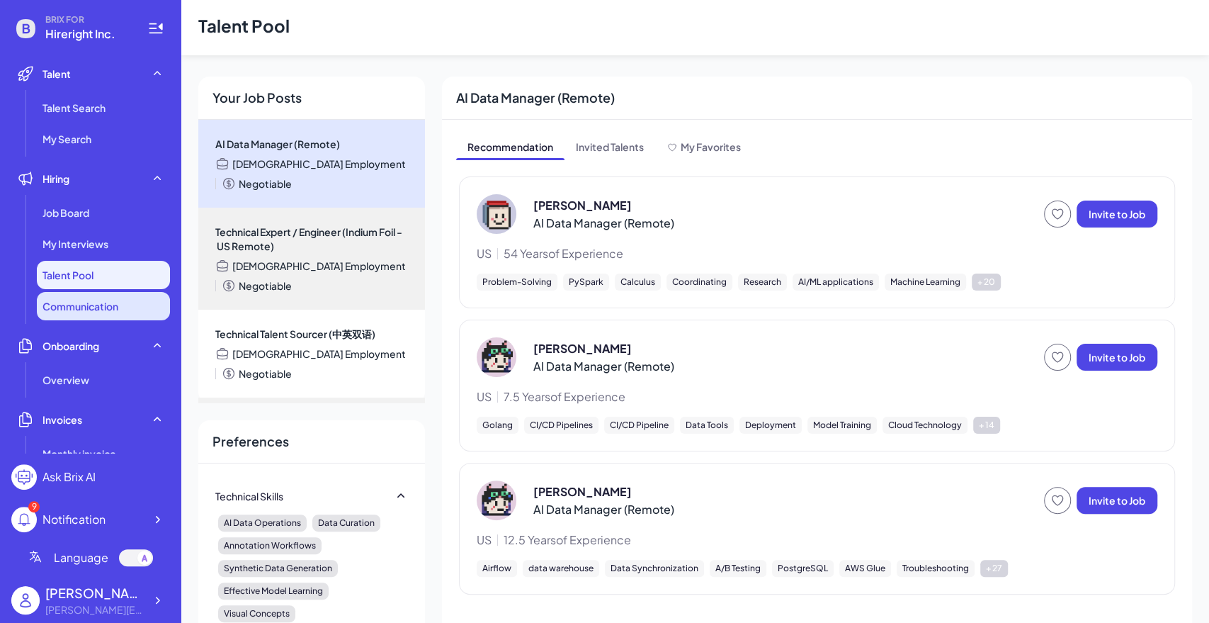
click at [114, 310] on span "Communication" at bounding box center [81, 306] width 76 height 14
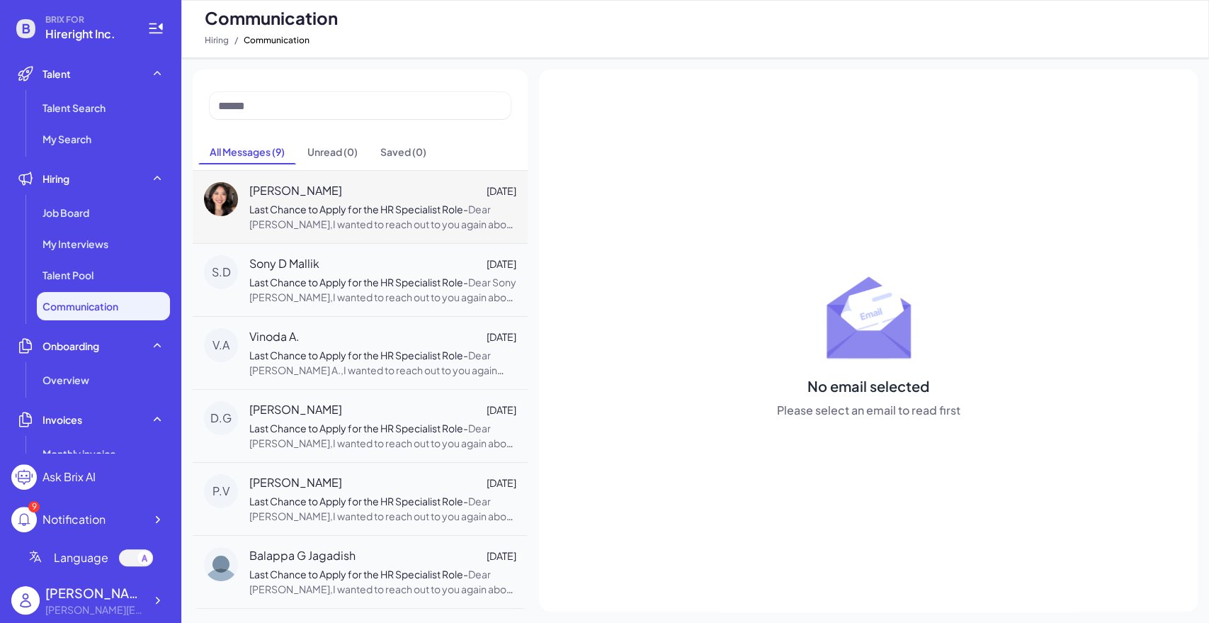
click at [408, 187] on div "[PERSON_NAME] [DATE]" at bounding box center [382, 190] width 267 height 17
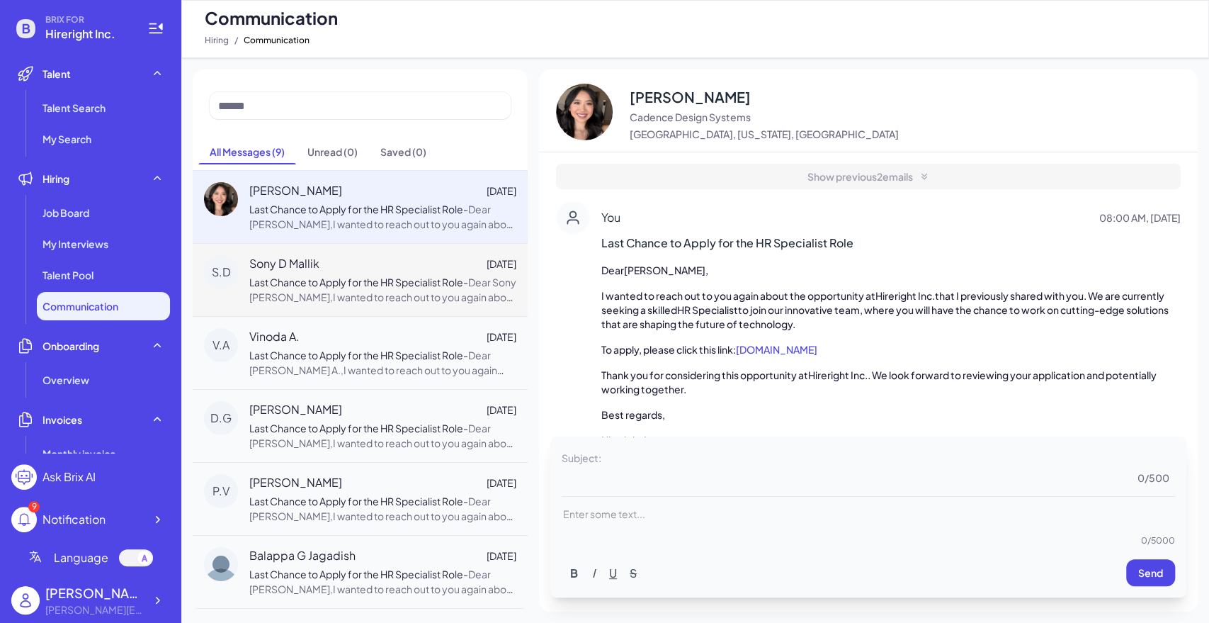
click at [374, 293] on span "Dear Sony [PERSON_NAME],I wanted to reach out to you again about the opportunit…" at bounding box center [382, 364] width 267 height 176
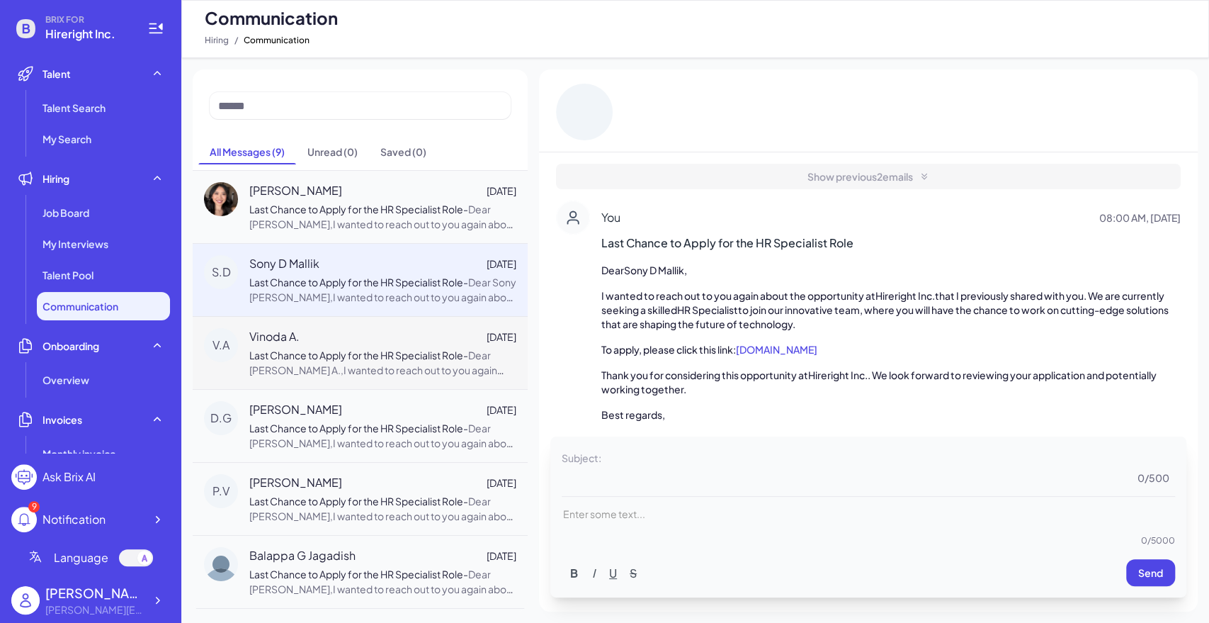
click at [399, 375] on span "Dear [PERSON_NAME] A.,I wanted to reach out to you again about the opportunity …" at bounding box center [382, 437] width 266 height 176
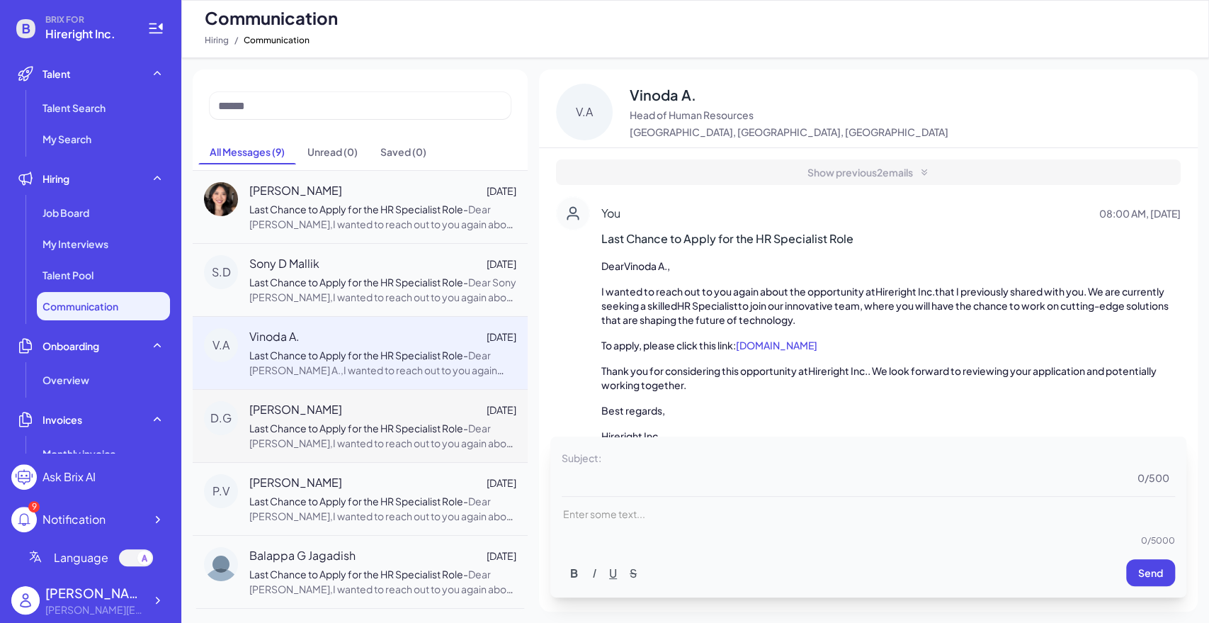
drag, startPoint x: 394, startPoint y: 436, endPoint x: 389, endPoint y: 459, distance: 23.9
click at [394, 436] on span "Dear [PERSON_NAME],I wanted to reach out to you again about the opportunity at …" at bounding box center [382, 510] width 266 height 176
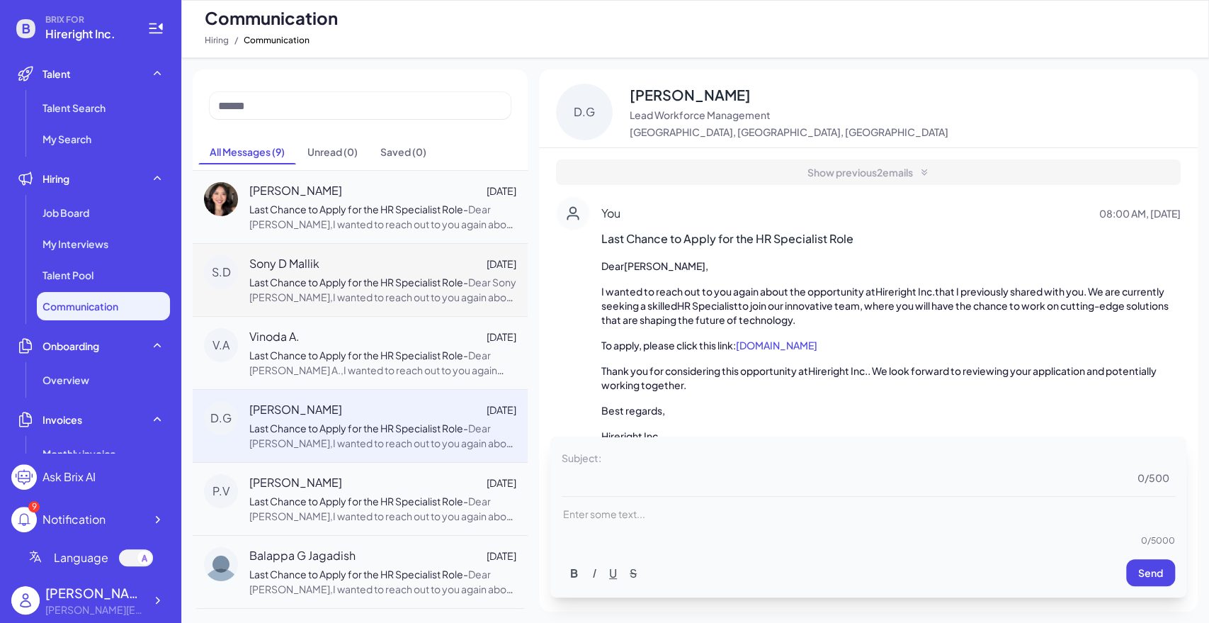
click at [285, 305] on div "S.D Sony [PERSON_NAME] [DATE] Last Chance to Apply for the HR Specialist Role -…" at bounding box center [360, 279] width 335 height 73
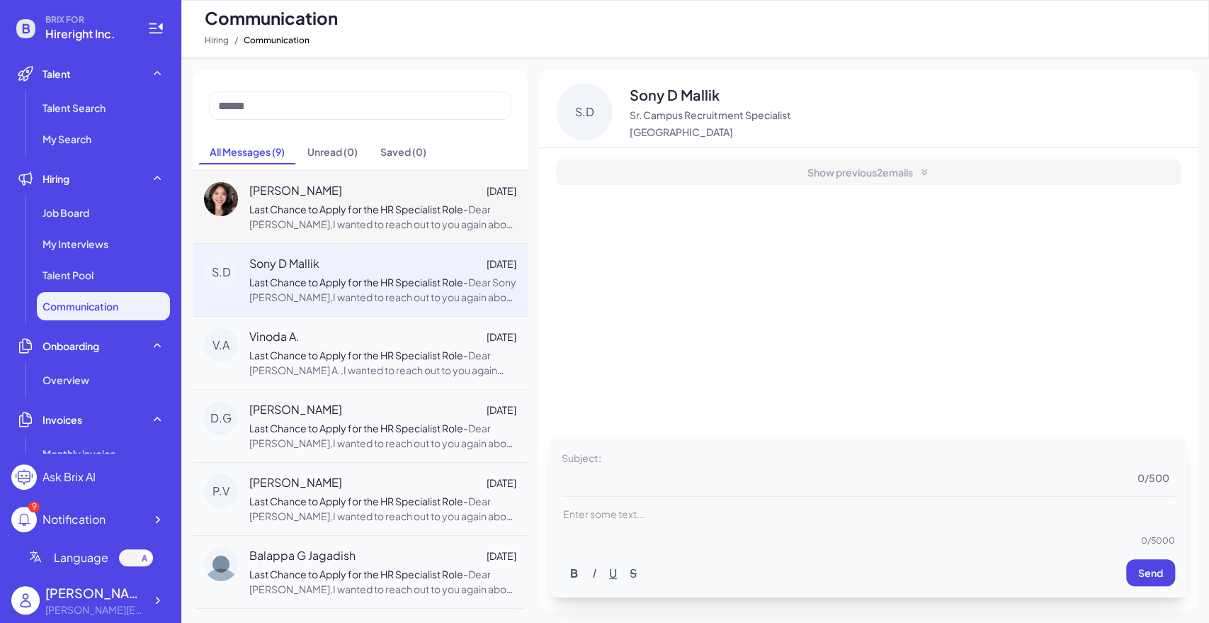
click at [332, 222] on span "Dear [PERSON_NAME],I wanted to reach out to you again about the opportunity at …" at bounding box center [382, 291] width 266 height 176
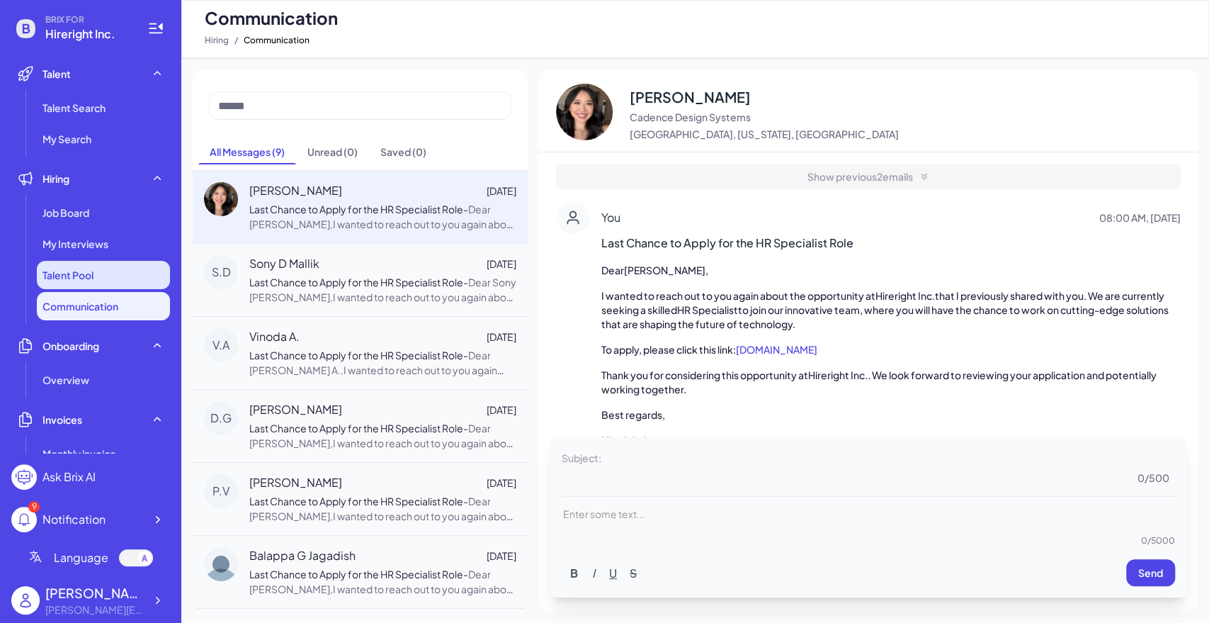
click at [96, 277] on li "Talent Pool" at bounding box center [103, 275] width 133 height 28
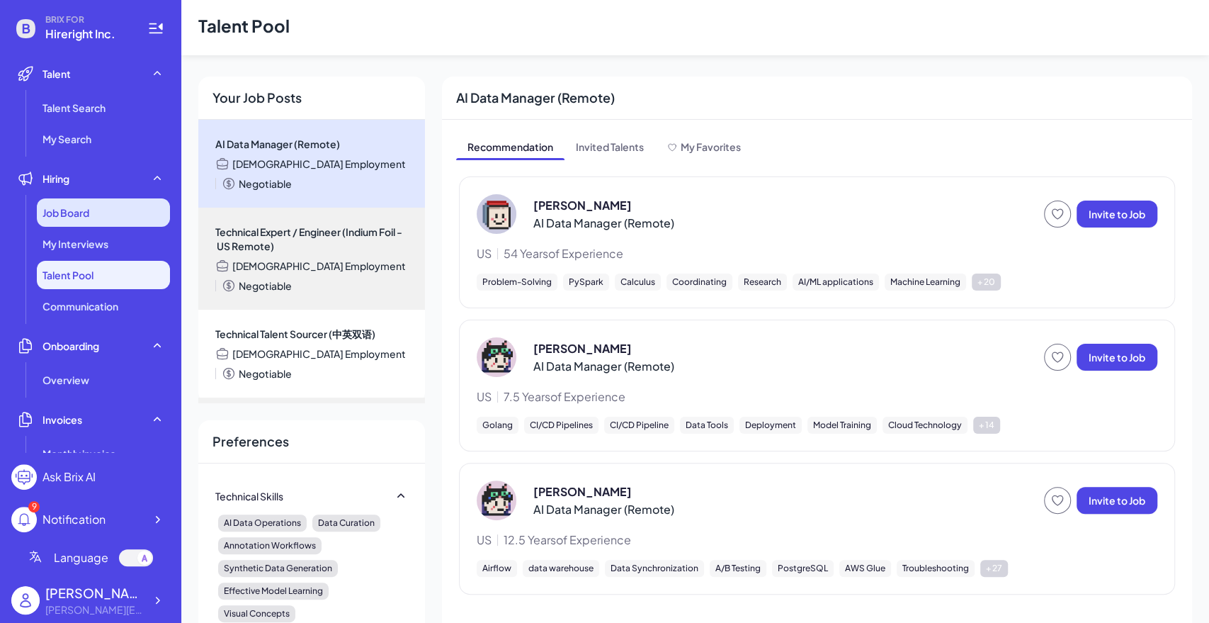
click at [101, 213] on div "Job Board" at bounding box center [103, 212] width 133 height 28
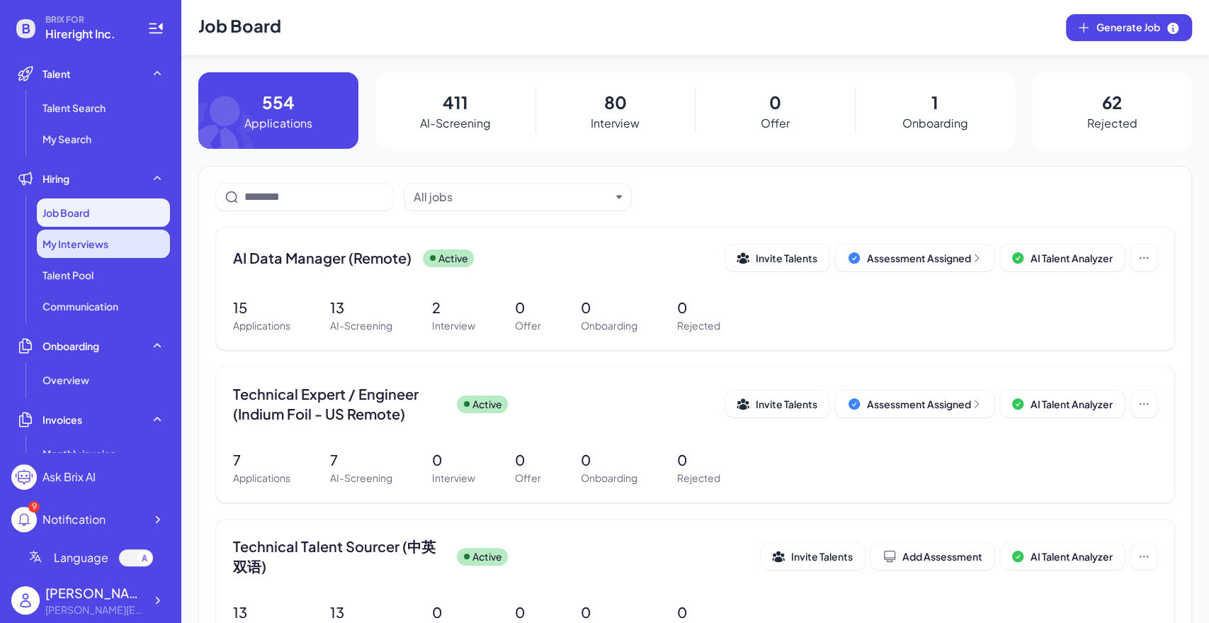
click at [106, 249] on span "My Interviews" at bounding box center [76, 244] width 66 height 14
click at [104, 273] on li "Talent Pool" at bounding box center [103, 275] width 133 height 28
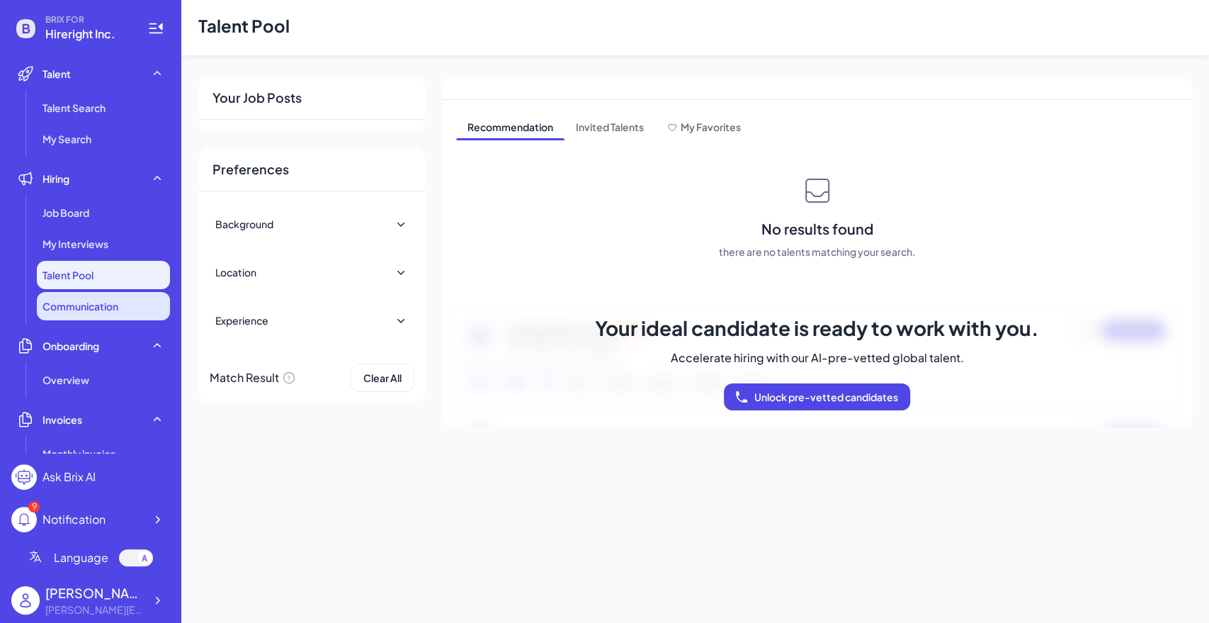
click at [101, 298] on li "Communication" at bounding box center [103, 306] width 133 height 28
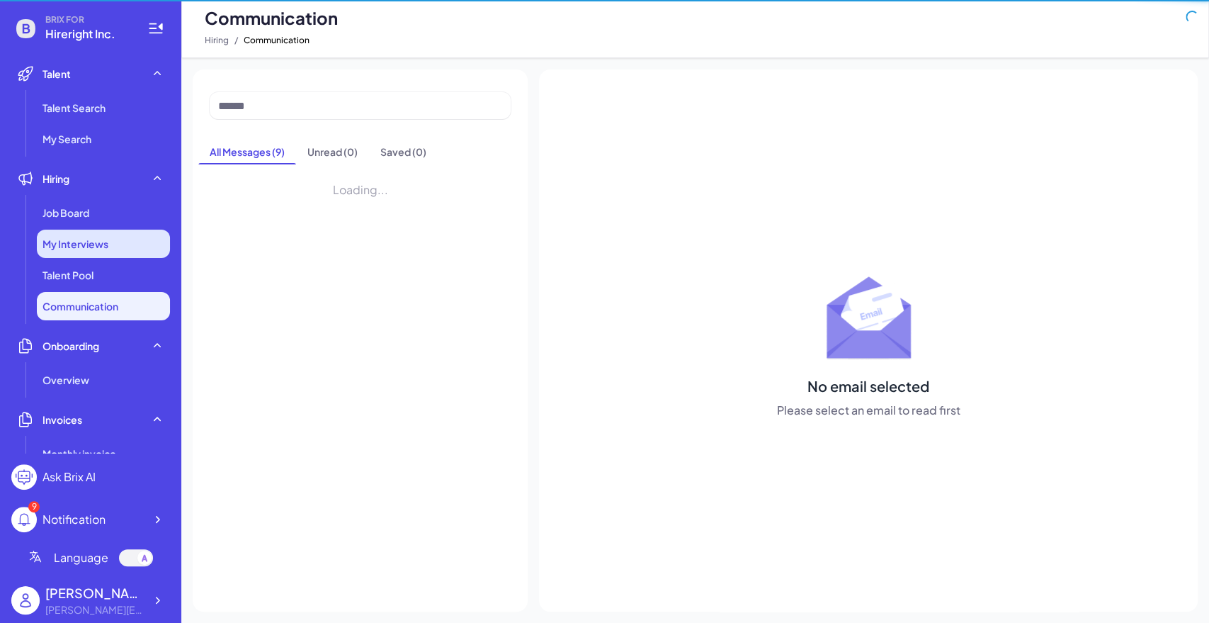
click at [97, 256] on div "My Interviews" at bounding box center [103, 244] width 133 height 28
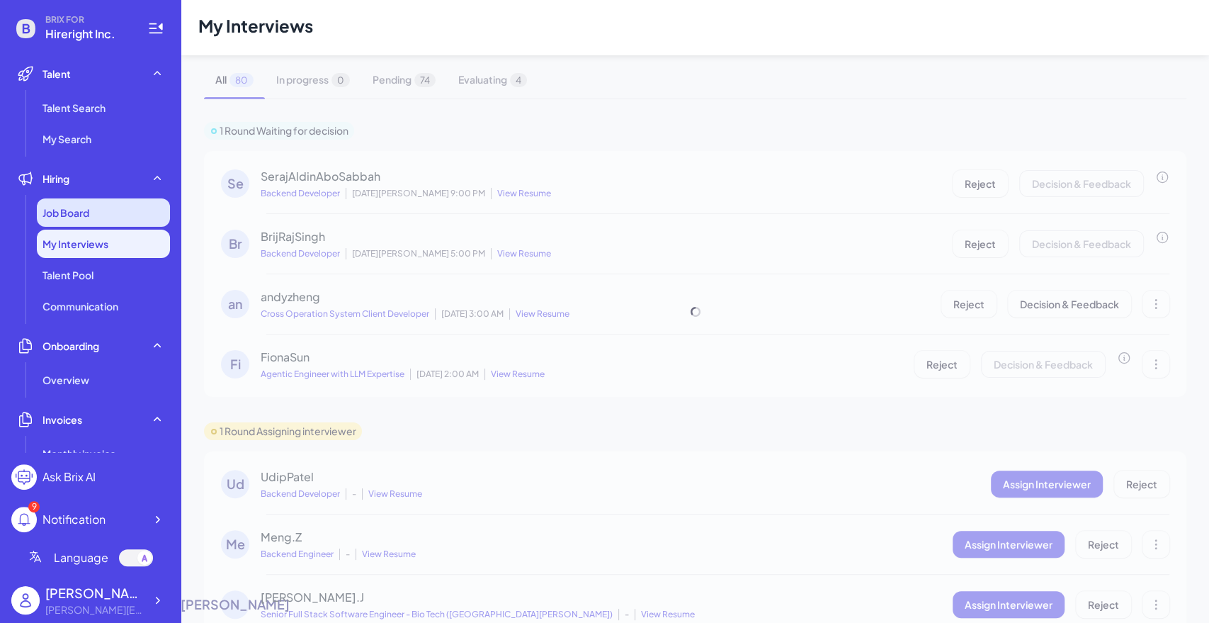
click at [103, 214] on div "Job Board" at bounding box center [103, 212] width 133 height 28
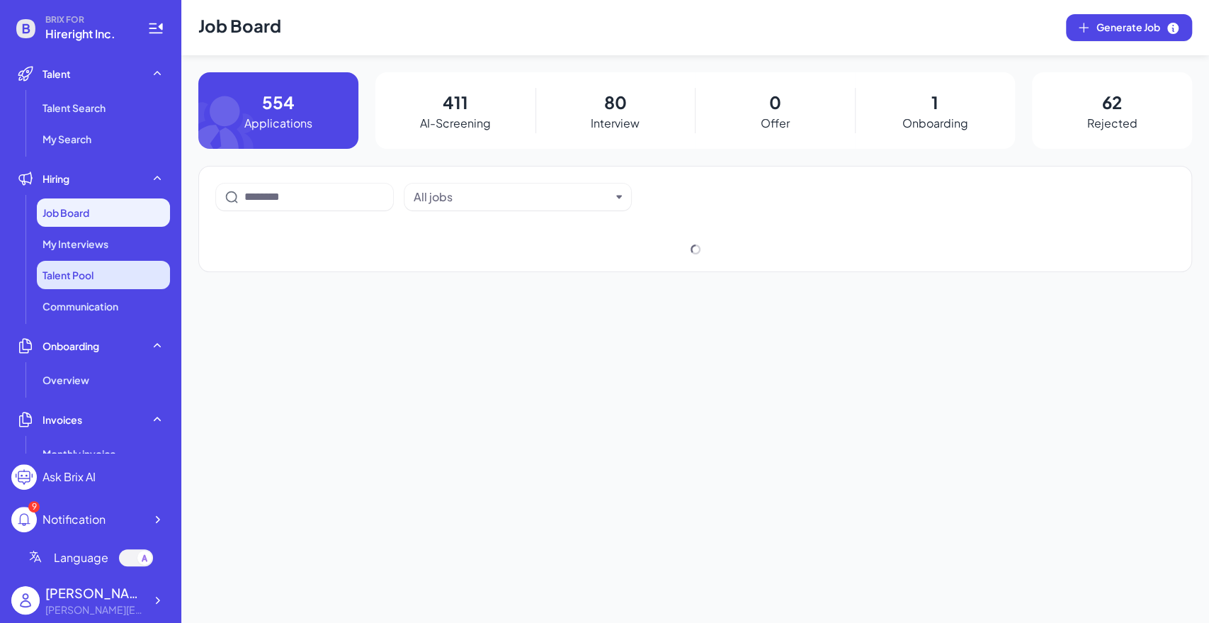
click at [102, 274] on li "Talent Pool" at bounding box center [103, 275] width 133 height 28
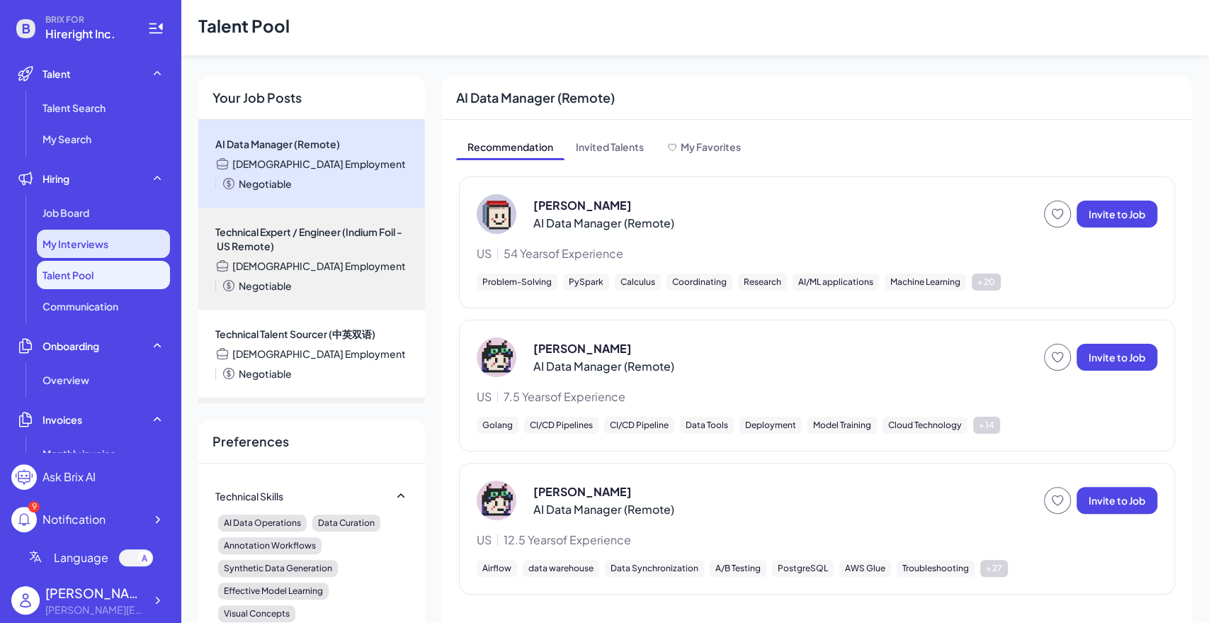
click at [115, 239] on div "My Interviews" at bounding box center [103, 244] width 133 height 28
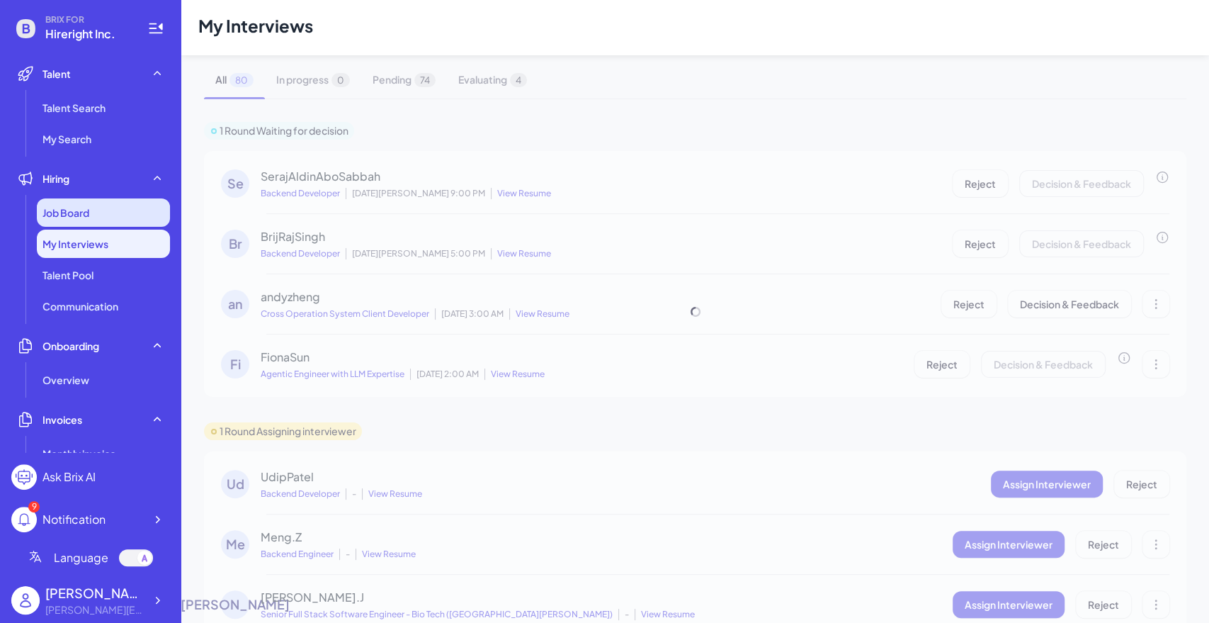
click at [91, 223] on div "Job Board" at bounding box center [103, 212] width 133 height 28
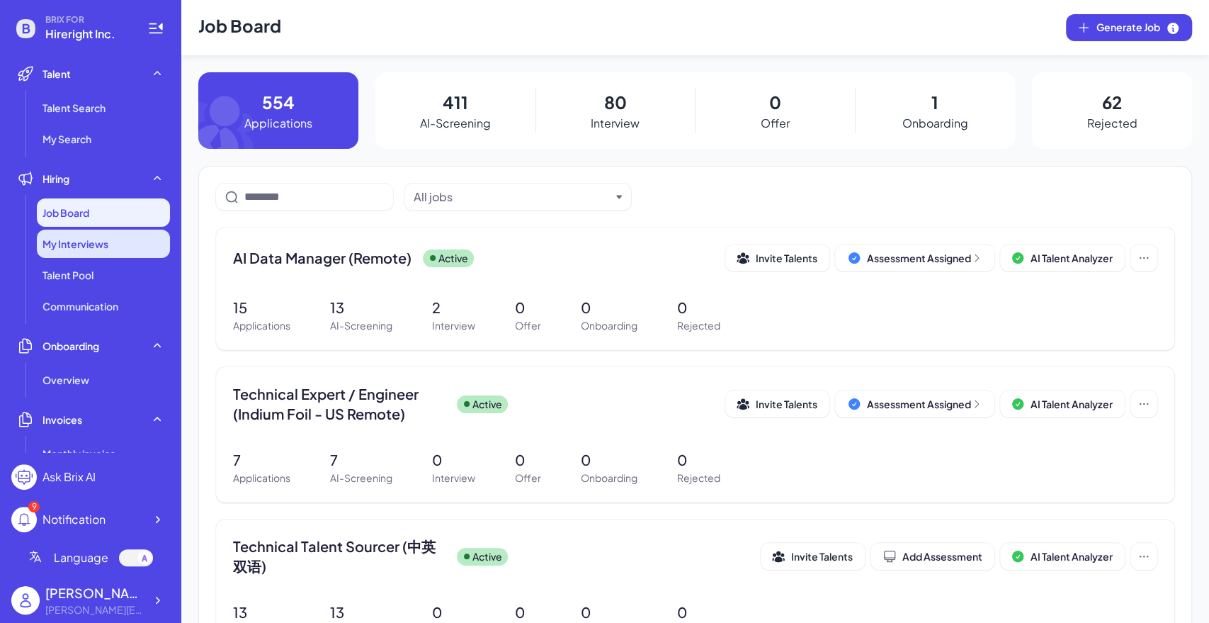
click at [101, 244] on span "My Interviews" at bounding box center [76, 244] width 66 height 14
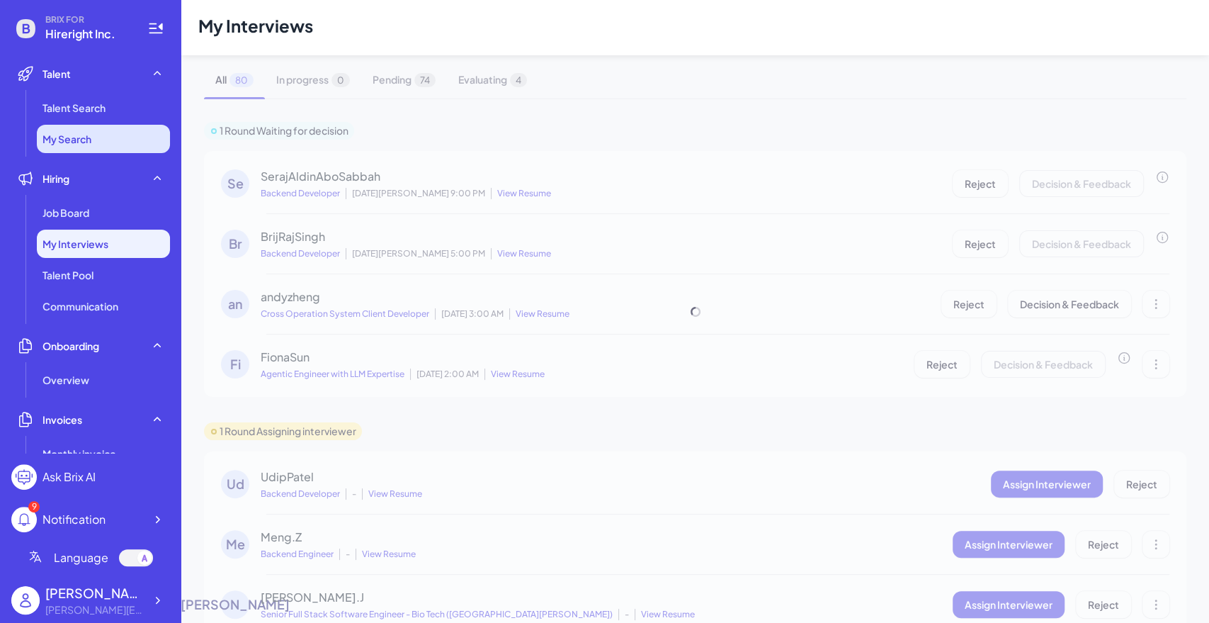
click at [118, 135] on li "My Search" at bounding box center [103, 139] width 133 height 28
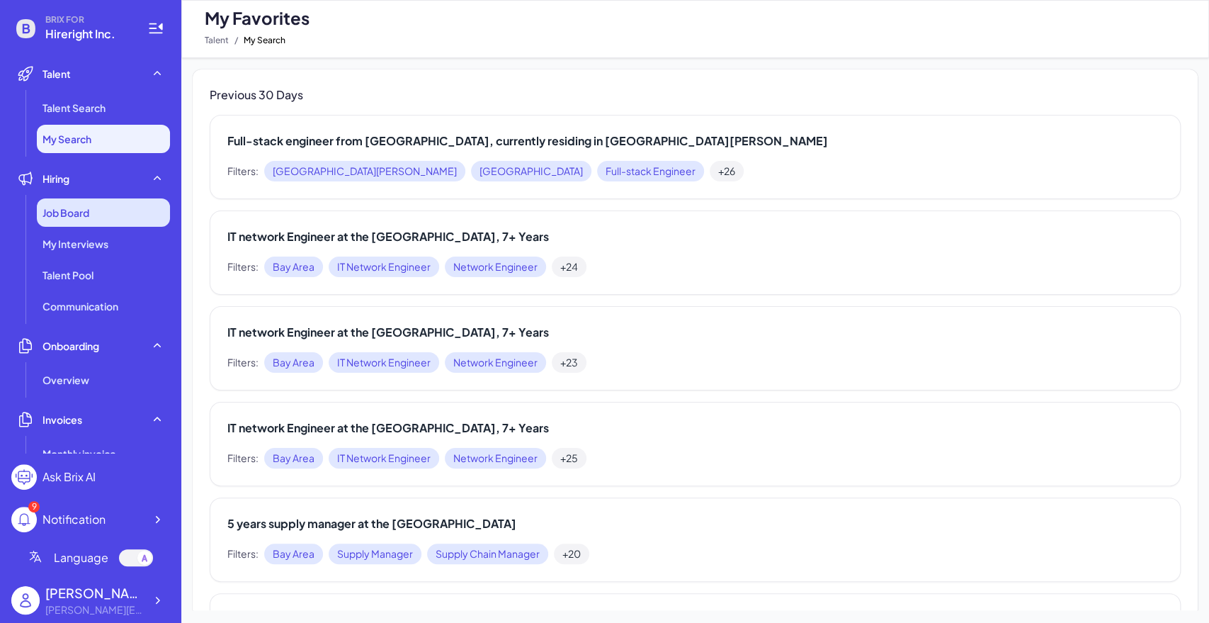
click at [94, 218] on div "Job Board" at bounding box center [103, 212] width 133 height 28
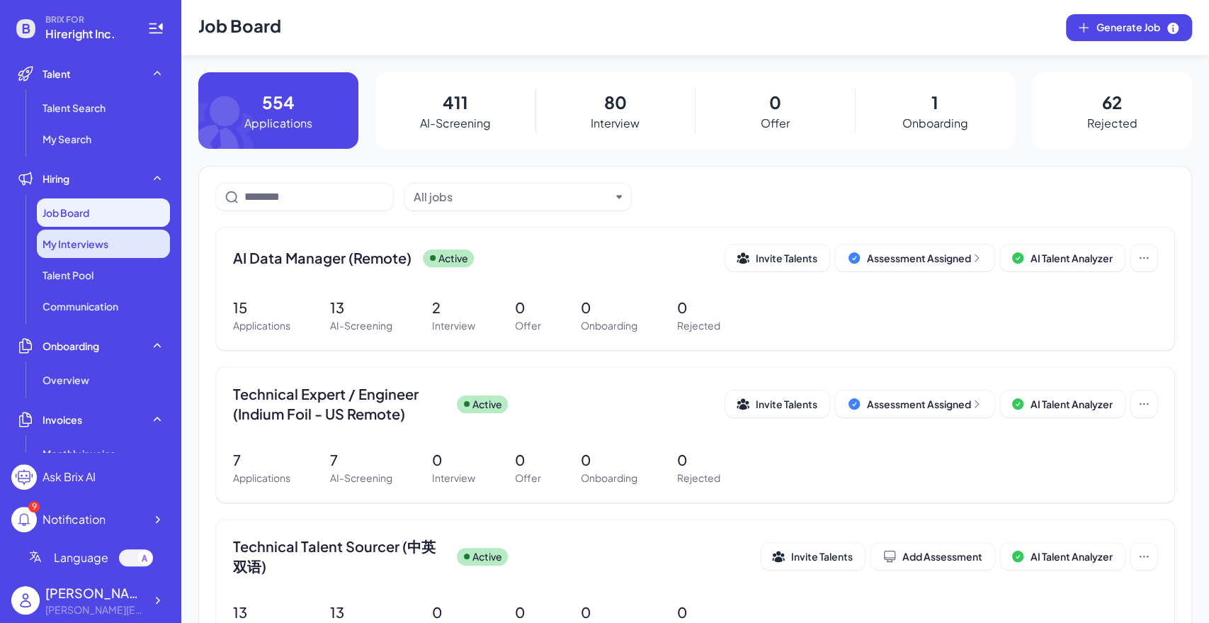
click at [96, 242] on span "My Interviews" at bounding box center [76, 244] width 66 height 14
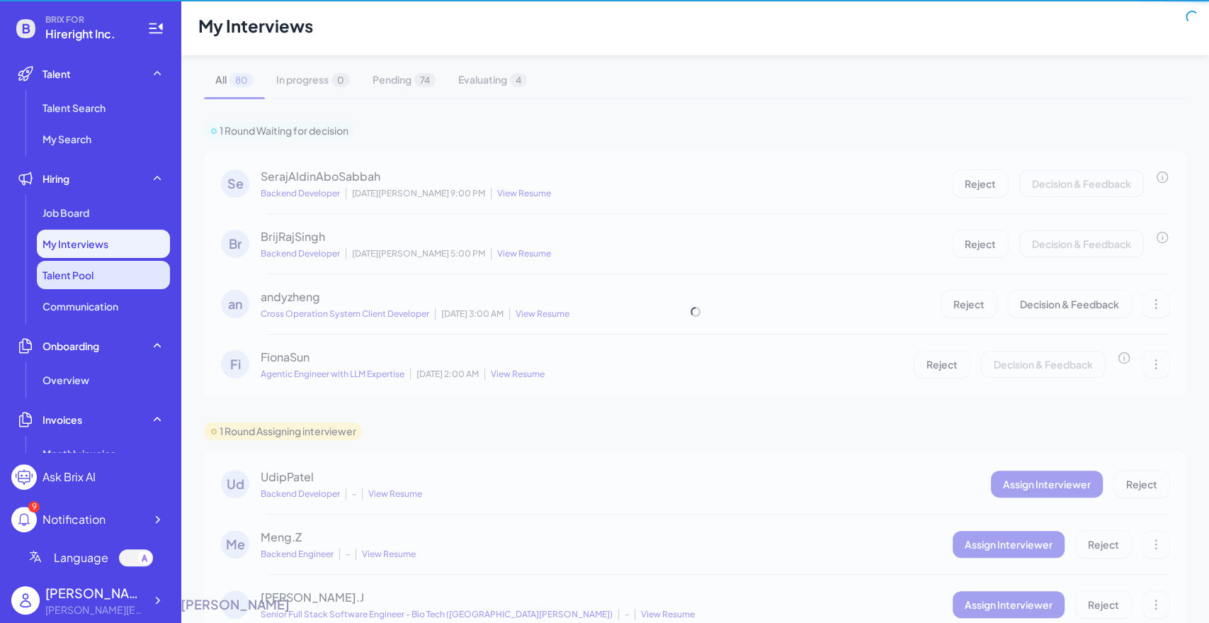
click at [86, 287] on li "Talent Pool" at bounding box center [103, 275] width 133 height 28
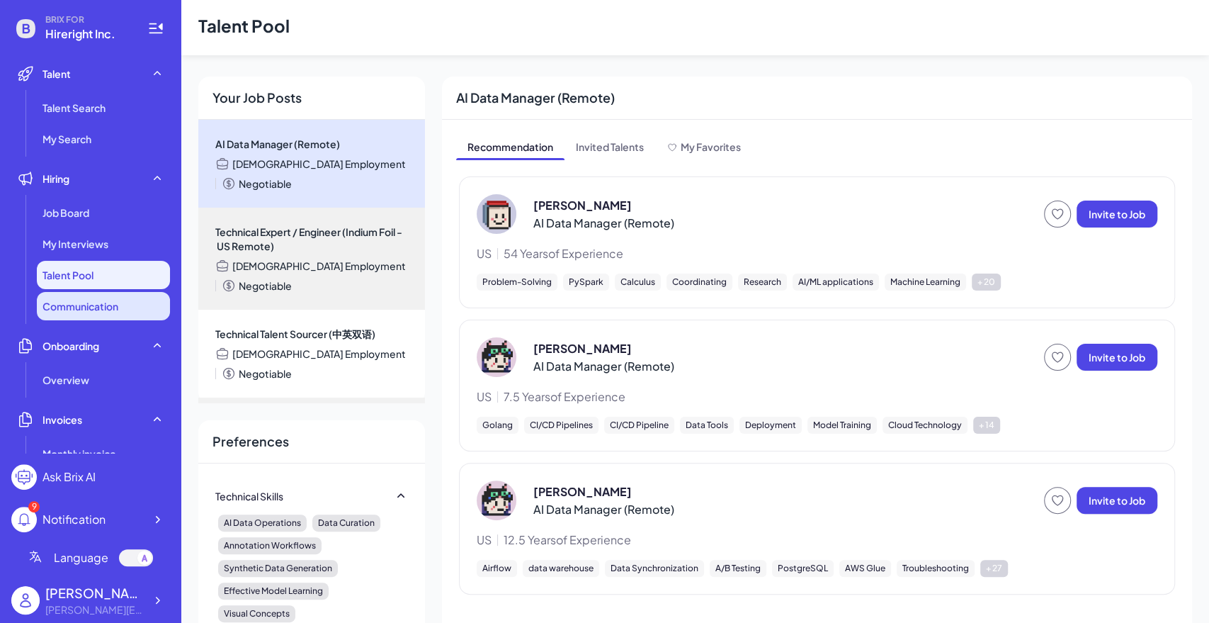
click at [89, 311] on span "Communication" at bounding box center [81, 306] width 76 height 14
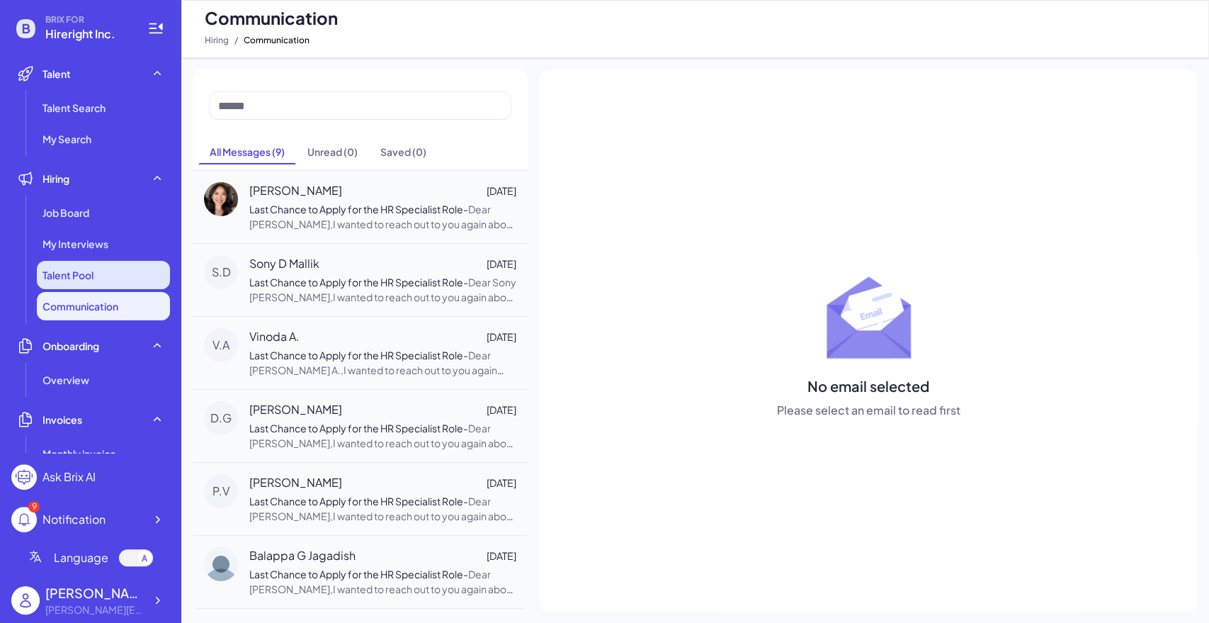
click at [96, 279] on li "Talent Pool" at bounding box center [103, 275] width 133 height 28
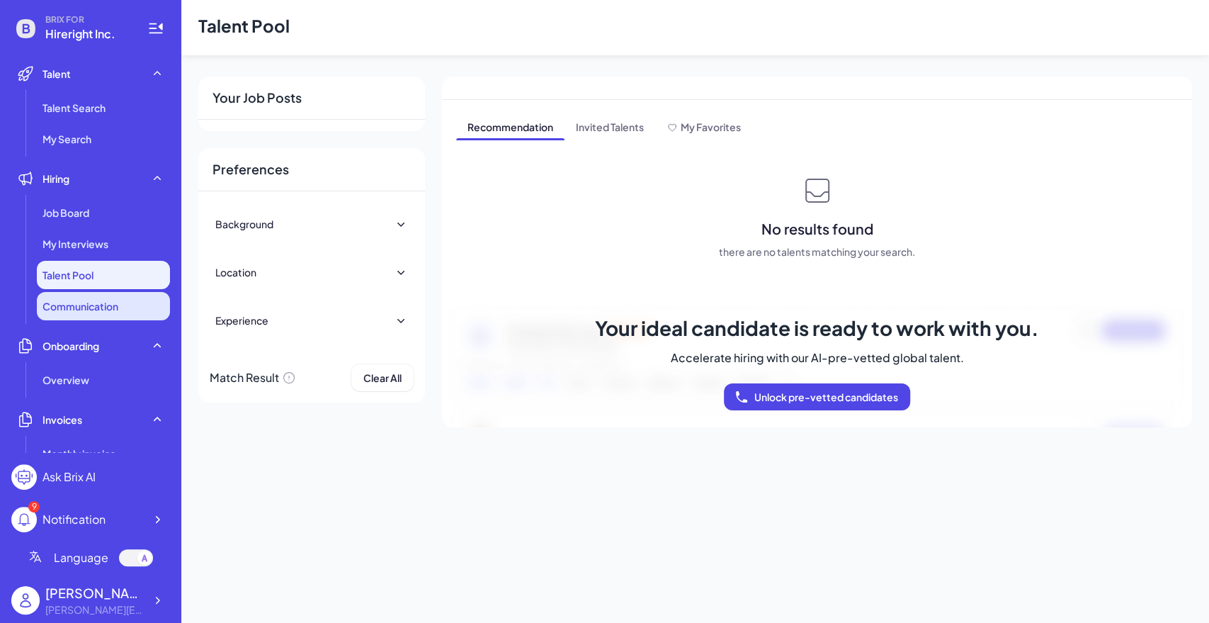
click at [94, 313] on li "Communication" at bounding box center [103, 306] width 133 height 28
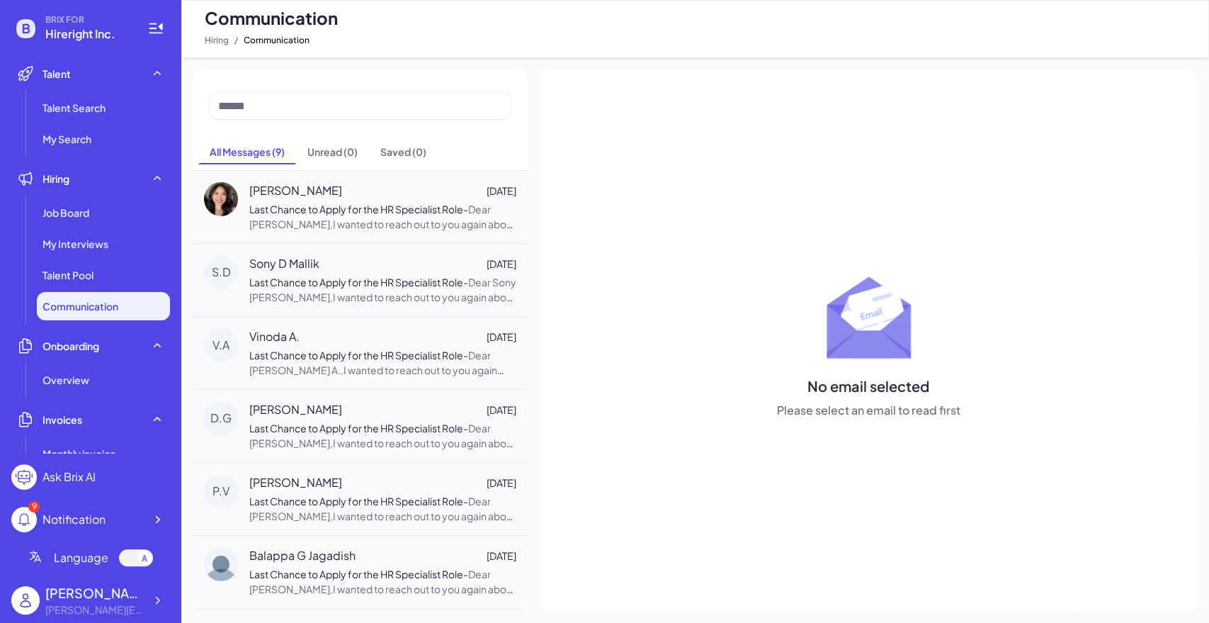
click at [92, 299] on span "Communication" at bounding box center [81, 306] width 76 height 14
click at [107, 280] on li "Talent Pool" at bounding box center [103, 275] width 133 height 28
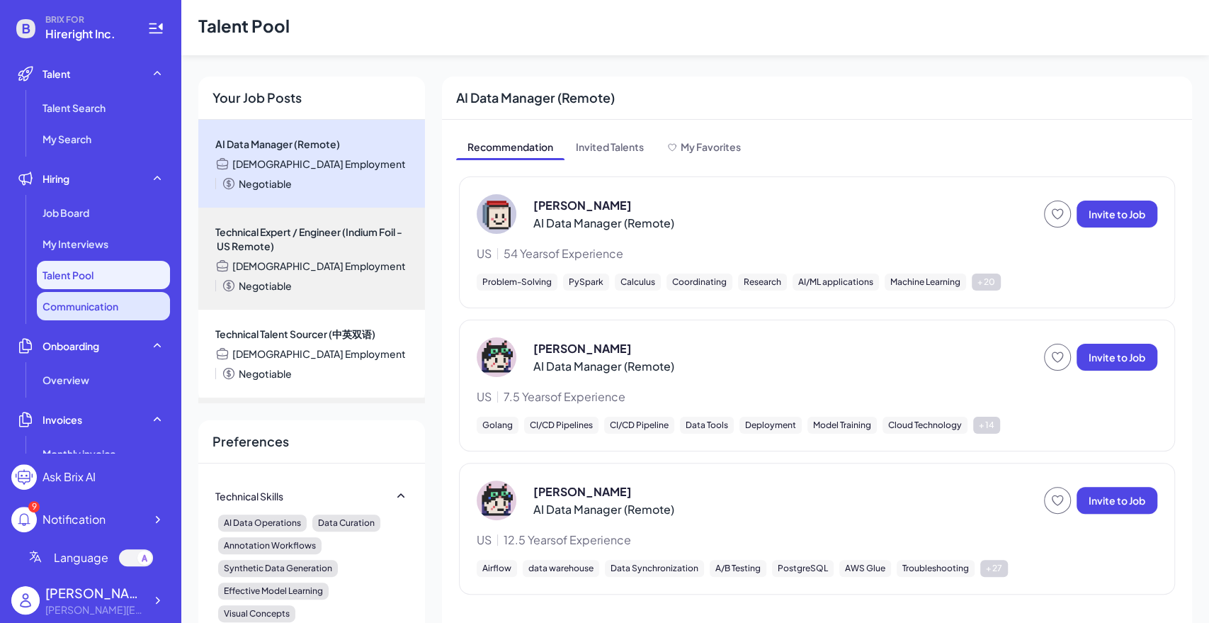
click at [82, 299] on span "Communication" at bounding box center [81, 306] width 76 height 14
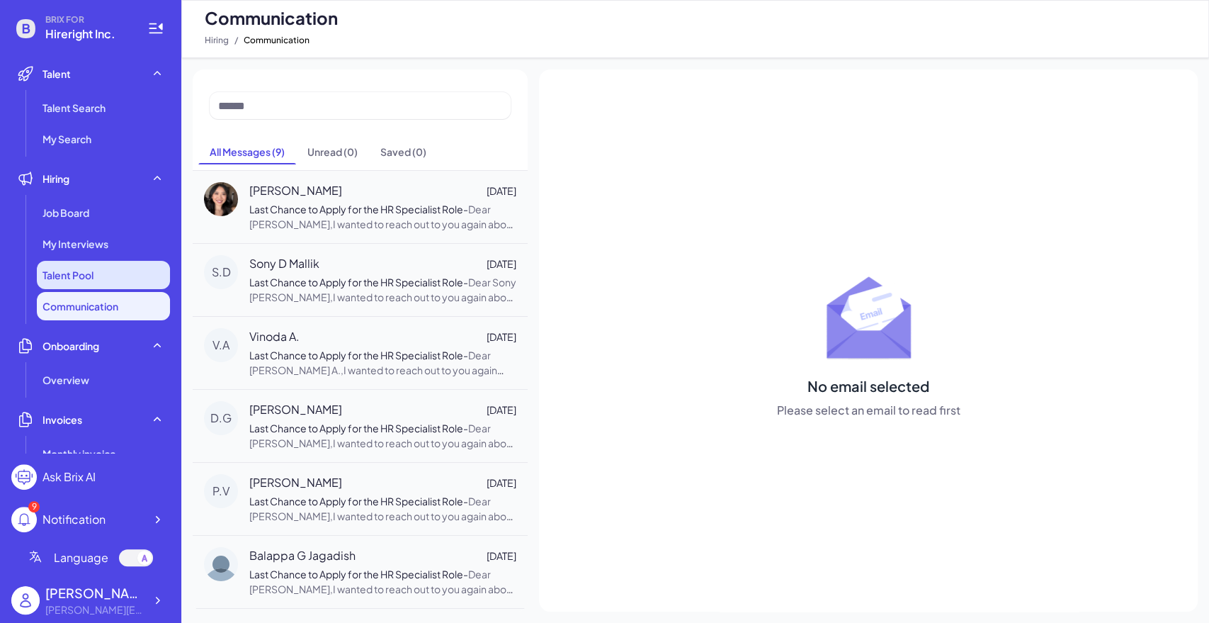
click at [145, 281] on li "Talent Pool" at bounding box center [103, 275] width 133 height 28
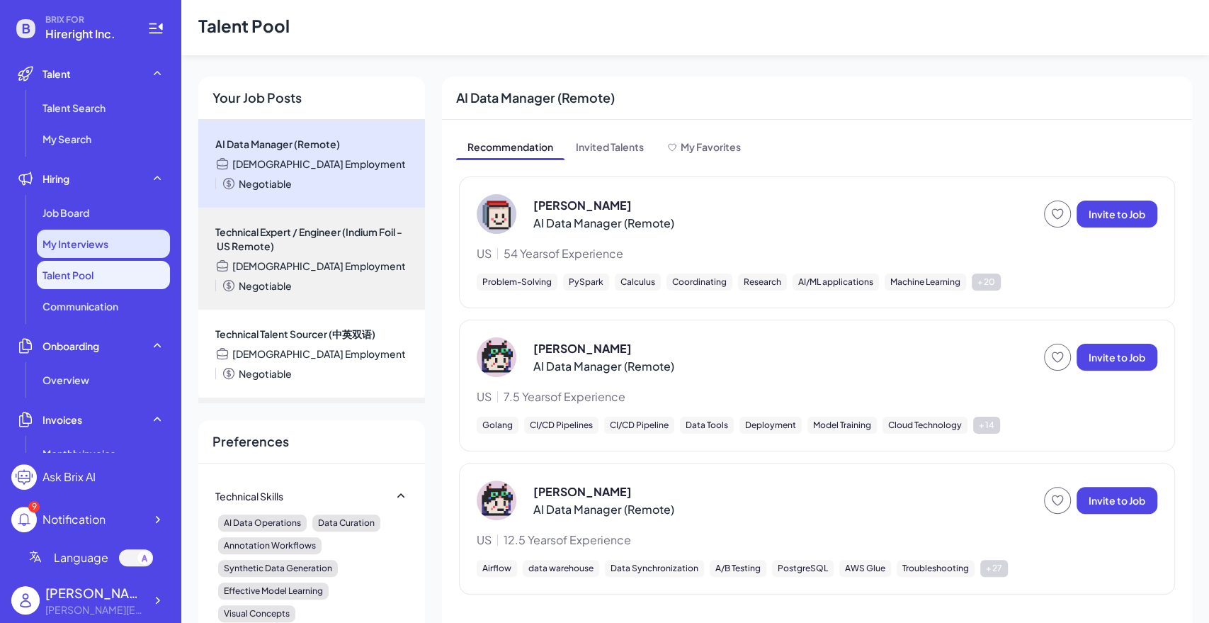
click at [94, 244] on span "My Interviews" at bounding box center [76, 244] width 66 height 14
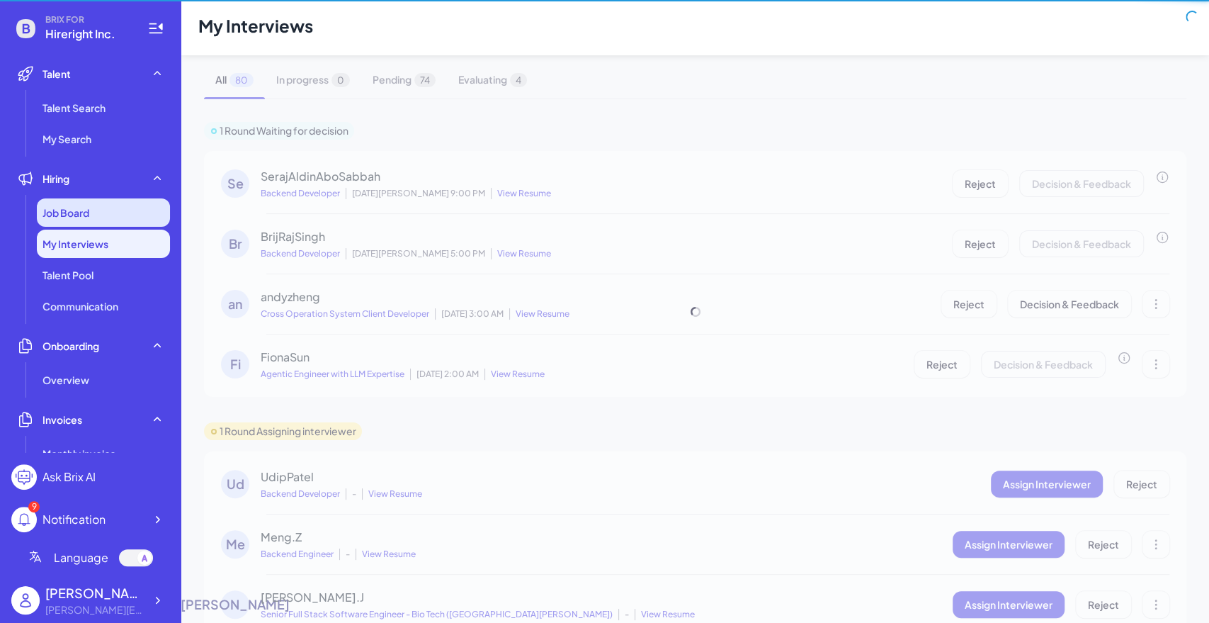
click at [99, 223] on div "Job Board" at bounding box center [103, 212] width 133 height 28
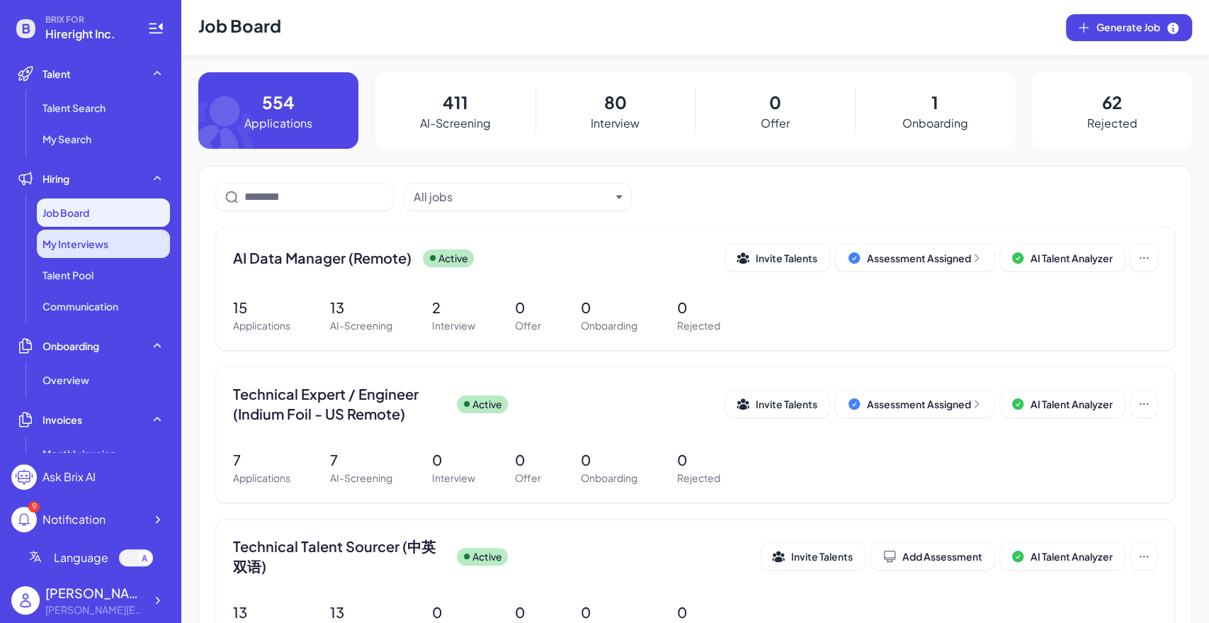
click at [92, 247] on span "My Interviews" at bounding box center [76, 244] width 66 height 14
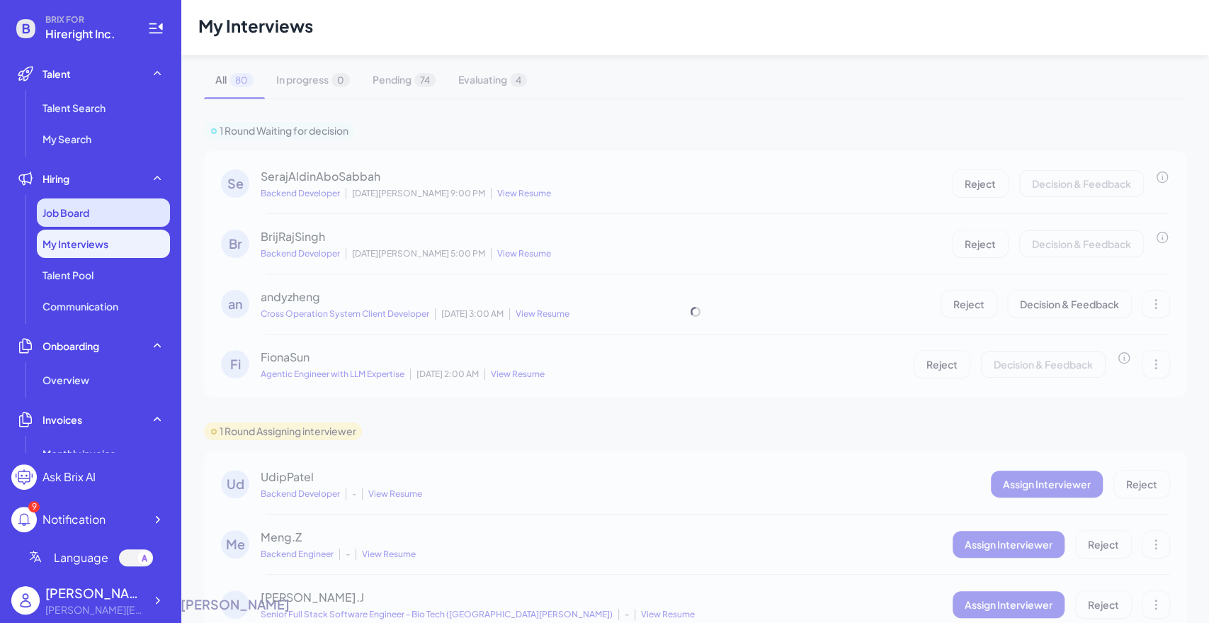
click at [98, 218] on div "Job Board" at bounding box center [103, 212] width 133 height 28
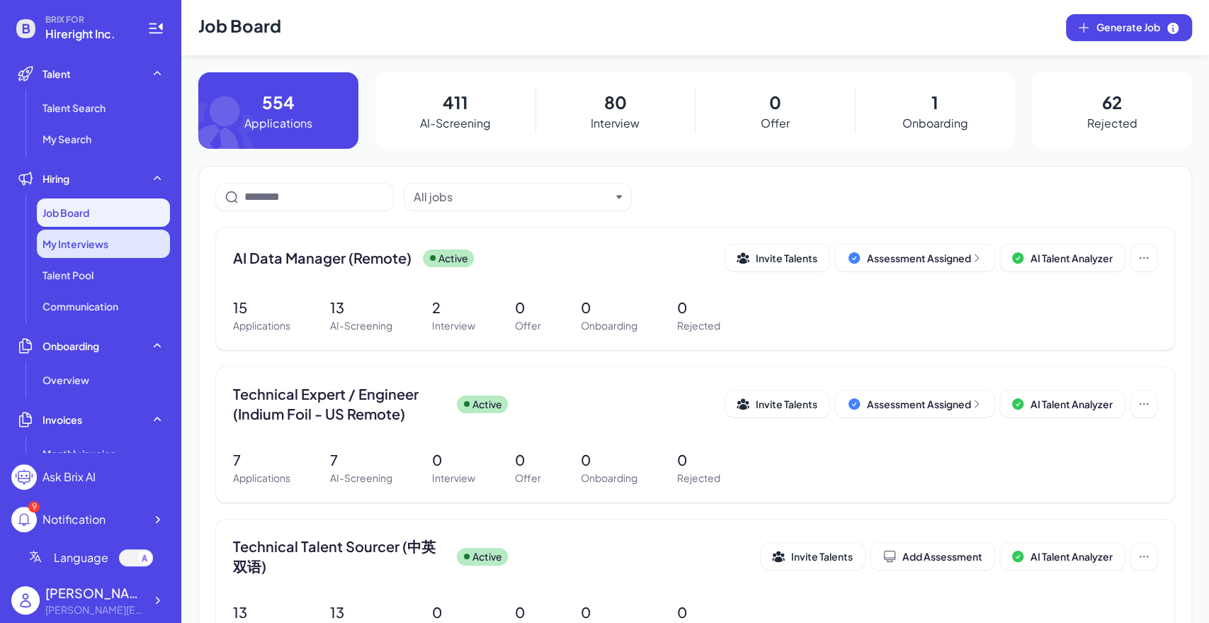
click at [103, 247] on span "My Interviews" at bounding box center [76, 244] width 66 height 14
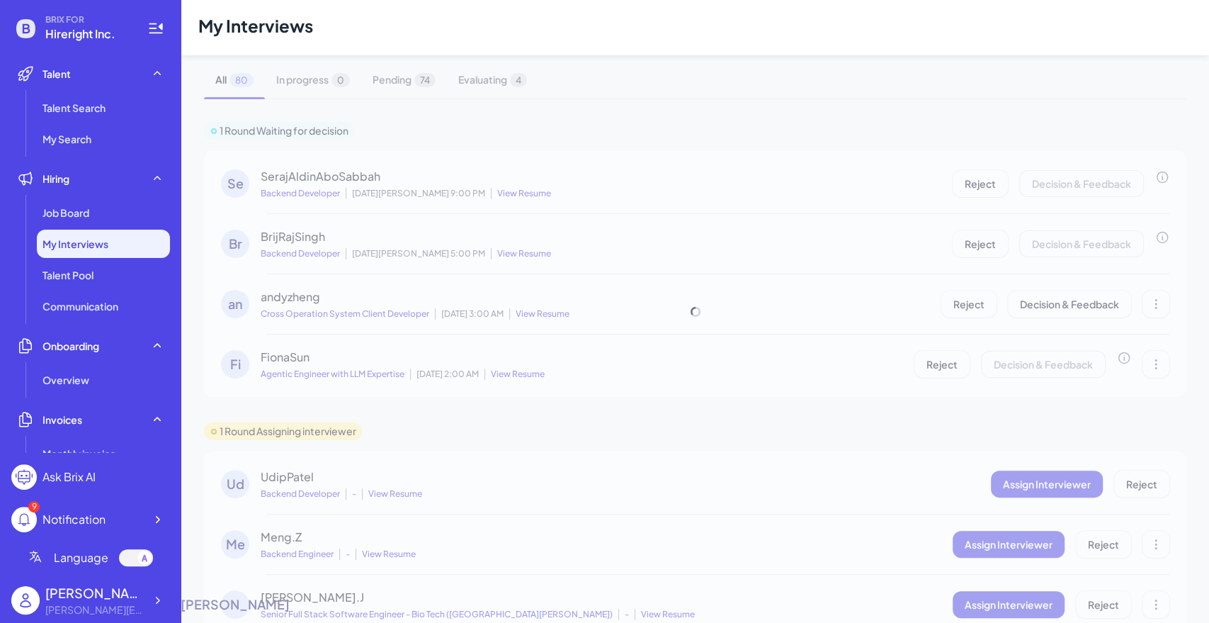
click at [86, 227] on ul "Job Board My Interviews Talent Pool Communication" at bounding box center [90, 259] width 159 height 122
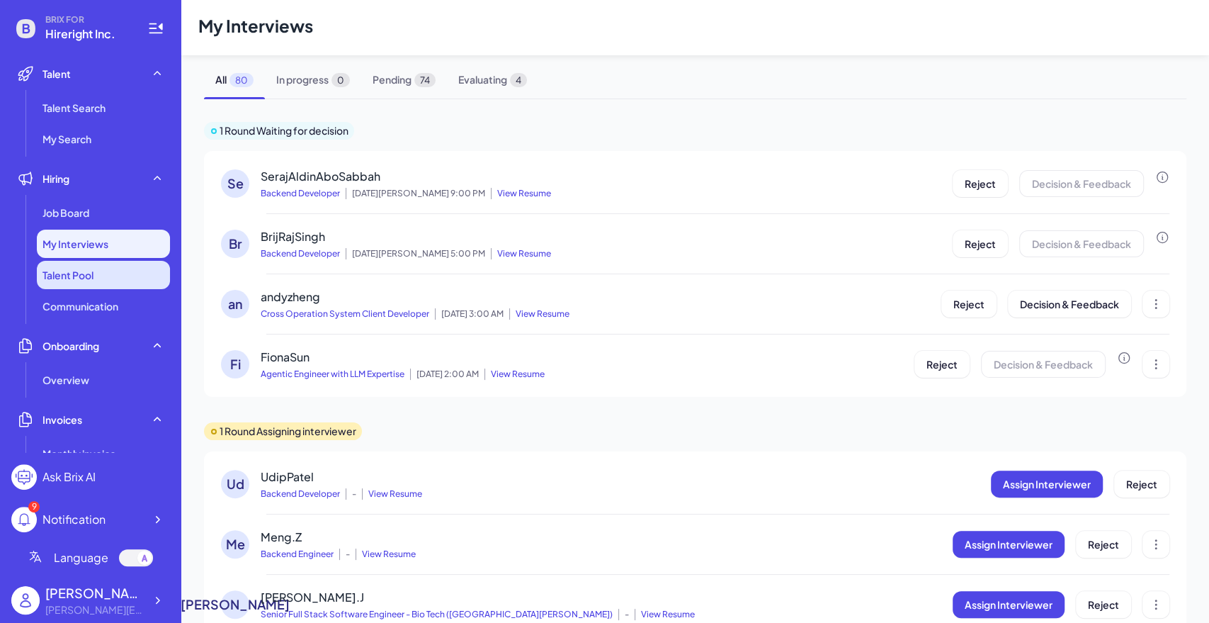
click at [91, 268] on span "Talent Pool" at bounding box center [68, 275] width 51 height 14
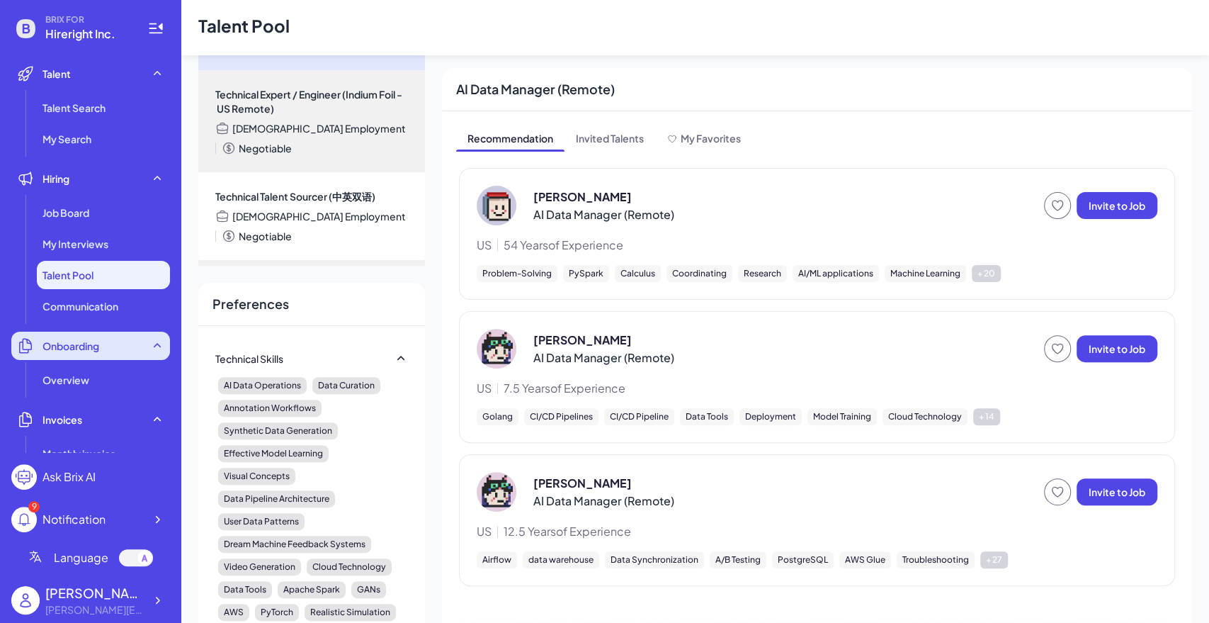
scroll to position [236, 0]
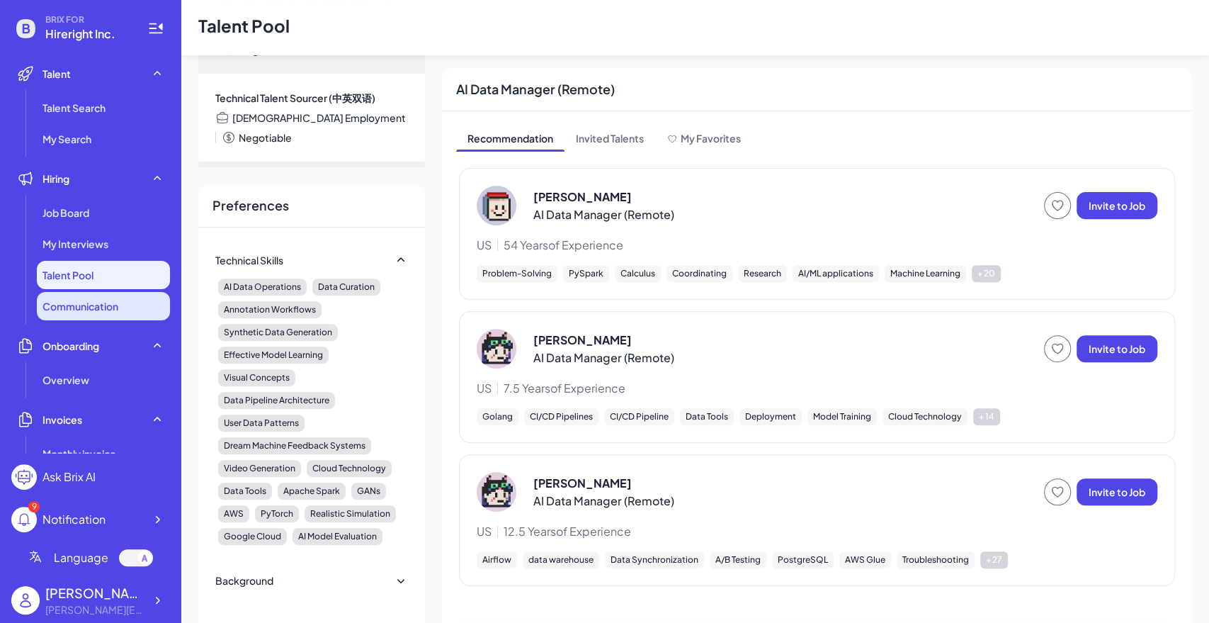
click at [108, 310] on span "Communication" at bounding box center [81, 306] width 76 height 14
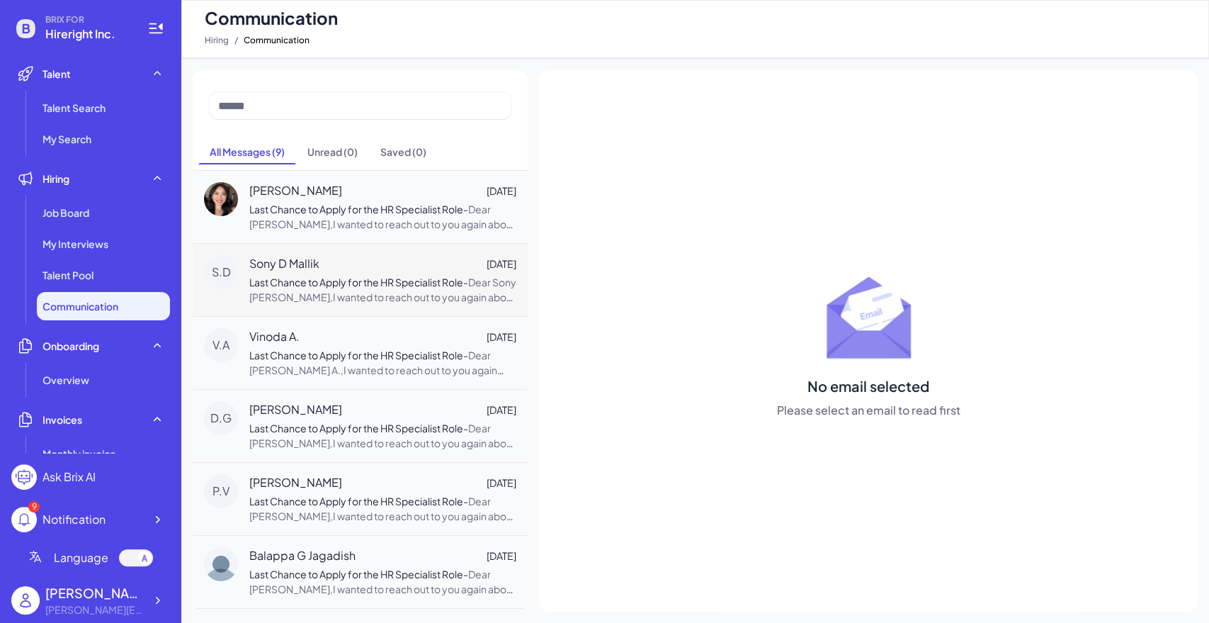
click at [334, 269] on div "Sony [PERSON_NAME] [DATE]" at bounding box center [382, 263] width 267 height 17
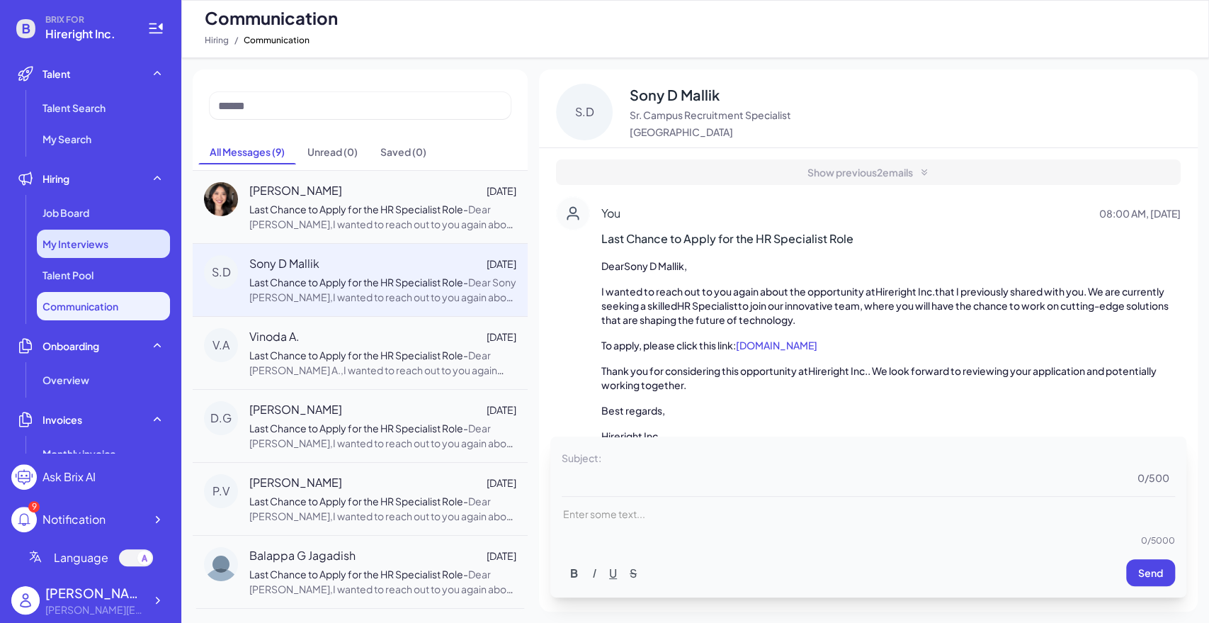
drag, startPoint x: 96, startPoint y: 215, endPoint x: 91, endPoint y: 242, distance: 26.7
click at [96, 215] on div "Job Board" at bounding box center [103, 212] width 133 height 28
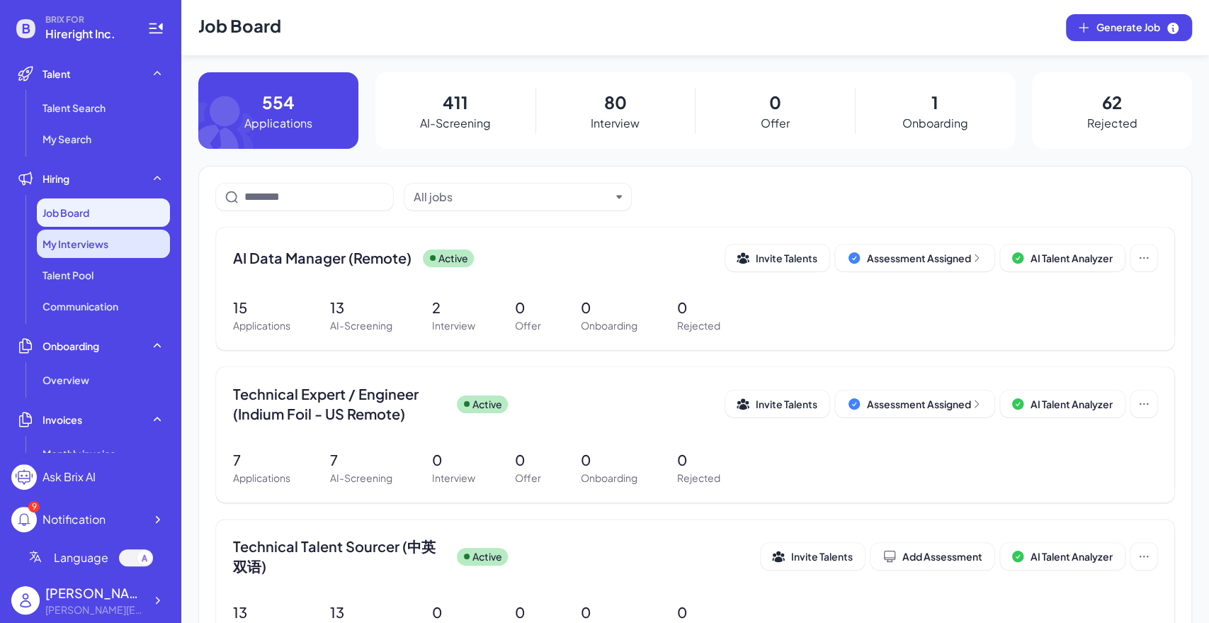
click at [91, 242] on span "My Interviews" at bounding box center [76, 244] width 66 height 14
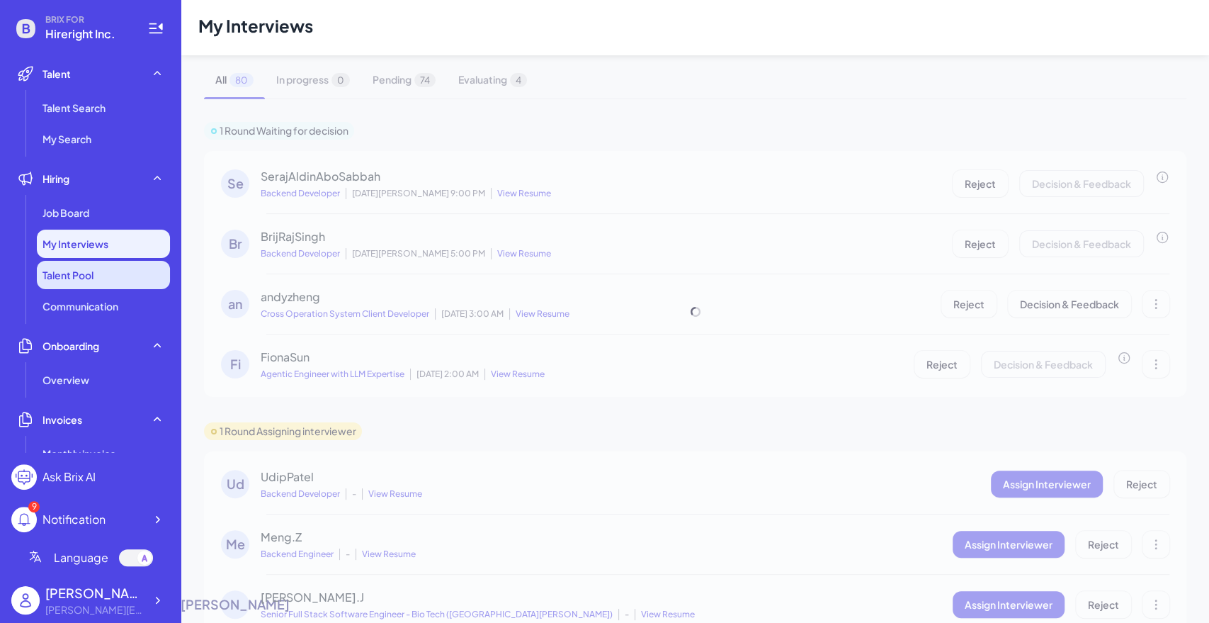
click at [95, 273] on li "Talent Pool" at bounding box center [103, 275] width 133 height 28
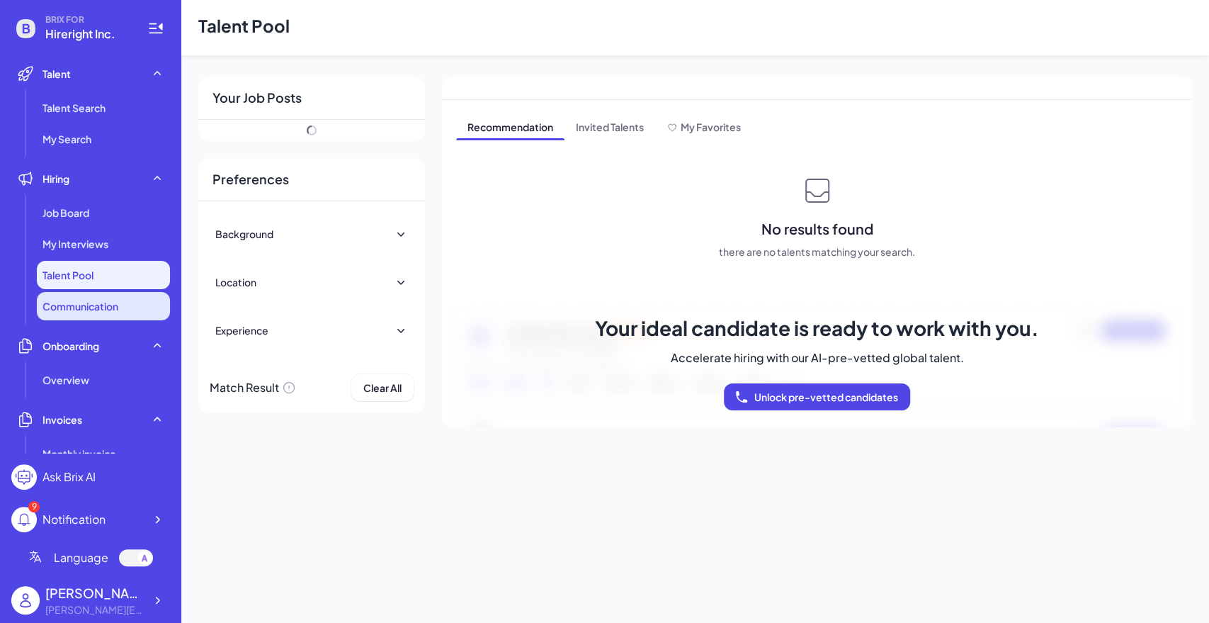
click at [94, 299] on span "Communication" at bounding box center [81, 306] width 76 height 14
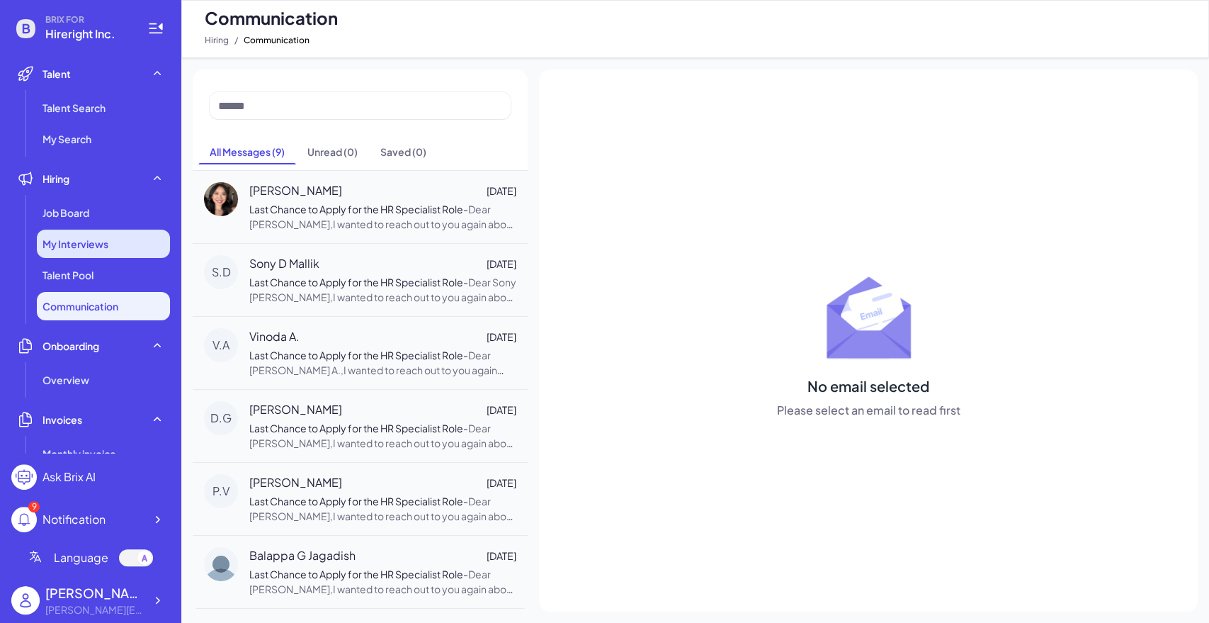
click at [88, 246] on span "My Interviews" at bounding box center [76, 244] width 66 height 14
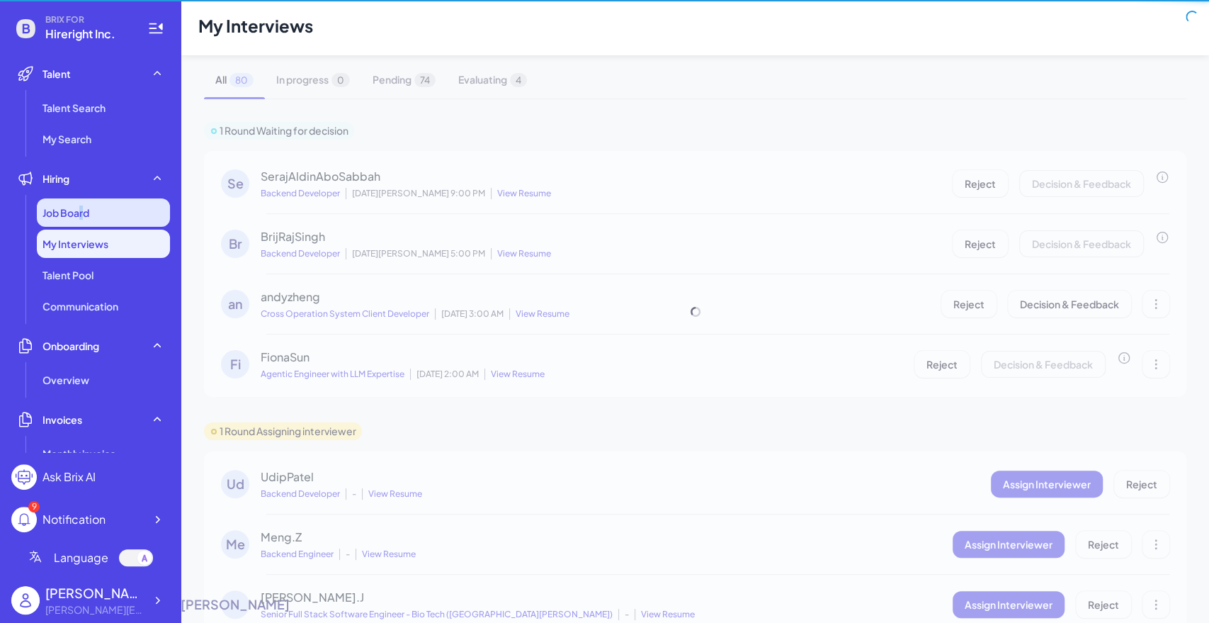
click at [81, 216] on span "Job Board" at bounding box center [66, 212] width 47 height 14
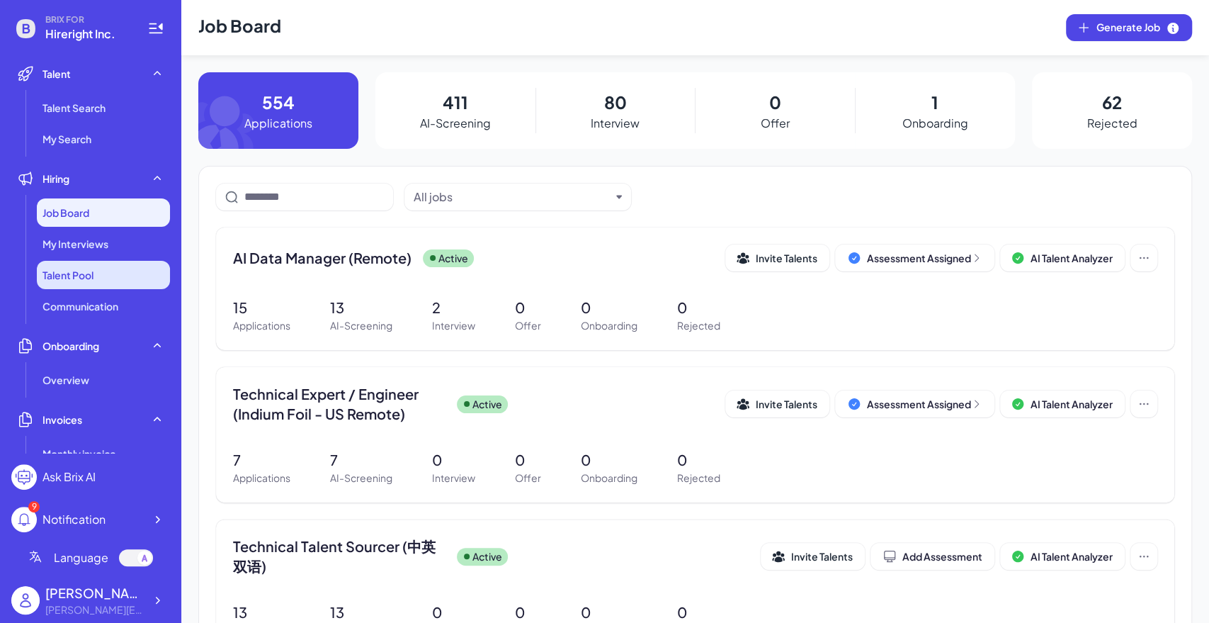
click at [91, 283] on li "Talent Pool" at bounding box center [103, 275] width 133 height 28
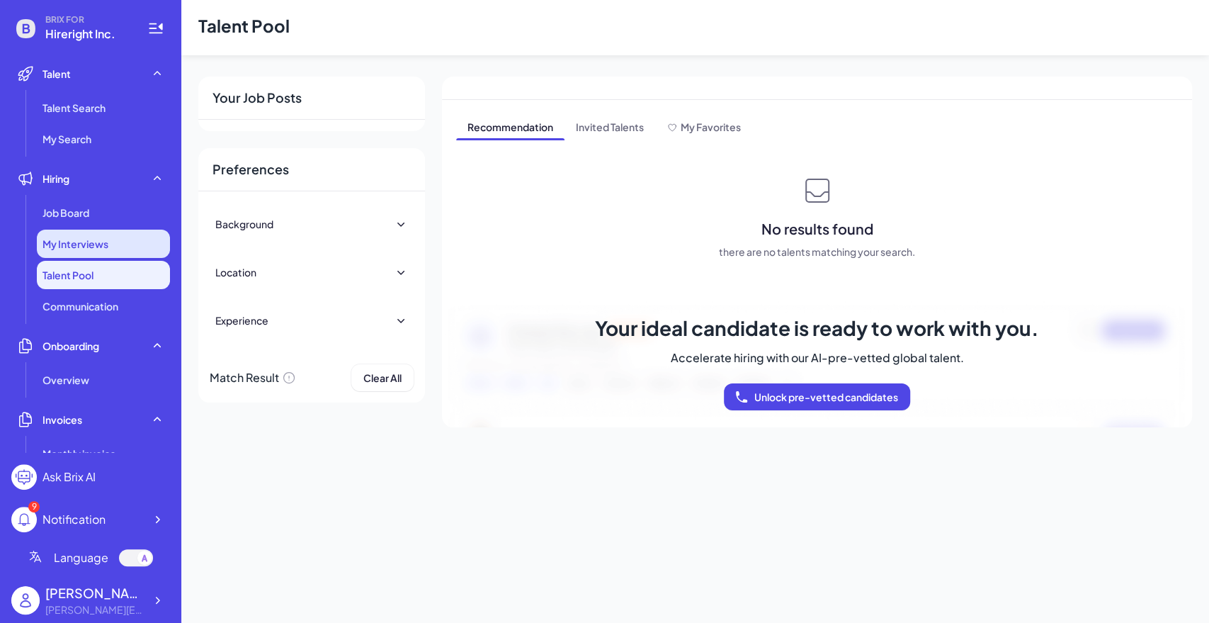
click at [94, 249] on span "My Interviews" at bounding box center [76, 244] width 66 height 14
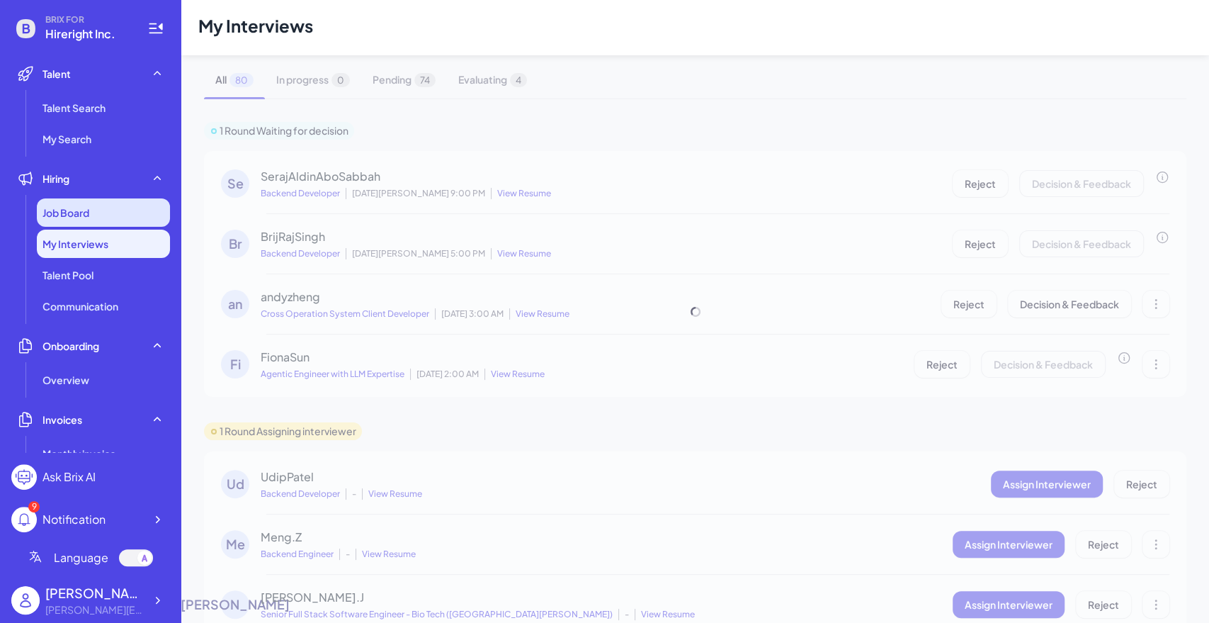
click at [96, 218] on div "Job Board" at bounding box center [103, 212] width 133 height 28
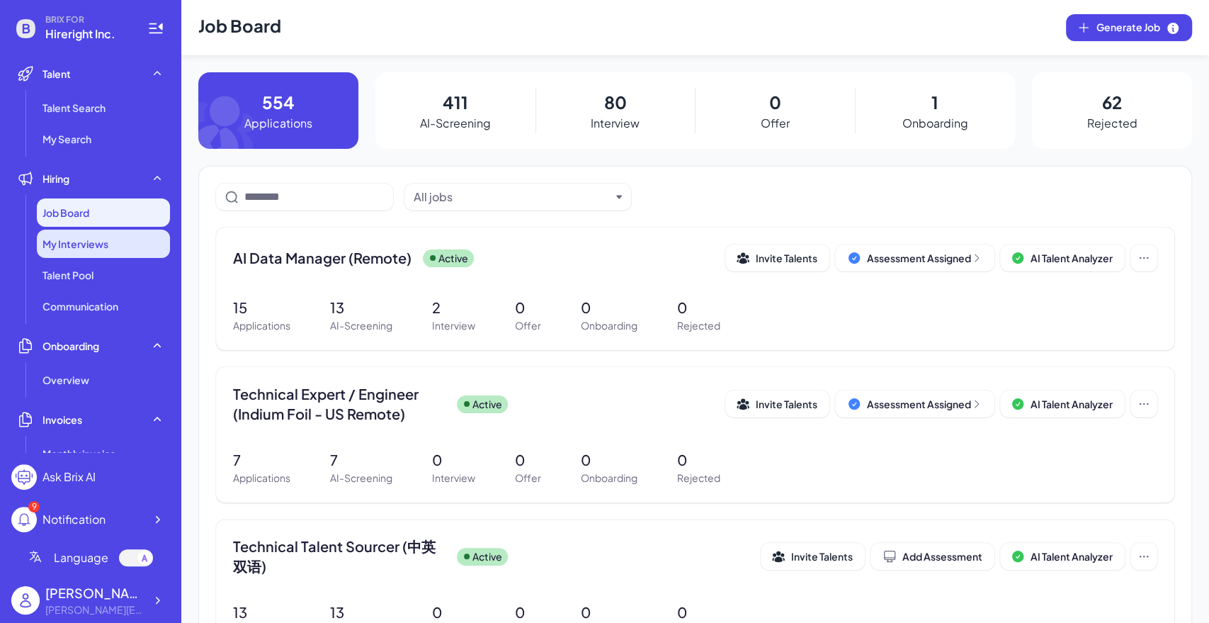
click at [111, 247] on div "My Interviews" at bounding box center [103, 244] width 133 height 28
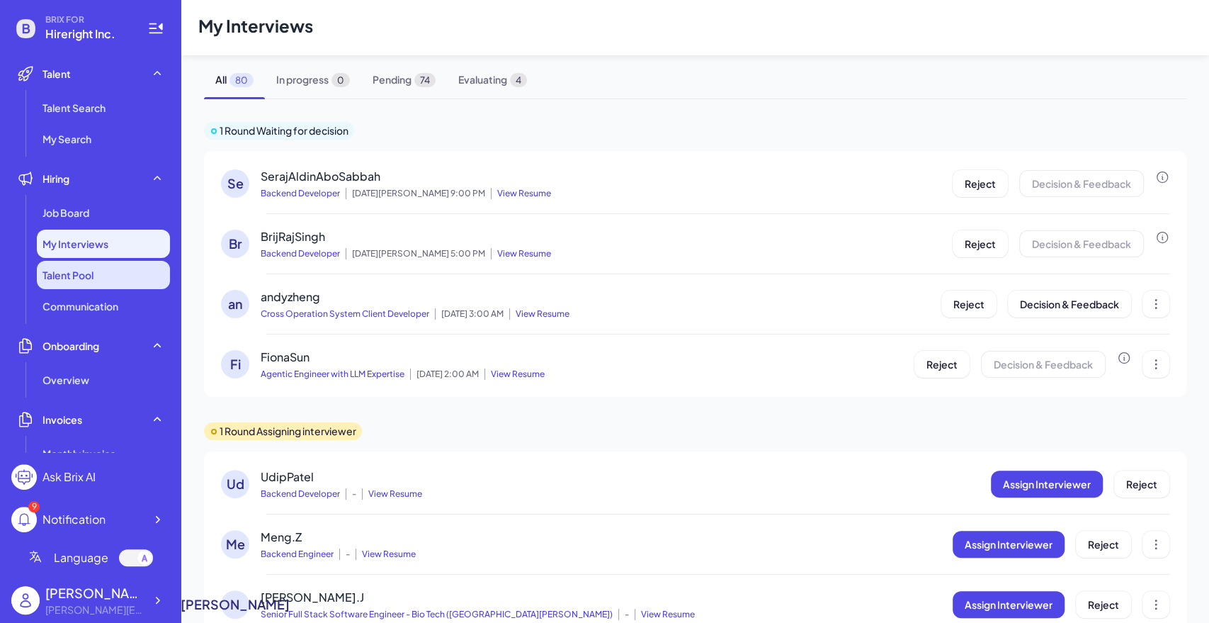
click at [91, 271] on span "Talent Pool" at bounding box center [68, 275] width 51 height 14
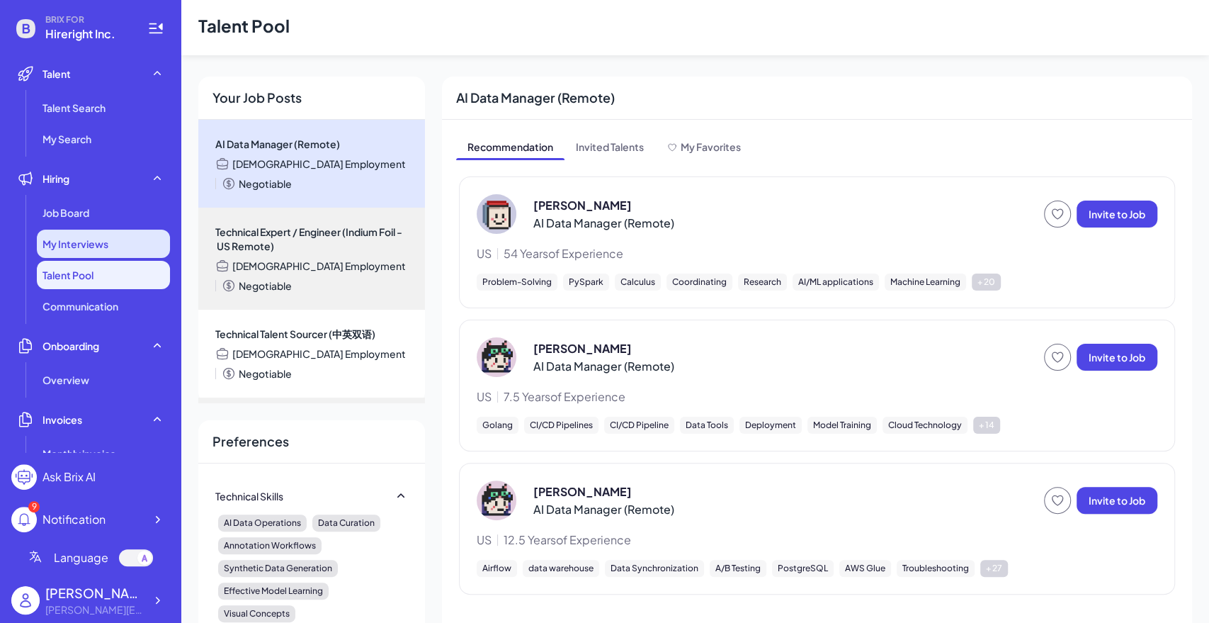
click at [86, 251] on div "My Interviews" at bounding box center [103, 244] width 133 height 28
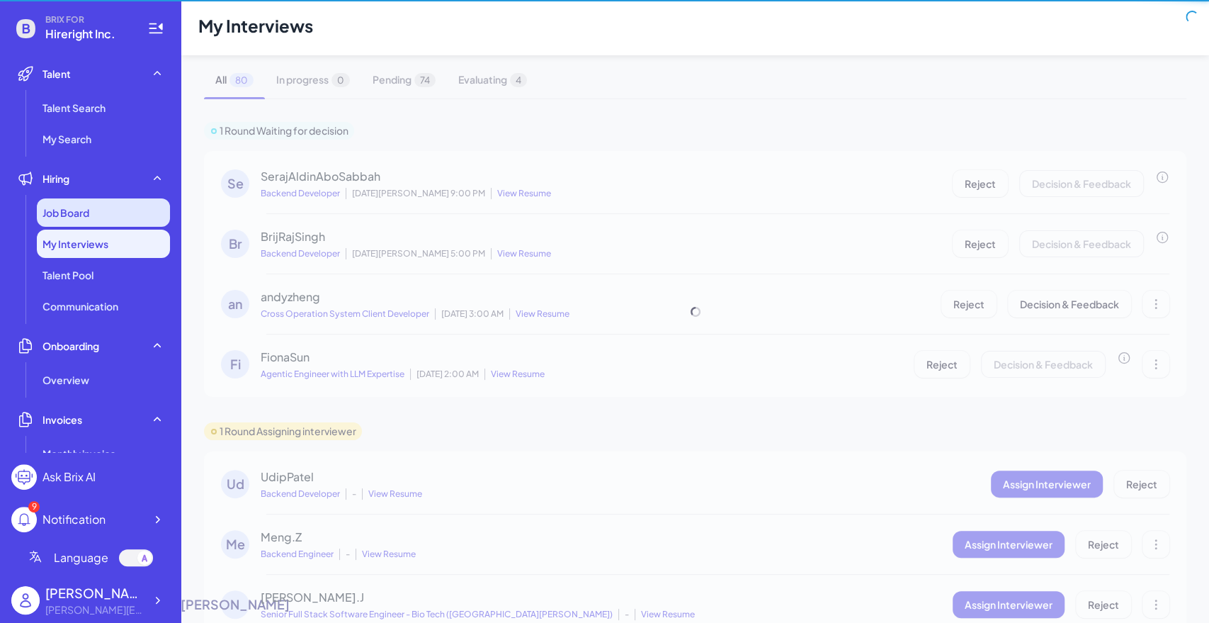
click at [95, 220] on div "Job Board" at bounding box center [103, 212] width 133 height 28
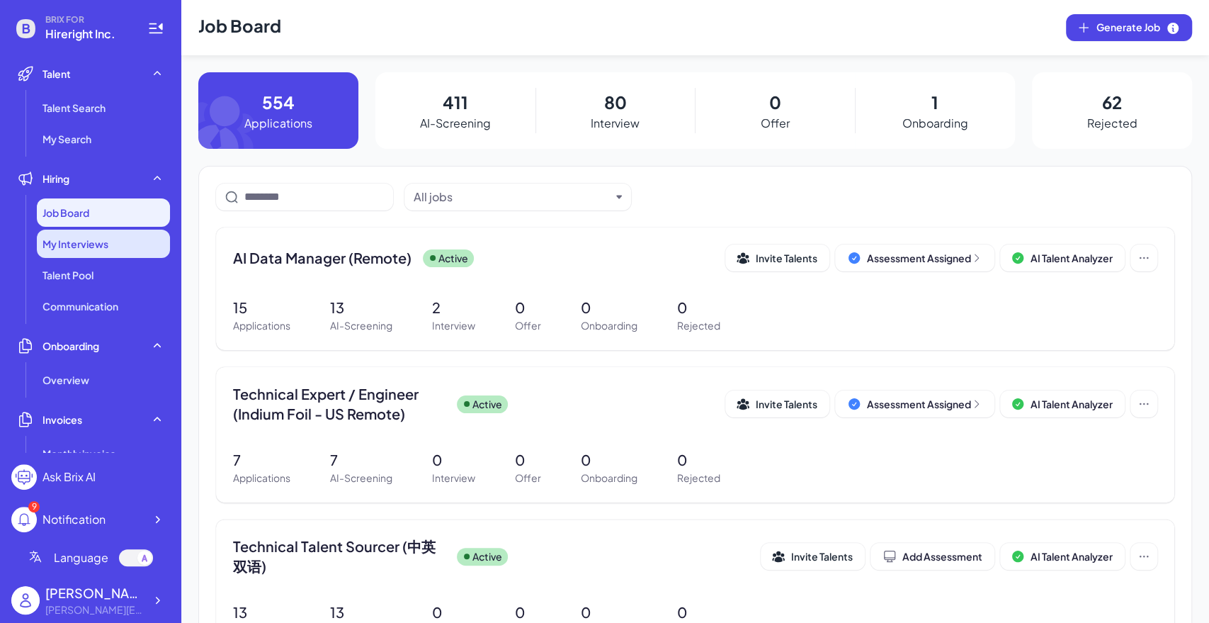
click at [132, 253] on div "My Interviews" at bounding box center [103, 244] width 133 height 28
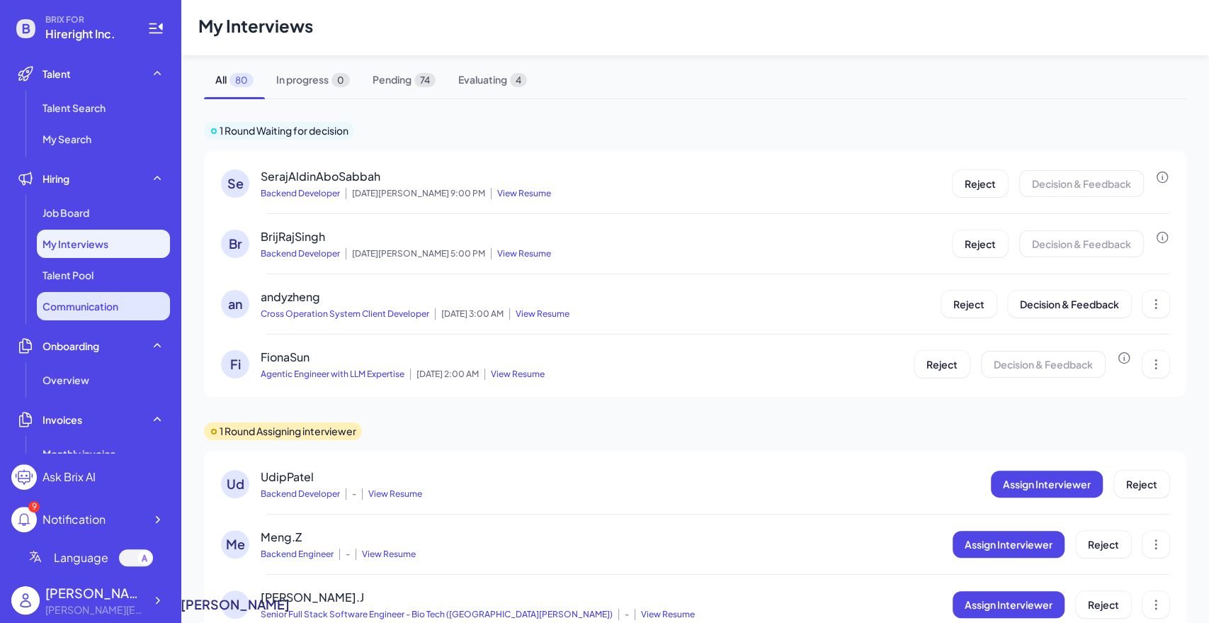
click at [124, 315] on li "Communication" at bounding box center [103, 306] width 133 height 28
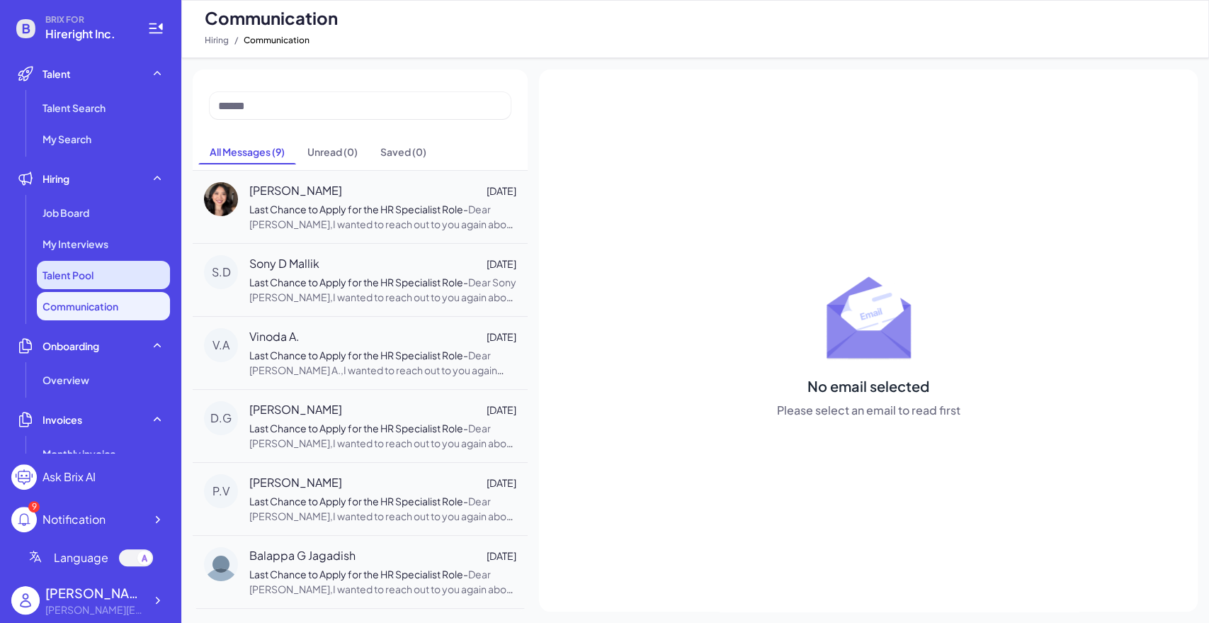
click at [117, 283] on li "Talent Pool" at bounding box center [103, 275] width 133 height 28
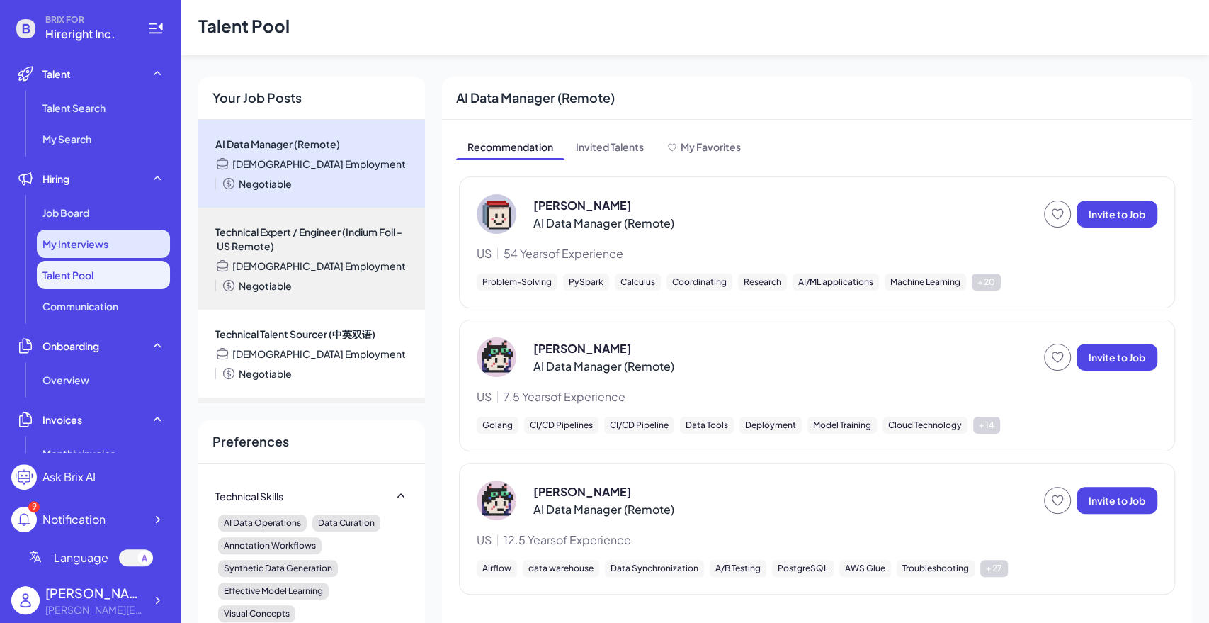
click at [125, 248] on div "My Interviews" at bounding box center [103, 244] width 133 height 28
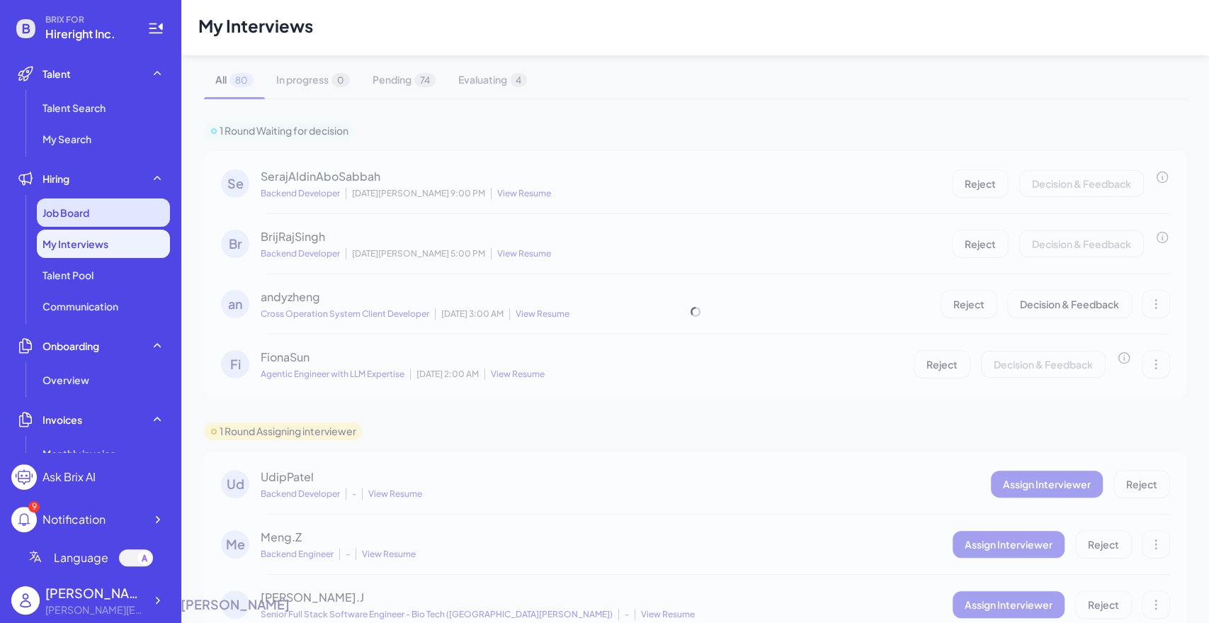
click at [132, 207] on div "Job Board" at bounding box center [103, 212] width 133 height 28
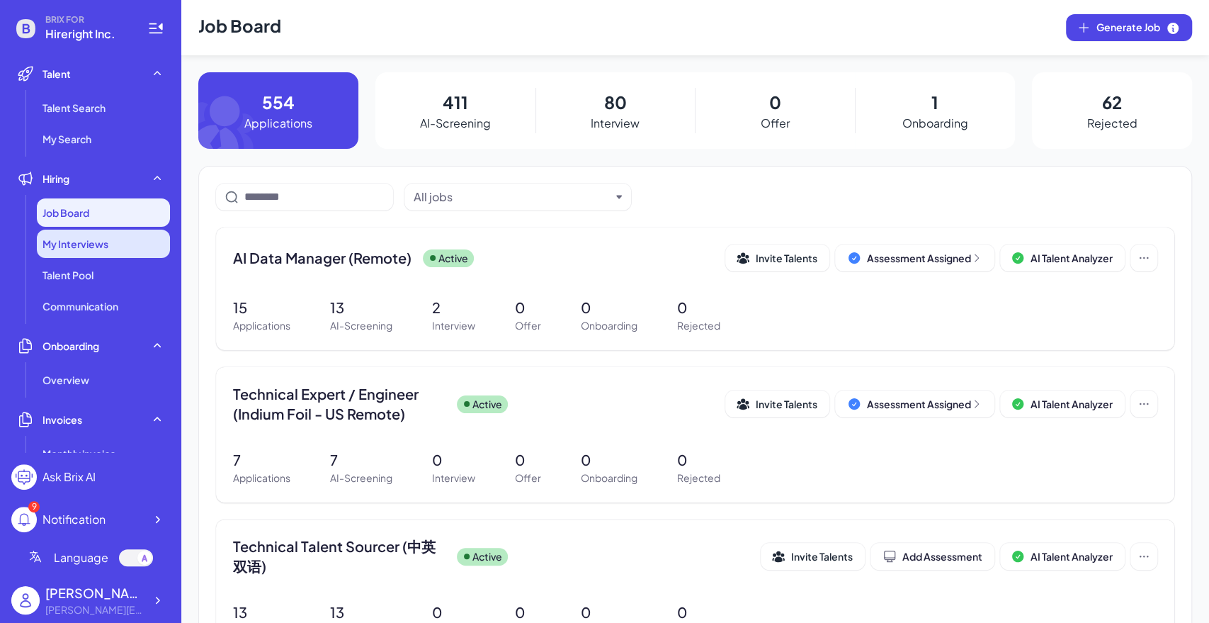
click at [130, 242] on div "My Interviews" at bounding box center [103, 244] width 133 height 28
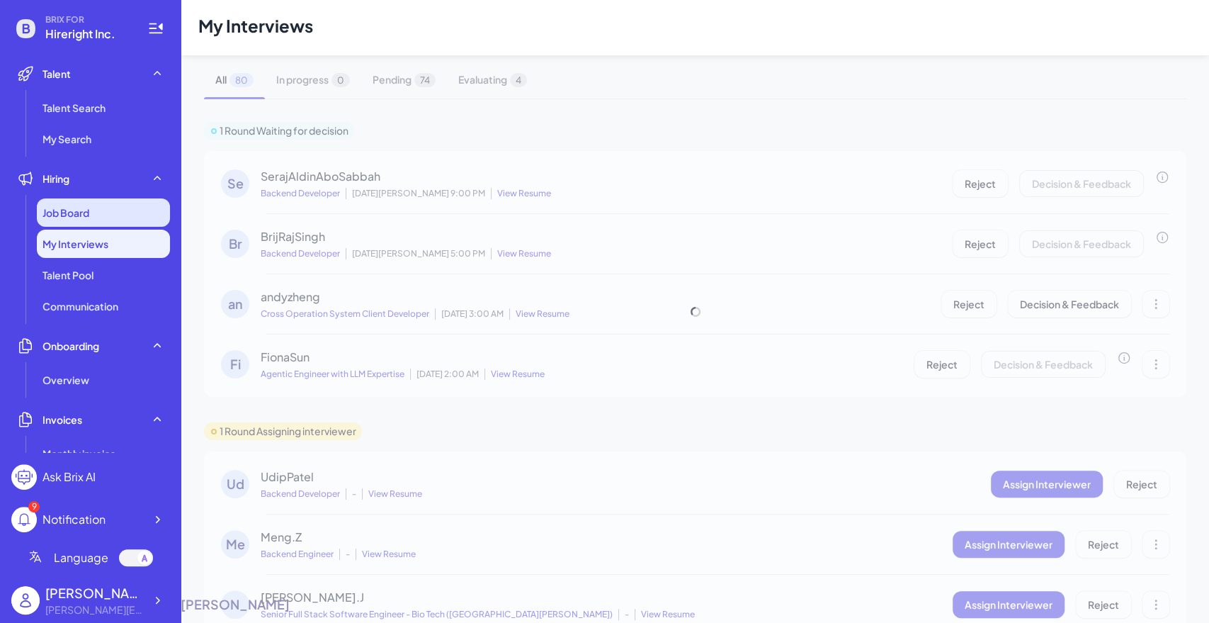
click at [113, 220] on div "Job Board" at bounding box center [103, 212] width 133 height 28
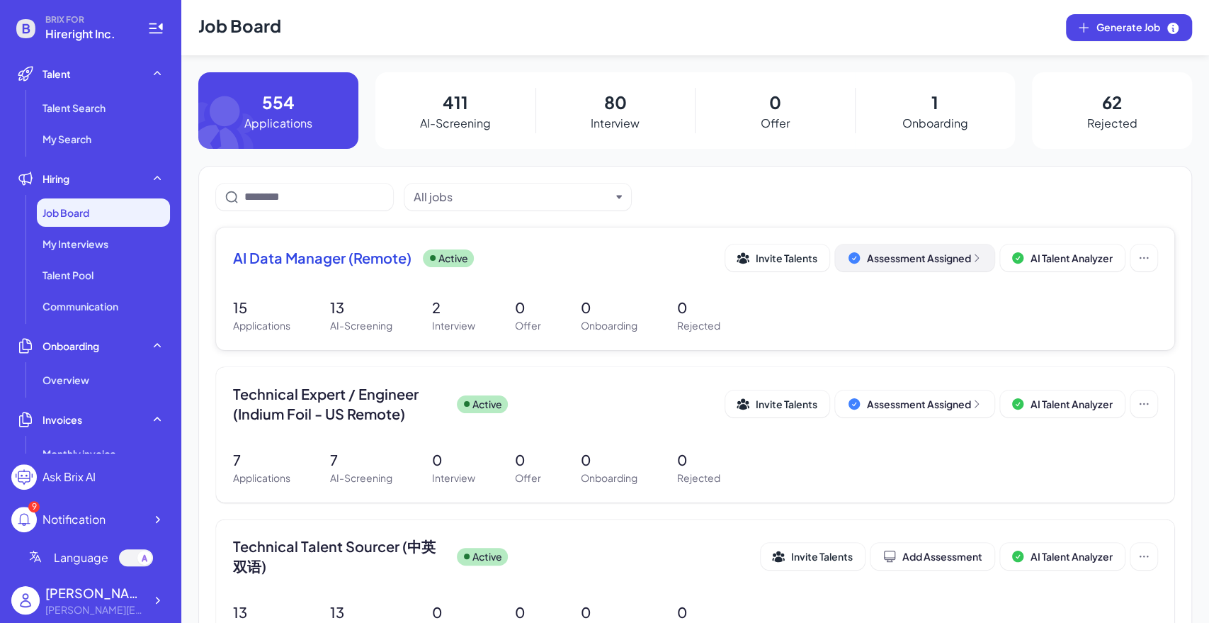
click at [971, 263] on icon at bounding box center [976, 257] width 11 height 11
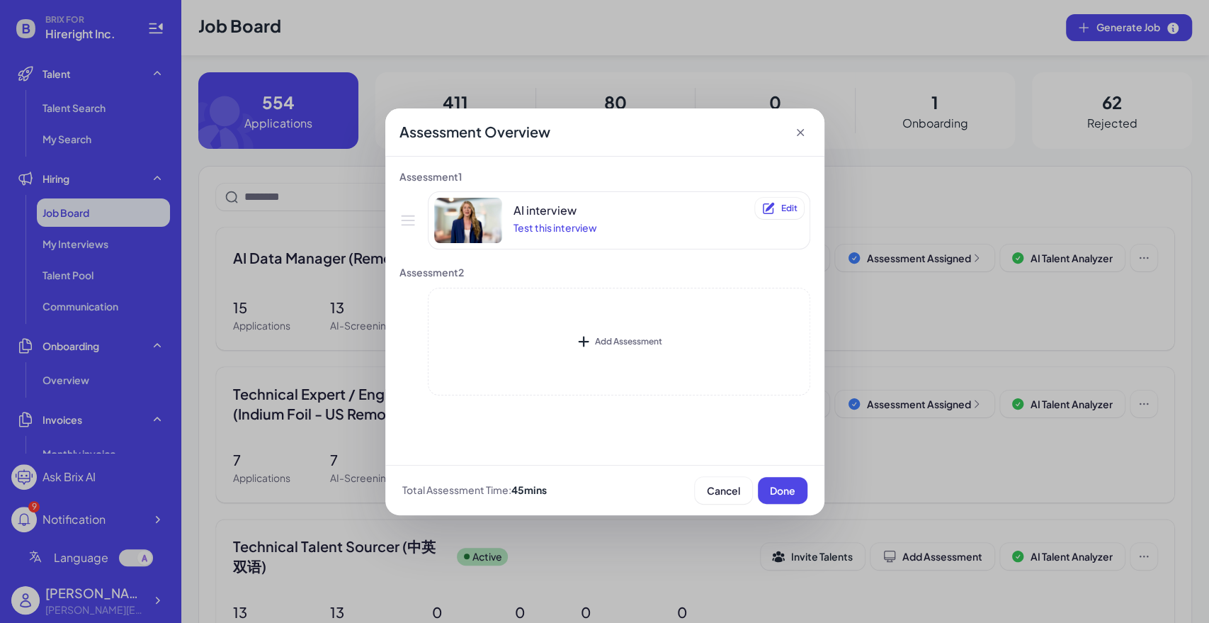
click at [801, 130] on icon at bounding box center [799, 132] width 7 height 7
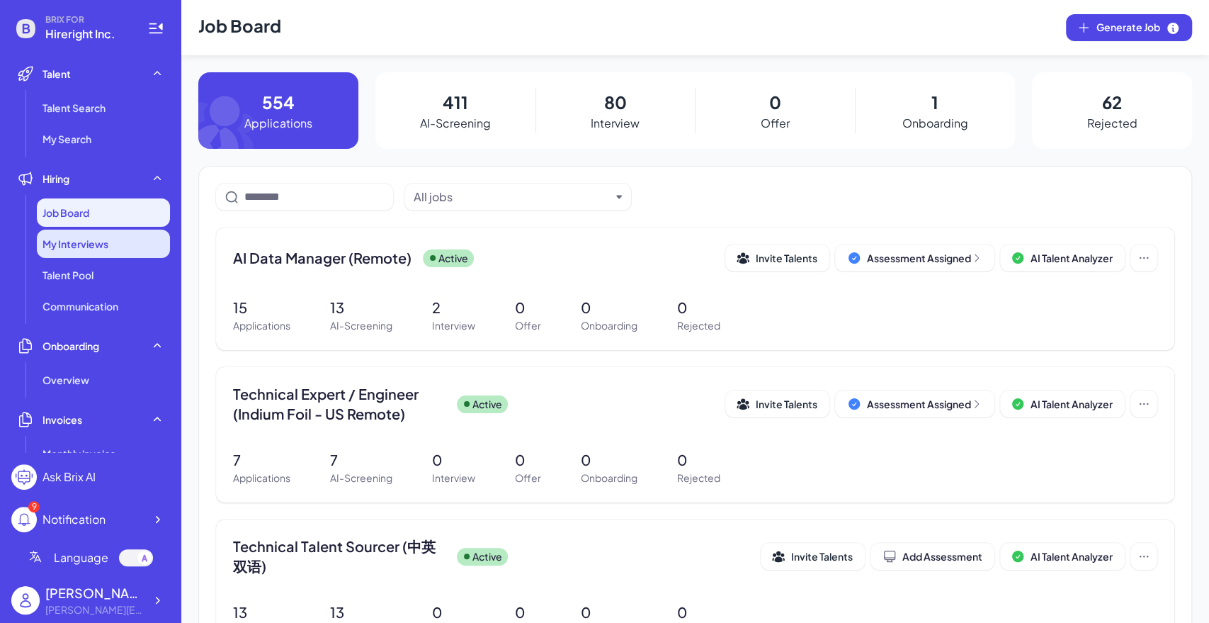
click at [110, 249] on div "My Interviews" at bounding box center [103, 244] width 133 height 28
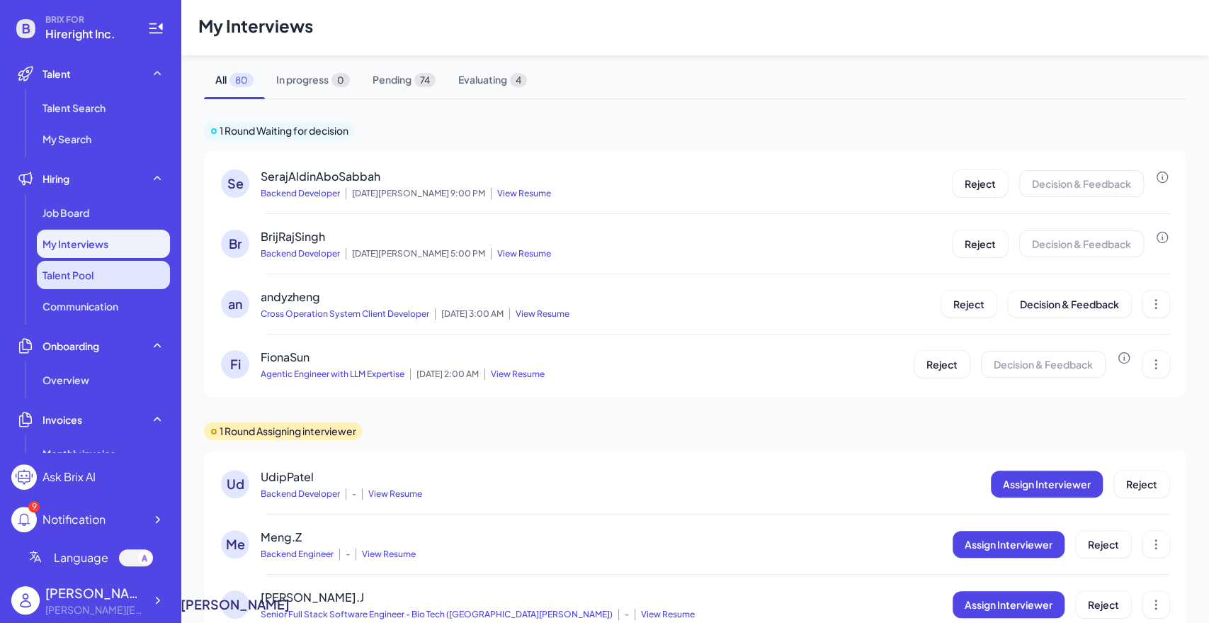
click at [107, 277] on li "Talent Pool" at bounding box center [103, 275] width 133 height 28
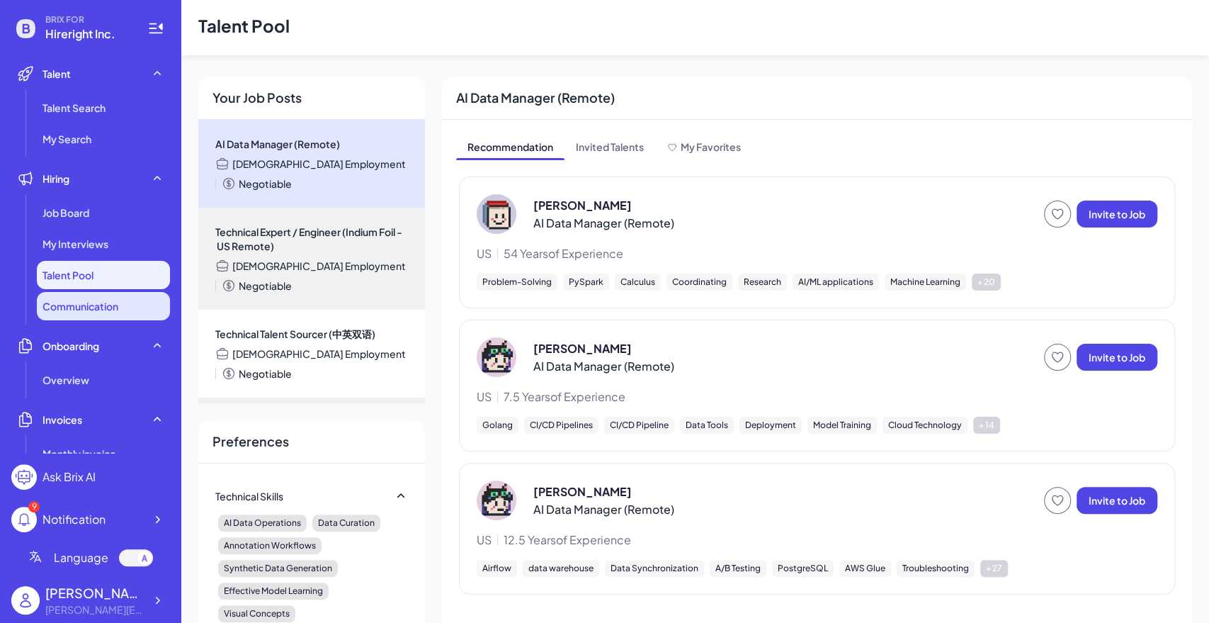
click at [105, 305] on span "Communication" at bounding box center [81, 306] width 76 height 14
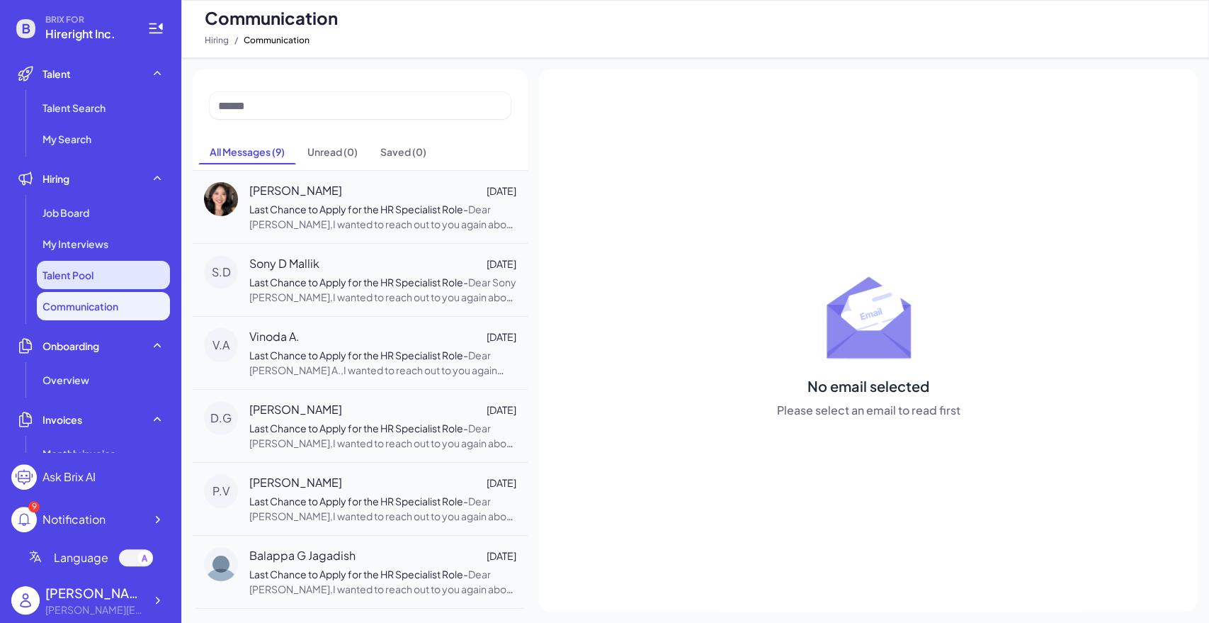
click at [106, 279] on li "Talent Pool" at bounding box center [103, 275] width 133 height 28
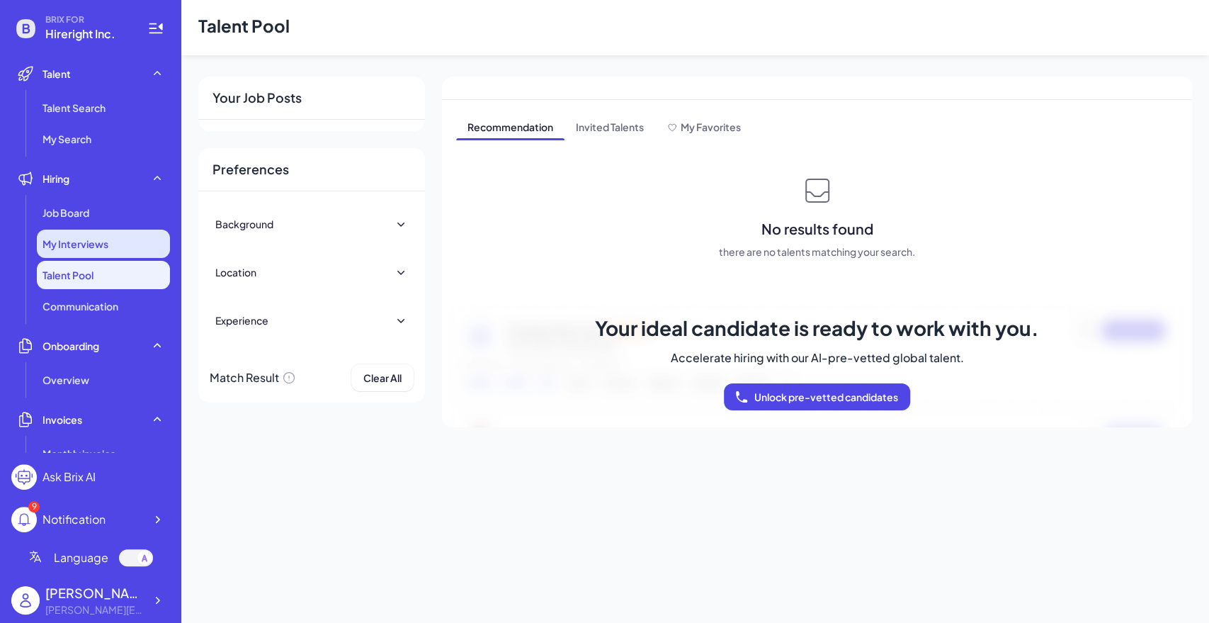
click at [115, 242] on div "My Interviews" at bounding box center [103, 244] width 133 height 28
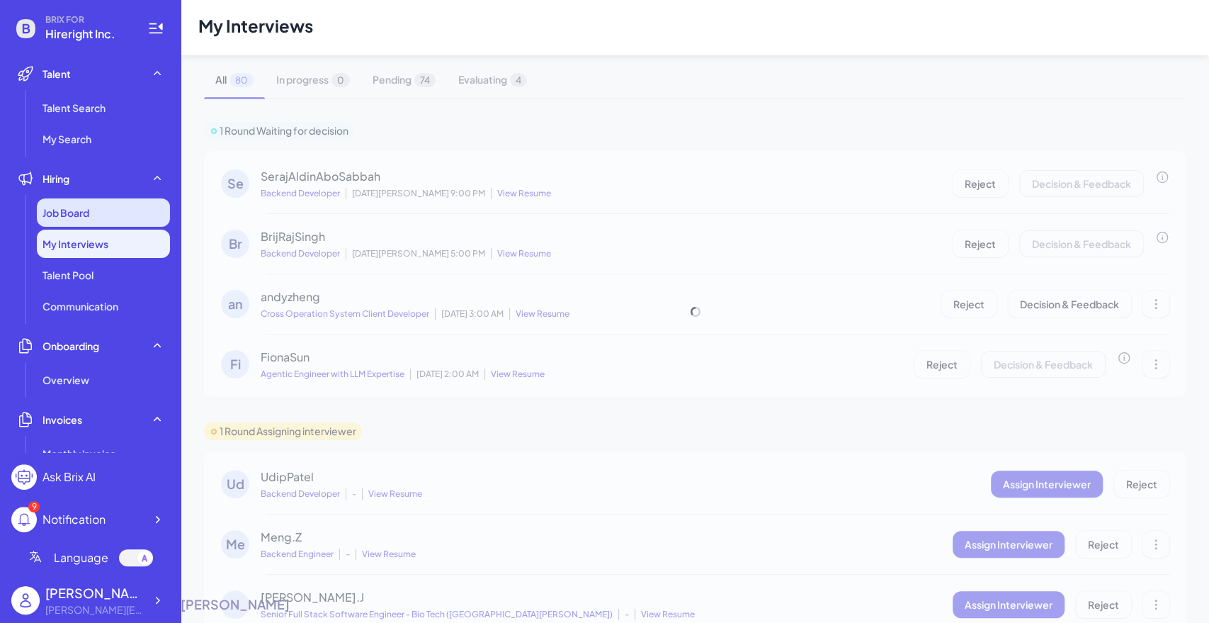
click at [120, 213] on div "Job Board" at bounding box center [103, 212] width 133 height 28
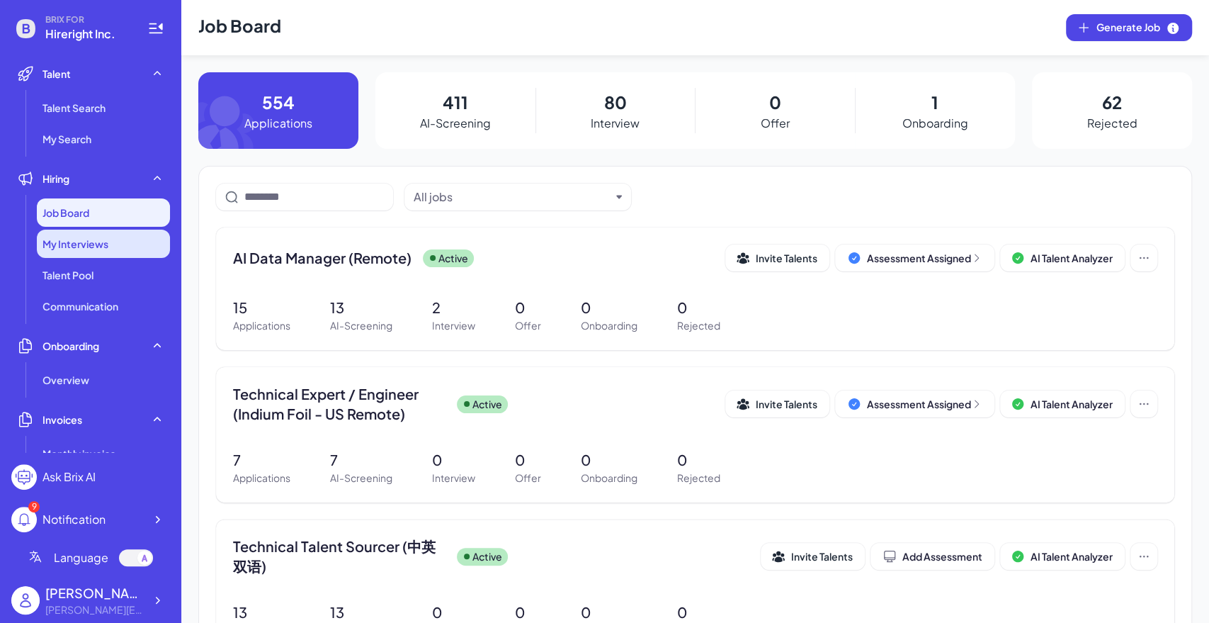
click at [121, 249] on div "My Interviews" at bounding box center [103, 244] width 133 height 28
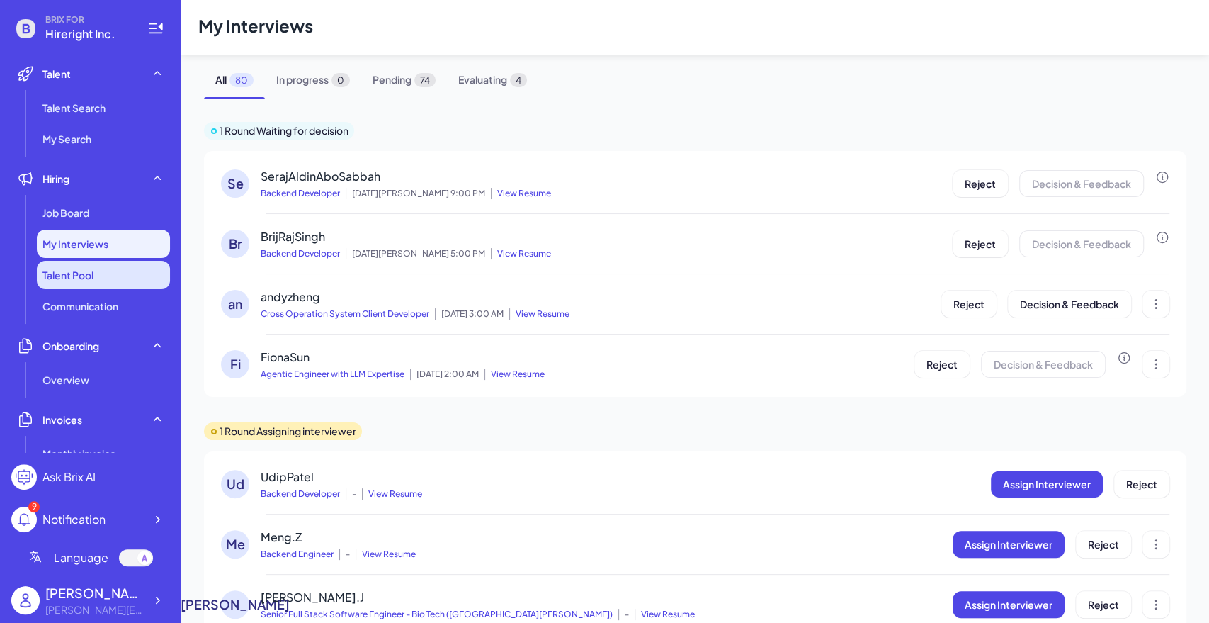
click at [79, 278] on span "Talent Pool" at bounding box center [68, 275] width 51 height 14
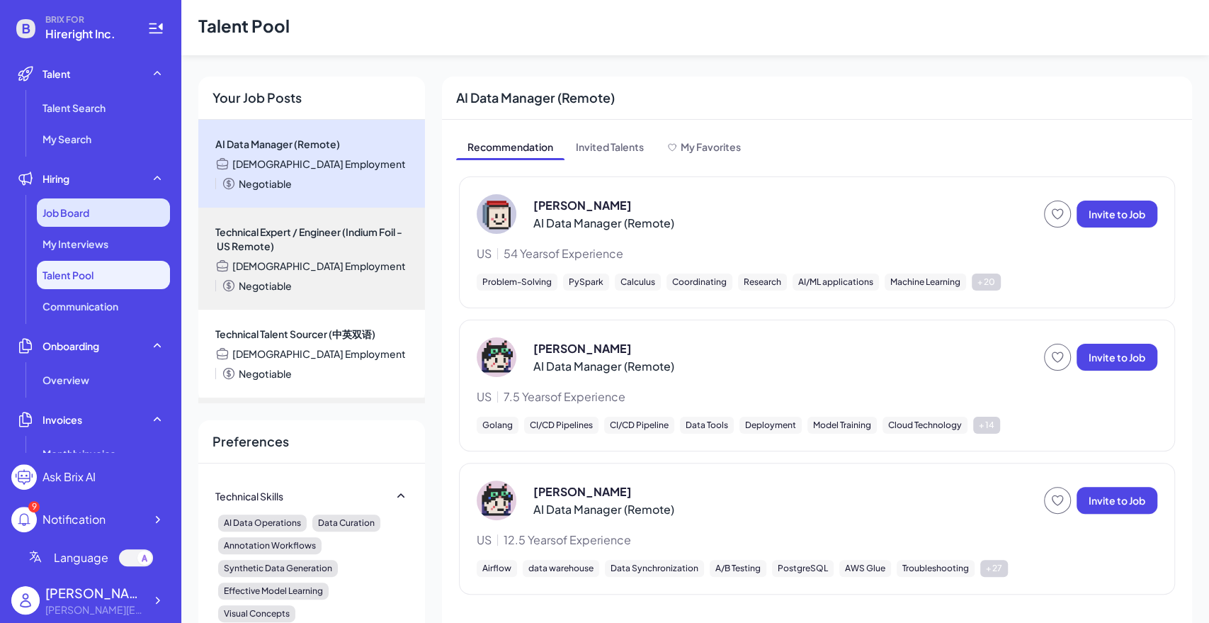
click at [86, 213] on span "Job Board" at bounding box center [66, 212] width 47 height 14
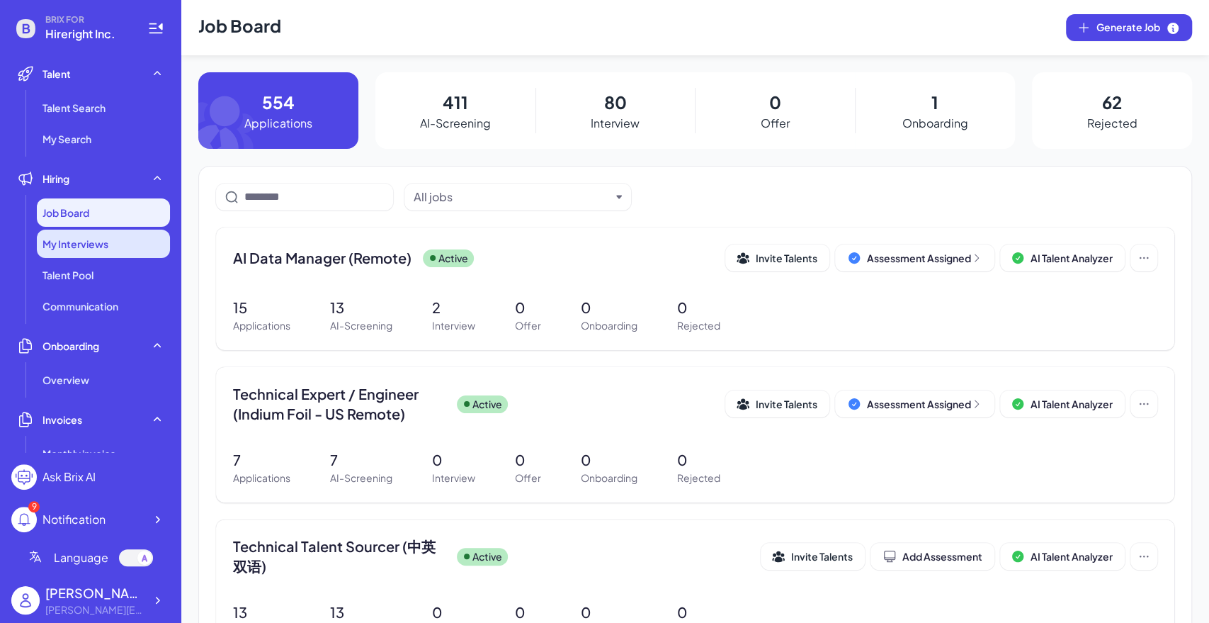
click at [85, 242] on span "My Interviews" at bounding box center [76, 244] width 66 height 14
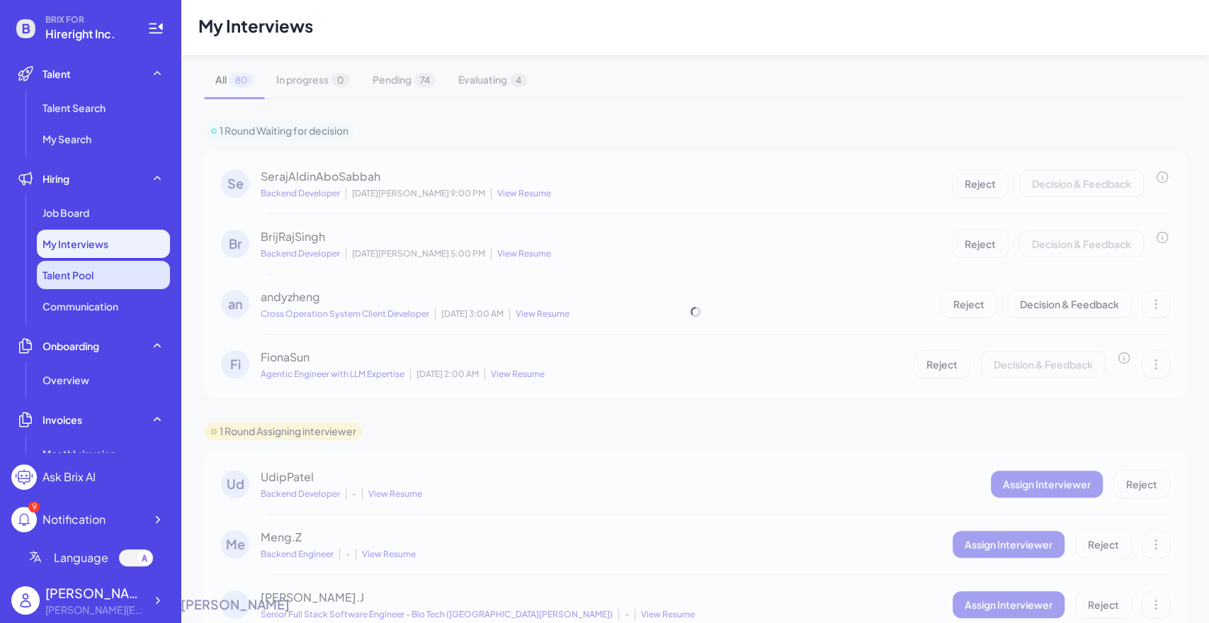
click at [79, 270] on span "Talent Pool" at bounding box center [68, 275] width 51 height 14
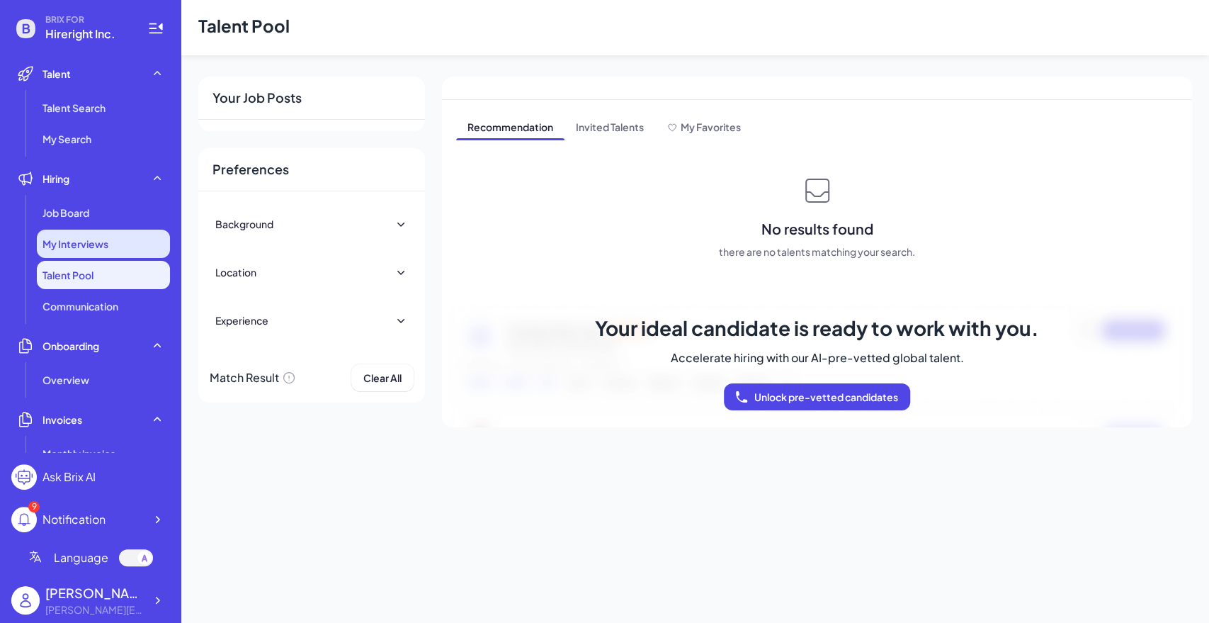
click at [75, 235] on div "My Interviews" at bounding box center [103, 244] width 133 height 28
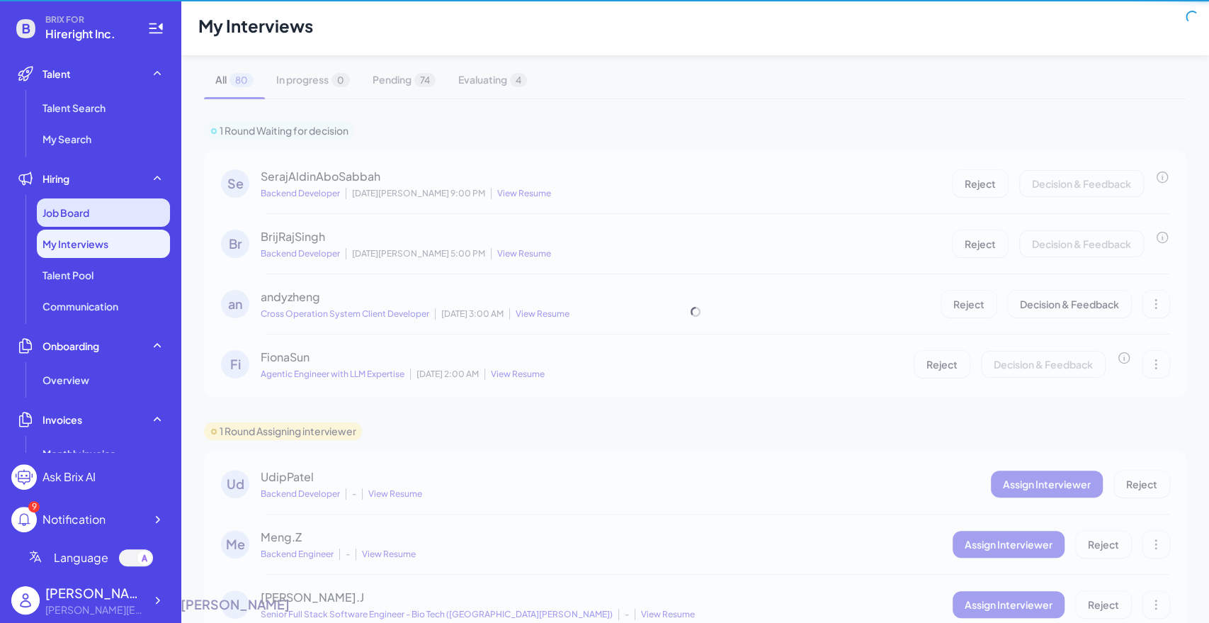
click at [77, 216] on span "Job Board" at bounding box center [66, 212] width 47 height 14
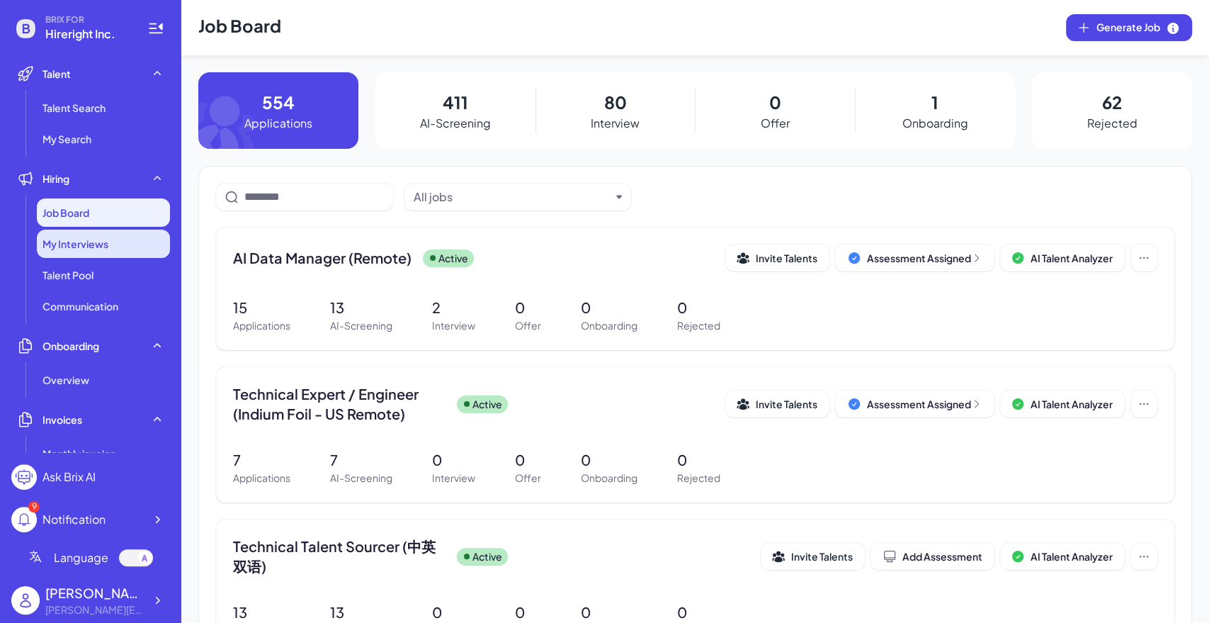
click at [81, 252] on div "My Interviews" at bounding box center [103, 244] width 133 height 28
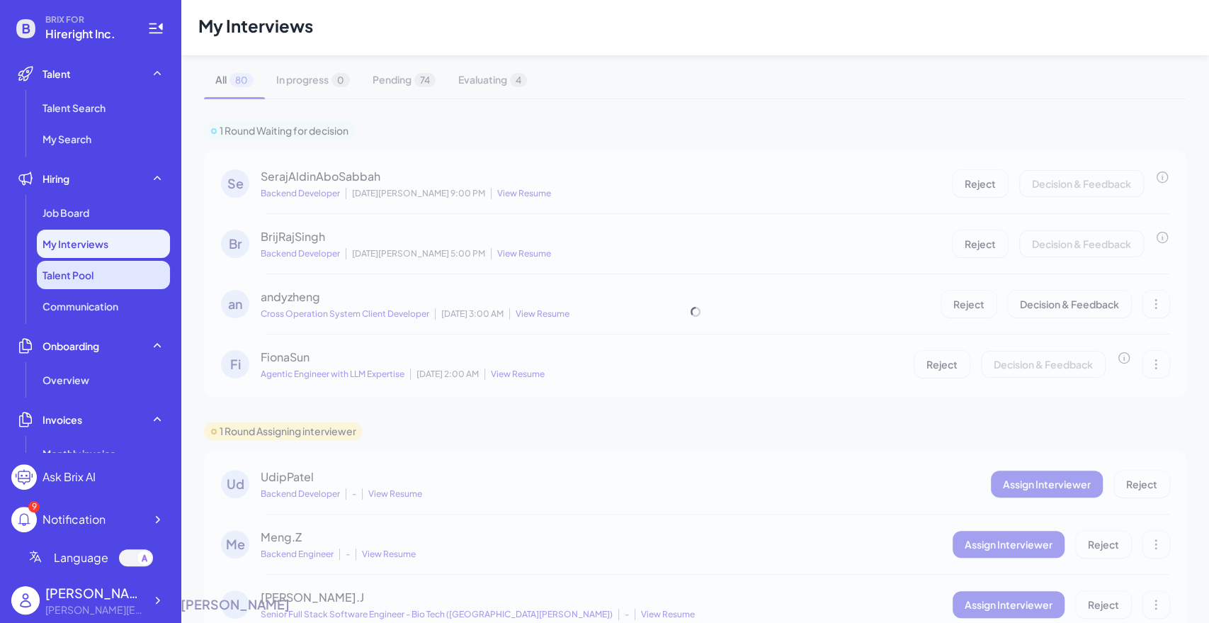
click at [79, 280] on span "Talent Pool" at bounding box center [68, 275] width 51 height 14
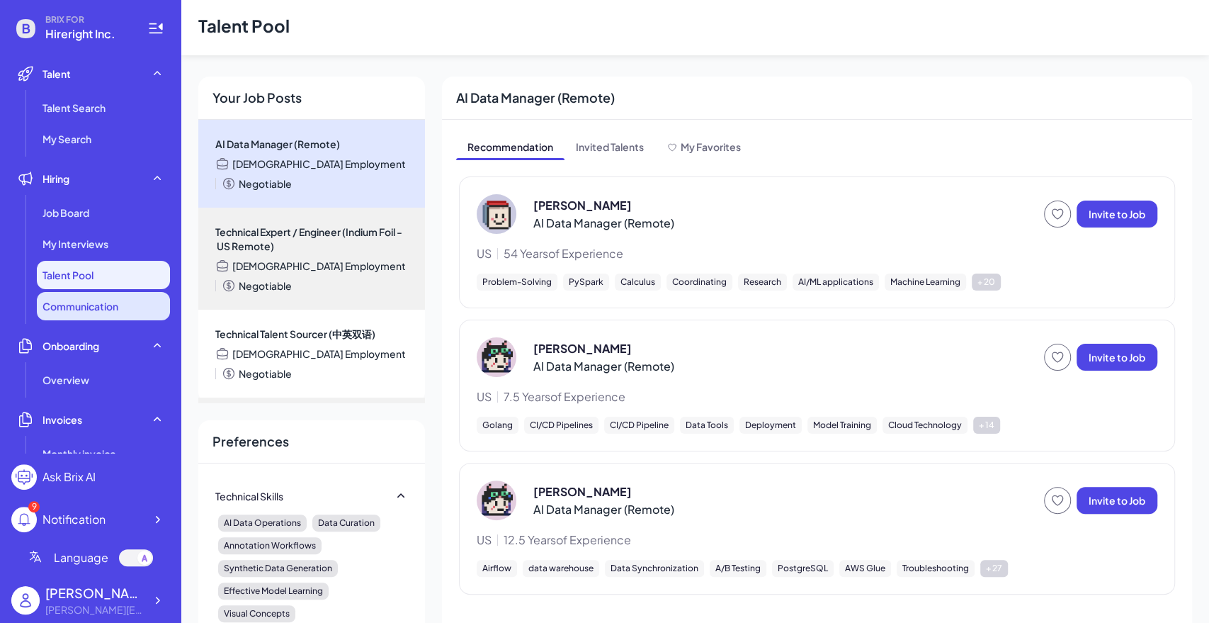
click at [102, 295] on li "Communication" at bounding box center [103, 306] width 133 height 28
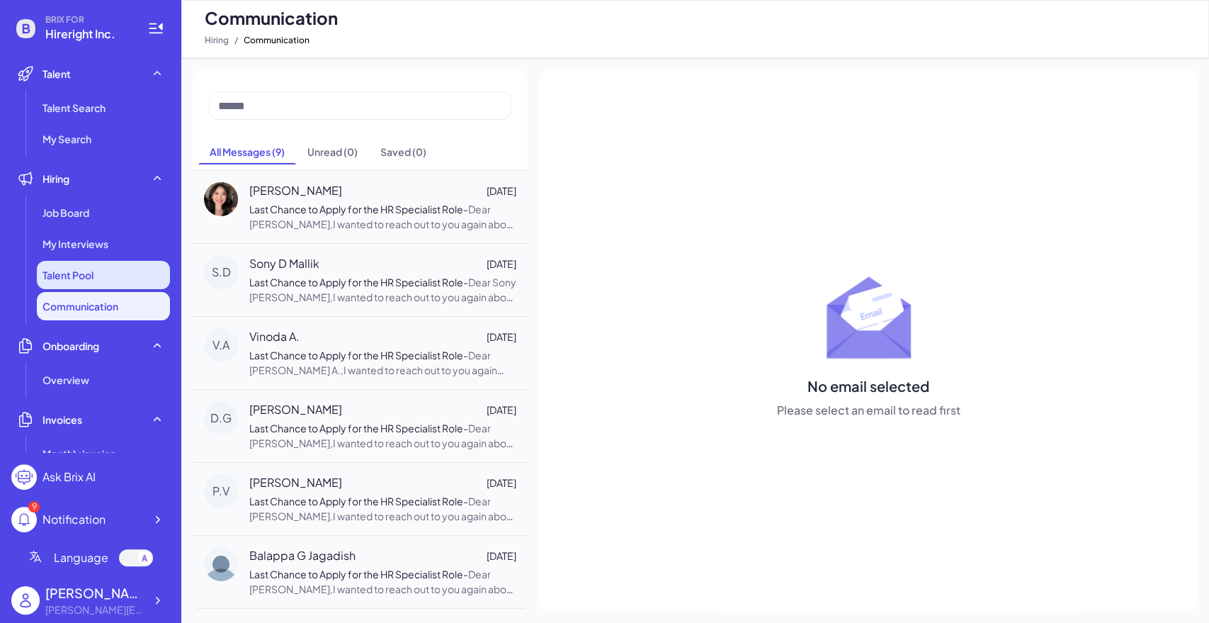
click at [102, 276] on li "Talent Pool" at bounding box center [103, 275] width 133 height 28
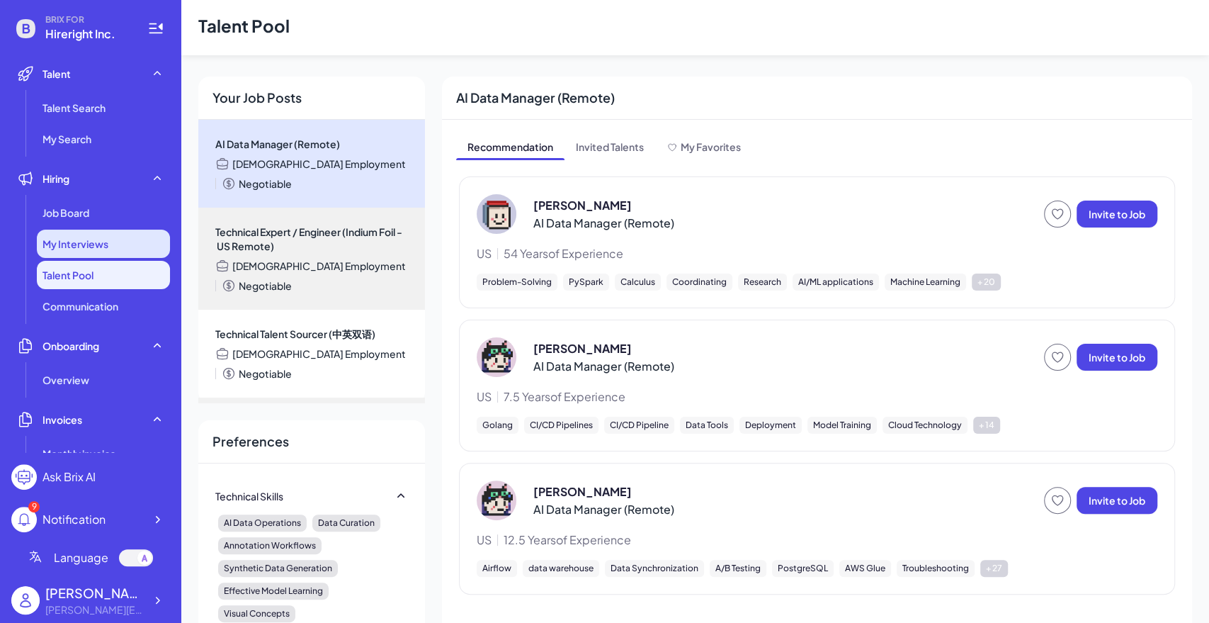
click at [112, 250] on div "My Interviews" at bounding box center [103, 244] width 133 height 28
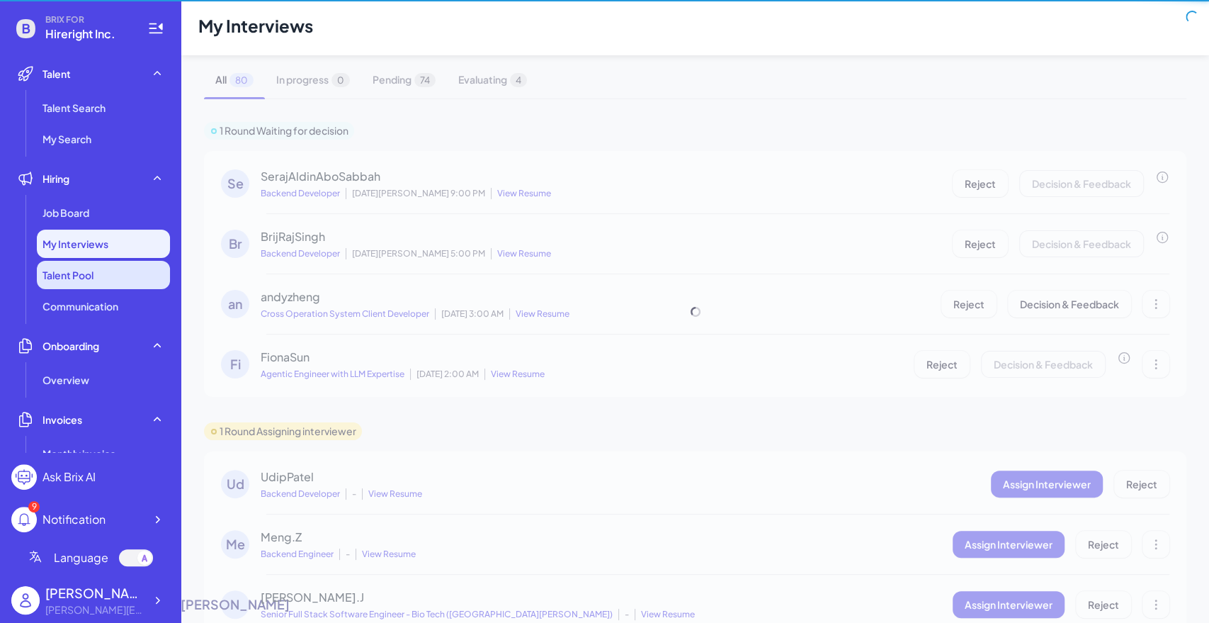
click at [113, 274] on li "Talent Pool" at bounding box center [103, 275] width 133 height 28
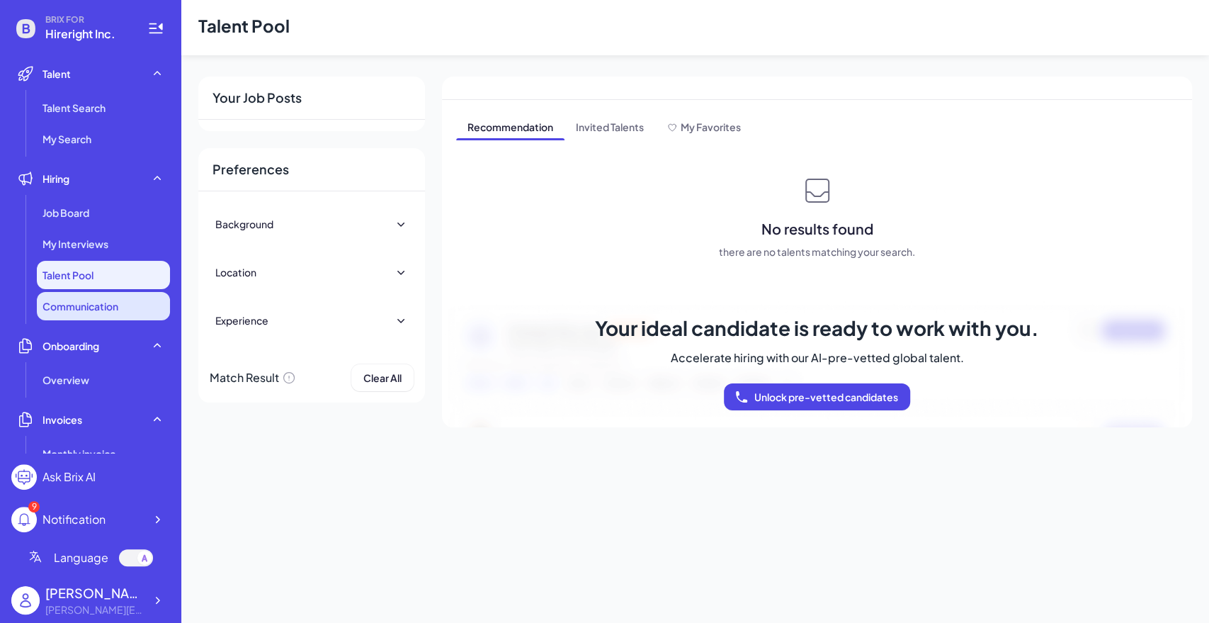
click at [114, 301] on span "Communication" at bounding box center [81, 306] width 76 height 14
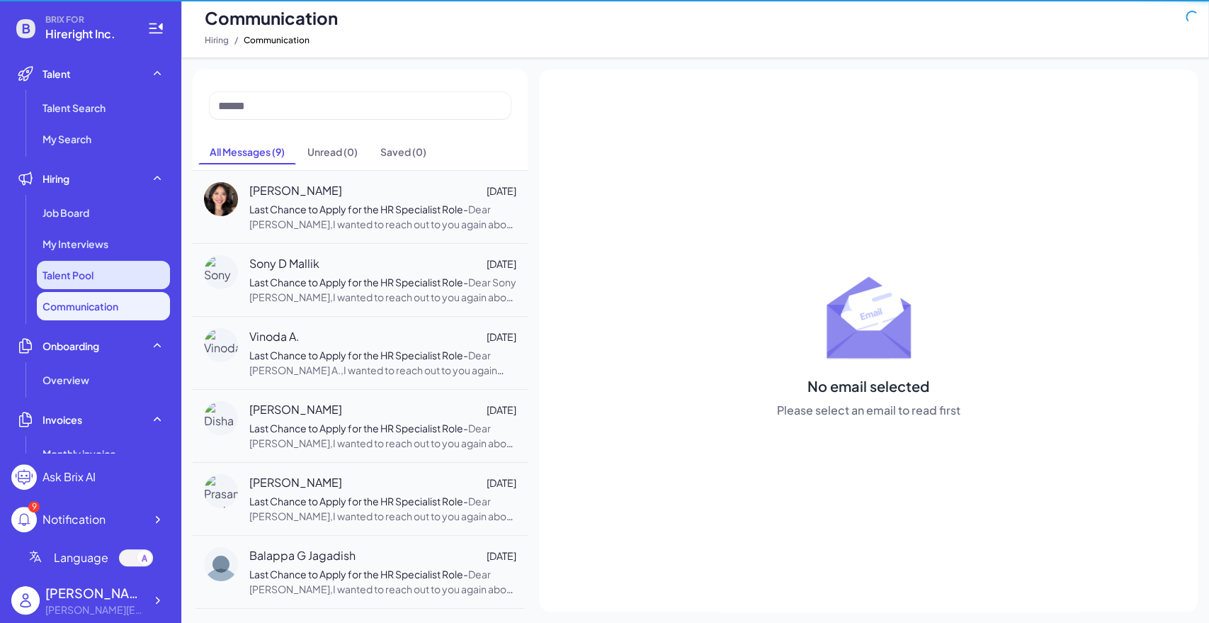
click at [117, 282] on li "Talent Pool" at bounding box center [103, 275] width 133 height 28
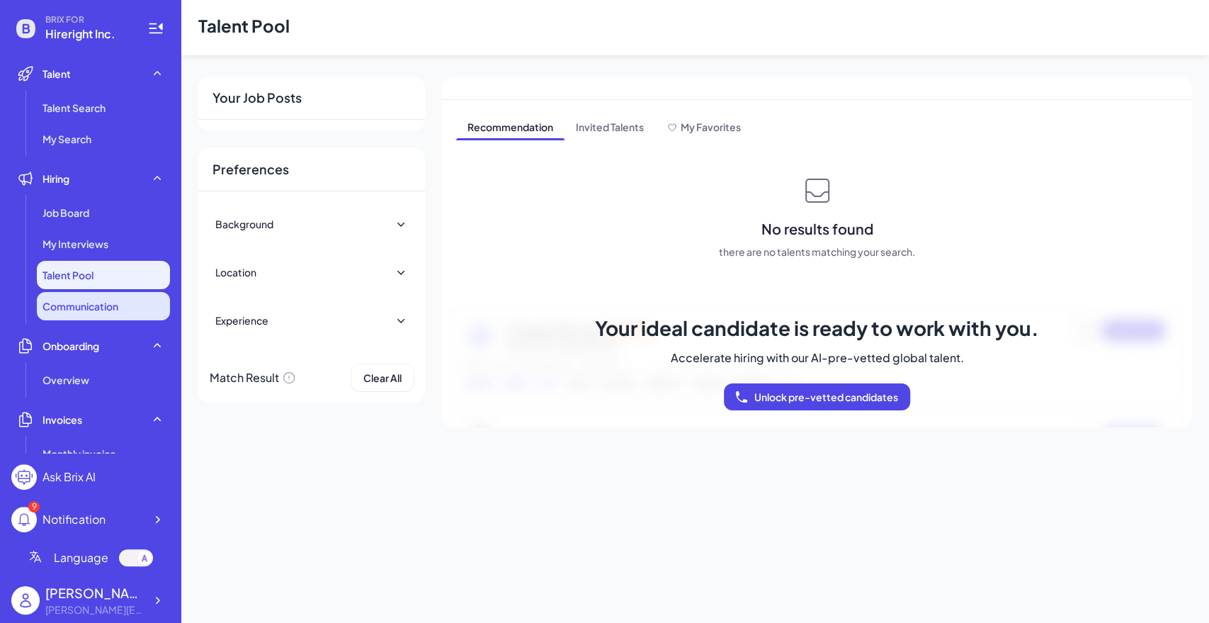
click at [118, 301] on span "Communication" at bounding box center [81, 306] width 76 height 14
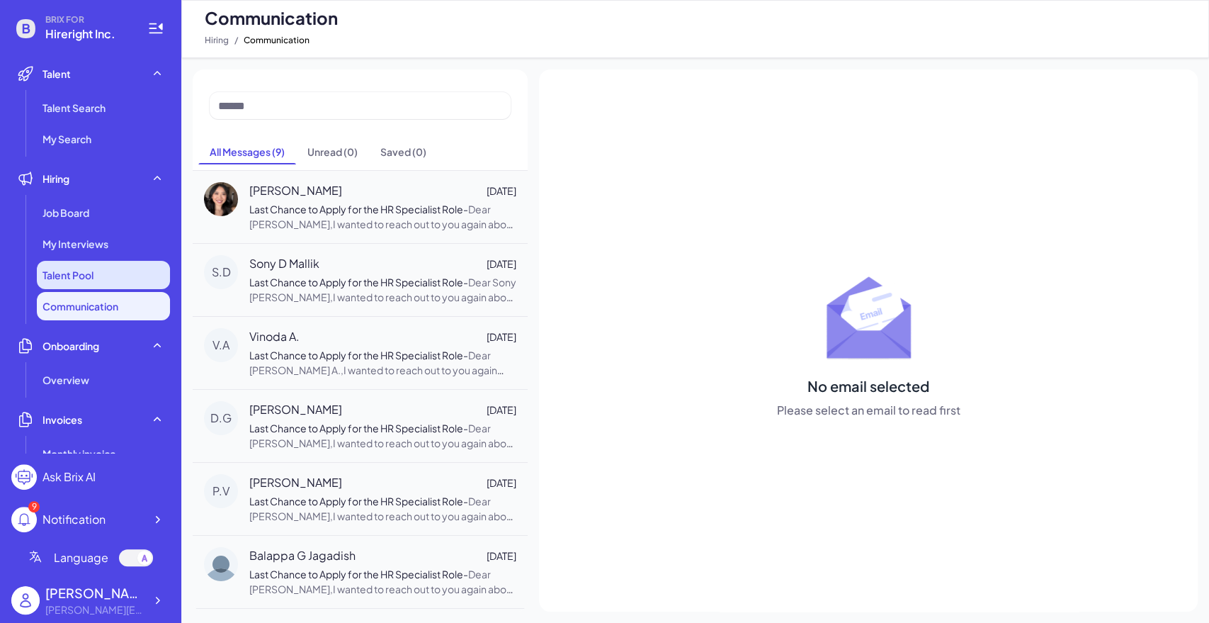
click at [117, 277] on li "Talent Pool" at bounding box center [103, 275] width 133 height 28
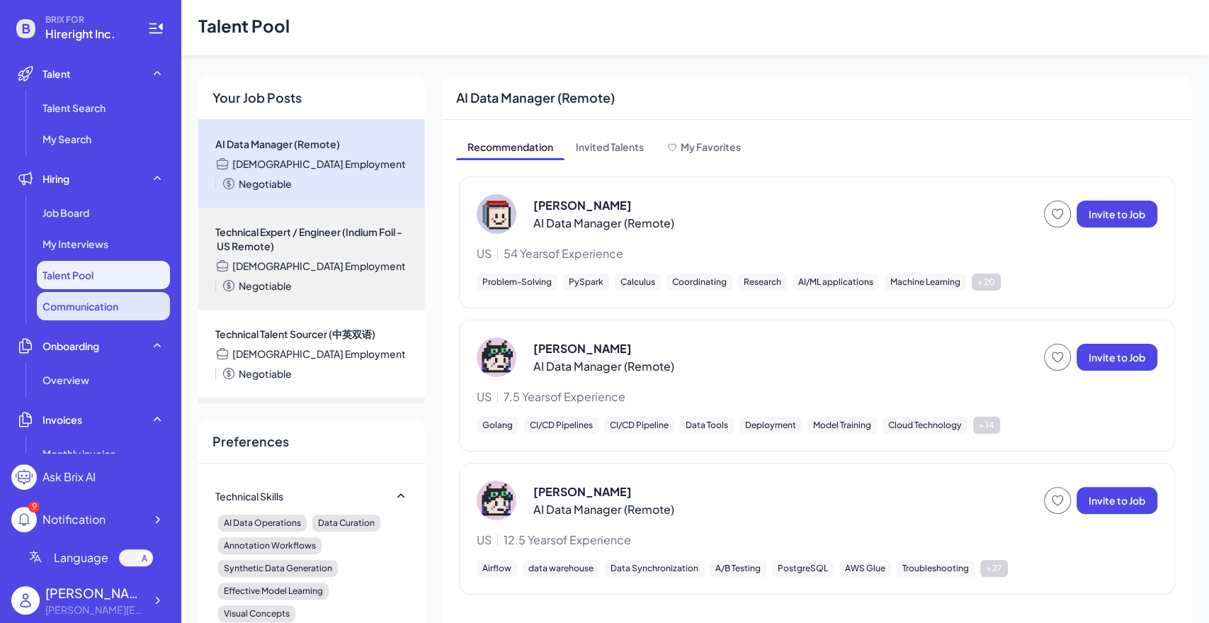
click at [113, 315] on li "Communication" at bounding box center [103, 306] width 133 height 28
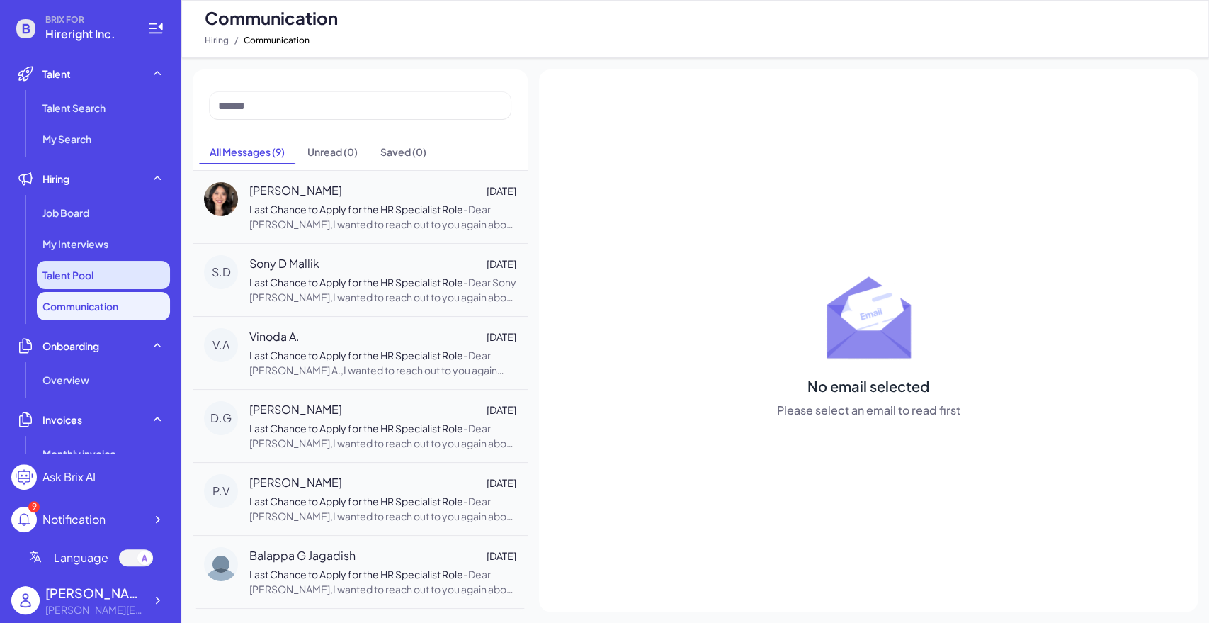
click at [110, 278] on li "Talent Pool" at bounding box center [103, 275] width 133 height 28
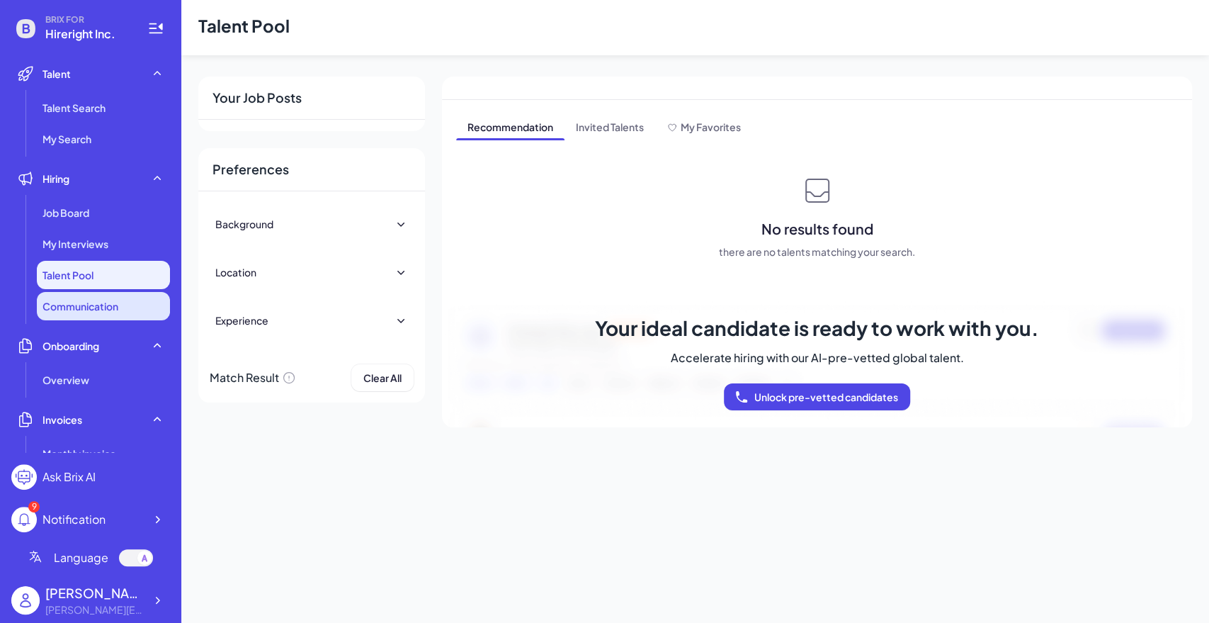
scroll to position [79, 0]
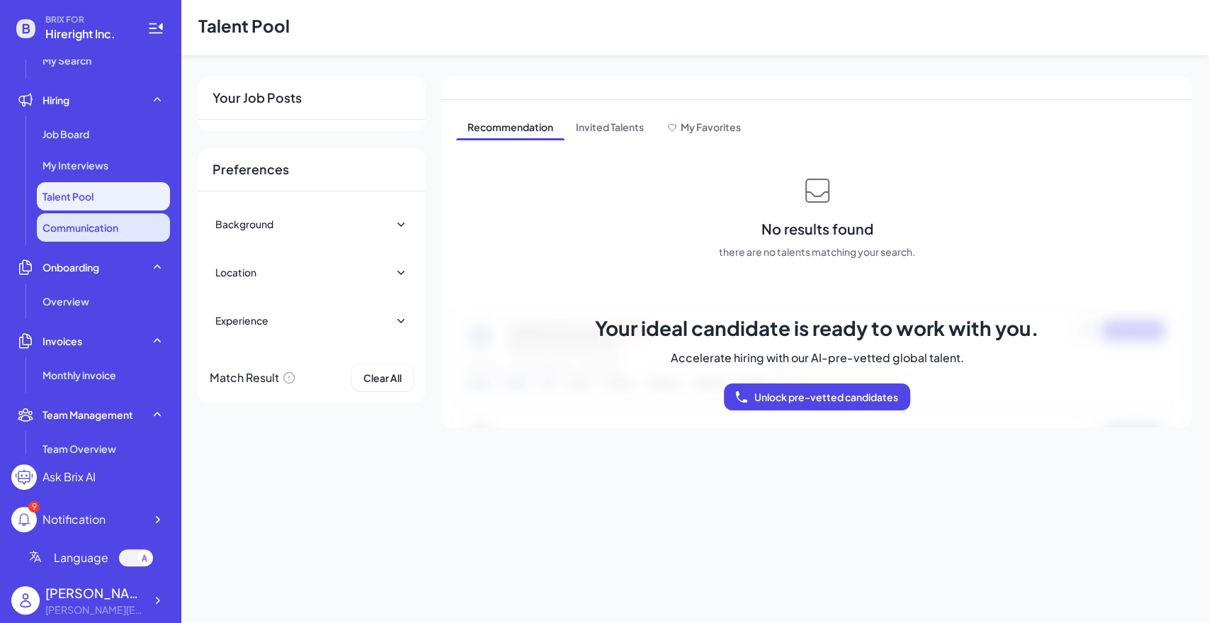
click at [87, 235] on li "Communication" at bounding box center [103, 227] width 133 height 28
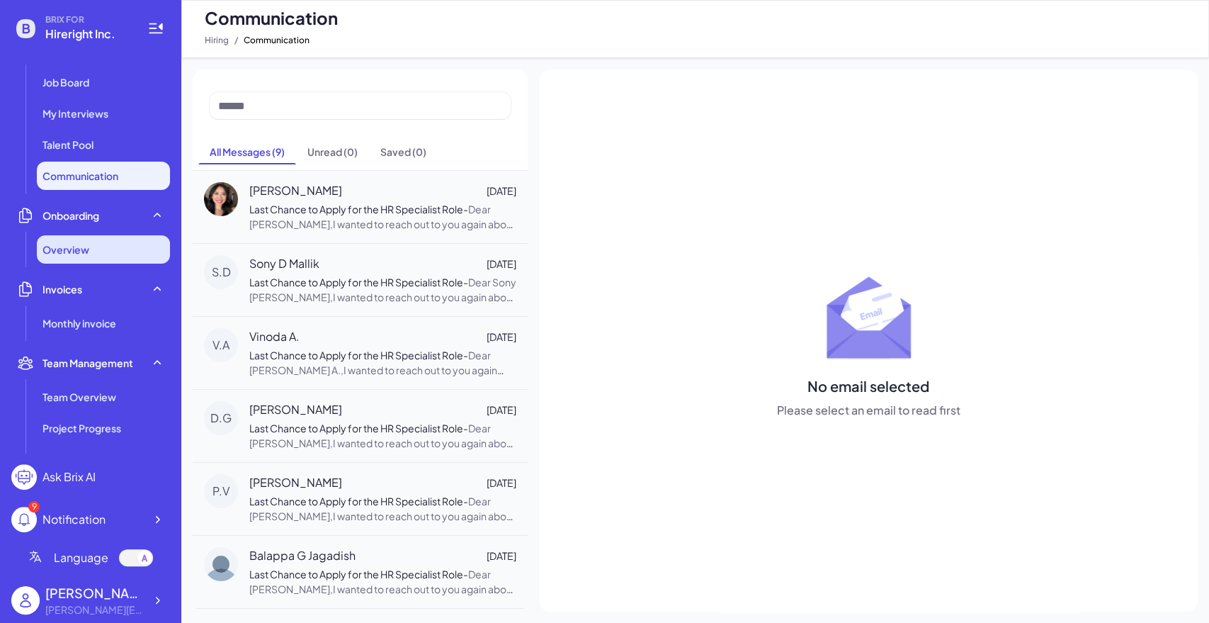
scroll to position [157, 0]
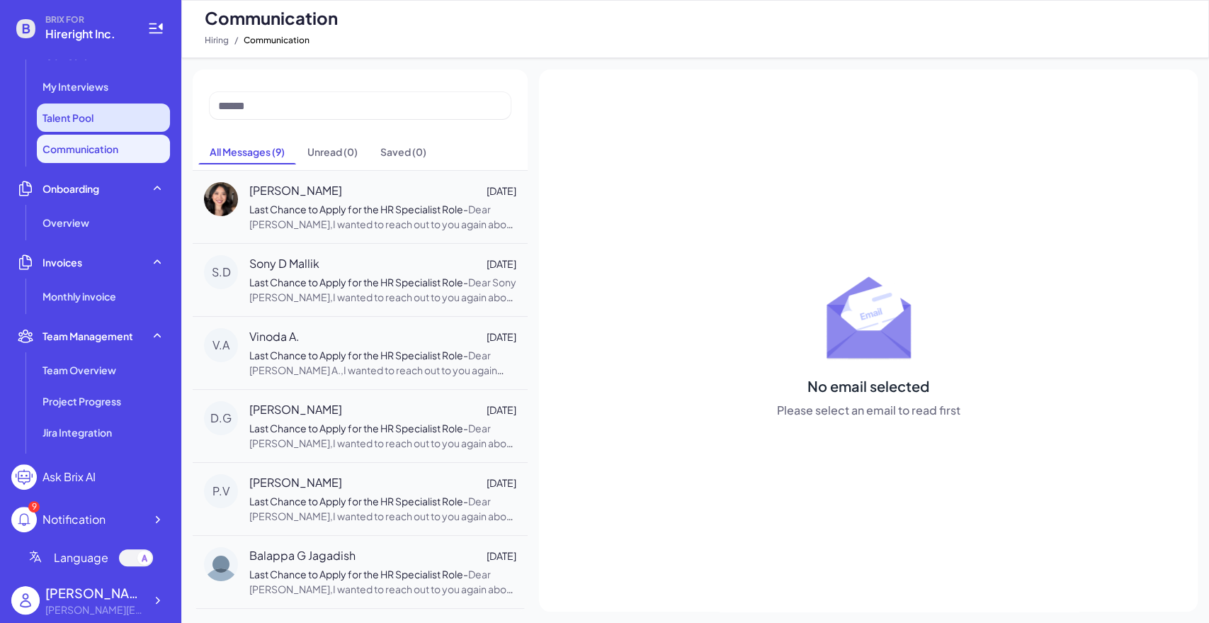
click at [89, 114] on span "Talent Pool" at bounding box center [68, 118] width 51 height 14
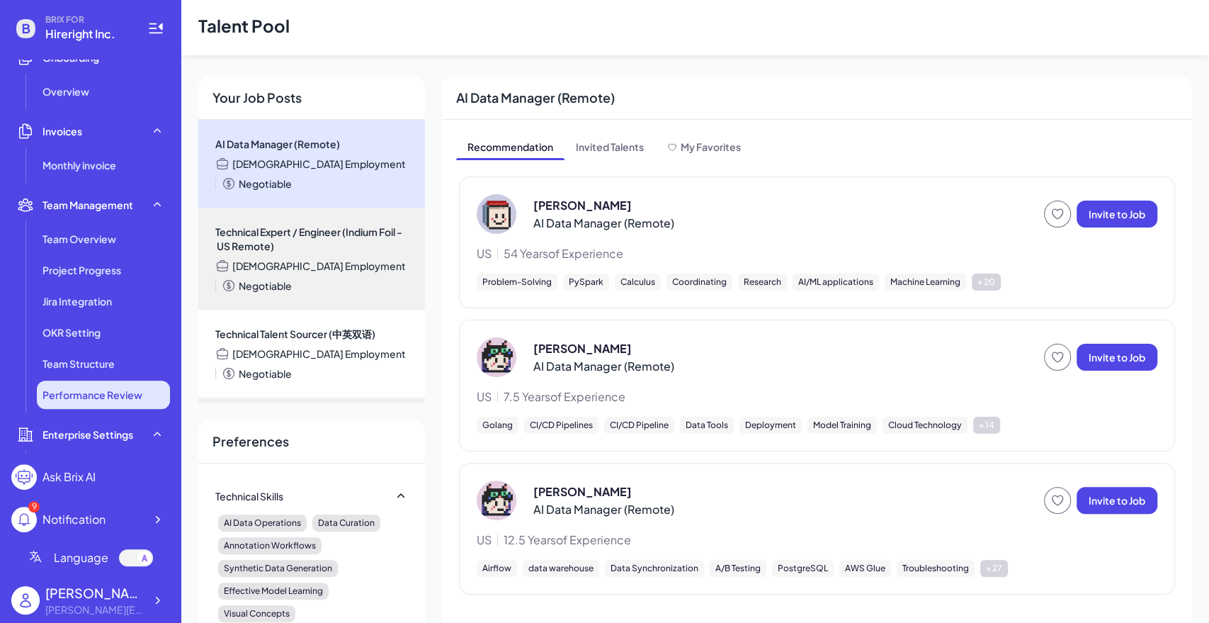
scroll to position [367, 0]
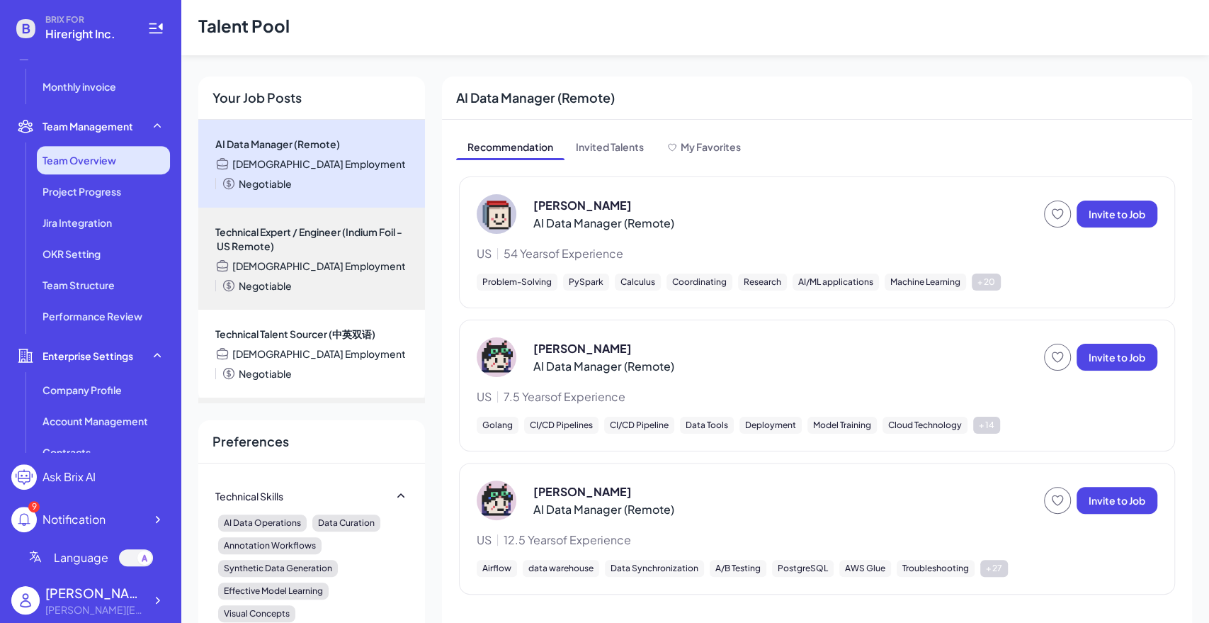
click at [125, 148] on li "Team Overview" at bounding box center [103, 160] width 133 height 28
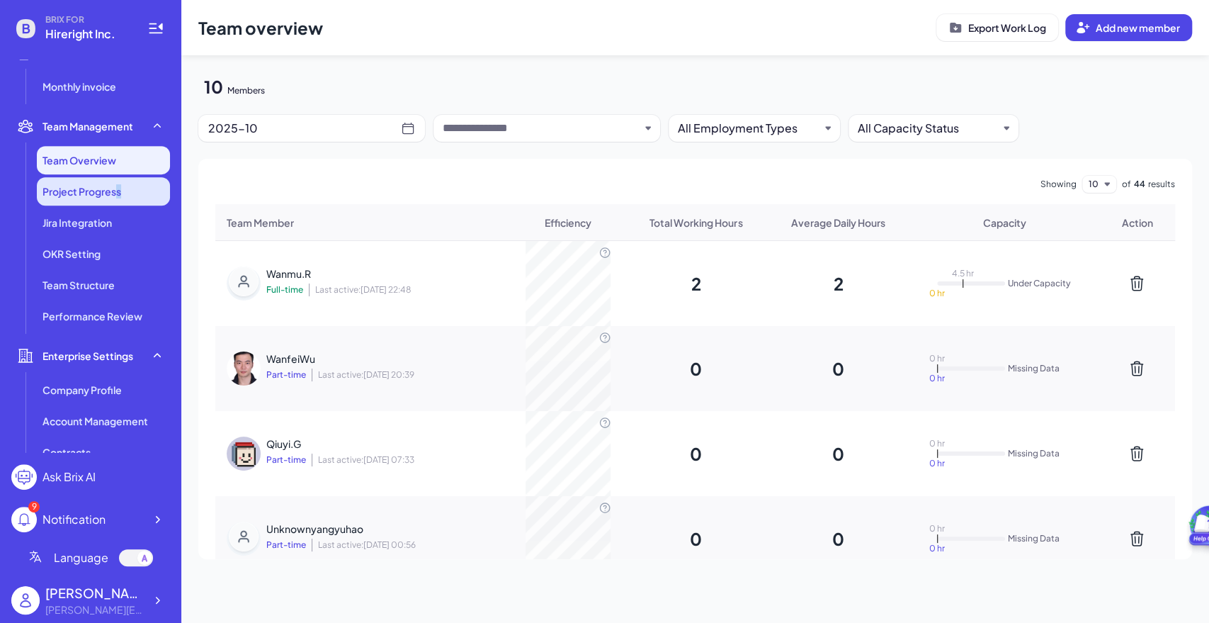
click at [118, 197] on span "Project Progress" at bounding box center [82, 191] width 79 height 14
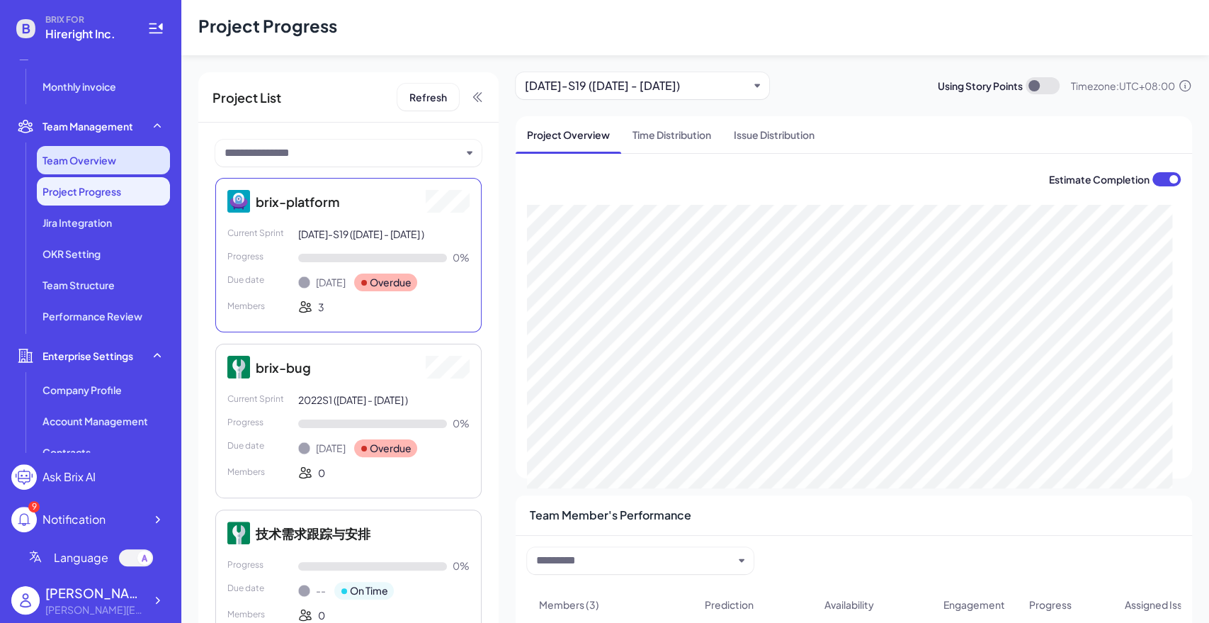
click at [113, 148] on li "Team Overview" at bounding box center [103, 160] width 133 height 28
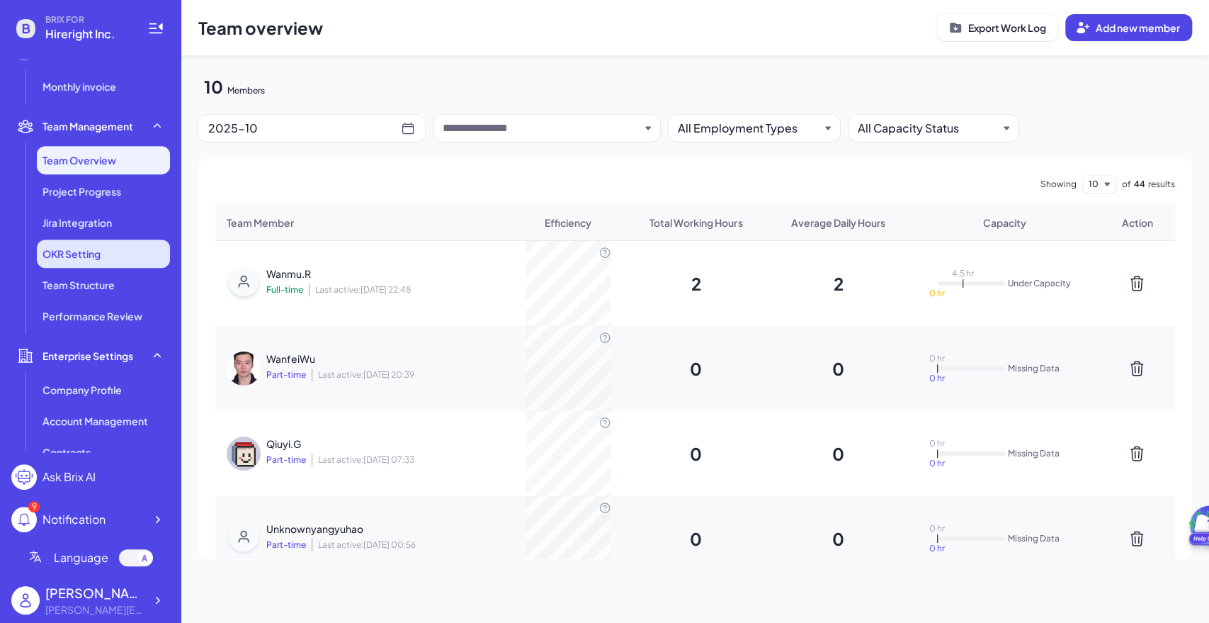
scroll to position [446, 0]
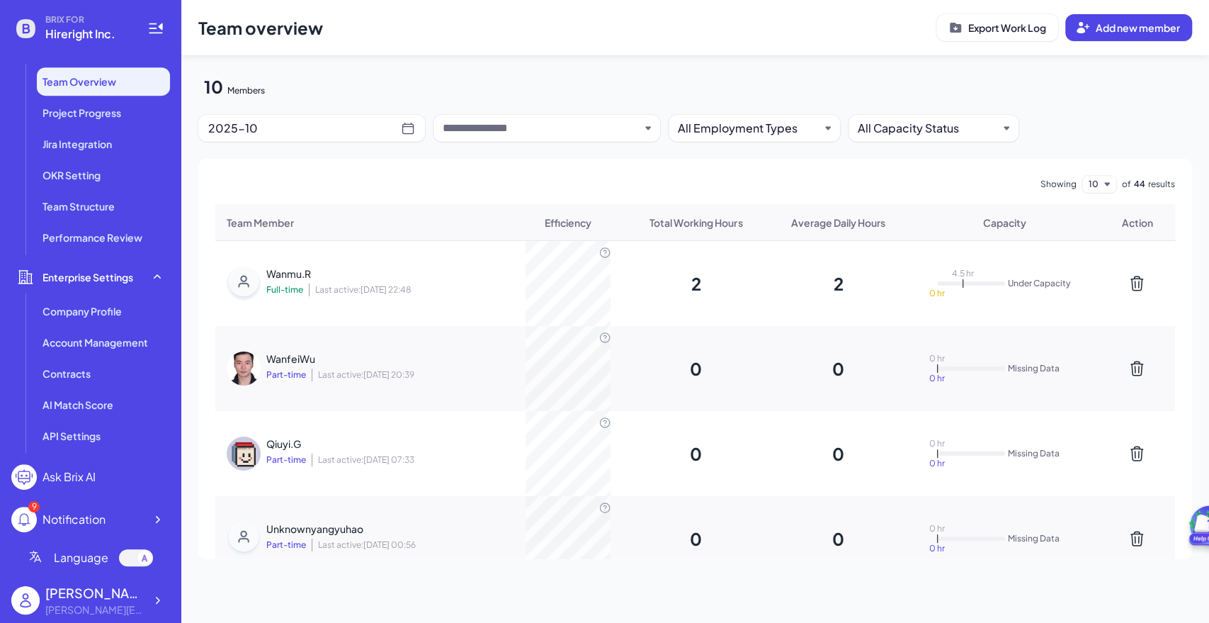
click at [108, 325] on ul "Company Profile Account Management Contracts AI Match Score API Settings" at bounding box center [90, 373] width 159 height 153
click at [95, 122] on li "Project Progress" at bounding box center [103, 112] width 133 height 28
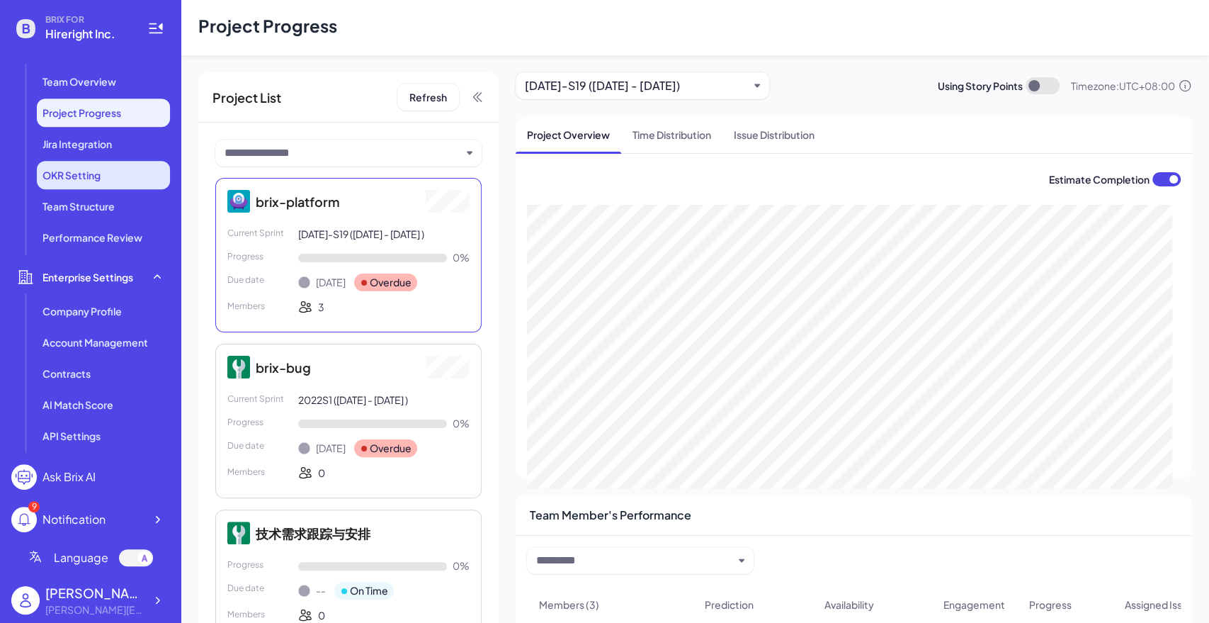
click at [89, 166] on li "OKR Setting" at bounding box center [103, 175] width 133 height 28
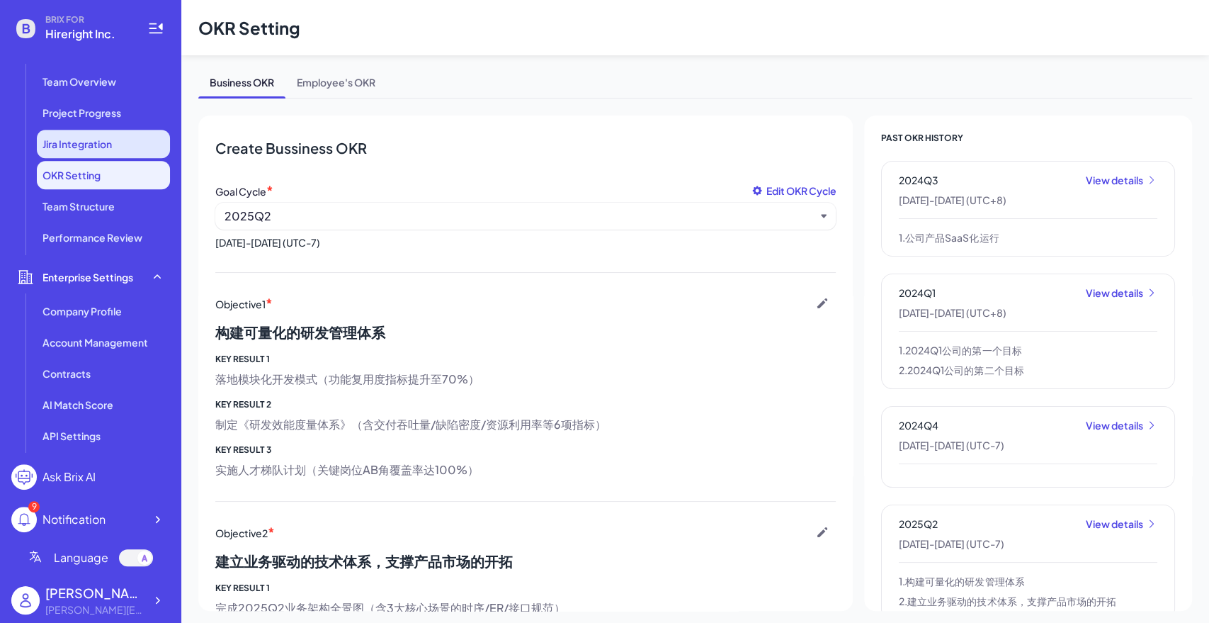
click at [93, 148] on span "Jira Integration" at bounding box center [77, 144] width 69 height 14
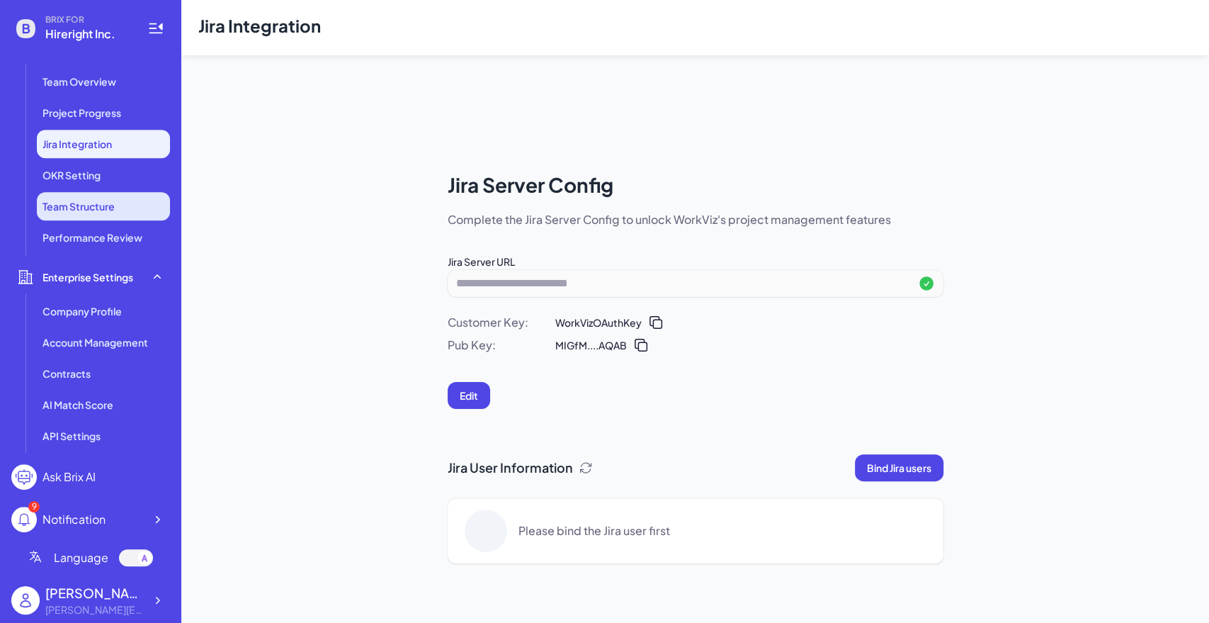
click at [98, 206] on span "Team Structure" at bounding box center [79, 206] width 72 height 14
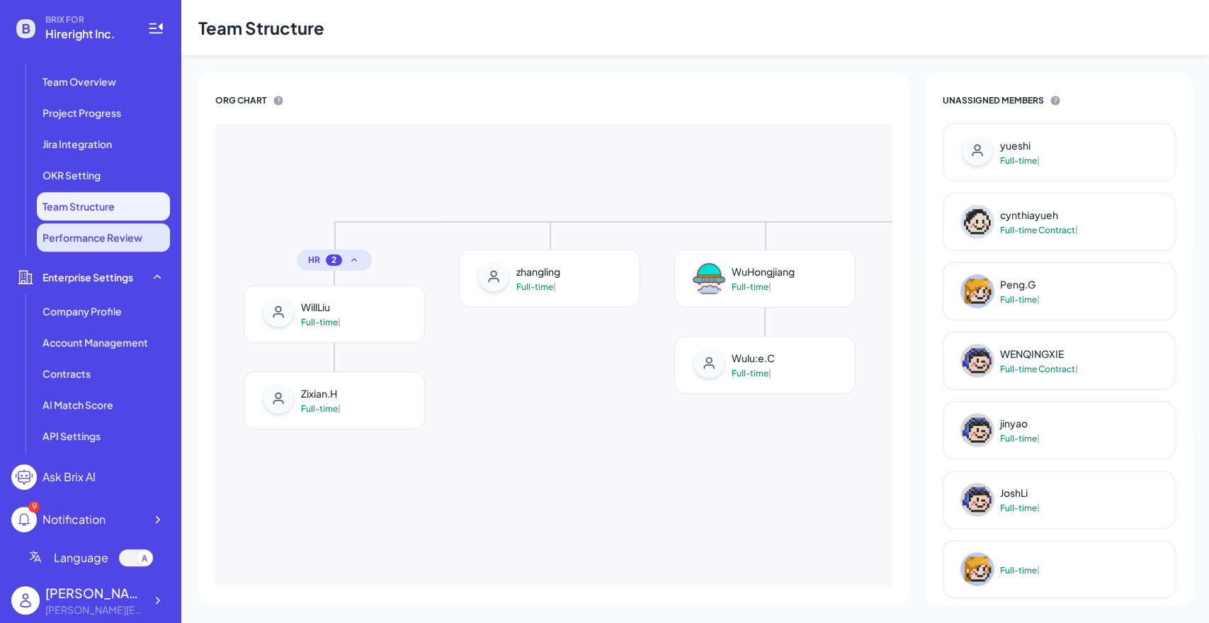
click at [92, 249] on li "Performance Review" at bounding box center [103, 237] width 133 height 28
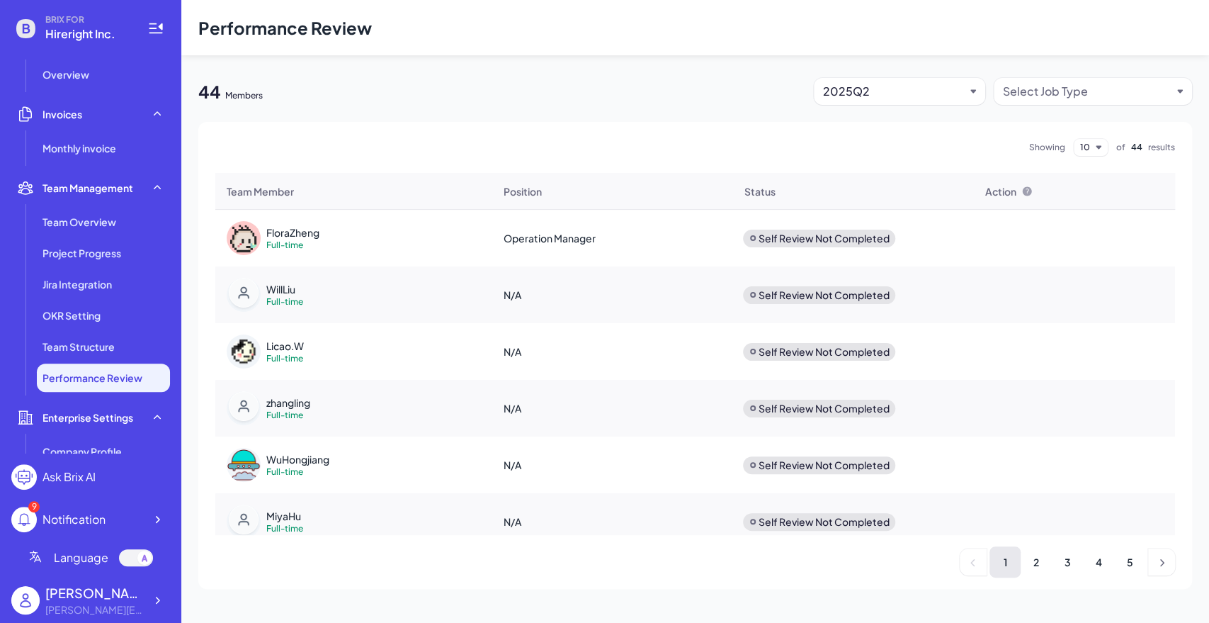
scroll to position [288, 0]
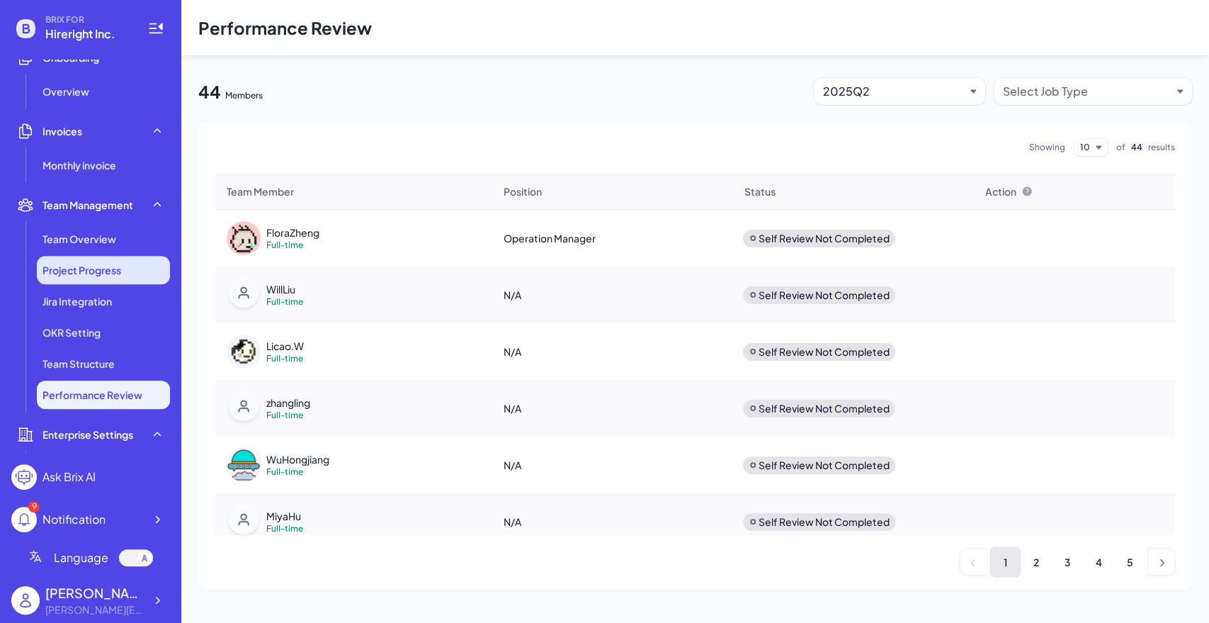
click at [86, 256] on li "Project Progress" at bounding box center [103, 270] width 133 height 28
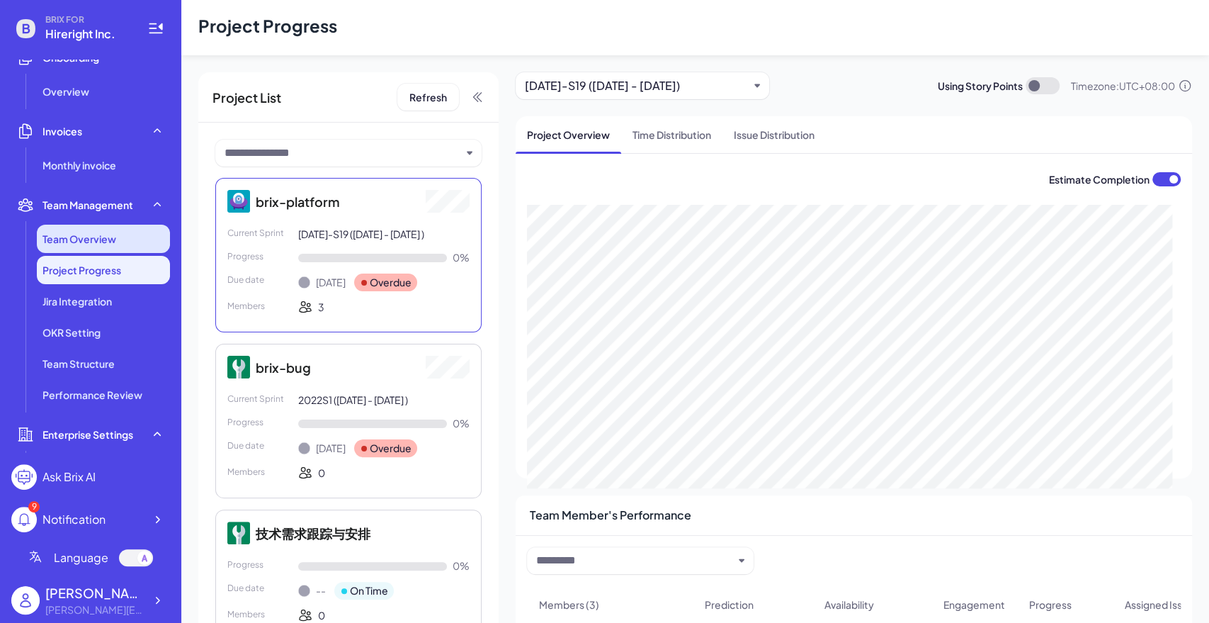
click at [96, 236] on span "Team Overview" at bounding box center [80, 239] width 74 height 14
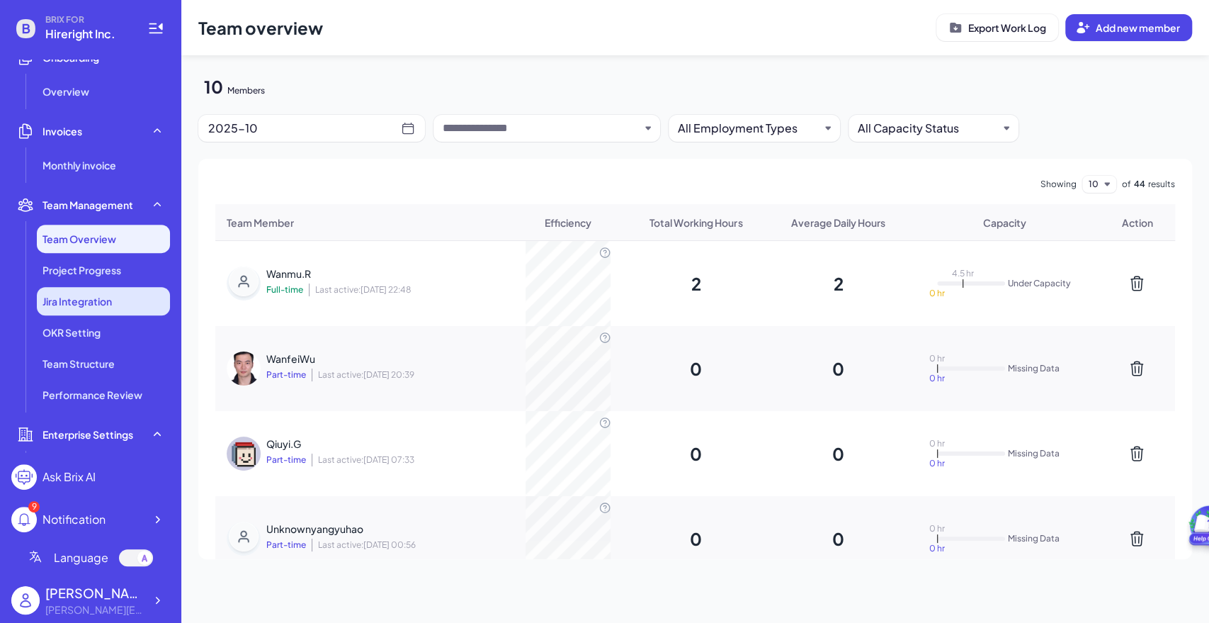
click at [89, 296] on span "Jira Integration" at bounding box center [77, 301] width 69 height 14
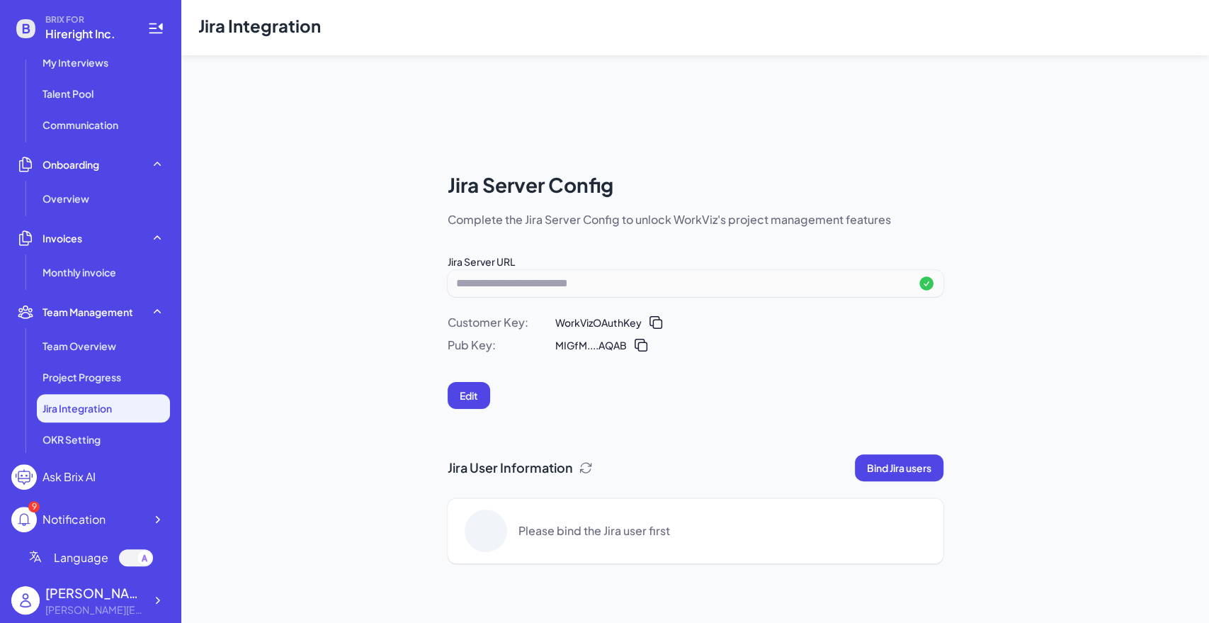
scroll to position [52, 0]
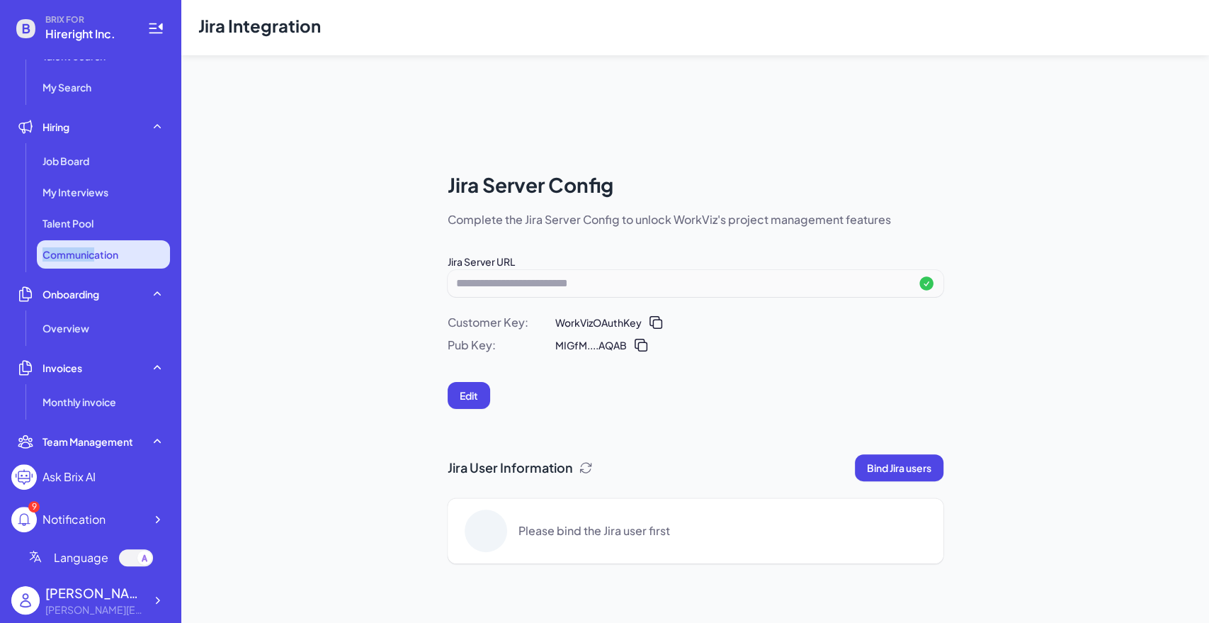
click at [96, 239] on ul "Job Board My Interviews Talent Pool Communication" at bounding box center [90, 208] width 159 height 122
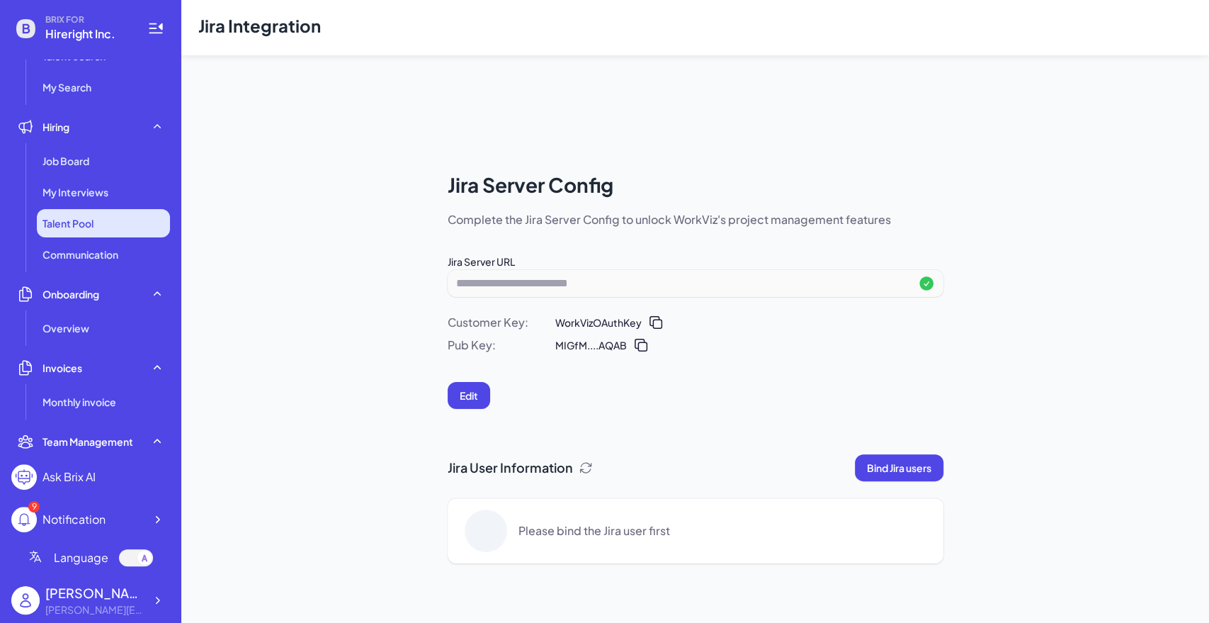
click at [93, 220] on span "Talent Pool" at bounding box center [68, 223] width 51 height 14
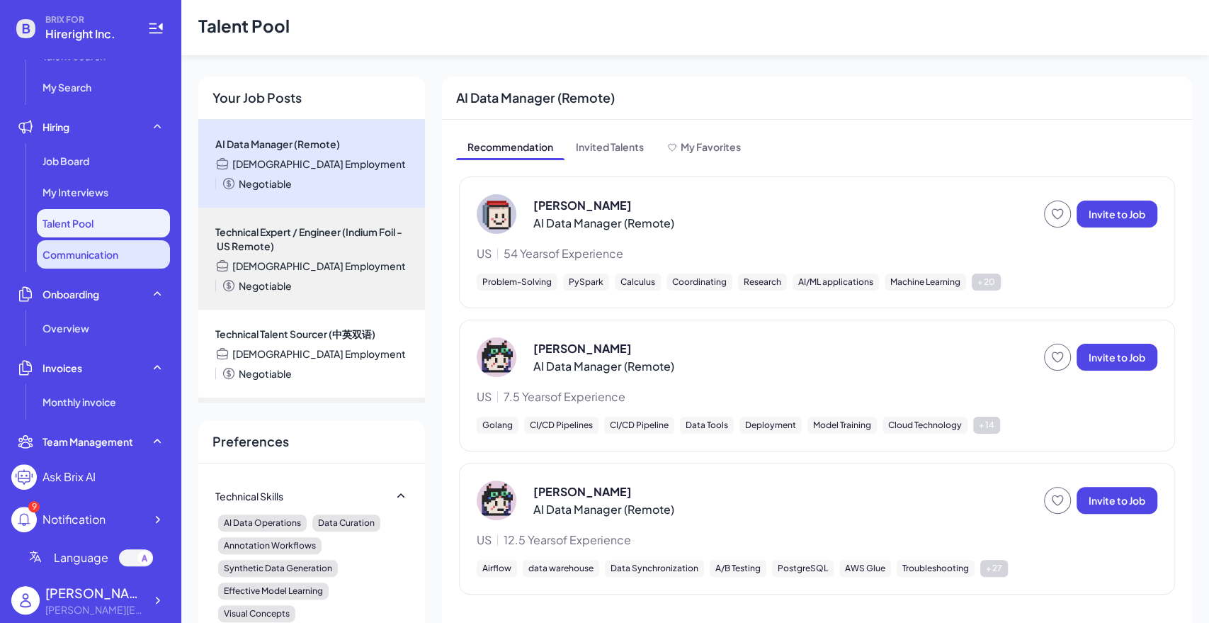
click at [93, 252] on span "Communication" at bounding box center [81, 254] width 76 height 14
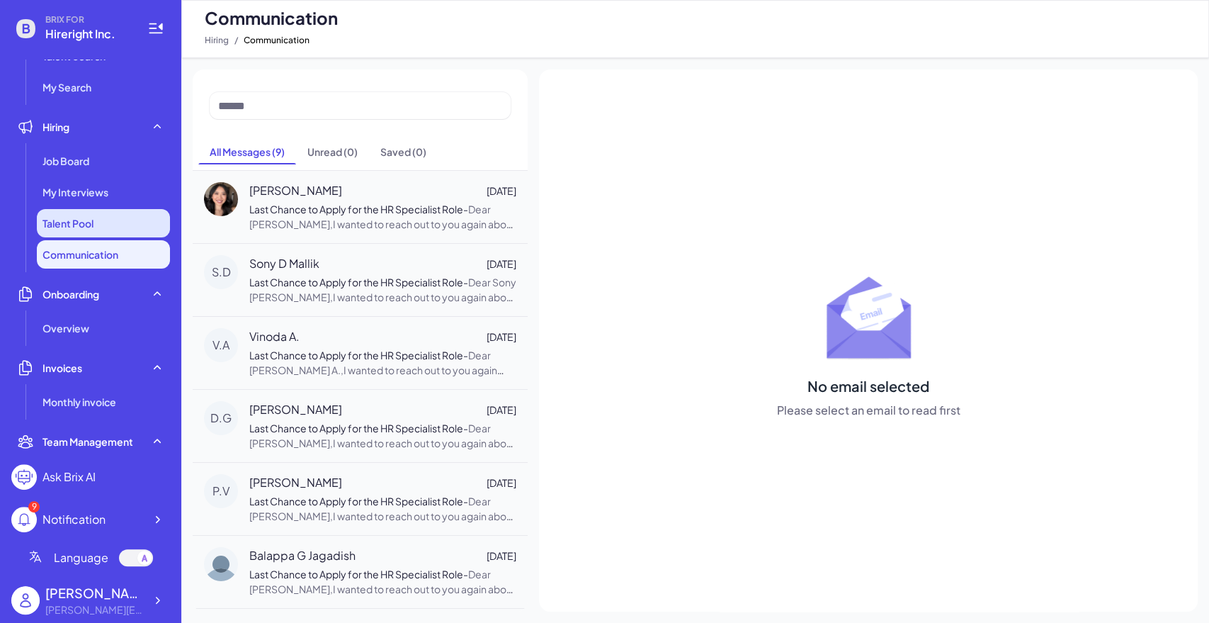
click at [94, 225] on span "Talent Pool" at bounding box center [68, 223] width 51 height 14
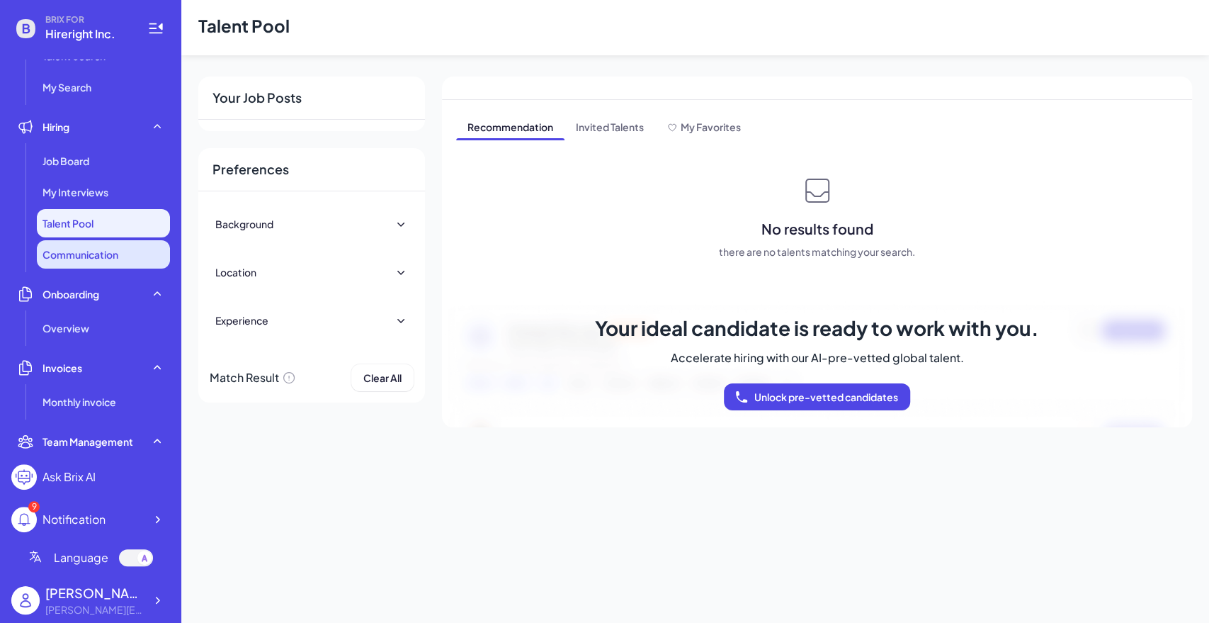
click at [111, 260] on span "Communication" at bounding box center [81, 254] width 76 height 14
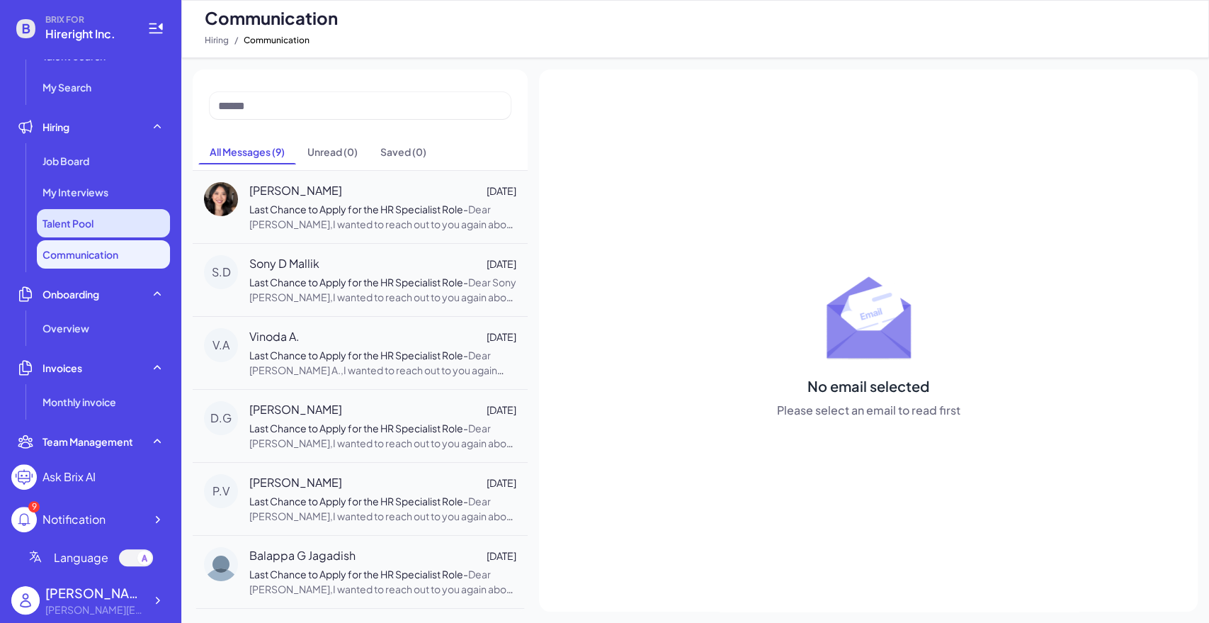
click at [100, 222] on li "Talent Pool" at bounding box center [103, 223] width 133 height 28
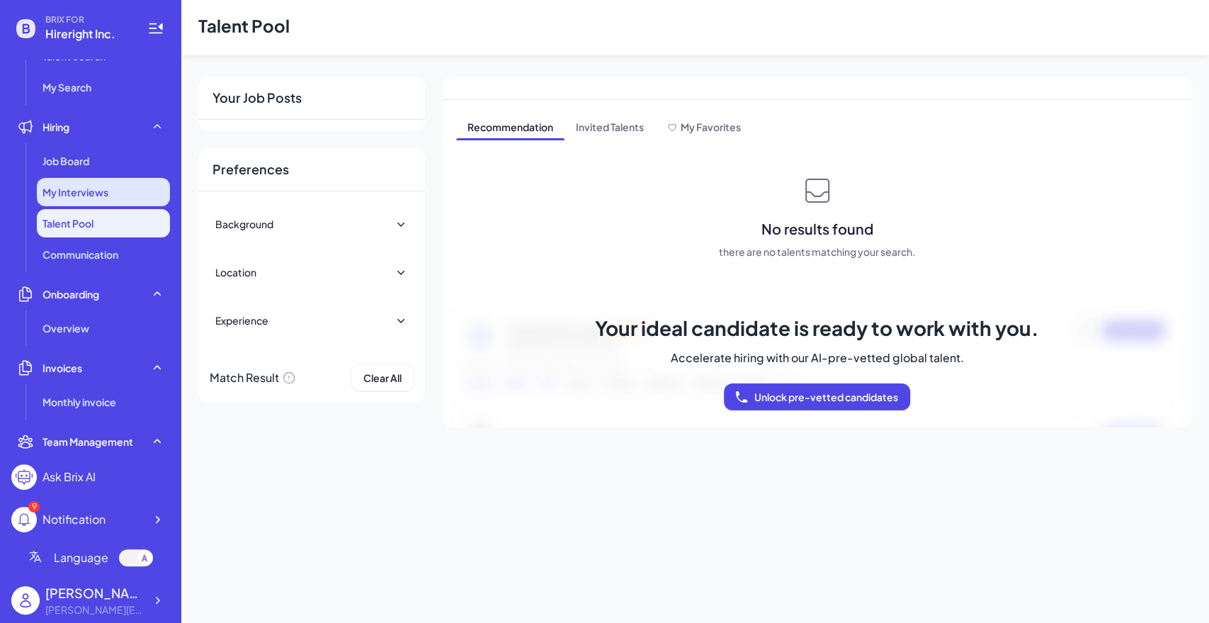
click at [119, 197] on div "My Interviews" at bounding box center [103, 192] width 133 height 28
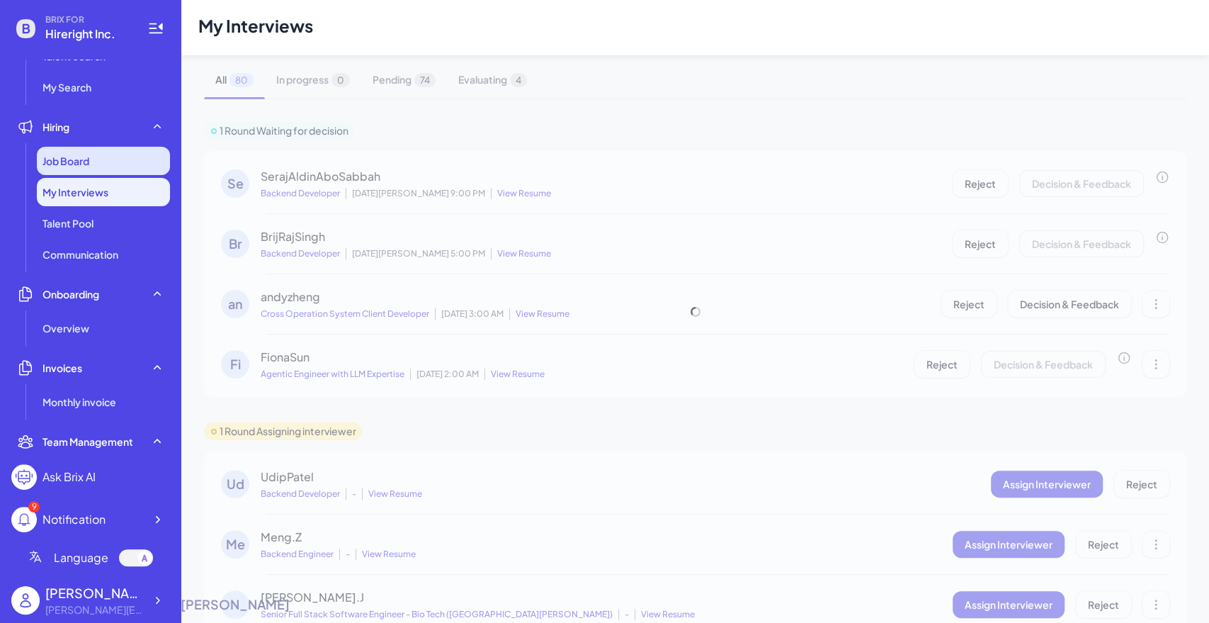
click at [65, 171] on div "Job Board" at bounding box center [103, 161] width 133 height 28
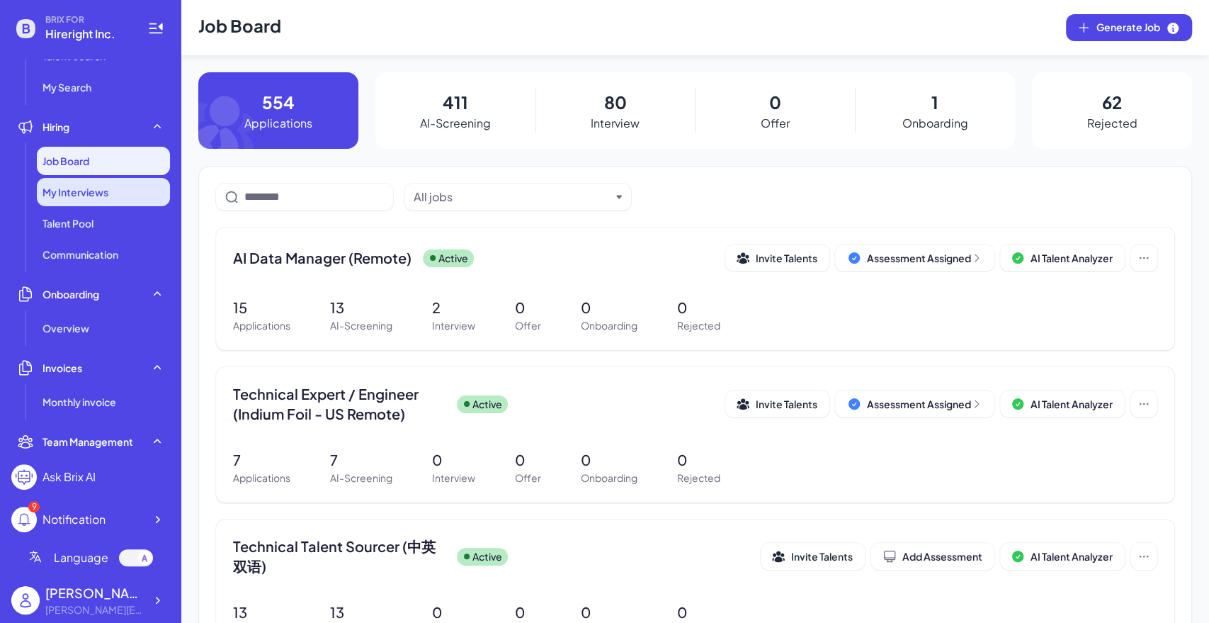
click at [52, 197] on span "My Interviews" at bounding box center [76, 192] width 66 height 14
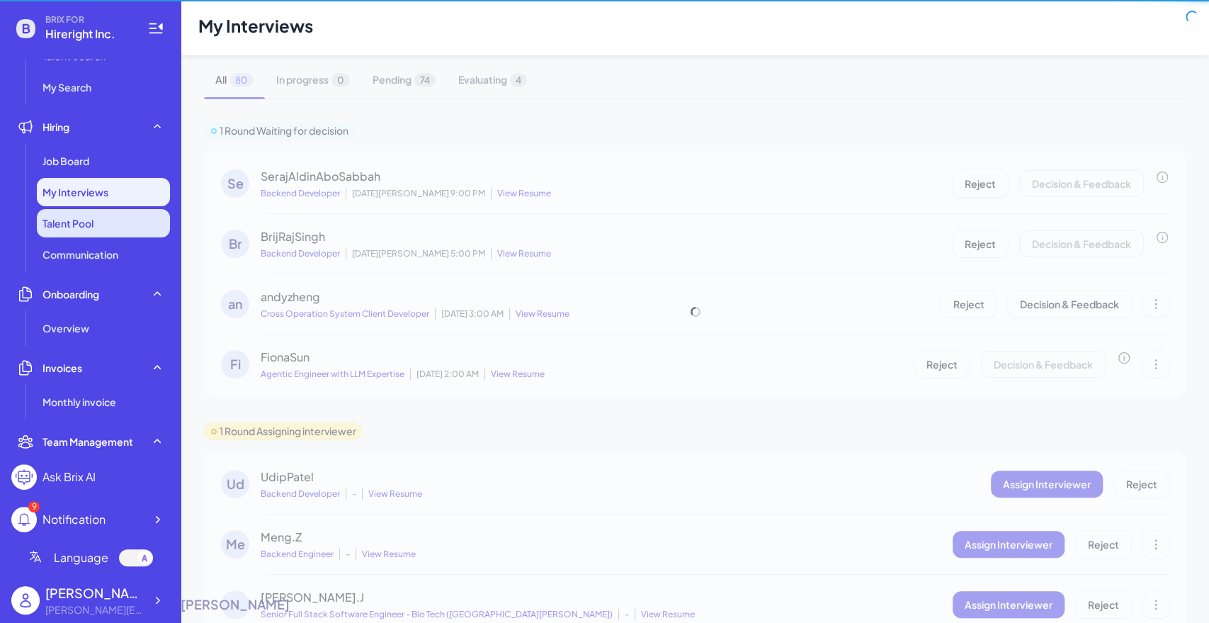
click at [64, 230] on li "Talent Pool" at bounding box center [103, 223] width 133 height 28
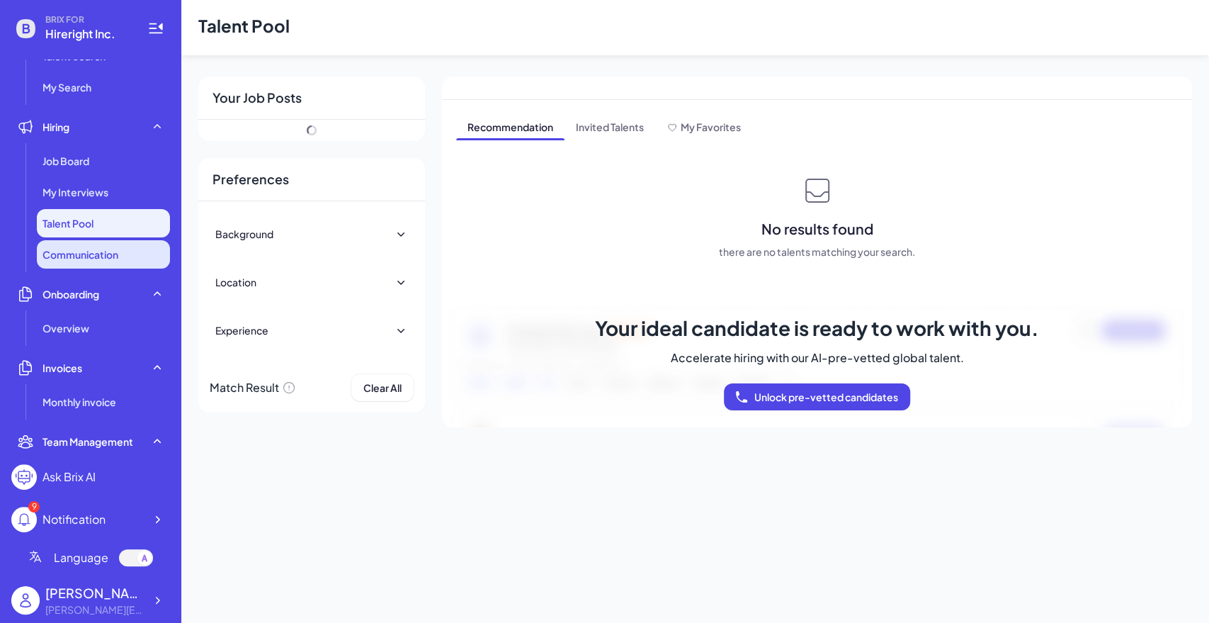
click at [73, 254] on span "Communication" at bounding box center [81, 254] width 76 height 14
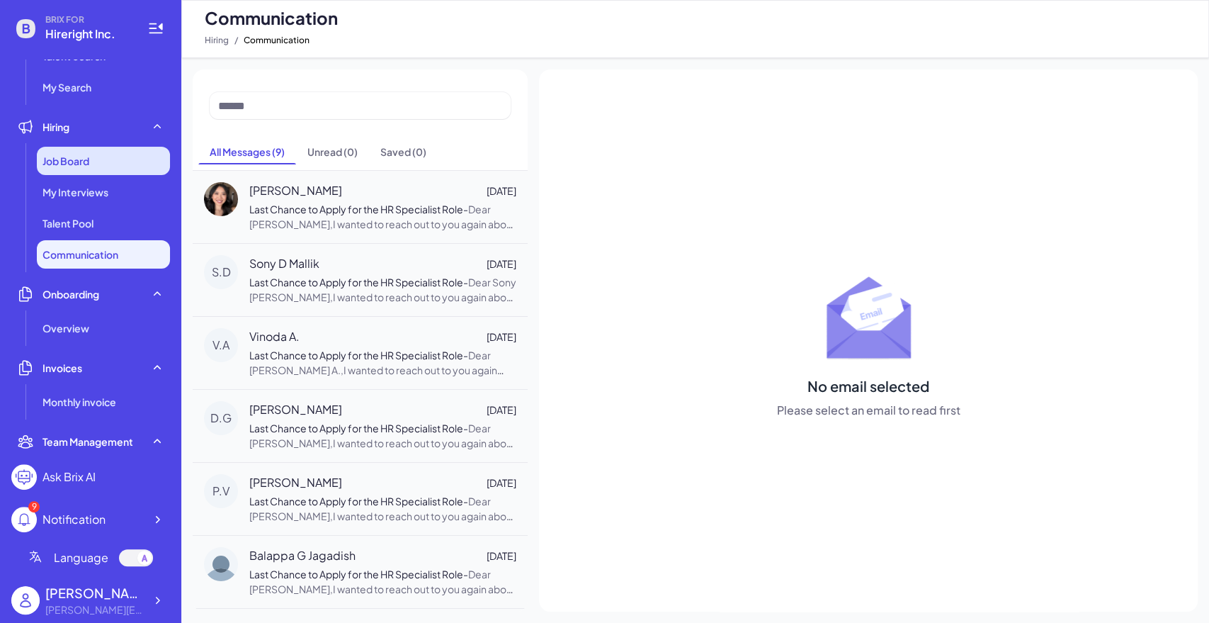
click at [68, 152] on div "Job Board" at bounding box center [103, 161] width 133 height 28
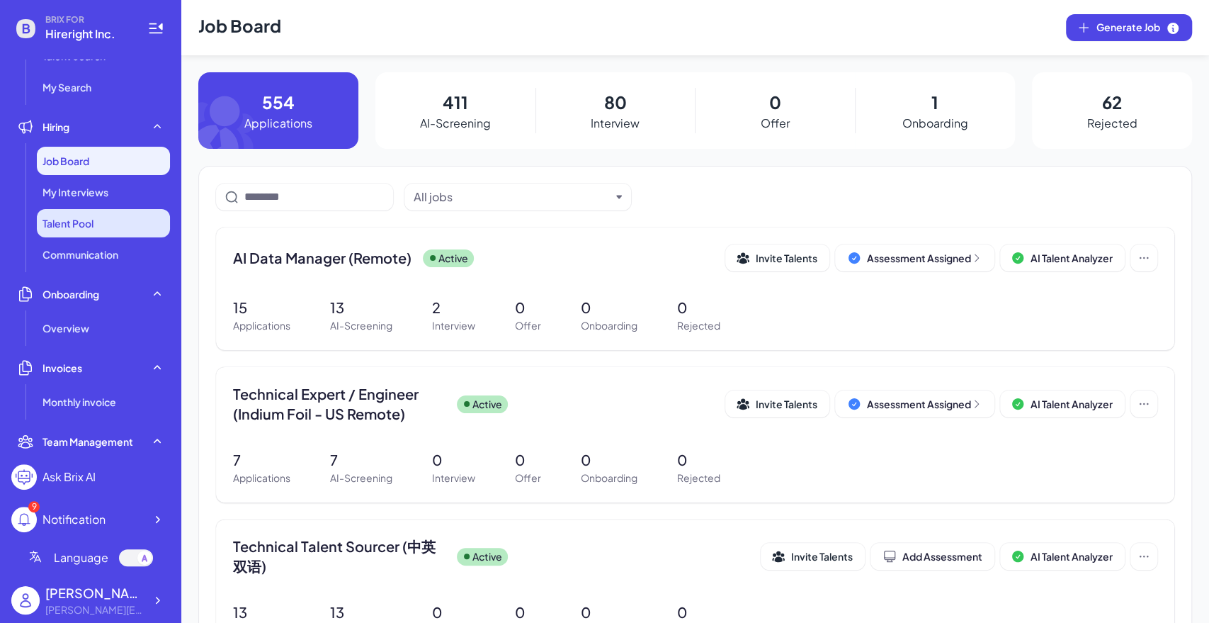
click at [91, 234] on li "Talent Pool" at bounding box center [103, 223] width 133 height 28
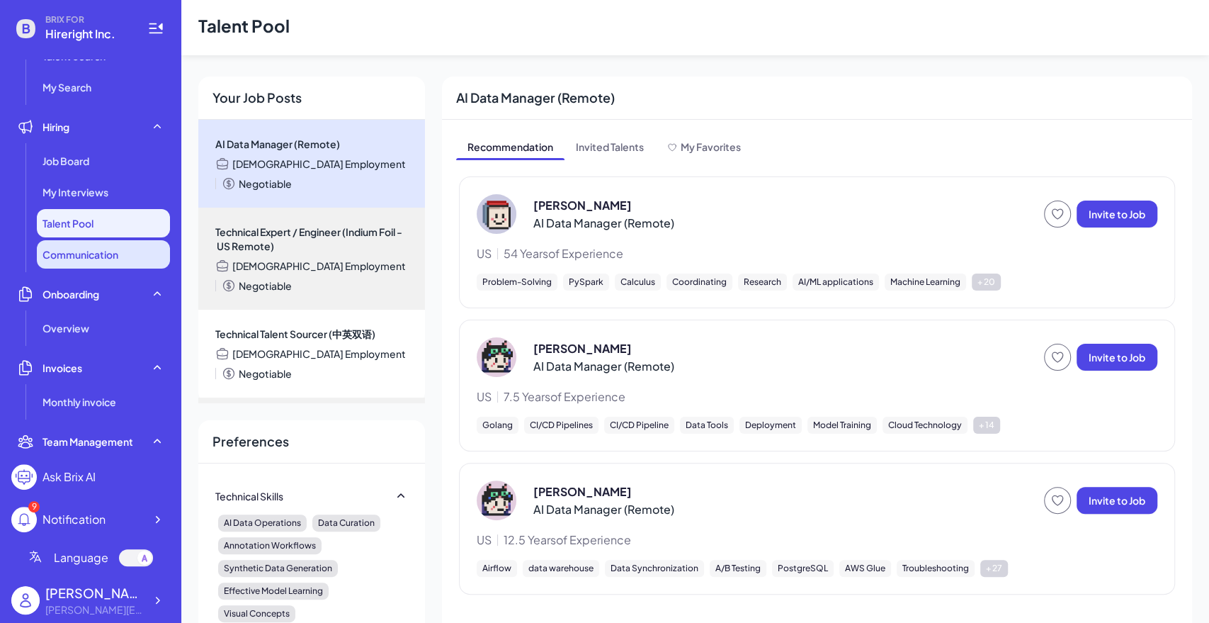
click at [100, 256] on span "Communication" at bounding box center [81, 254] width 76 height 14
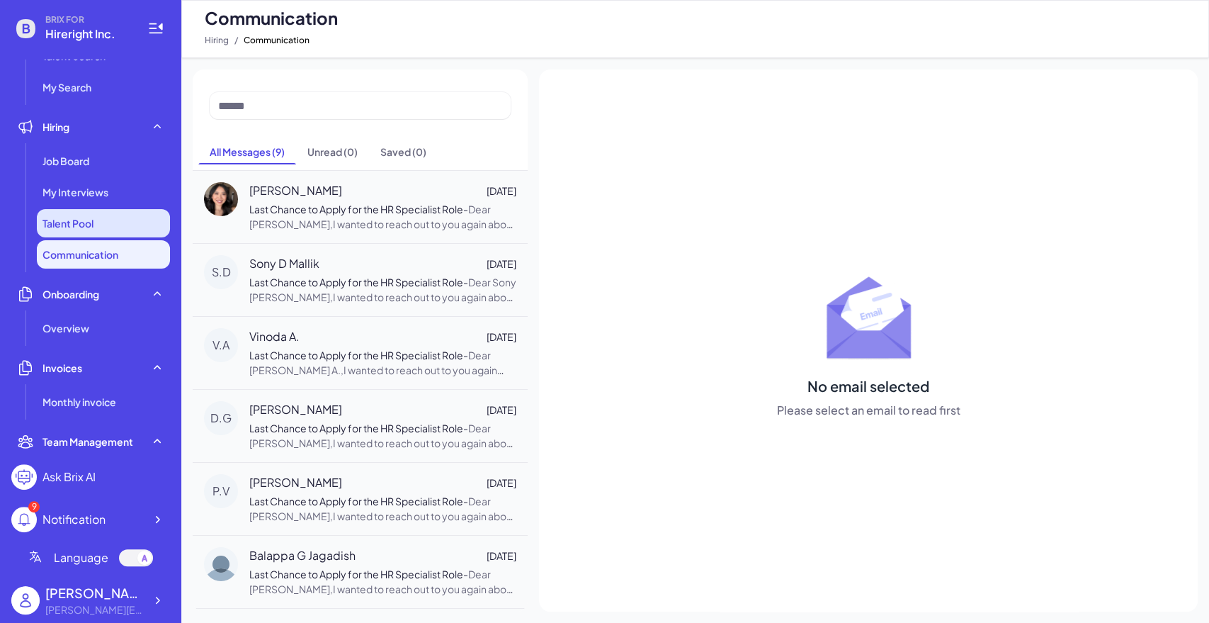
click at [117, 225] on li "Talent Pool" at bounding box center [103, 223] width 133 height 28
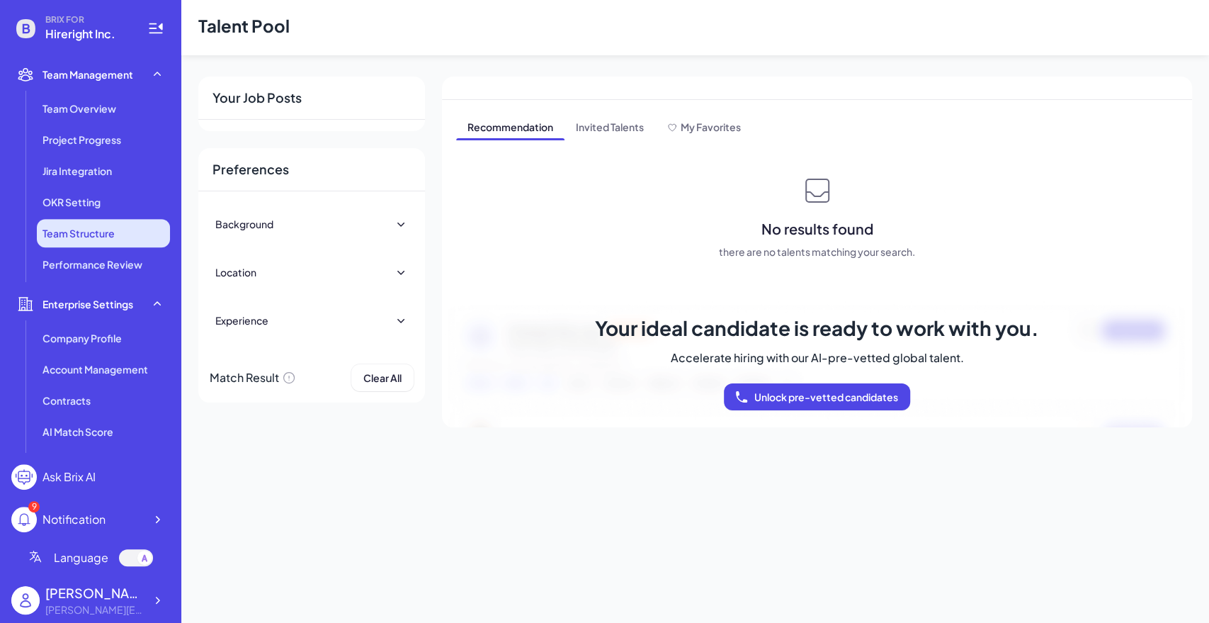
scroll to position [446, 0]
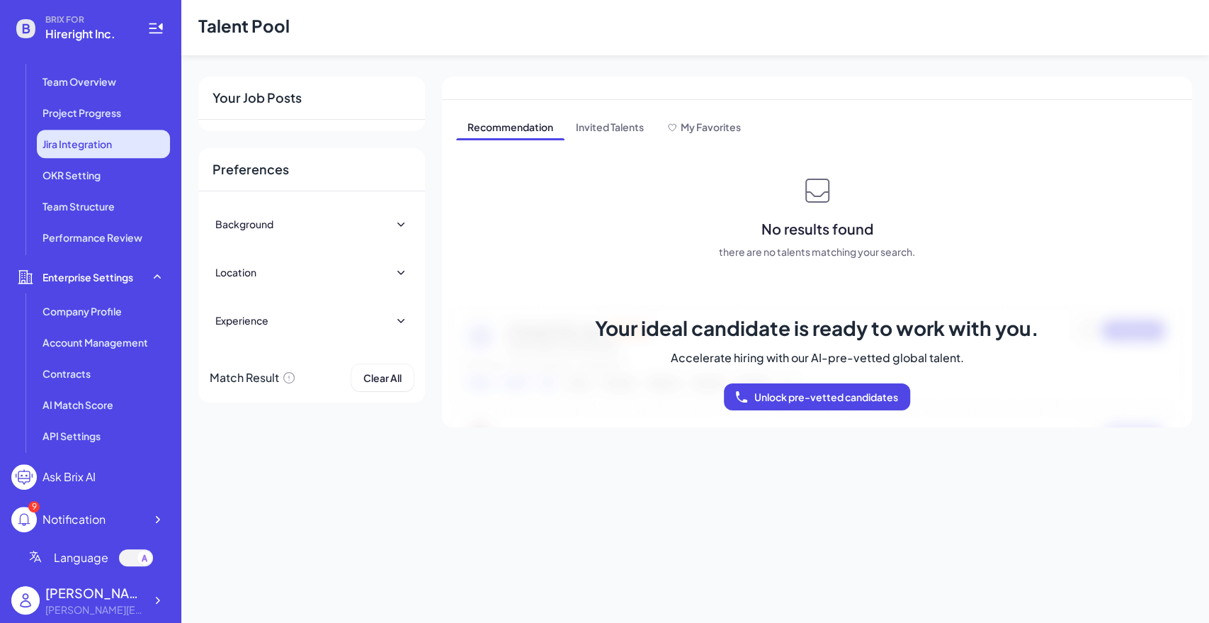
click at [101, 152] on li "Jira Integration" at bounding box center [103, 144] width 133 height 28
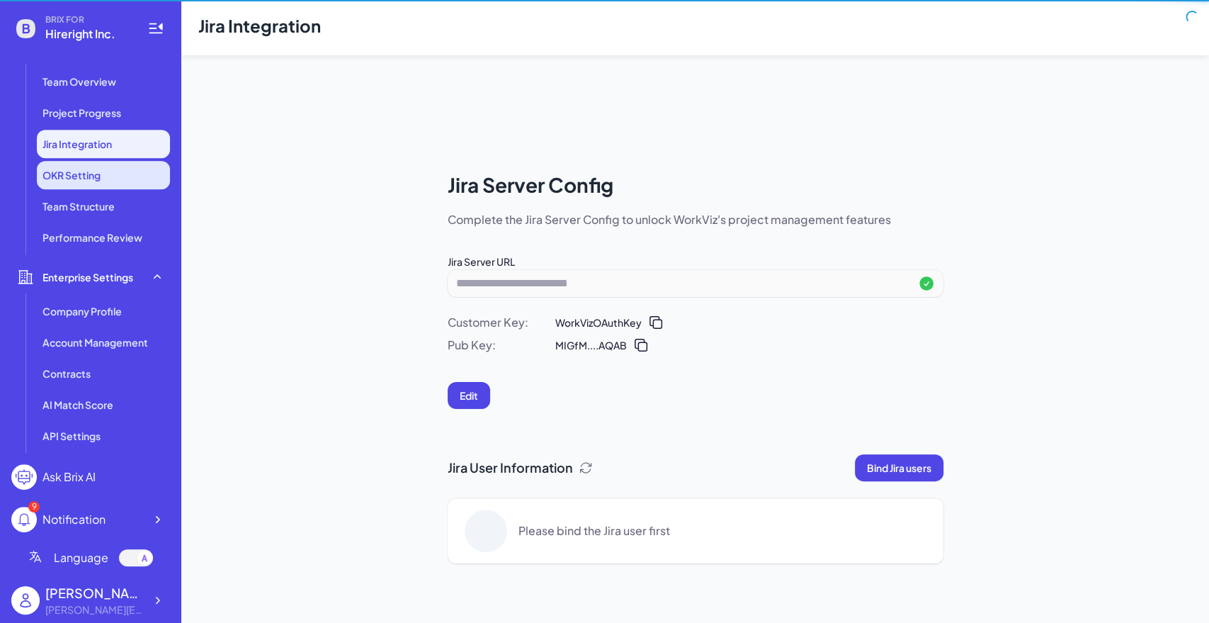
click at [98, 186] on li "OKR Setting" at bounding box center [103, 175] width 133 height 28
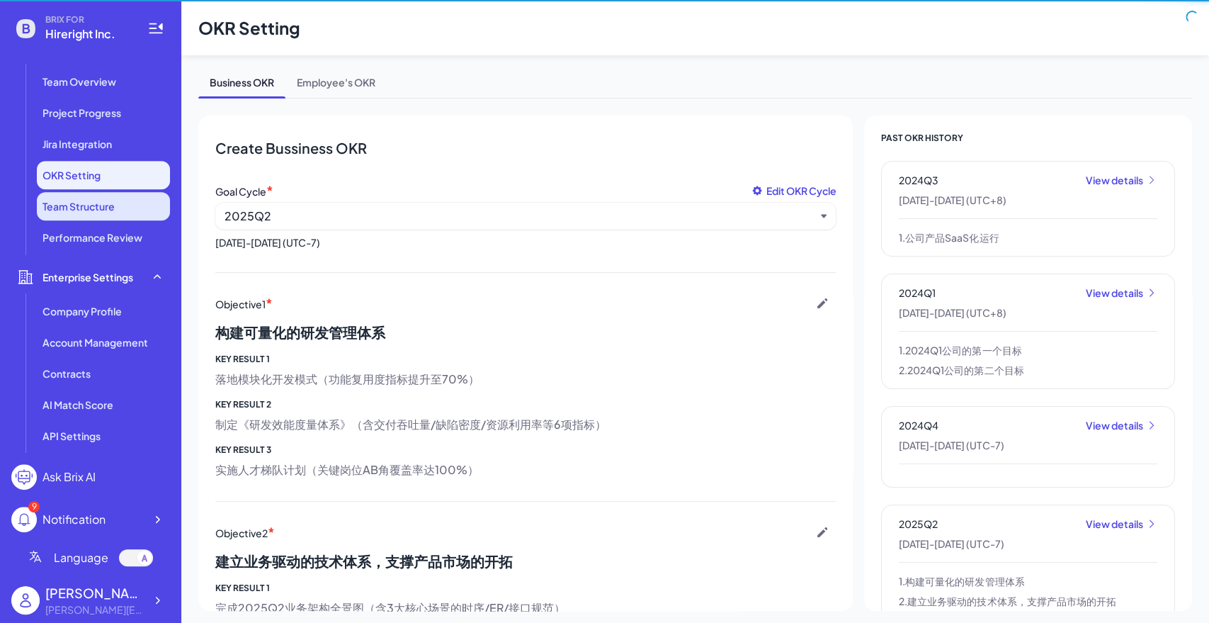
click at [101, 219] on li "Team Structure" at bounding box center [103, 206] width 133 height 28
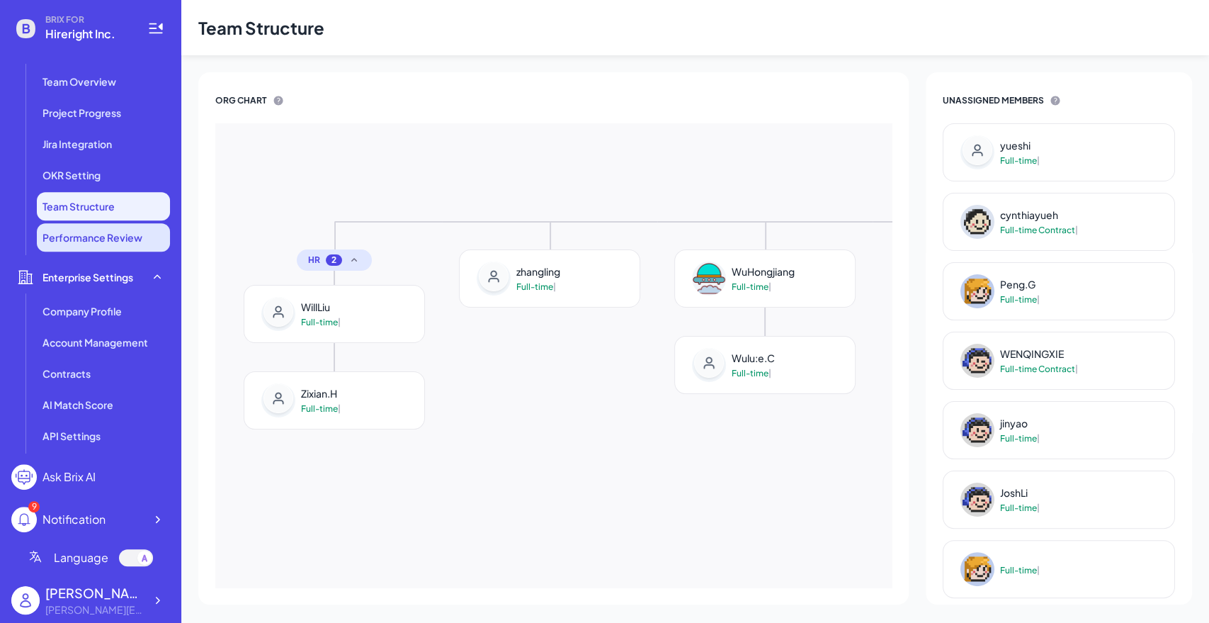
click at [100, 247] on li "Performance Review" at bounding box center [103, 237] width 133 height 28
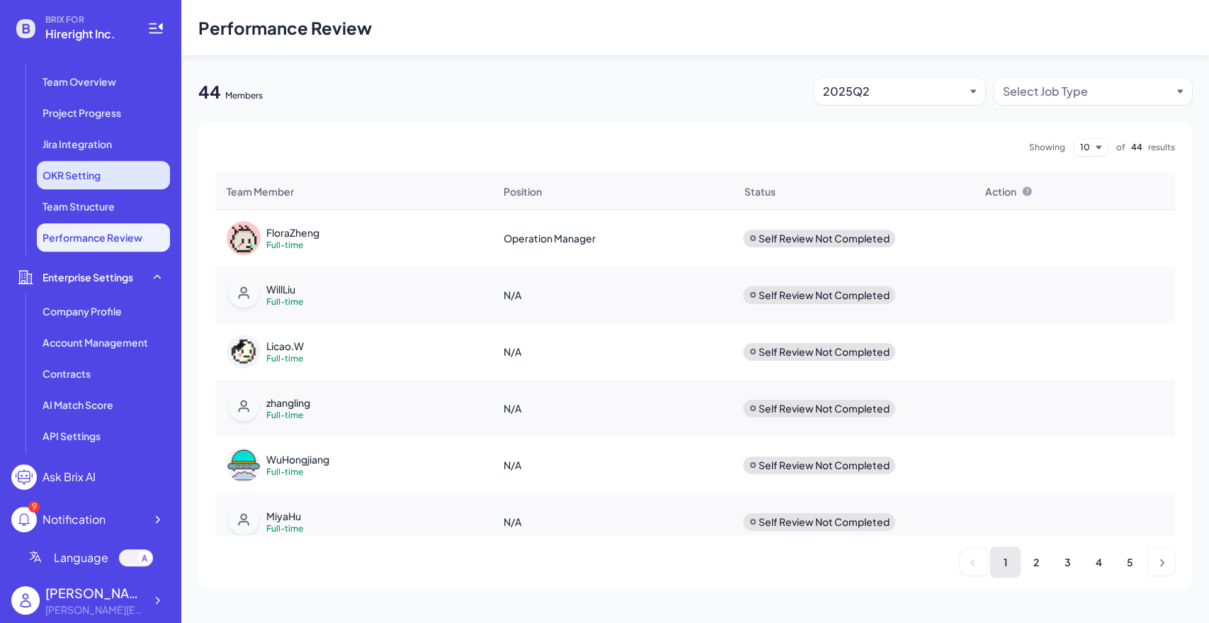
click at [97, 178] on span "OKR Setting" at bounding box center [72, 175] width 58 height 14
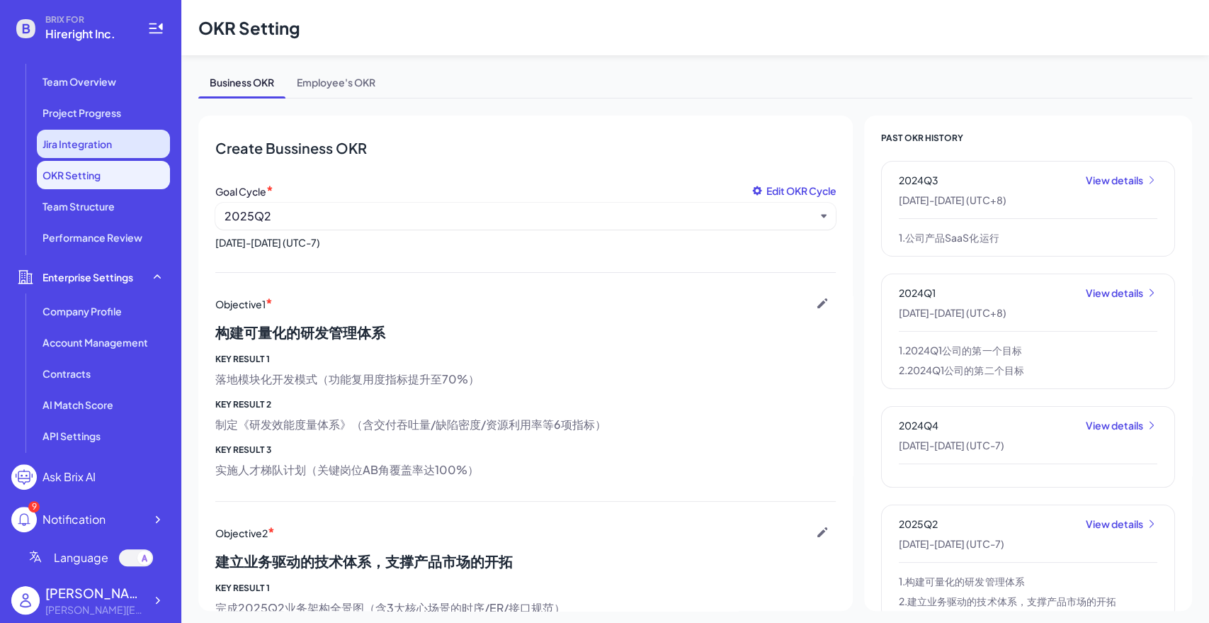
click at [99, 145] on span "Jira Integration" at bounding box center [77, 144] width 69 height 14
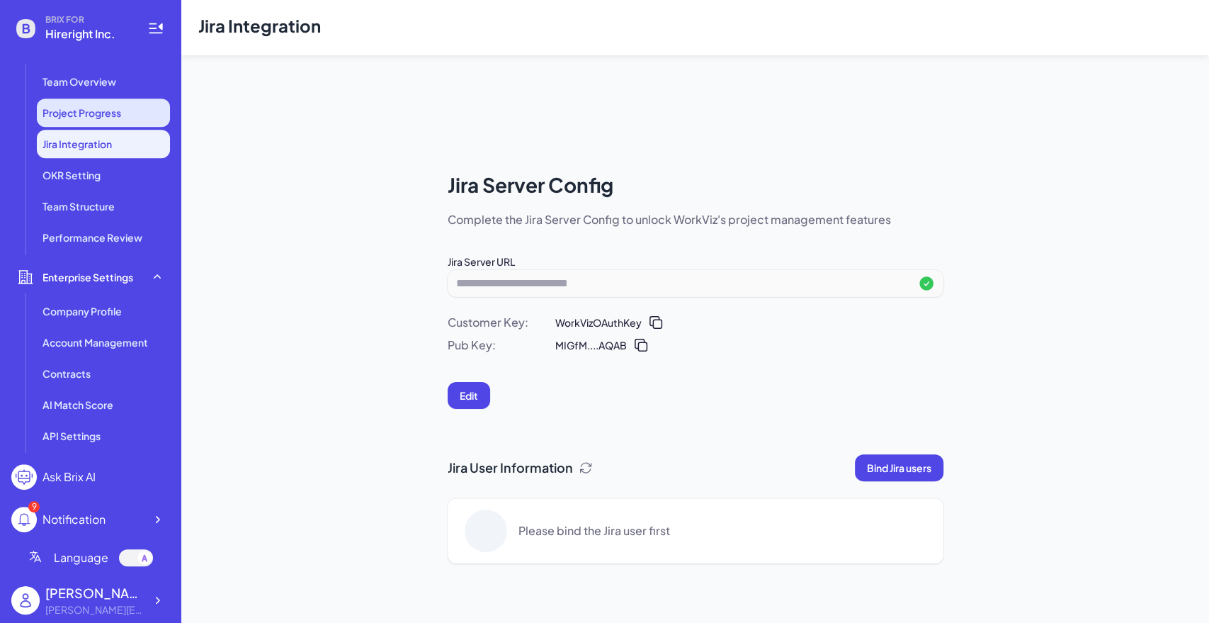
click at [101, 118] on span "Project Progress" at bounding box center [82, 113] width 79 height 14
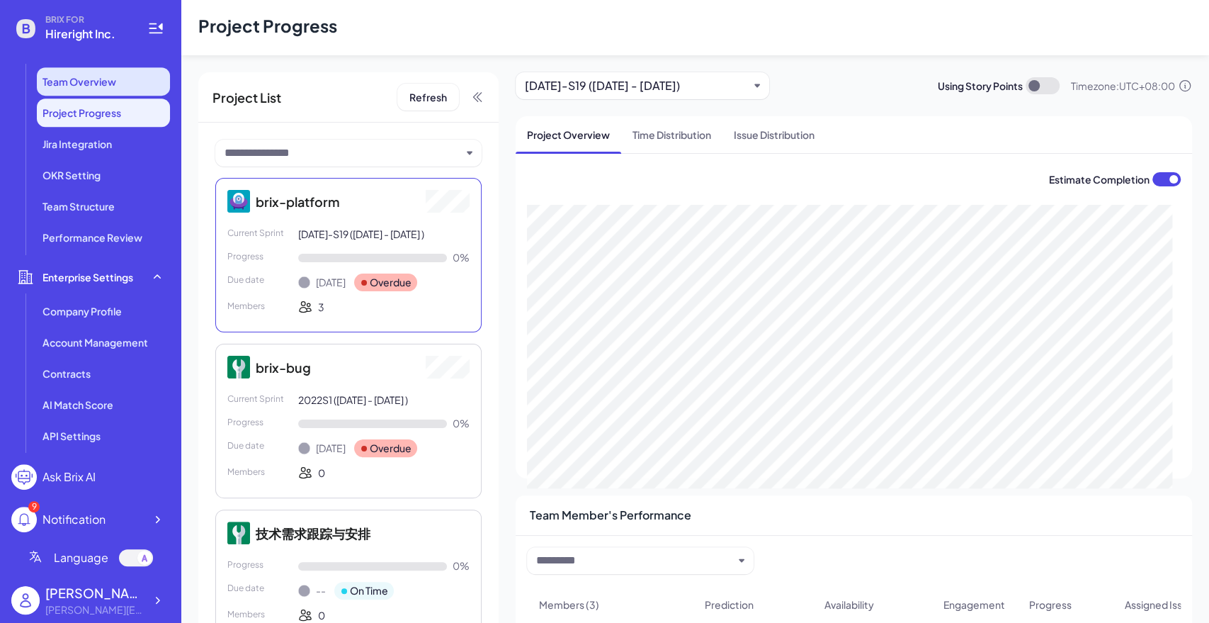
click at [108, 86] on span "Team Overview" at bounding box center [80, 81] width 74 height 14
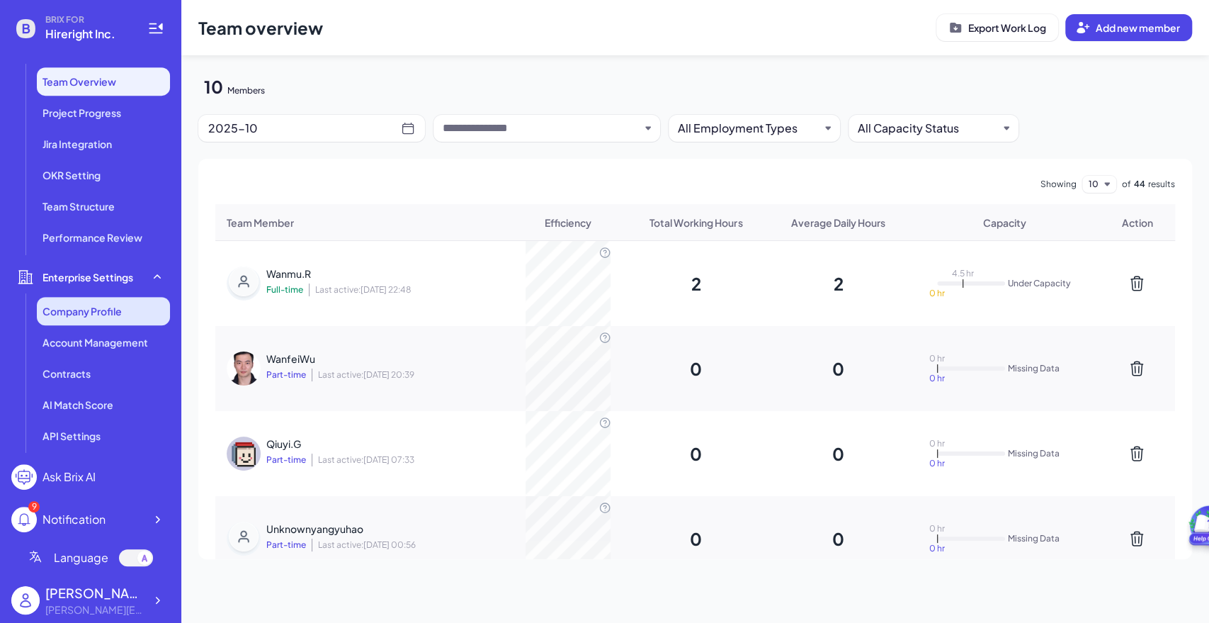
click at [91, 324] on li "Company Profile" at bounding box center [103, 311] width 133 height 28
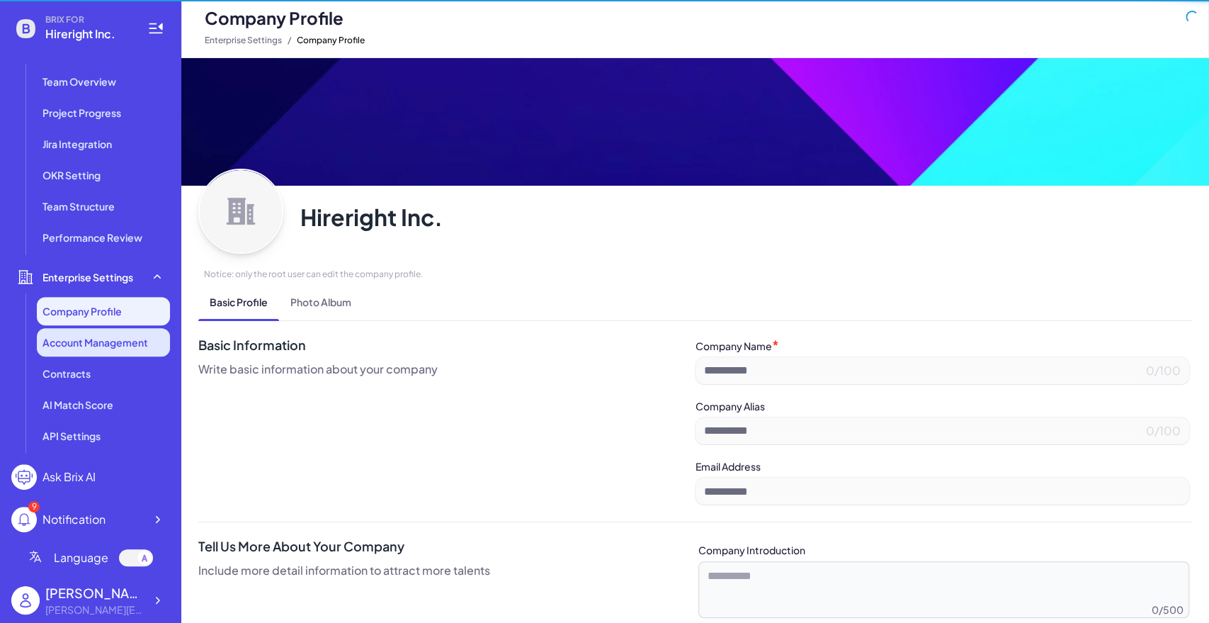
type input "**********"
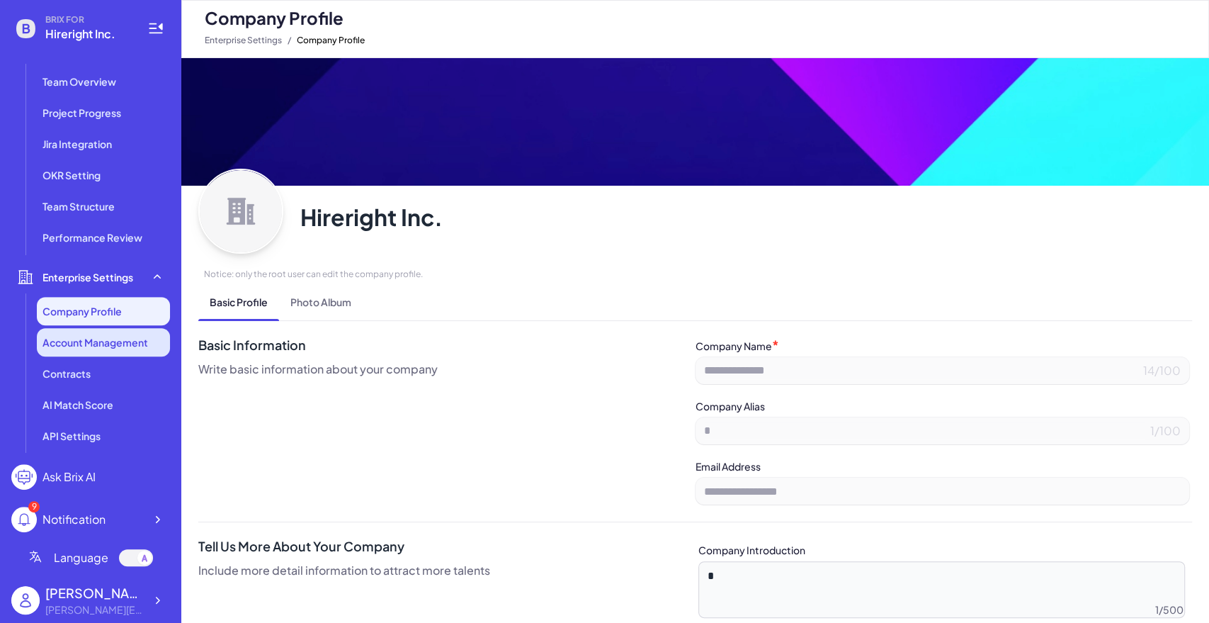
click at [91, 344] on span "Account Management" at bounding box center [96, 342] width 106 height 14
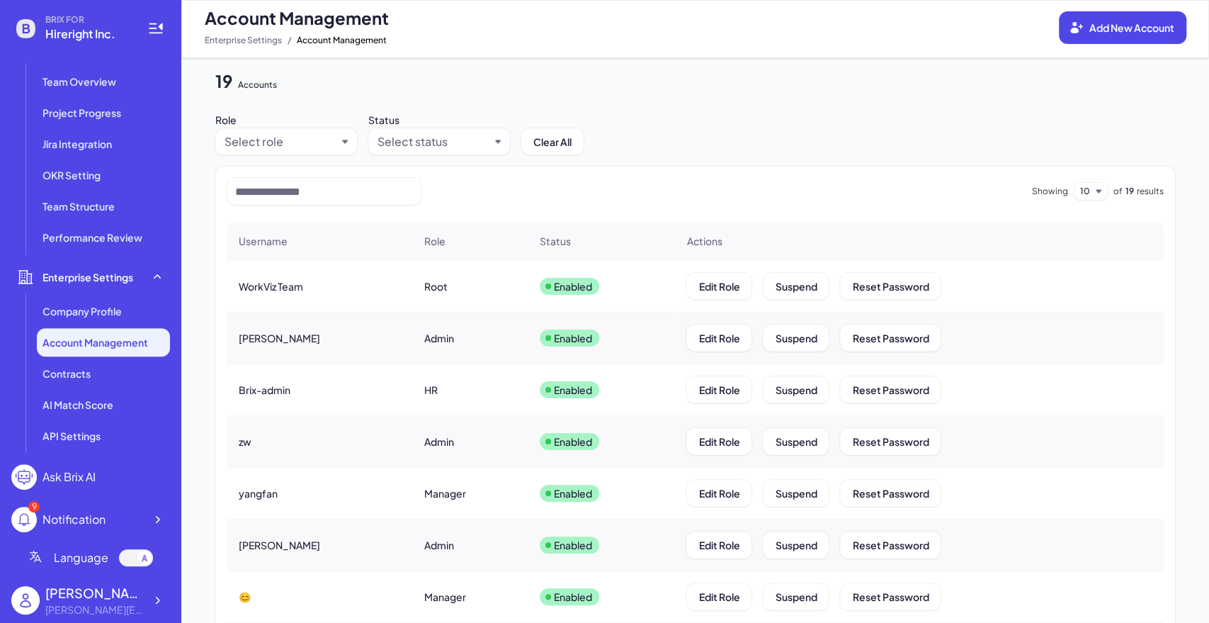
click at [108, 220] on ul "Team Overview Project Progress Jira Integration OKR Setting Team Structure Perf…" at bounding box center [90, 159] width 159 height 184
click at [106, 237] on span "Performance Review" at bounding box center [93, 237] width 100 height 14
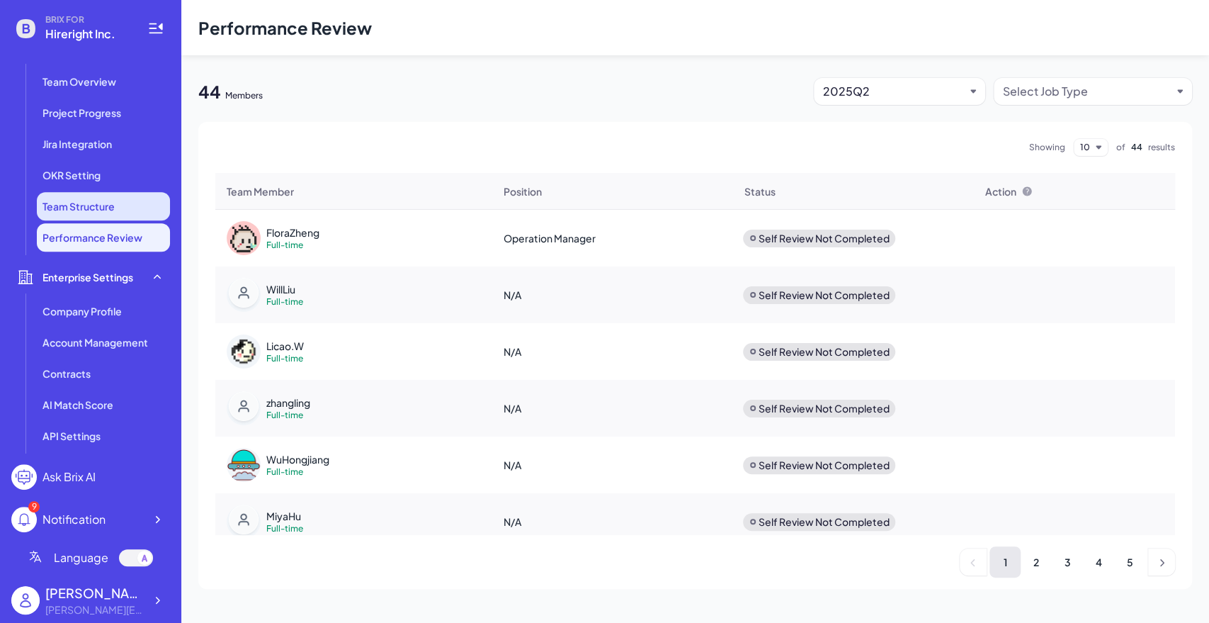
click at [102, 210] on span "Team Structure" at bounding box center [79, 206] width 72 height 14
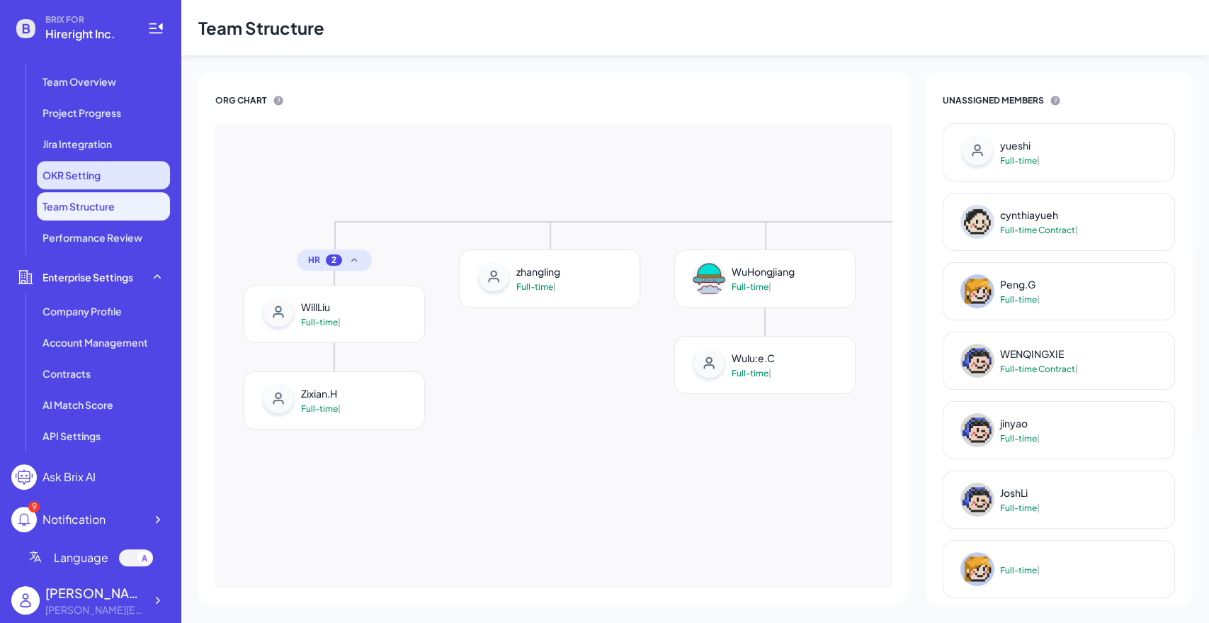
click at [106, 183] on li "OKR Setting" at bounding box center [103, 175] width 133 height 28
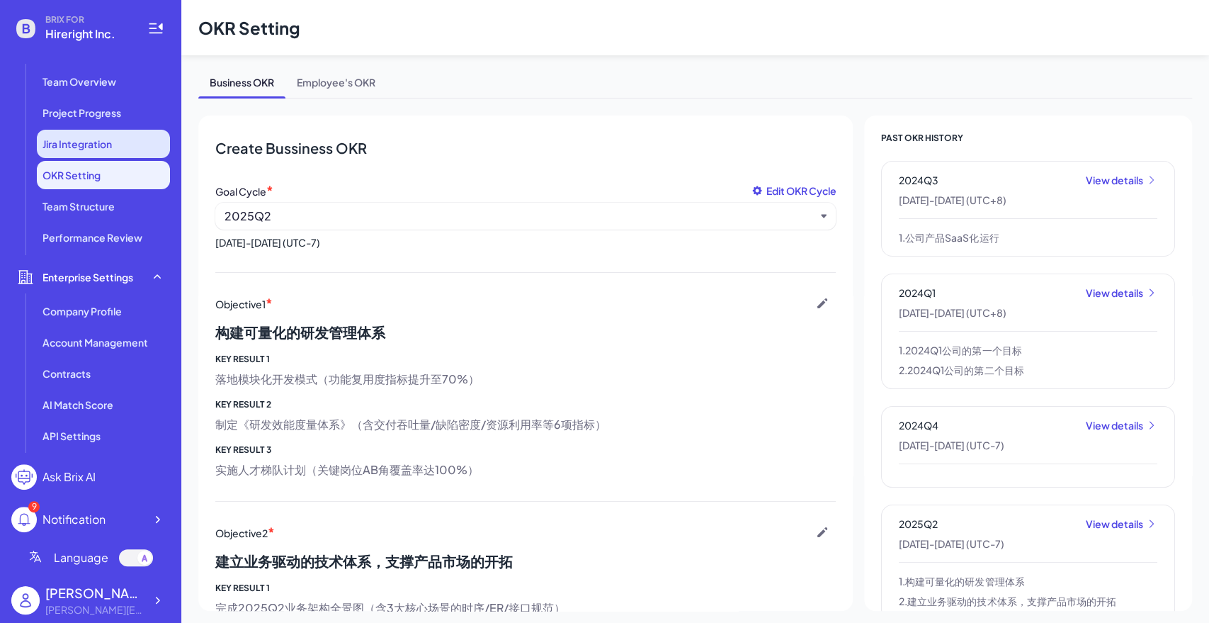
click at [109, 149] on span "Jira Integration" at bounding box center [77, 144] width 69 height 14
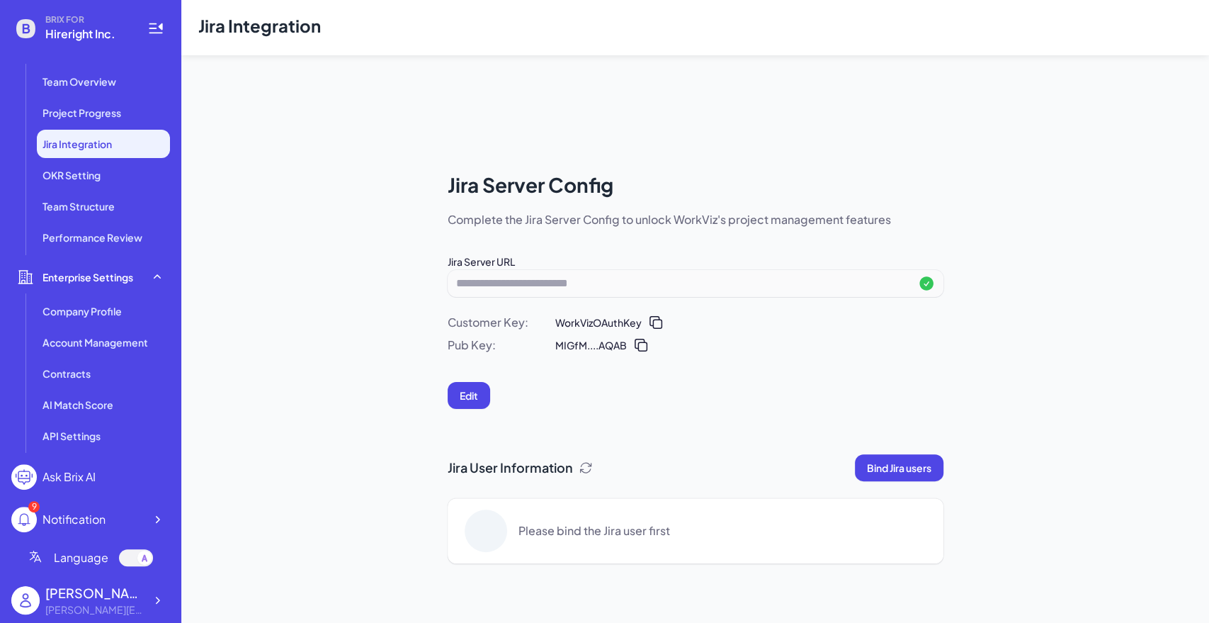
click at [109, 127] on ul "Team Overview Project Progress Jira Integration OKR Setting Team Structure Perf…" at bounding box center [90, 159] width 159 height 184
click at [110, 113] on span "Project Progress" at bounding box center [82, 113] width 79 height 14
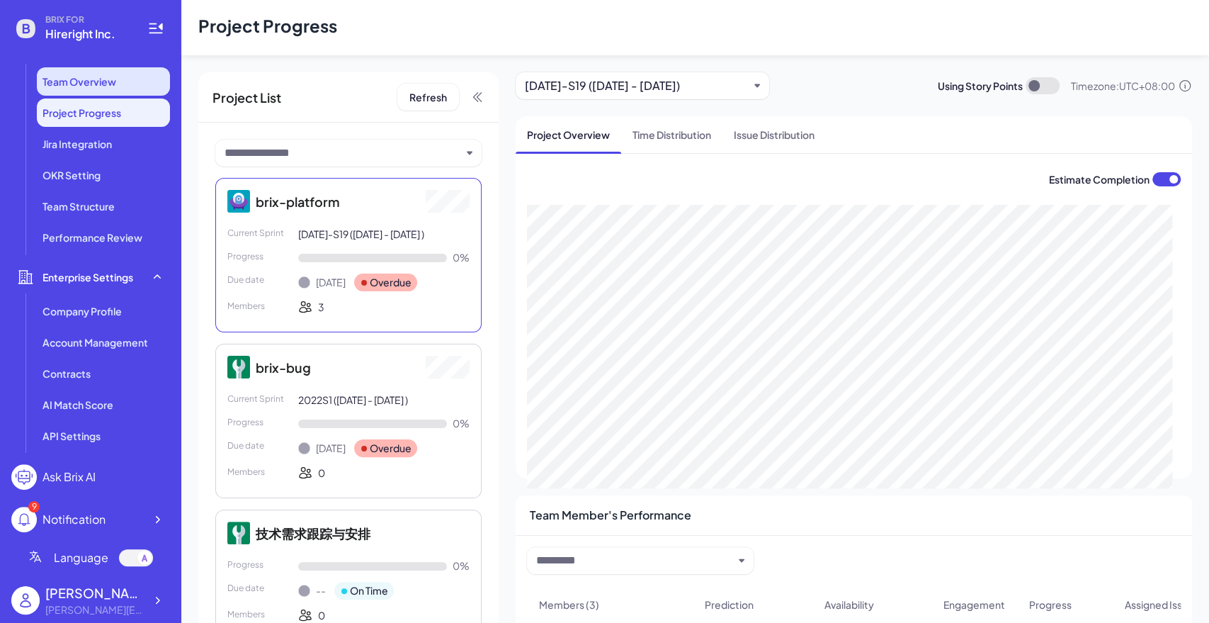
scroll to position [367, 0]
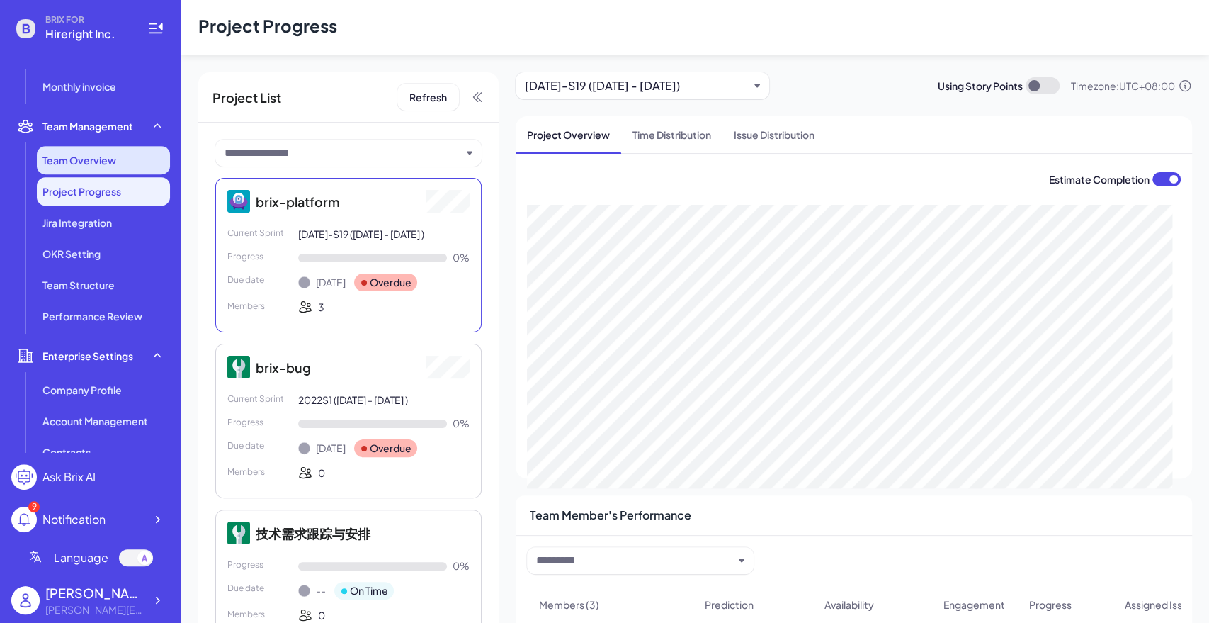
click at [108, 167] on li "Team Overview" at bounding box center [103, 160] width 133 height 28
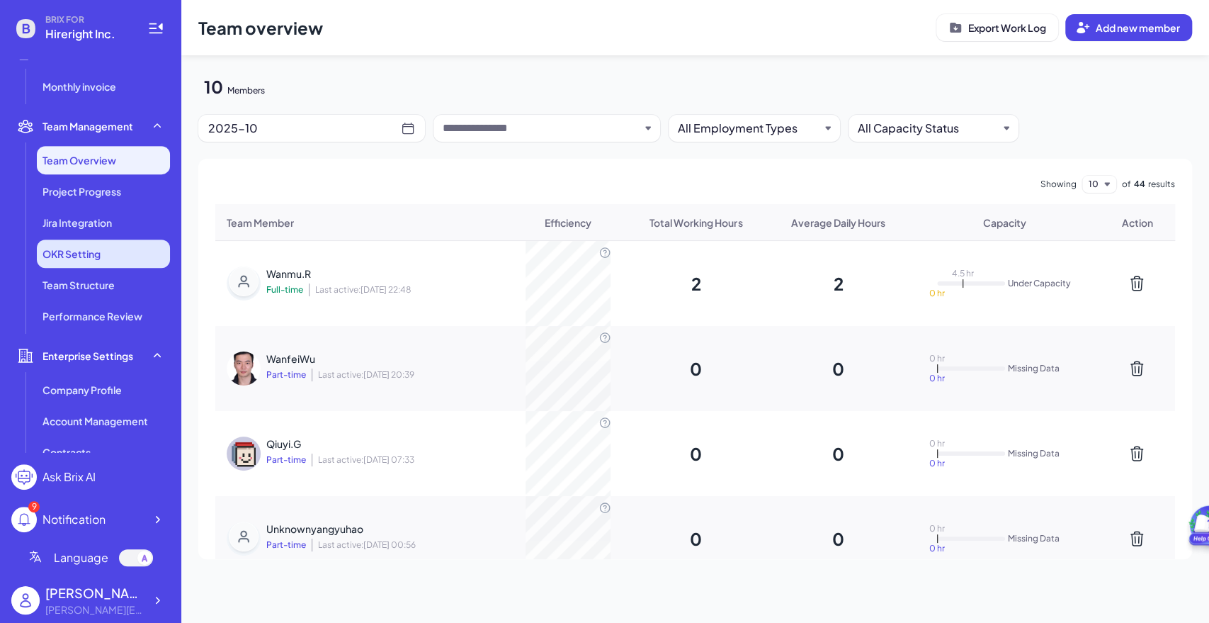
click at [96, 263] on li "OKR Setting" at bounding box center [103, 253] width 133 height 28
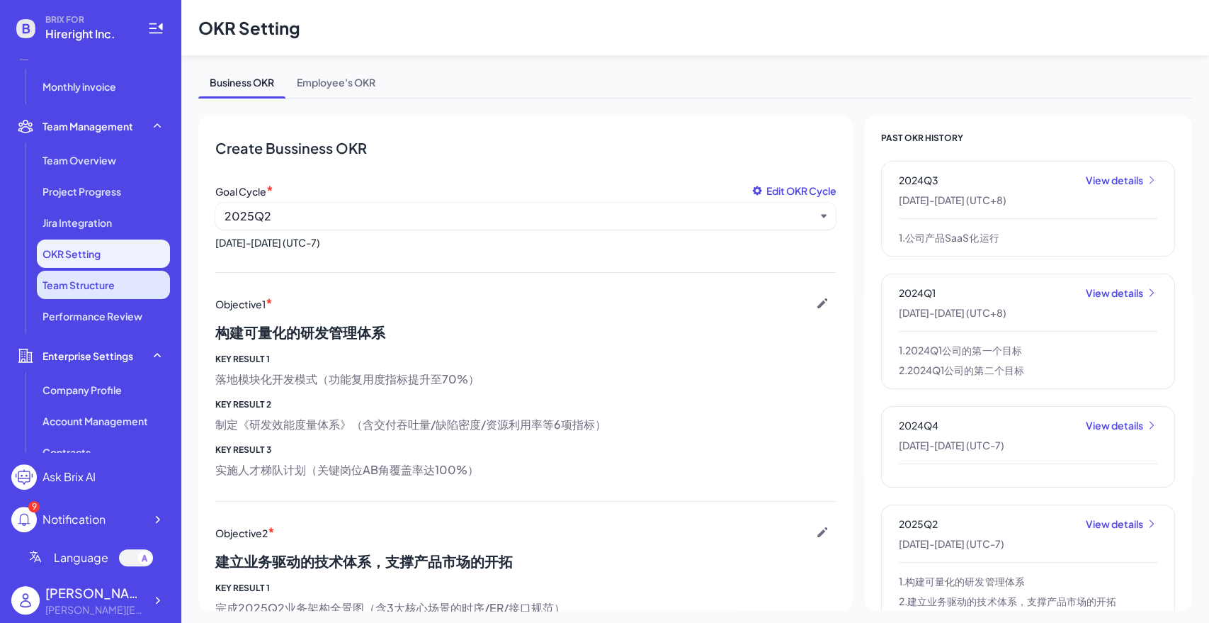
click at [91, 285] on span "Team Structure" at bounding box center [79, 285] width 72 height 14
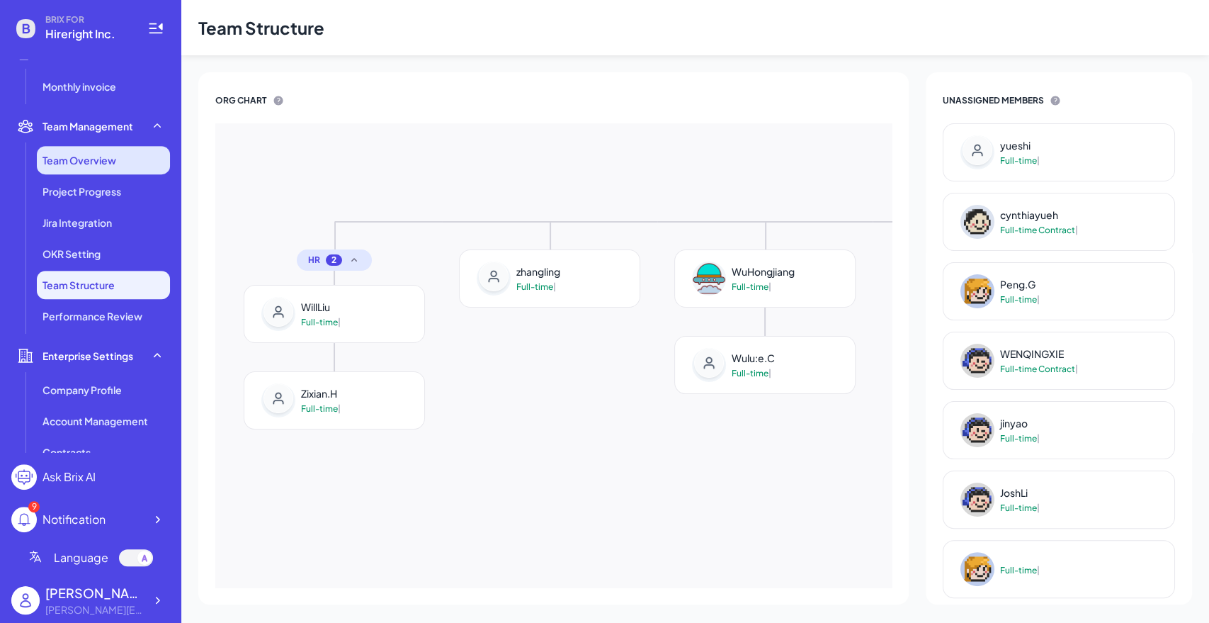
click at [52, 158] on span "Team Overview" at bounding box center [80, 160] width 74 height 14
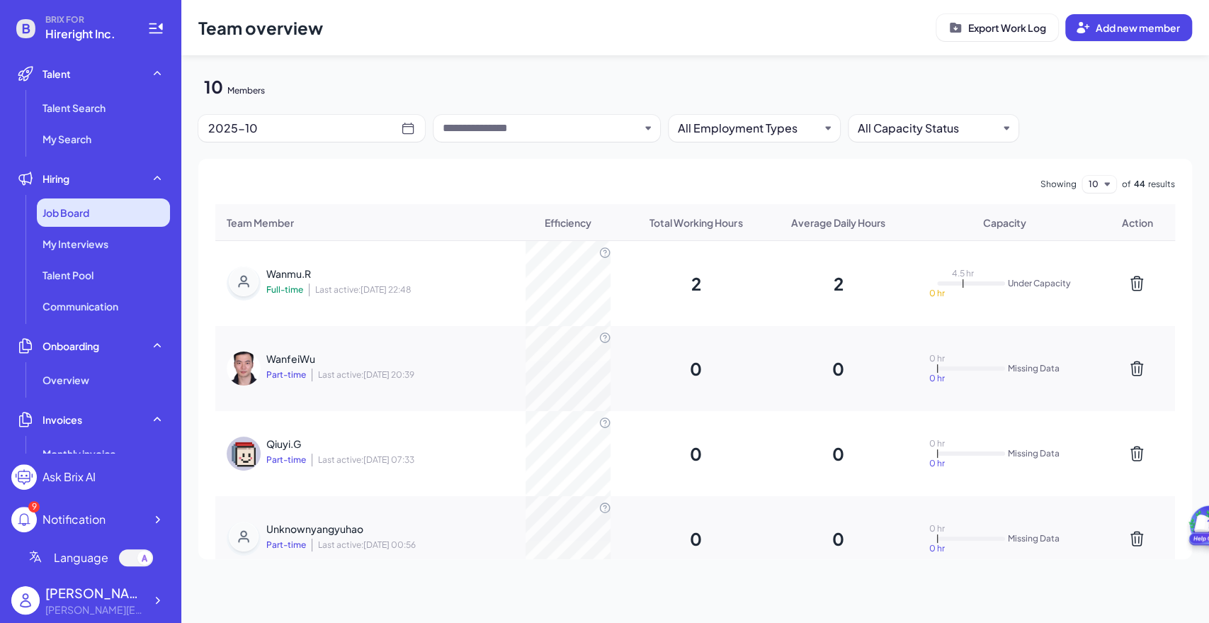
click at [91, 215] on div "Job Board" at bounding box center [103, 212] width 133 height 28
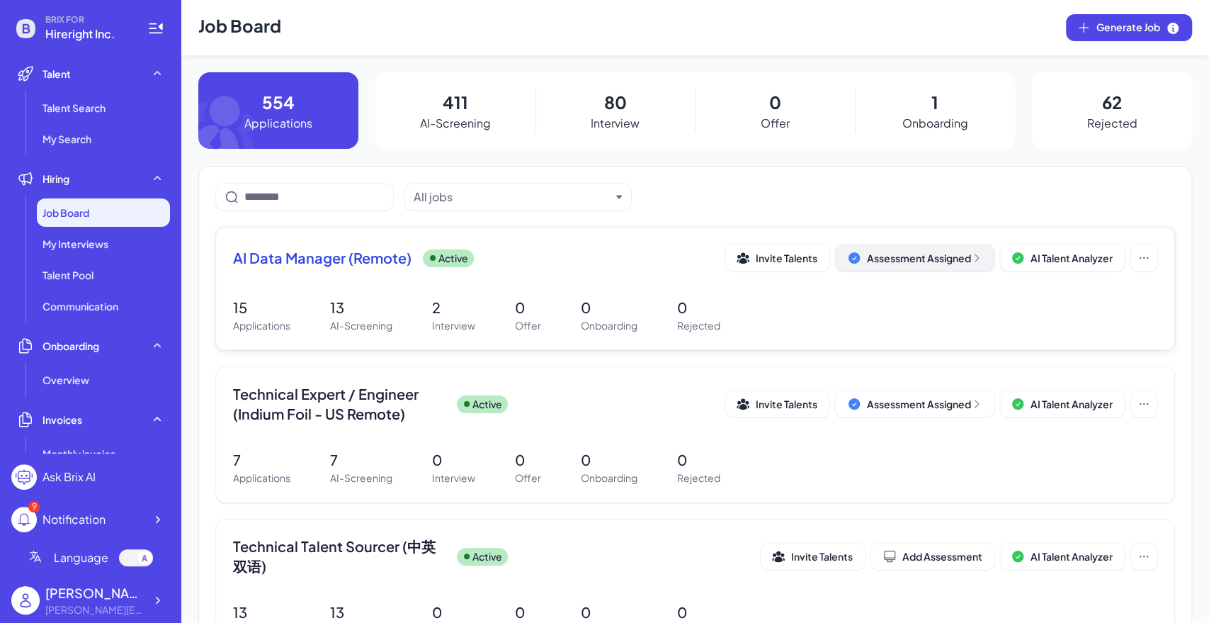
click at [971, 261] on icon at bounding box center [976, 257] width 11 height 11
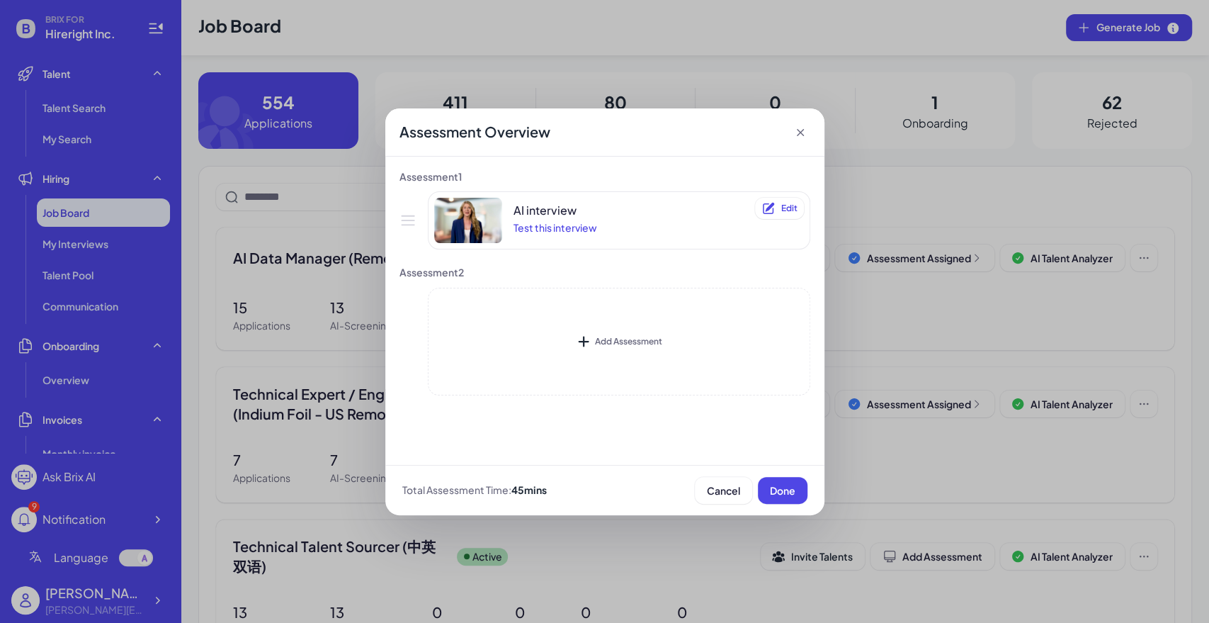
click at [805, 130] on icon at bounding box center [800, 132] width 14 height 14
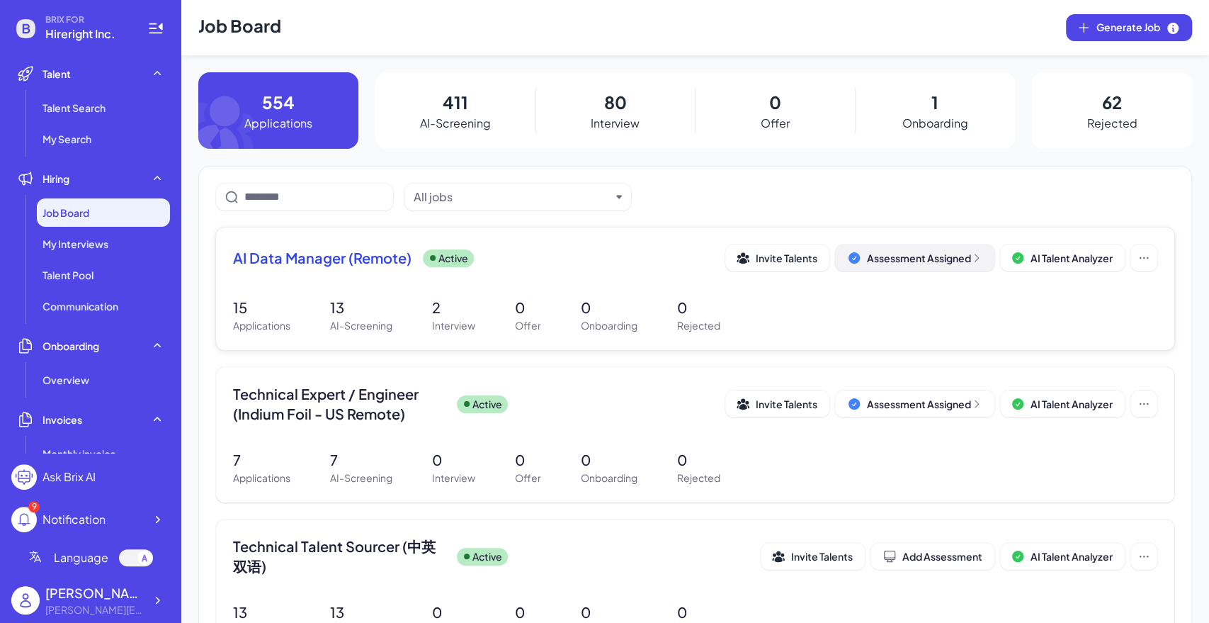
click at [971, 254] on icon at bounding box center [976, 257] width 11 height 11
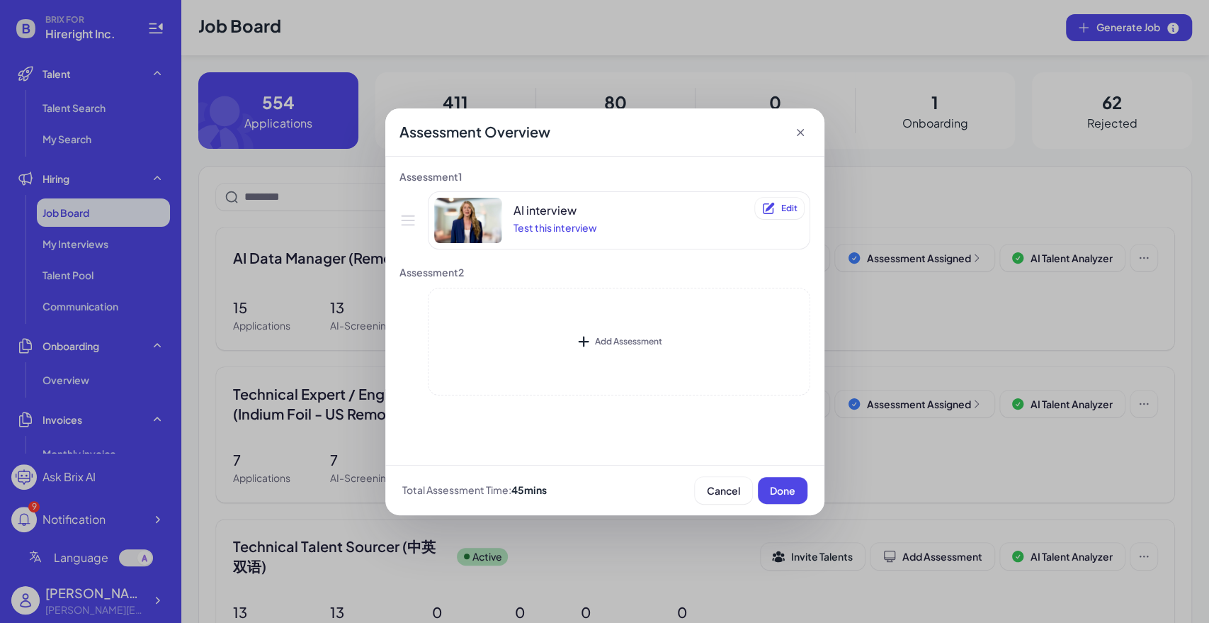
click at [1022, 208] on div "Assessment Overview Assessment 1 AI interview Test this interview Delete Edit A…" at bounding box center [604, 311] width 1209 height 623
click at [798, 133] on icon at bounding box center [799, 132] width 7 height 7
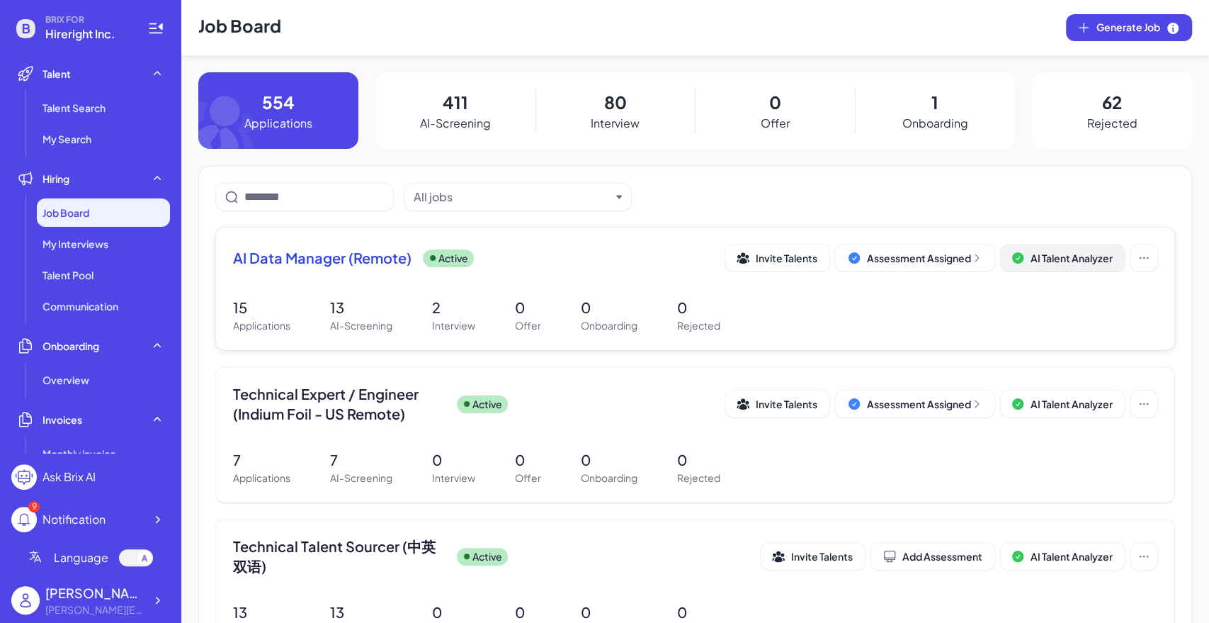
click at [1074, 253] on span "AI Talent Analyzer" at bounding box center [1072, 258] width 82 height 13
